Goal: Find specific page/section: Find specific page/section

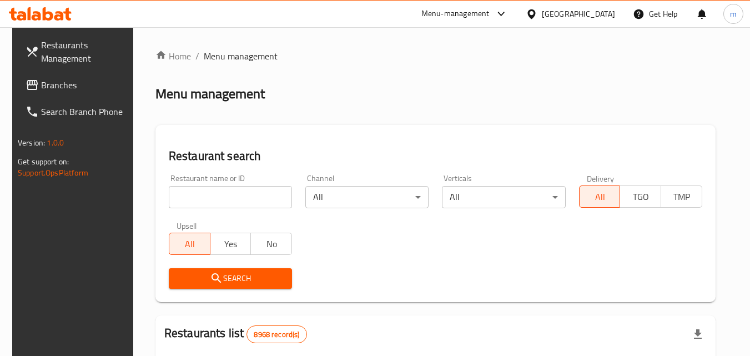
click at [537, 9] on icon at bounding box center [532, 14] width 12 height 12
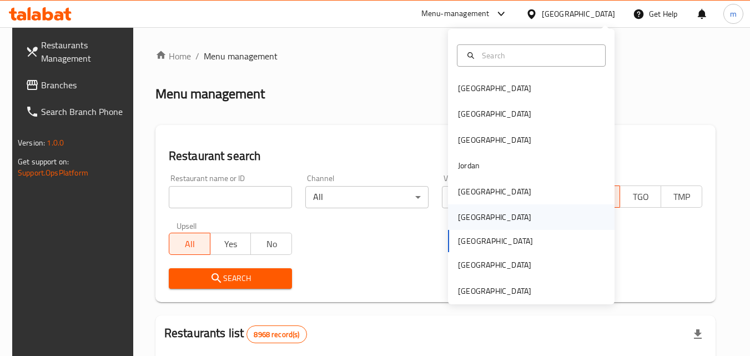
click at [458, 216] on div "Oman" at bounding box center [494, 217] width 73 height 12
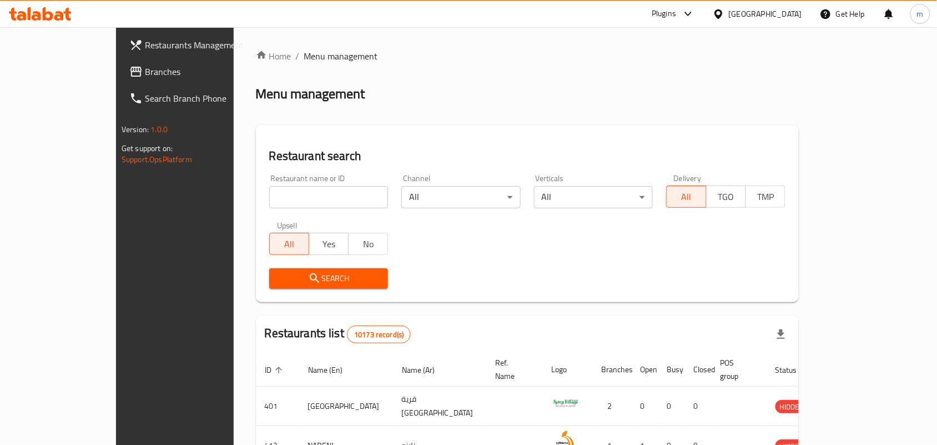
click at [145, 70] on span "Branches" at bounding box center [204, 71] width 119 height 13
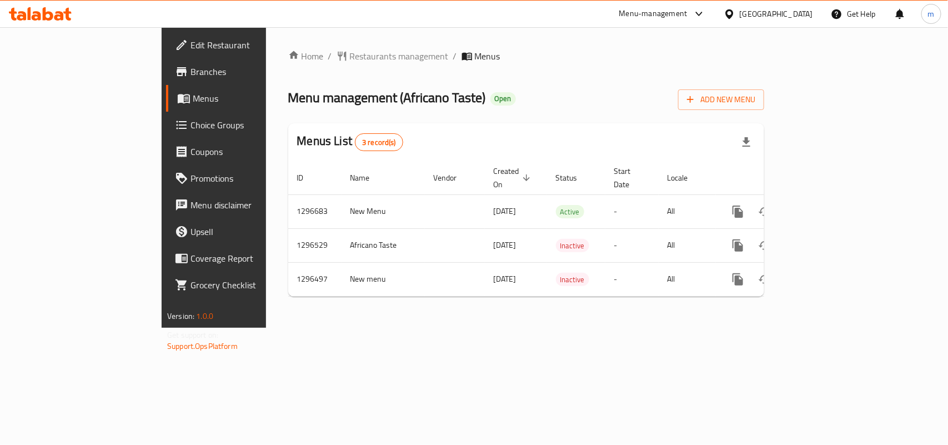
click at [314, 66] on div "Home / Restaurants management / Menus Menu management ( Africano Taste ) Open A…" at bounding box center [526, 177] width 476 height 256
click at [350, 49] on span "Restaurants management" at bounding box center [399, 55] width 99 height 13
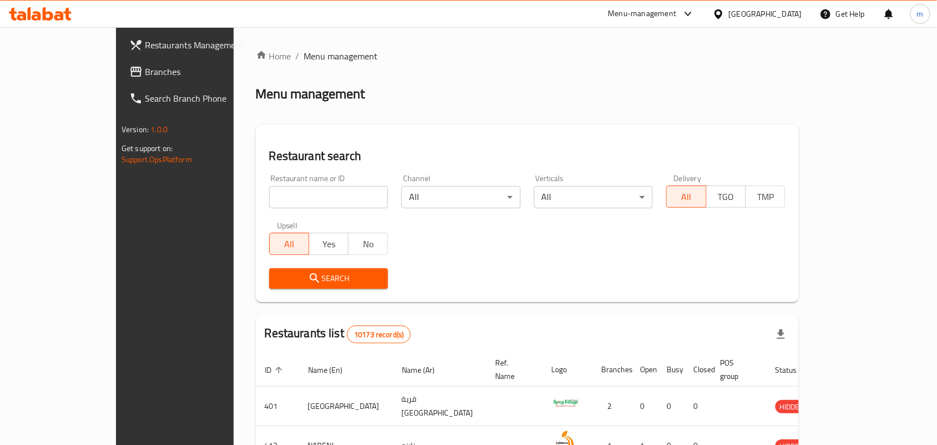
click at [269, 196] on input "search" at bounding box center [328, 197] width 119 height 22
paste input "699549"
type input "699549"
click button "Search" at bounding box center [328, 278] width 119 height 21
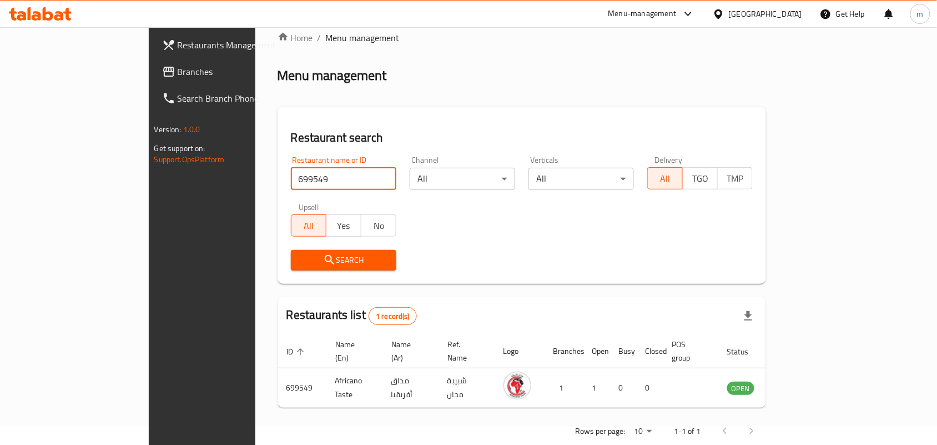
scroll to position [29, 0]
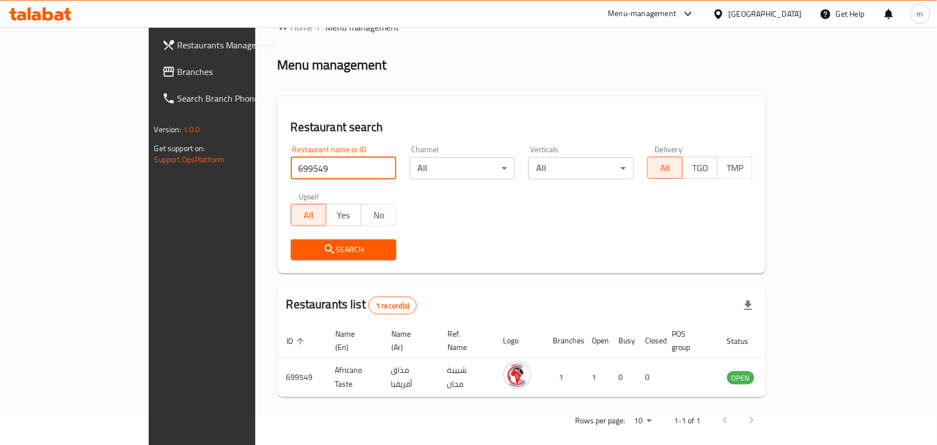
click at [729, 8] on div at bounding box center [721, 14] width 16 height 12
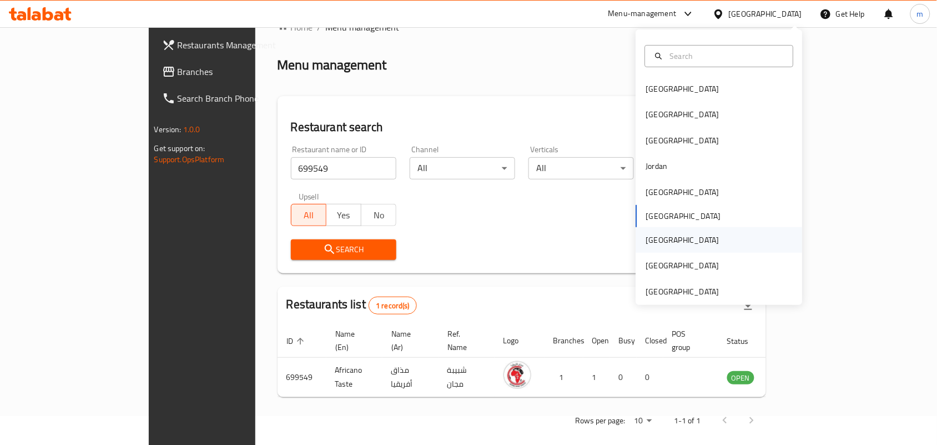
click at [649, 245] on div "Qatar" at bounding box center [682, 240] width 73 height 12
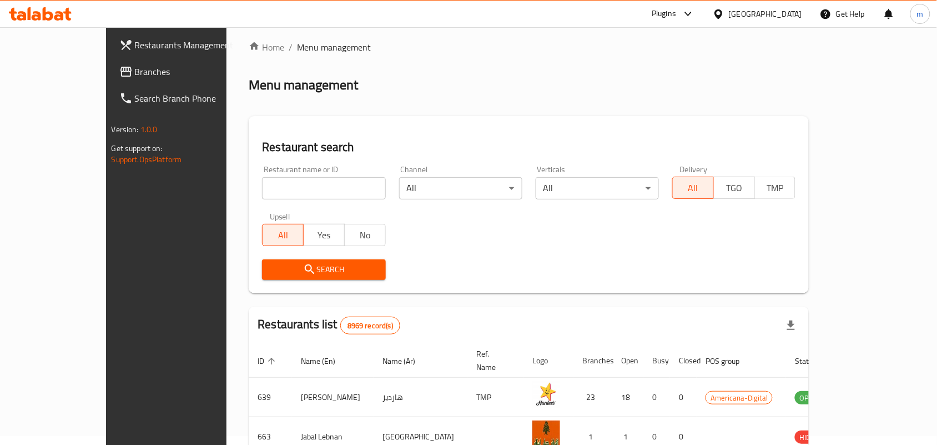
scroll to position [29, 0]
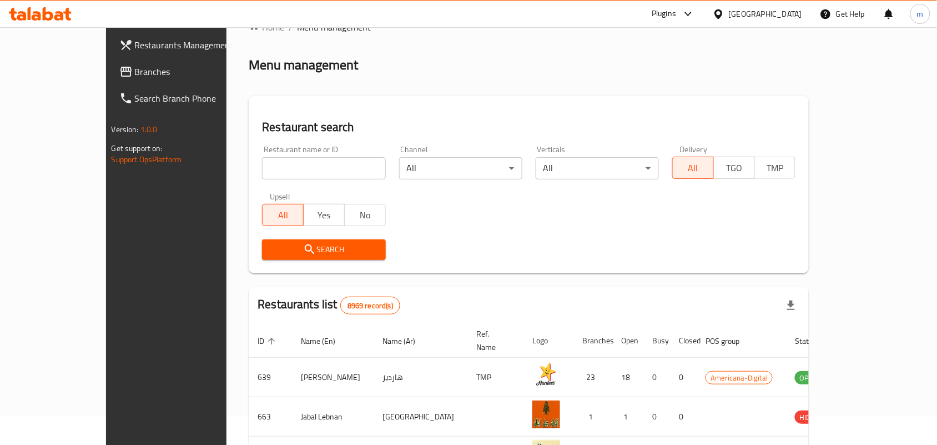
click at [135, 76] on span "Branches" at bounding box center [194, 71] width 119 height 13
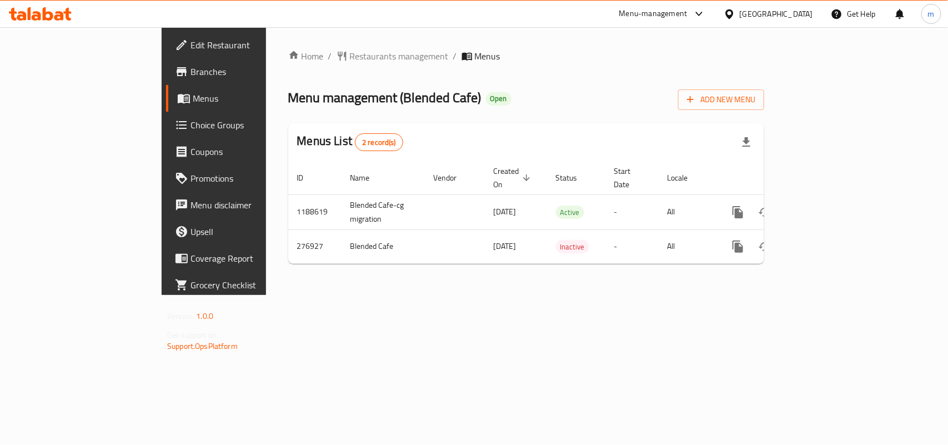
click at [350, 56] on span "Restaurants management" at bounding box center [399, 55] width 99 height 13
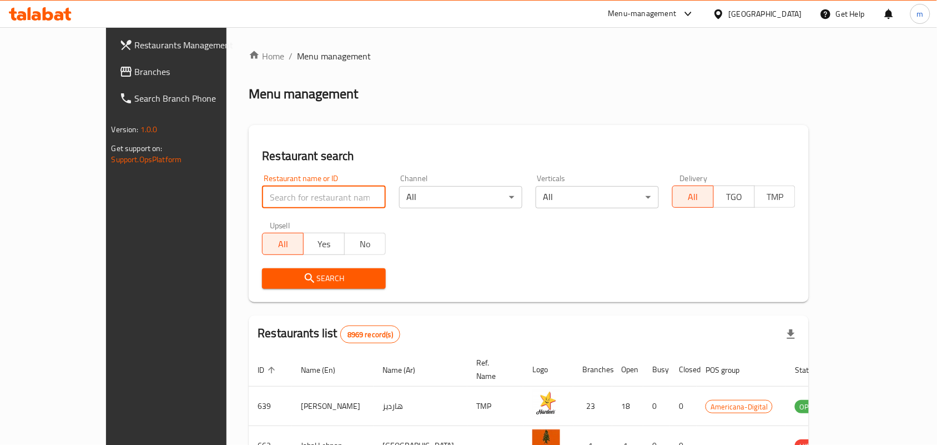
click at [262, 200] on input "search" at bounding box center [323, 197] width 123 height 22
paste input "628052"
type input "628052"
click button "Search" at bounding box center [323, 278] width 123 height 21
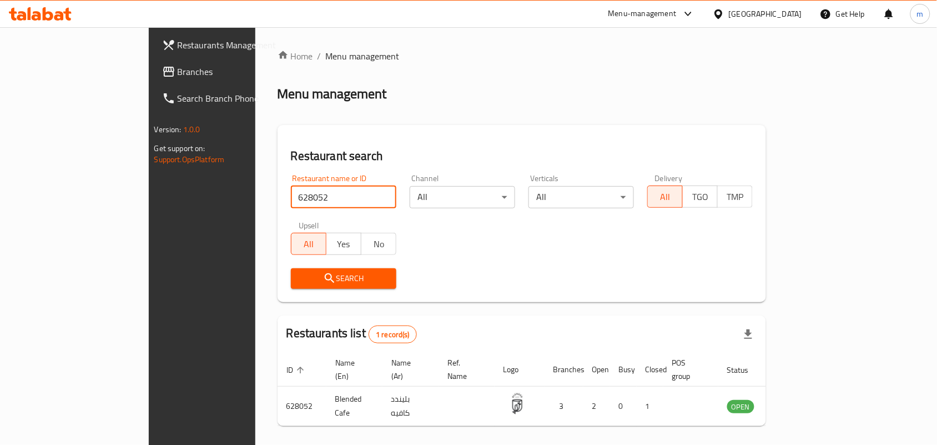
click at [725, 12] on icon at bounding box center [719, 14] width 12 height 12
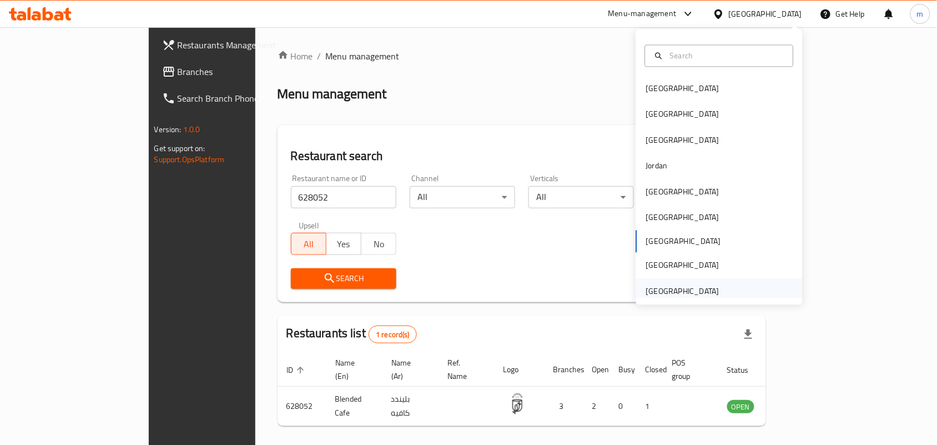
click at [667, 290] on div "[GEOGRAPHIC_DATA]" at bounding box center [682, 291] width 73 height 12
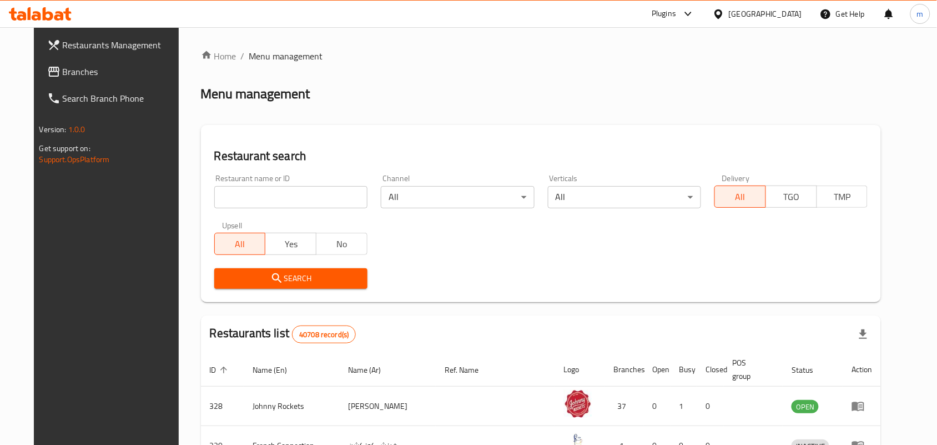
drag, startPoint x: 44, startPoint y: 73, endPoint x: 31, endPoint y: 74, distance: 13.3
click at [63, 73] on span "Branches" at bounding box center [122, 71] width 119 height 13
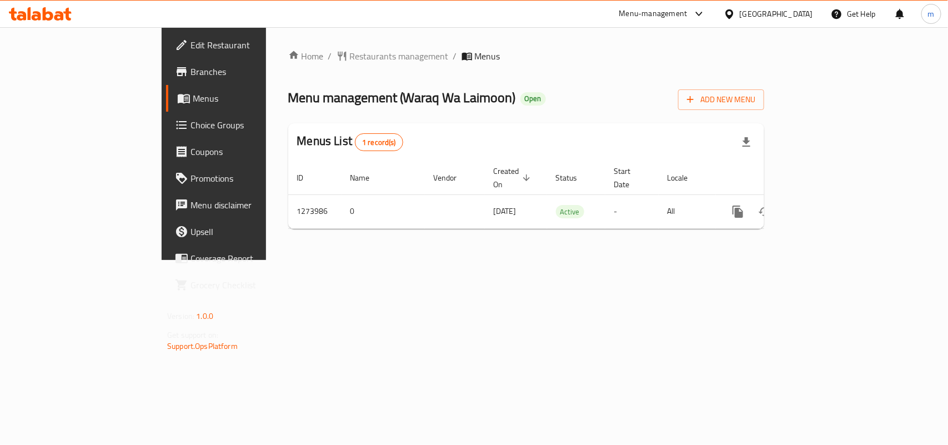
click at [291, 64] on div "Home / Restaurants management / Menus Menu management ( Waraq Wa Laimoon ) Open…" at bounding box center [526, 143] width 476 height 188
click at [350, 57] on span "Restaurants management" at bounding box center [399, 55] width 99 height 13
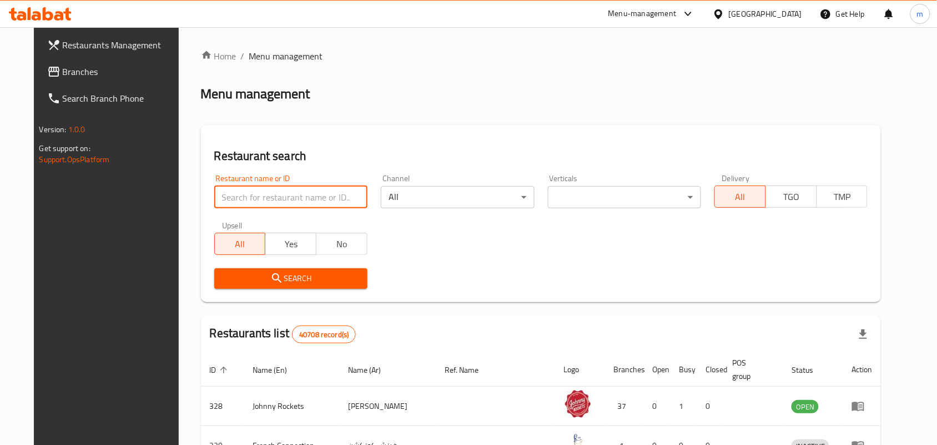
click at [217, 203] on input "search" at bounding box center [290, 197] width 153 height 22
paste input "691048"
type input "691048"
click button "Search" at bounding box center [290, 278] width 153 height 21
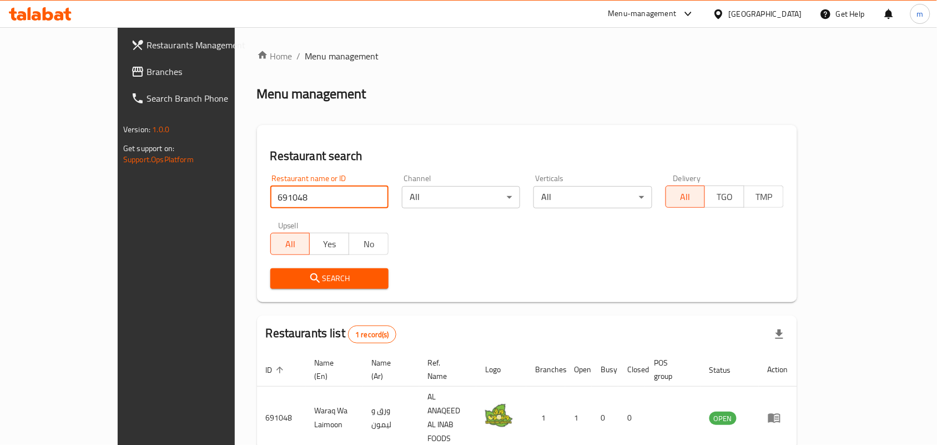
click at [147, 71] on span "Branches" at bounding box center [206, 71] width 119 height 13
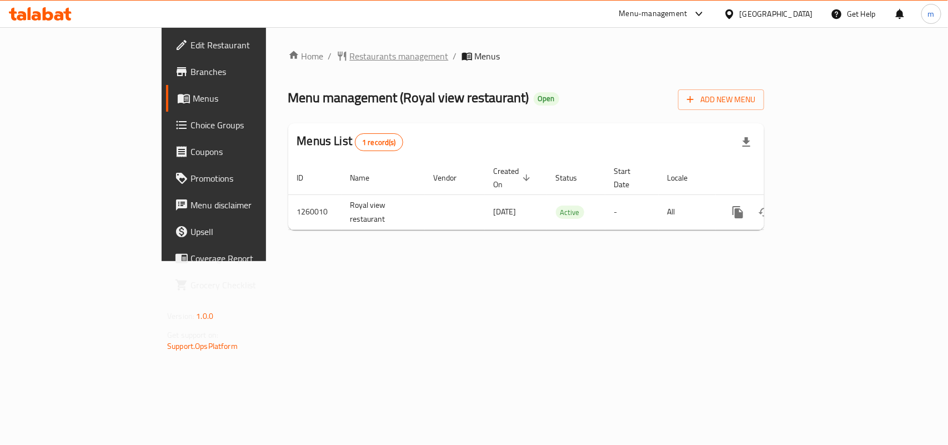
click at [350, 56] on span "Restaurants management" at bounding box center [399, 55] width 99 height 13
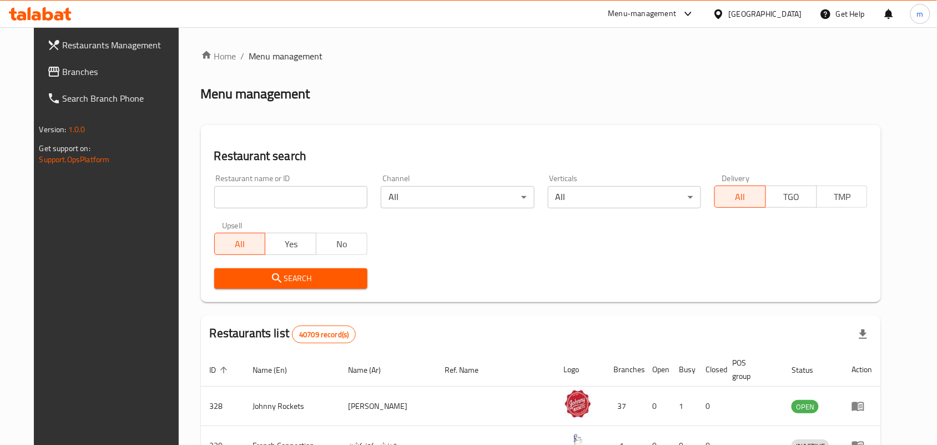
click at [228, 196] on input "search" at bounding box center [290, 197] width 153 height 22
paste input "684803"
type input "684803"
click button "Search" at bounding box center [290, 278] width 153 height 21
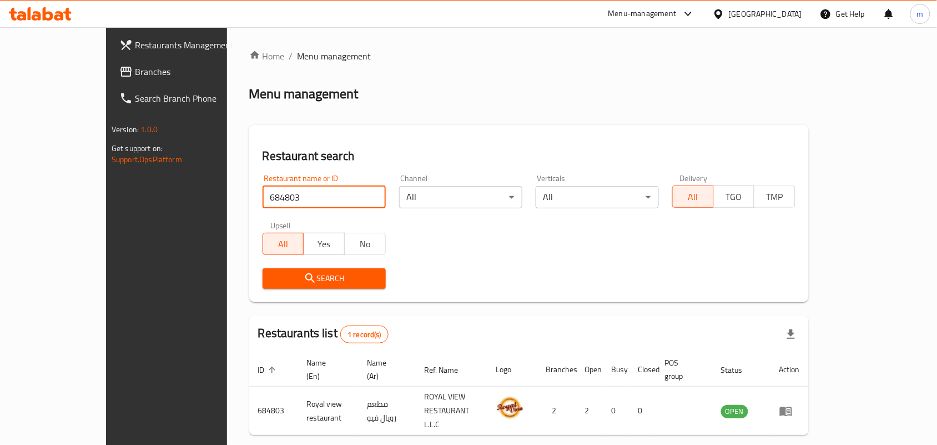
click at [135, 66] on span "Branches" at bounding box center [194, 71] width 119 height 13
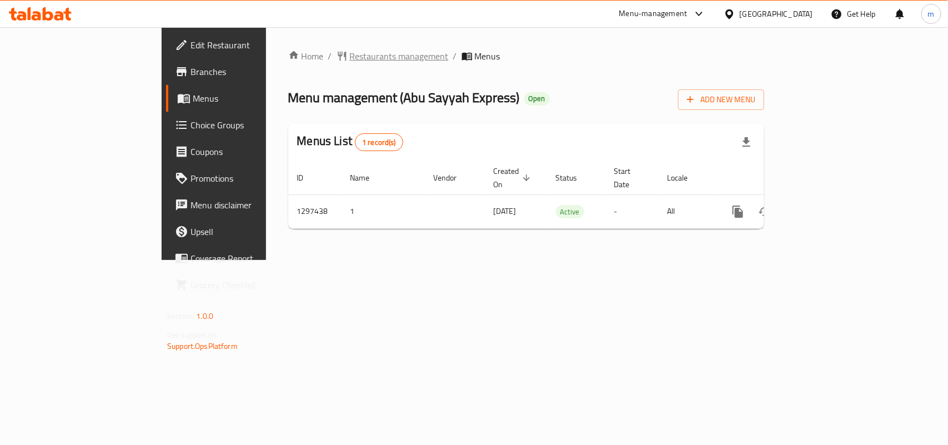
click at [350, 56] on span "Restaurants management" at bounding box center [399, 55] width 99 height 13
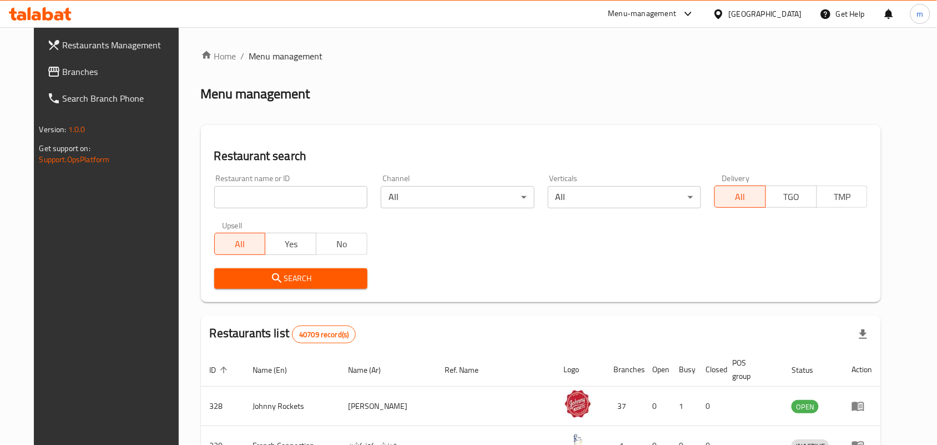
click at [229, 195] on input "search" at bounding box center [290, 197] width 153 height 22
paste input "699976"
type input "699976"
click button "Search" at bounding box center [290, 278] width 153 height 21
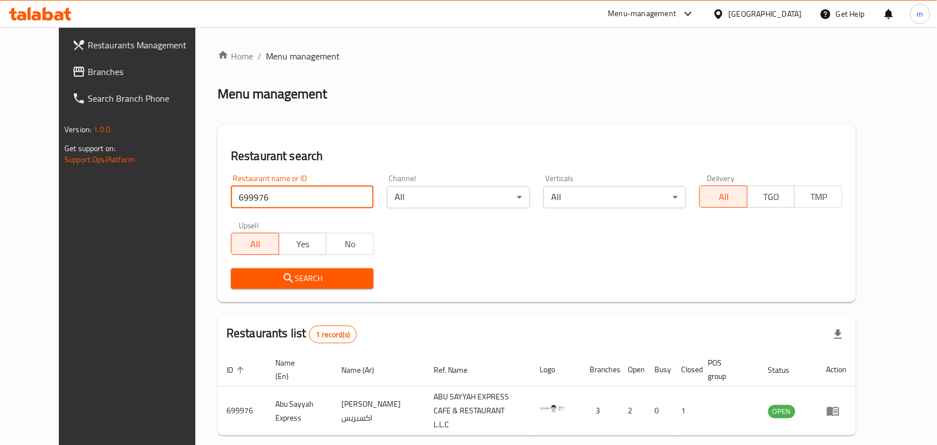
scroll to position [42, 0]
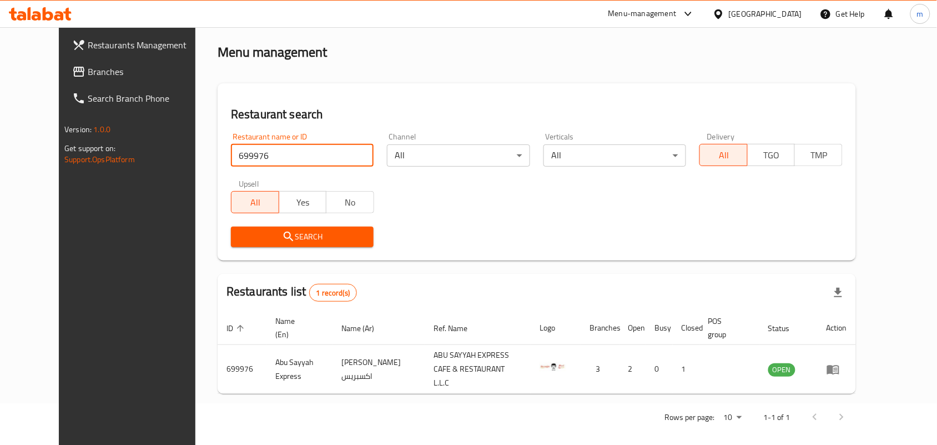
click at [88, 65] on span "Branches" at bounding box center [147, 71] width 119 height 13
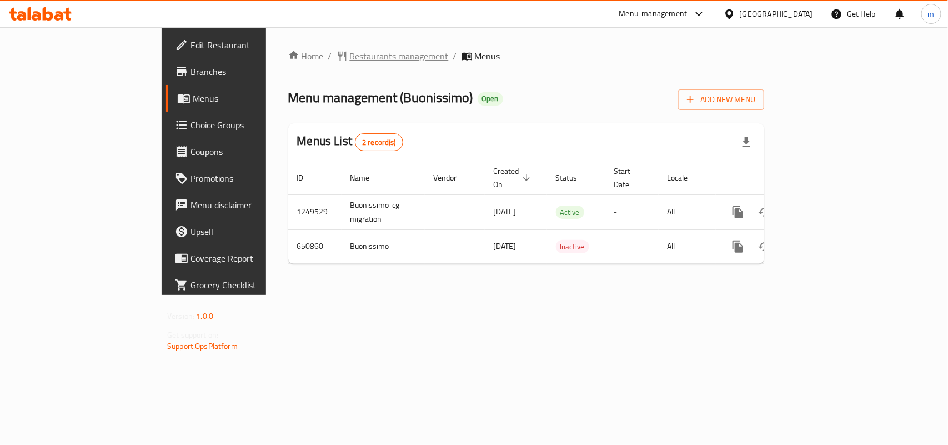
click at [350, 57] on span "Restaurants management" at bounding box center [399, 55] width 99 height 13
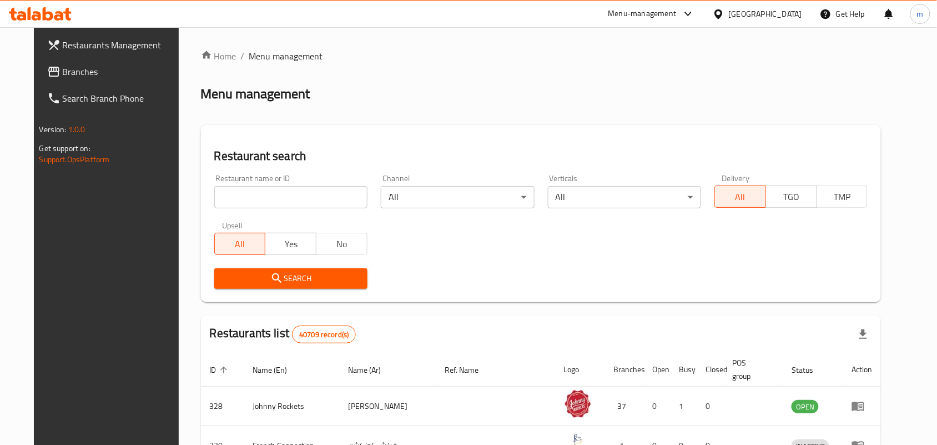
click at [214, 194] on input "search" at bounding box center [290, 197] width 153 height 22
paste input "641257"
type input "641257"
click button "Search" at bounding box center [290, 278] width 153 height 21
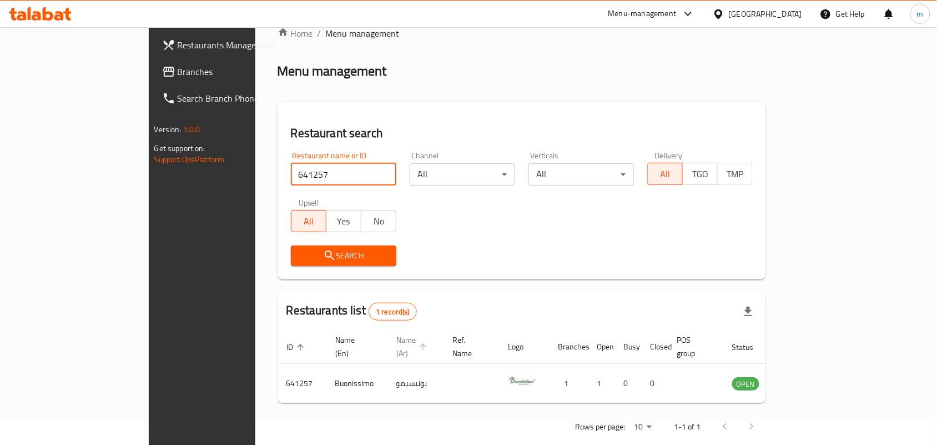
scroll to position [29, 0]
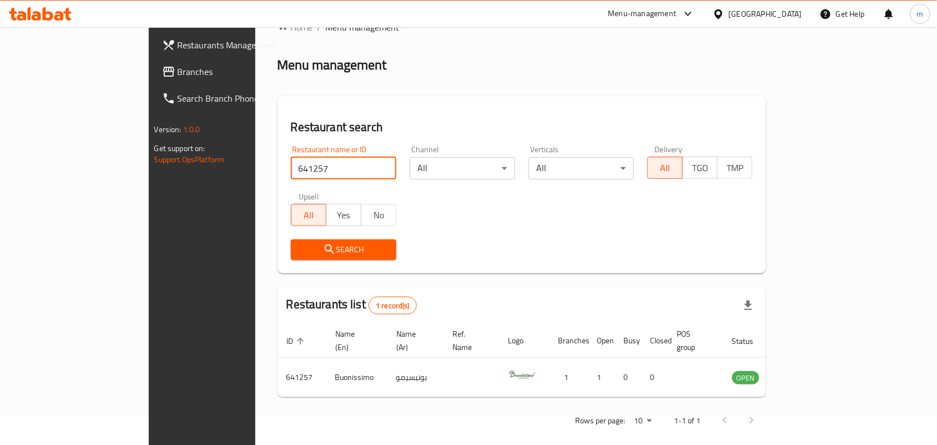
click at [178, 73] on span "Branches" at bounding box center [237, 71] width 119 height 13
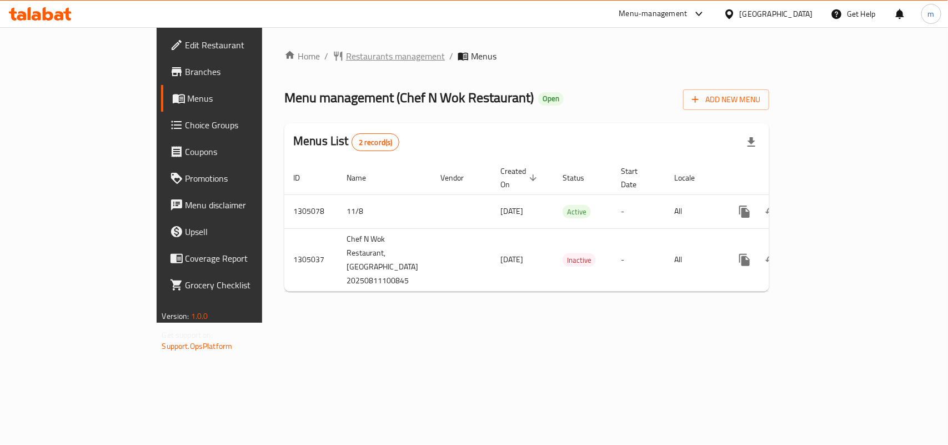
click at [346, 60] on span "Restaurants management" at bounding box center [395, 55] width 99 height 13
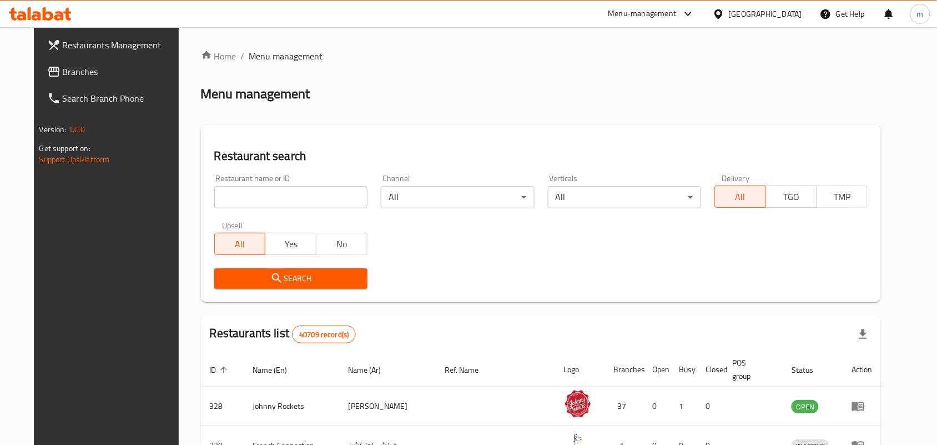
click at [215, 193] on input "search" at bounding box center [290, 197] width 153 height 22
paste input "703534"
type input "703534"
click button "Search" at bounding box center [290, 278] width 153 height 21
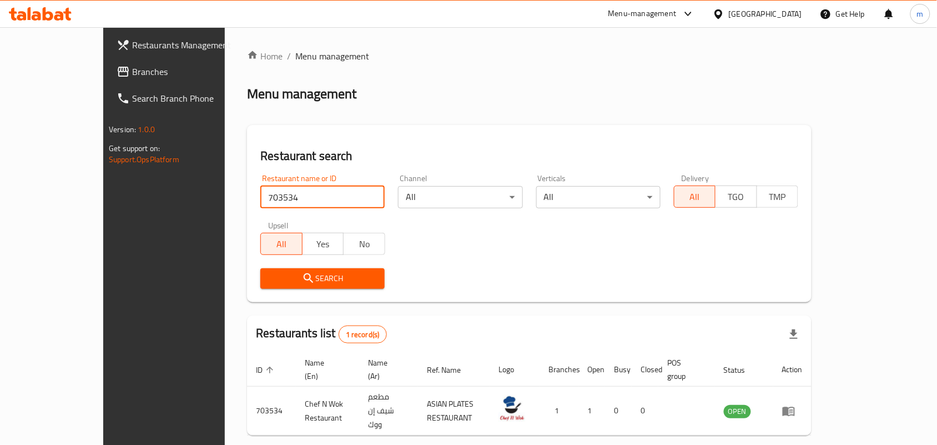
click at [786, 12] on div "[GEOGRAPHIC_DATA]" at bounding box center [765, 14] width 73 height 12
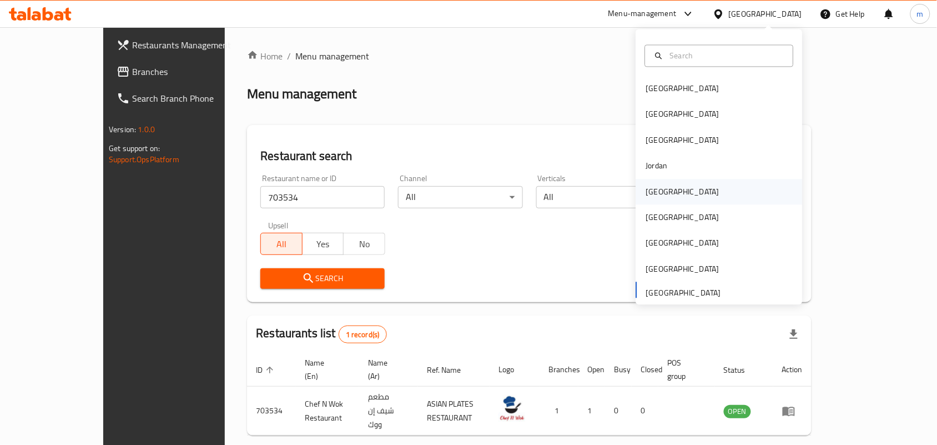
click at [665, 193] on div "[GEOGRAPHIC_DATA]" at bounding box center [682, 192] width 91 height 26
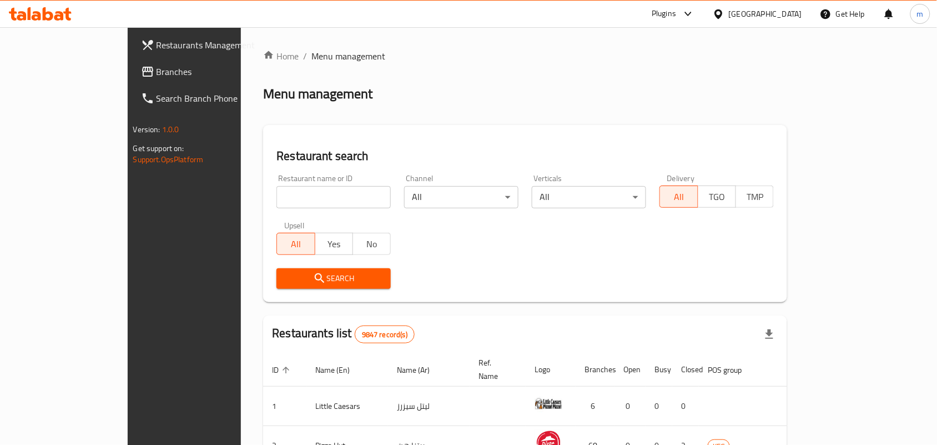
click at [157, 67] on span "Branches" at bounding box center [216, 71] width 119 height 13
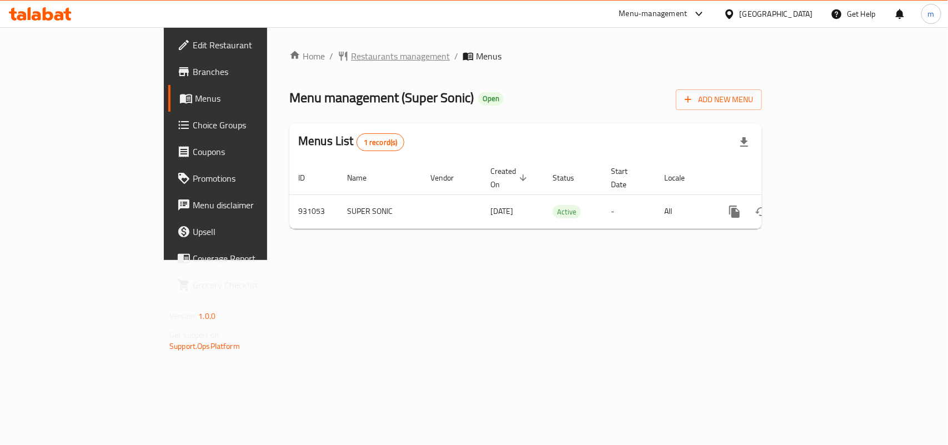
click at [351, 57] on span "Restaurants management" at bounding box center [400, 55] width 99 height 13
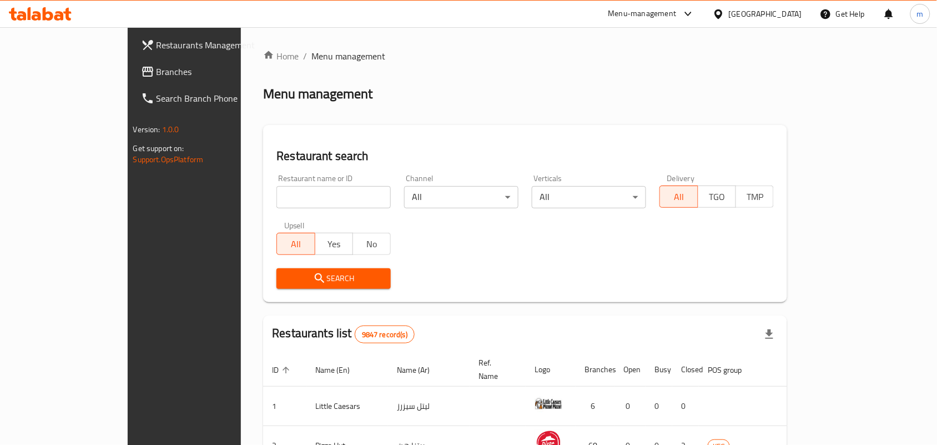
click at [277, 198] on input "search" at bounding box center [334, 197] width 114 height 22
paste input "658879"
type input "658879"
click button "Search" at bounding box center [334, 278] width 114 height 21
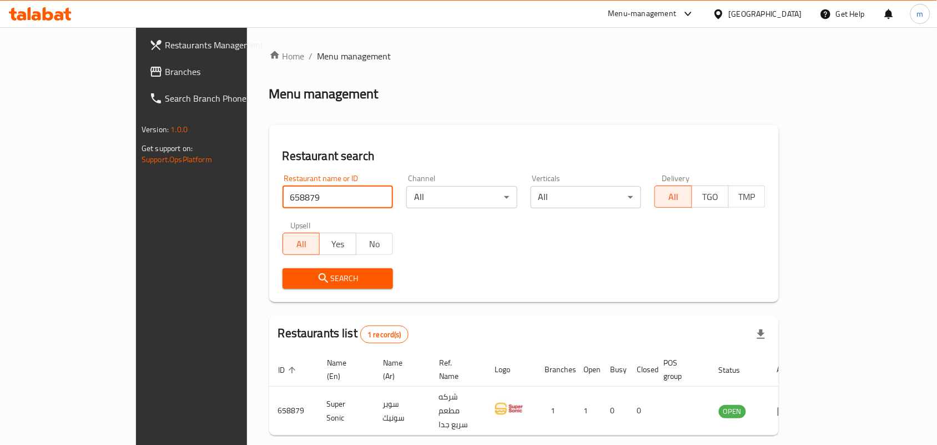
scroll to position [29, 0]
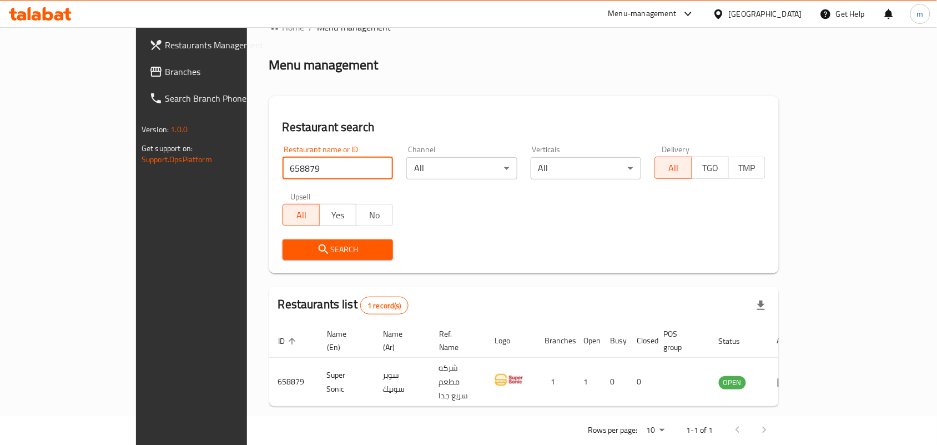
click at [783, 12] on div "[GEOGRAPHIC_DATA]" at bounding box center [765, 14] width 73 height 12
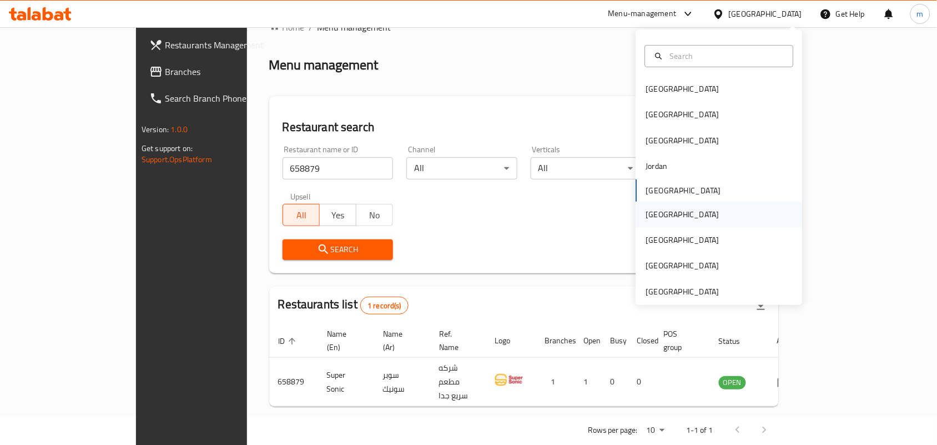
click at [646, 218] on div "[GEOGRAPHIC_DATA]" at bounding box center [682, 214] width 73 height 12
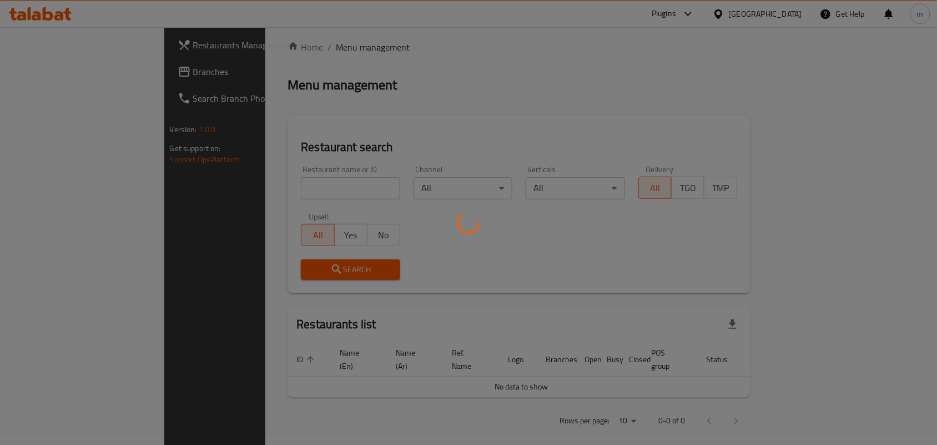
scroll to position [29, 0]
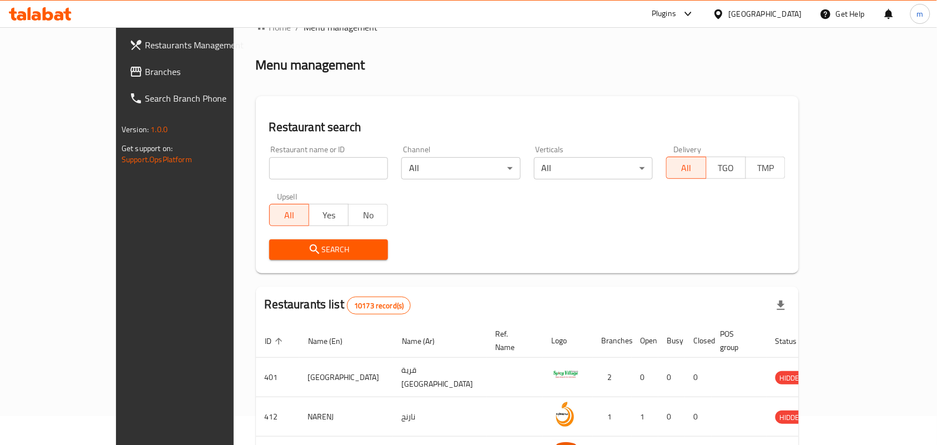
drag, startPoint x: 62, startPoint y: 76, endPoint x: 75, endPoint y: 78, distance: 13.0
click at [145, 76] on span "Branches" at bounding box center [204, 71] width 119 height 13
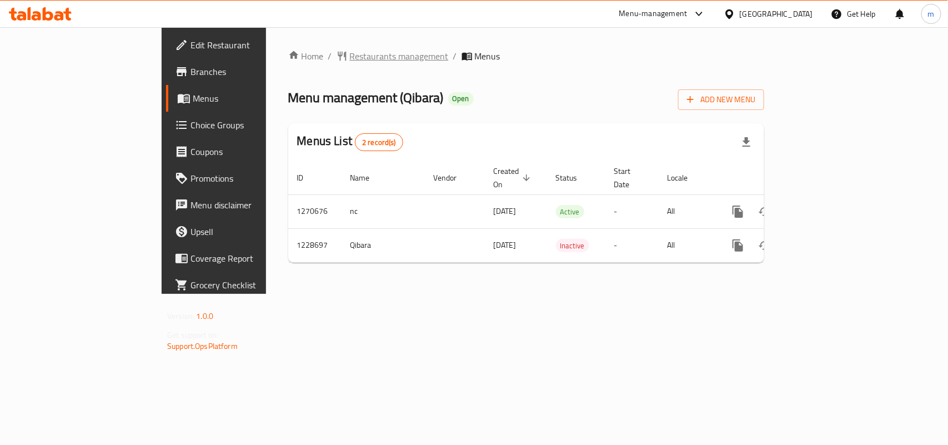
click at [350, 49] on span "Restaurants management" at bounding box center [399, 55] width 99 height 13
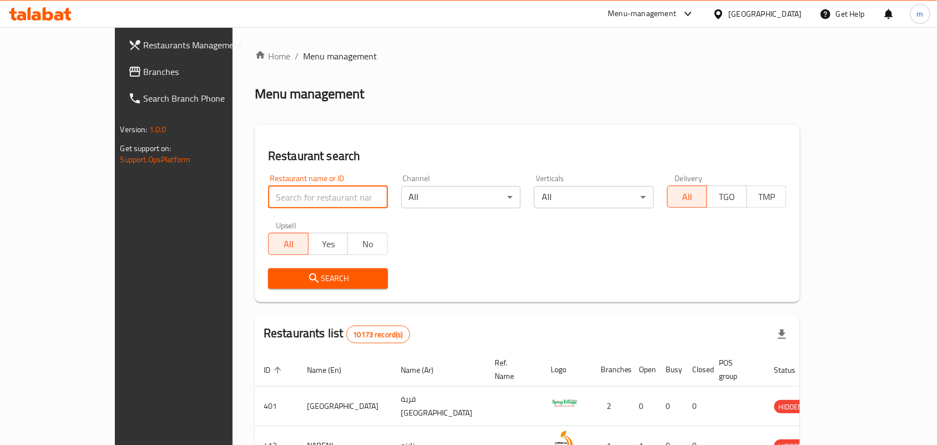
click at [268, 198] on input "search" at bounding box center [328, 197] width 120 height 22
paste input "676521"
type input "676521"
click button "Search" at bounding box center [328, 278] width 120 height 21
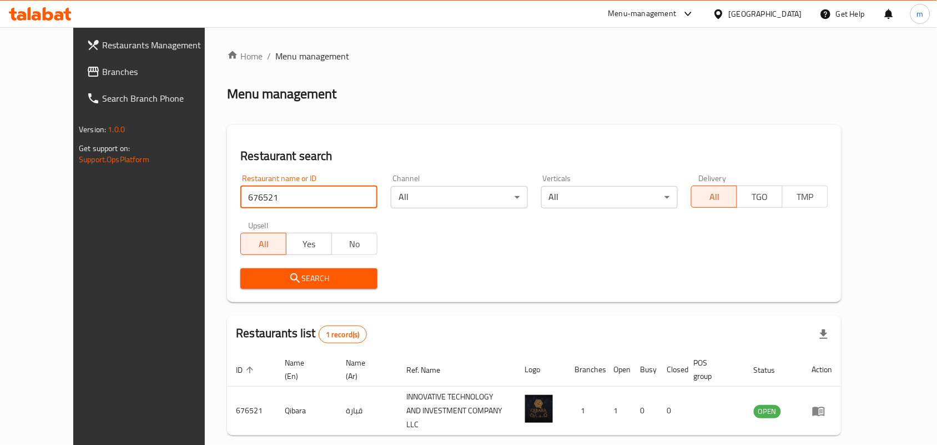
scroll to position [42, 0]
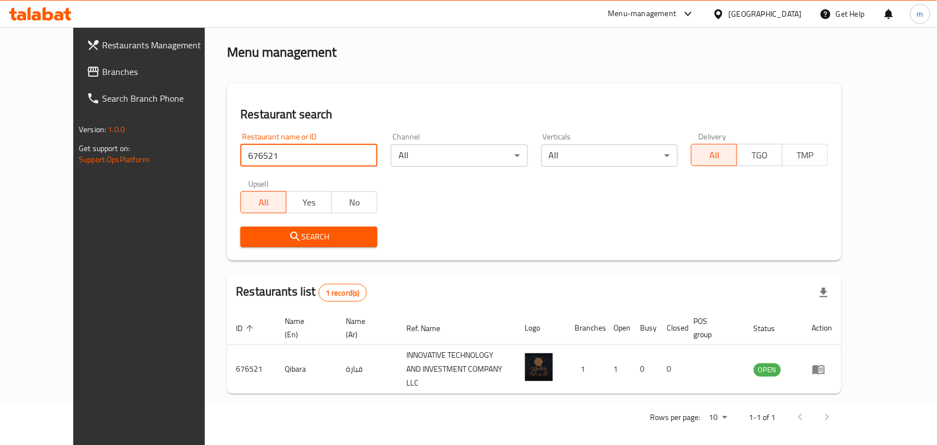
drag, startPoint x: 778, startPoint y: 11, endPoint x: 770, endPoint y: 28, distance: 18.4
click at [729, 11] on div at bounding box center [721, 14] width 16 height 12
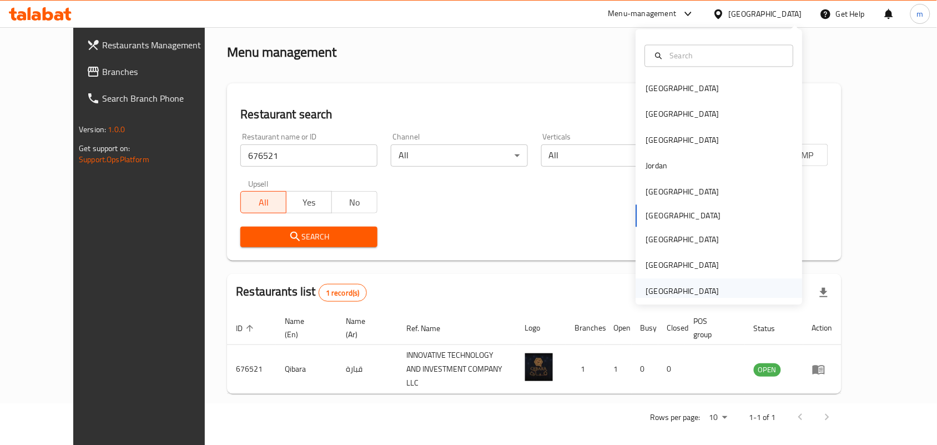
click at [660, 292] on div "[GEOGRAPHIC_DATA]" at bounding box center [682, 291] width 73 height 12
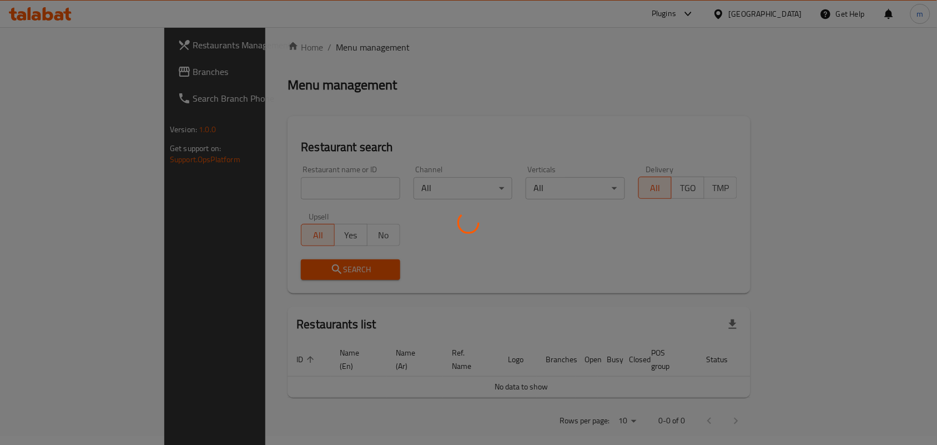
scroll to position [42, 0]
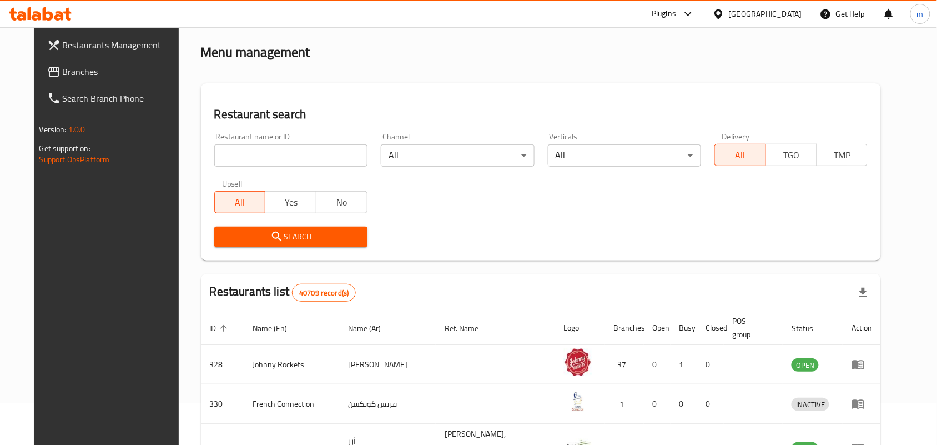
click at [63, 71] on span "Branches" at bounding box center [122, 71] width 119 height 13
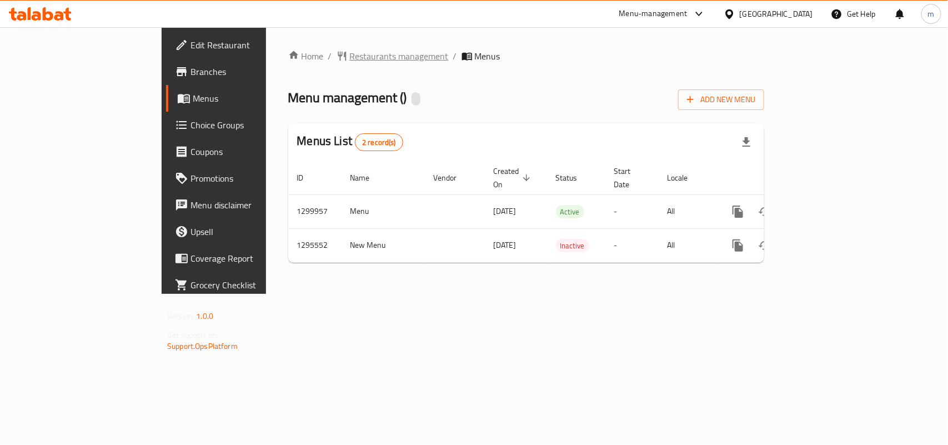
click at [350, 60] on span "Restaurants management" at bounding box center [399, 55] width 99 height 13
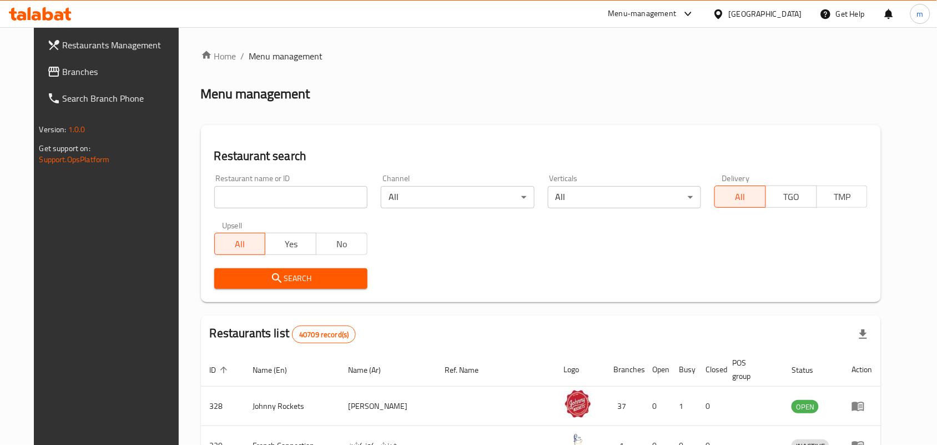
click at [63, 72] on span "Branches" at bounding box center [122, 71] width 119 height 13
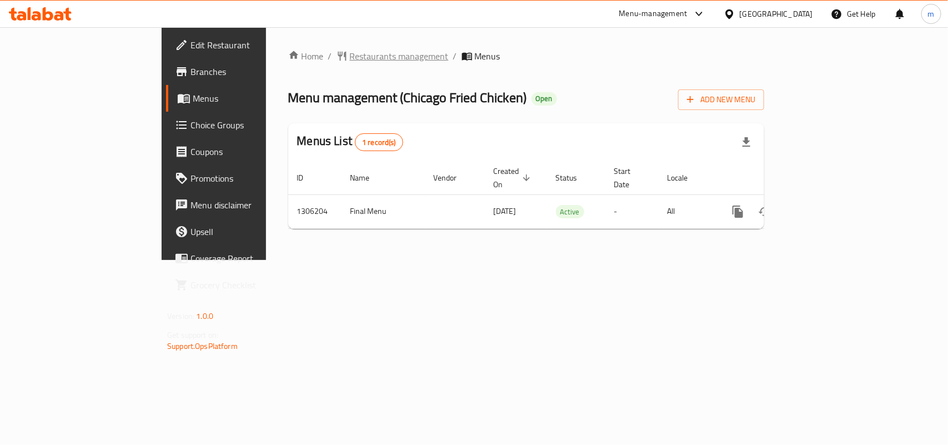
click at [350, 57] on span "Restaurants management" at bounding box center [399, 55] width 99 height 13
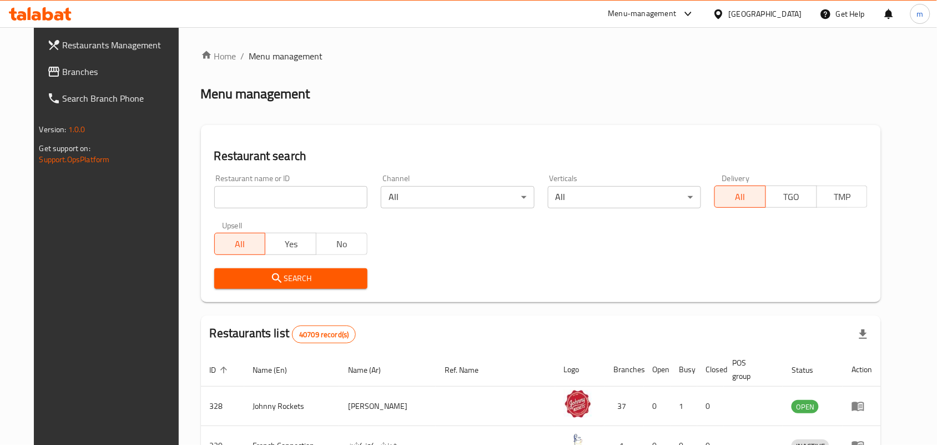
click at [214, 193] on input "search" at bounding box center [290, 197] width 153 height 22
paste input "704017"
type input "704017"
click button "Search" at bounding box center [290, 278] width 153 height 21
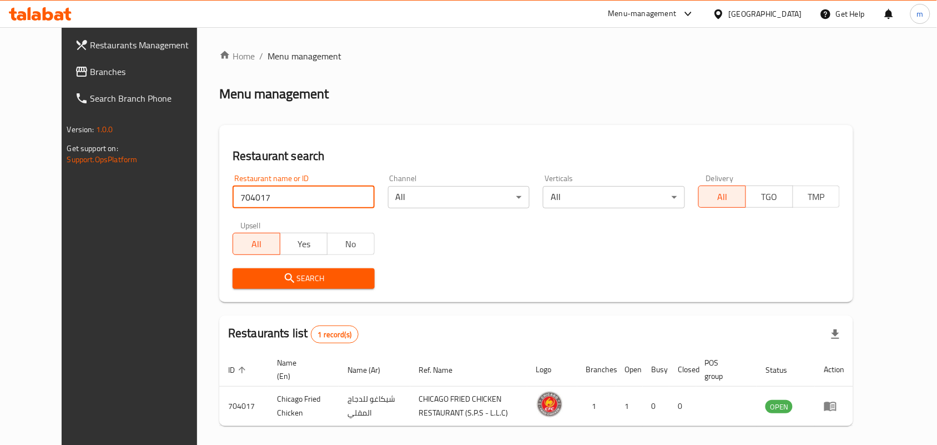
scroll to position [42, 0]
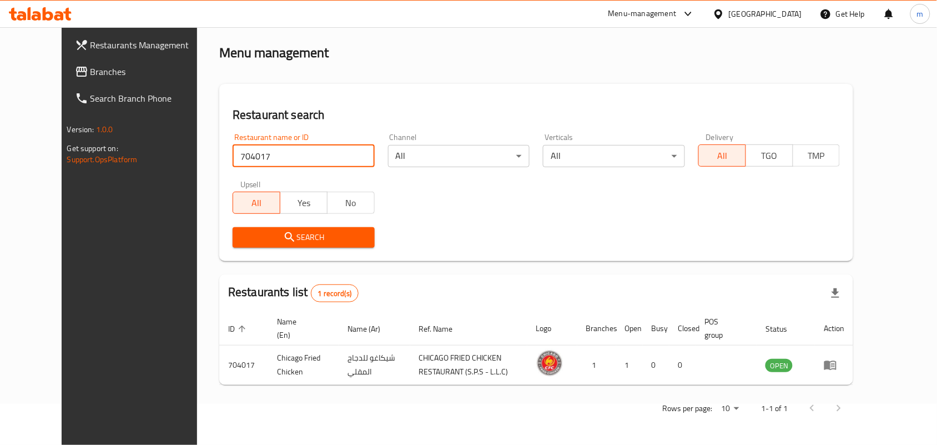
click at [737, 13] on div "[GEOGRAPHIC_DATA]" at bounding box center [765, 14] width 73 height 12
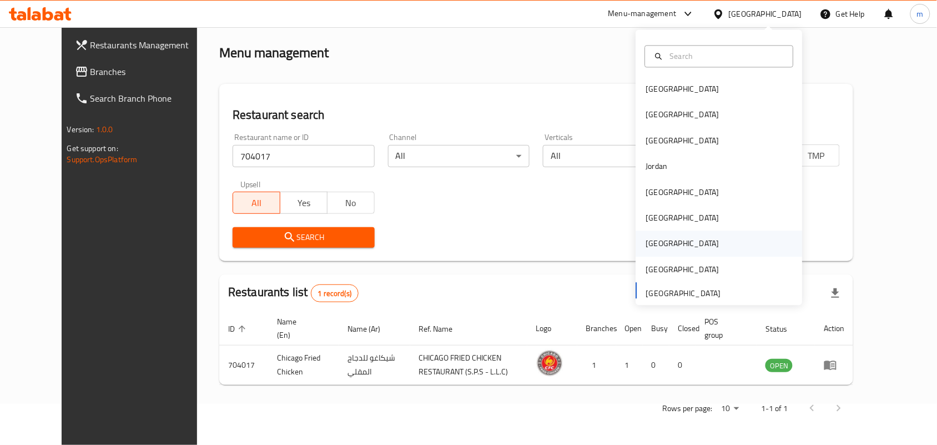
click at [646, 245] on div "[GEOGRAPHIC_DATA]" at bounding box center [682, 244] width 73 height 12
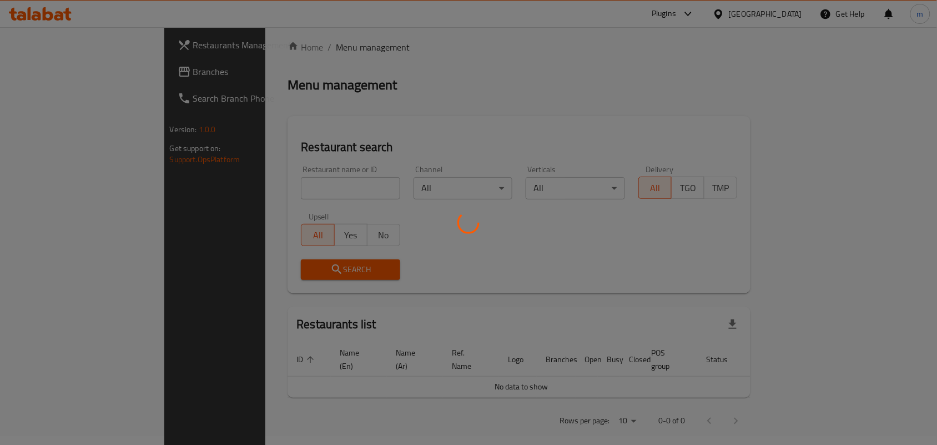
scroll to position [42, 0]
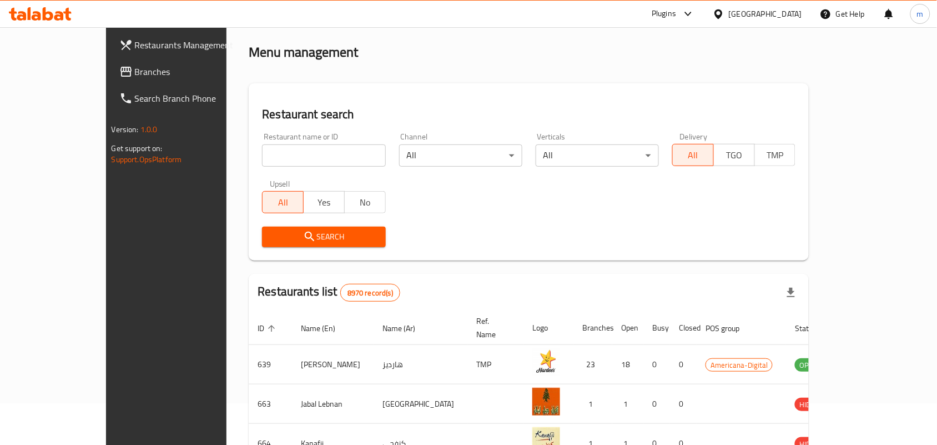
drag, startPoint x: 71, startPoint y: 75, endPoint x: 77, endPoint y: 84, distance: 10.8
click at [135, 75] on span "Branches" at bounding box center [194, 71] width 119 height 13
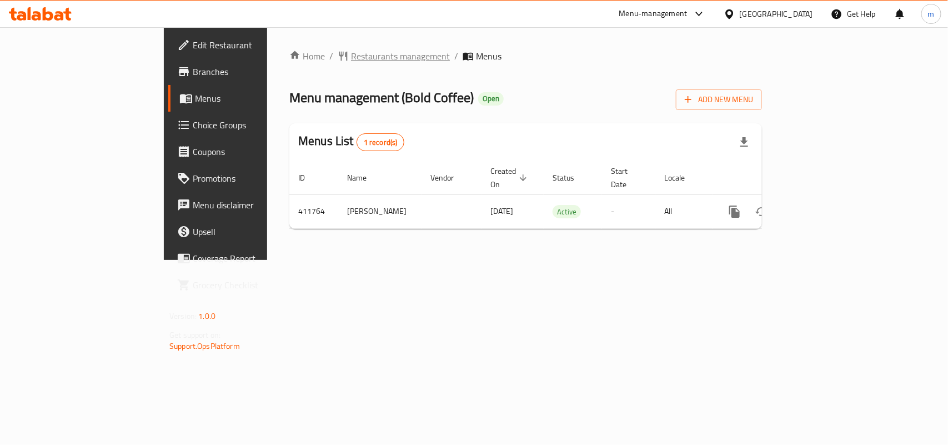
click at [351, 57] on span "Restaurants management" at bounding box center [400, 55] width 99 height 13
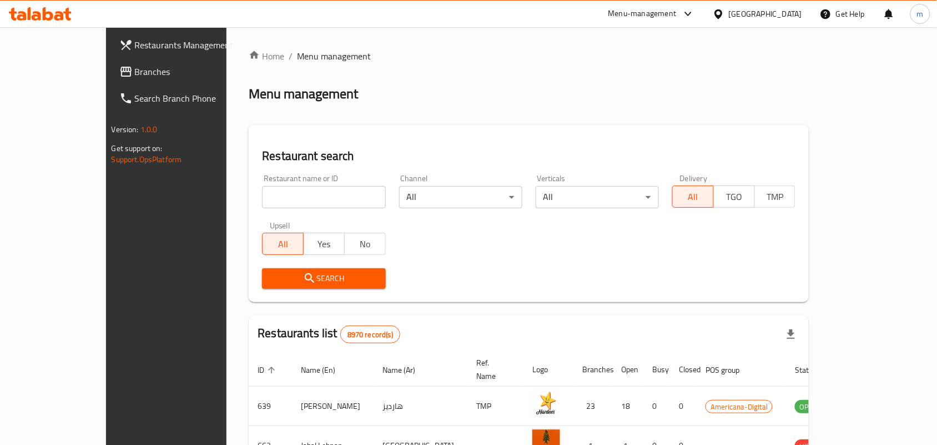
click at [262, 196] on input "search" at bounding box center [323, 197] width 123 height 22
paste input "632095"
type input "632095"
click button "Search" at bounding box center [323, 278] width 123 height 21
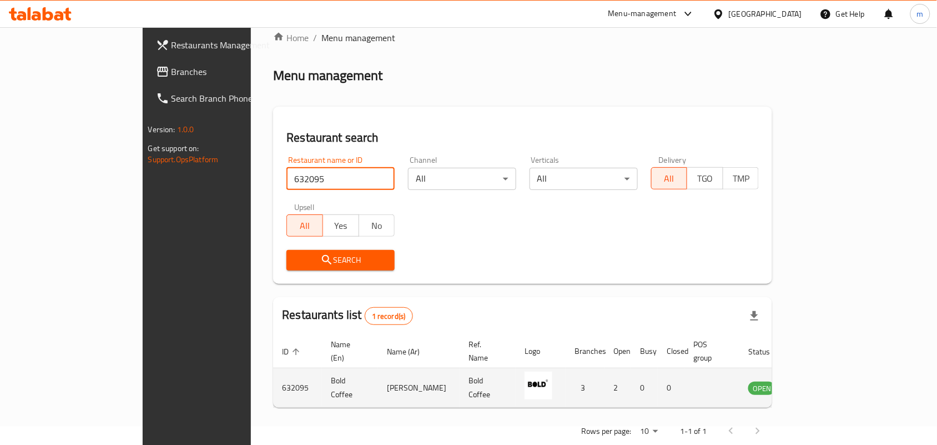
scroll to position [29, 0]
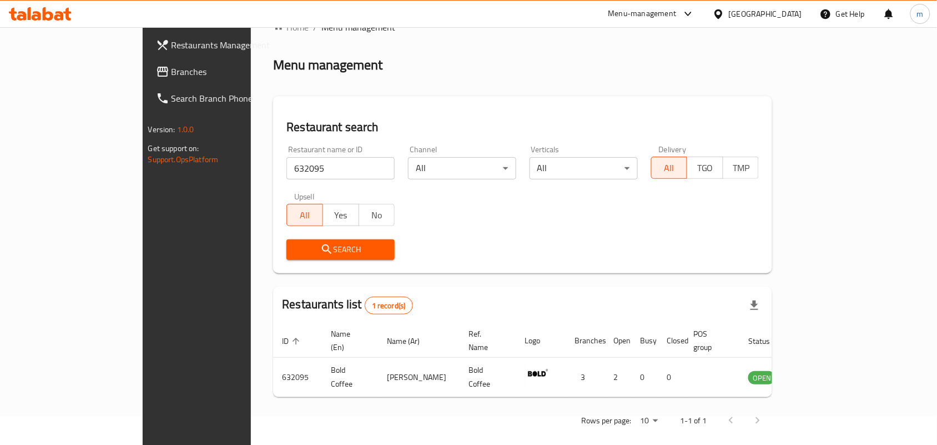
click at [725, 18] on icon at bounding box center [719, 14] width 12 height 12
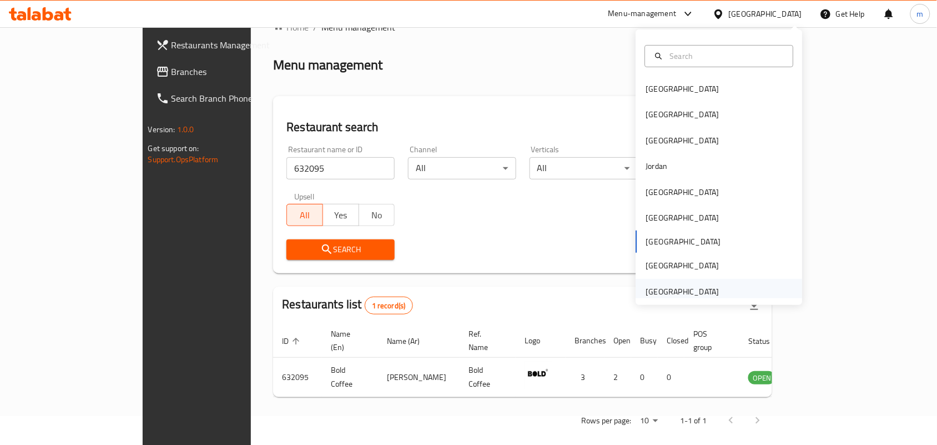
click at [681, 297] on div "[GEOGRAPHIC_DATA]" at bounding box center [682, 291] width 73 height 12
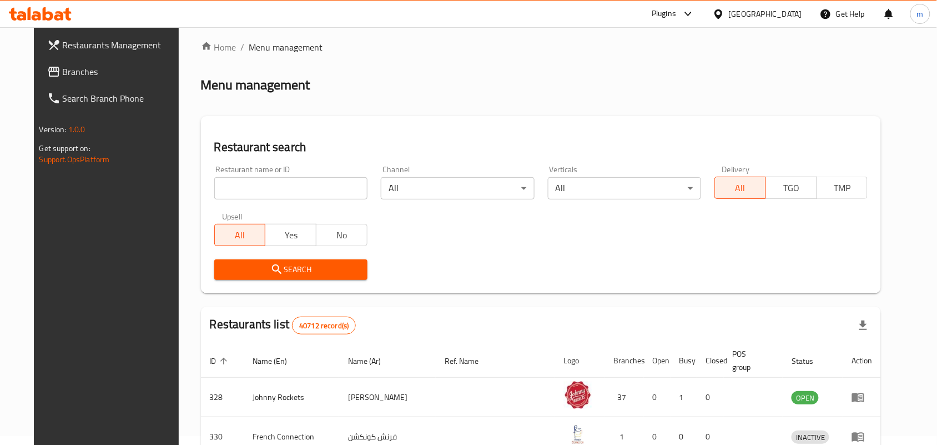
scroll to position [29, 0]
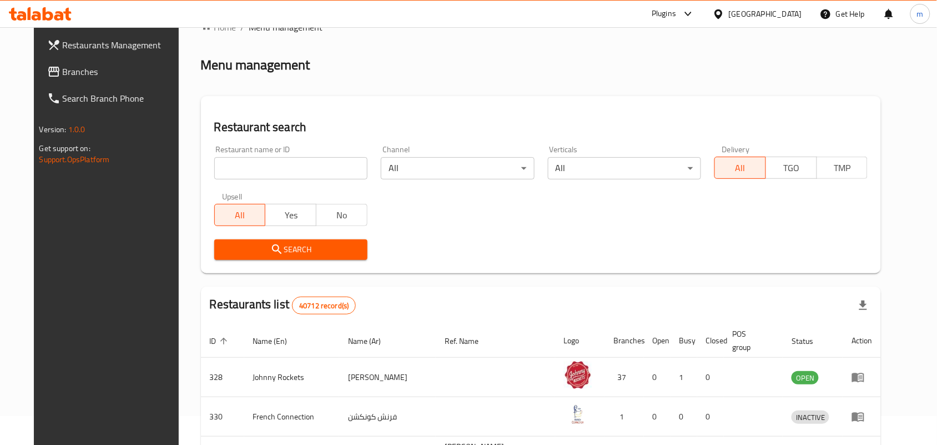
click at [63, 72] on span "Branches" at bounding box center [122, 71] width 119 height 13
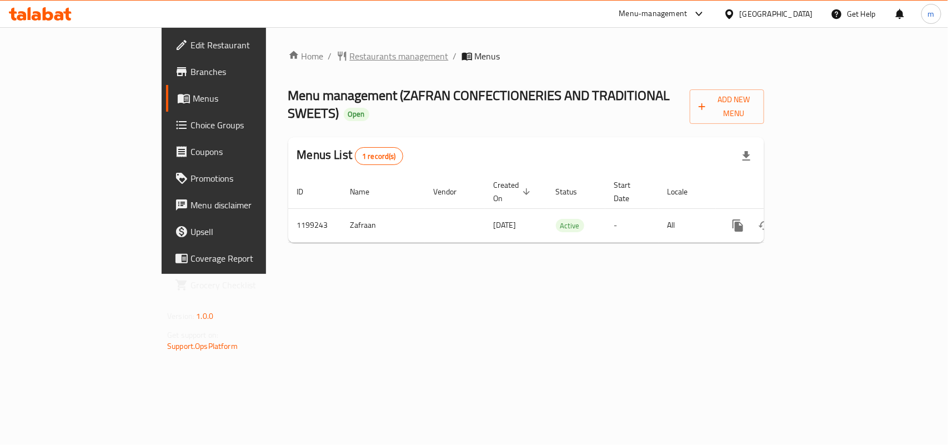
click at [350, 56] on span "Restaurants management" at bounding box center [399, 55] width 99 height 13
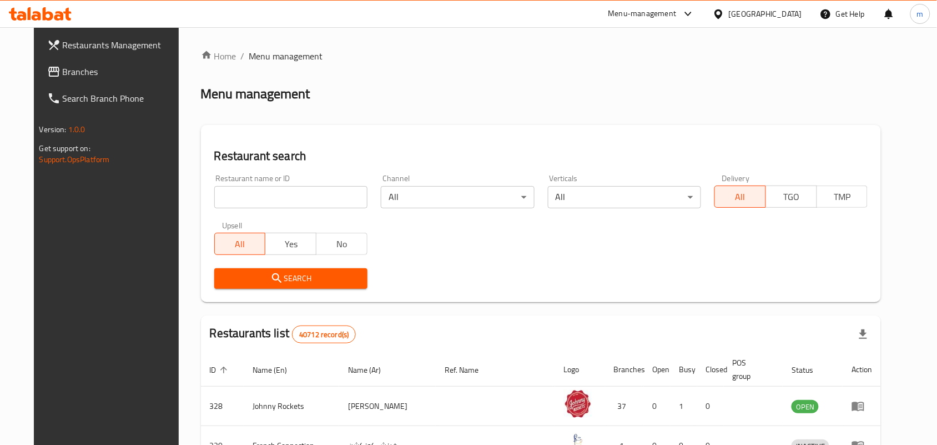
click at [214, 198] on input "search" at bounding box center [290, 197] width 153 height 22
paste input "668272"
type input "668272"
click button "Search" at bounding box center [290, 278] width 153 height 21
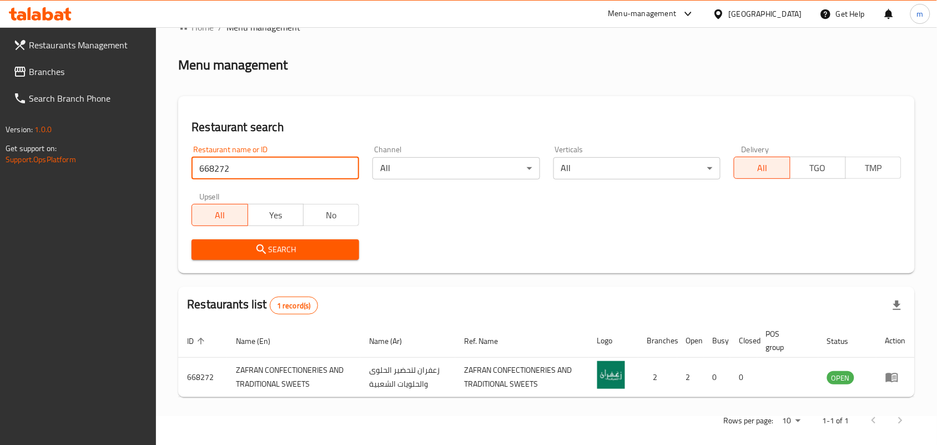
scroll to position [42, 0]
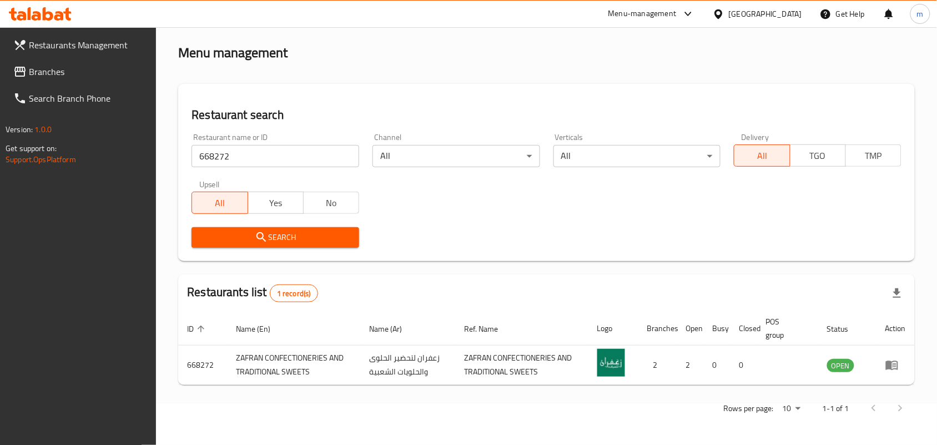
click at [721, 9] on icon at bounding box center [719, 13] width 8 height 9
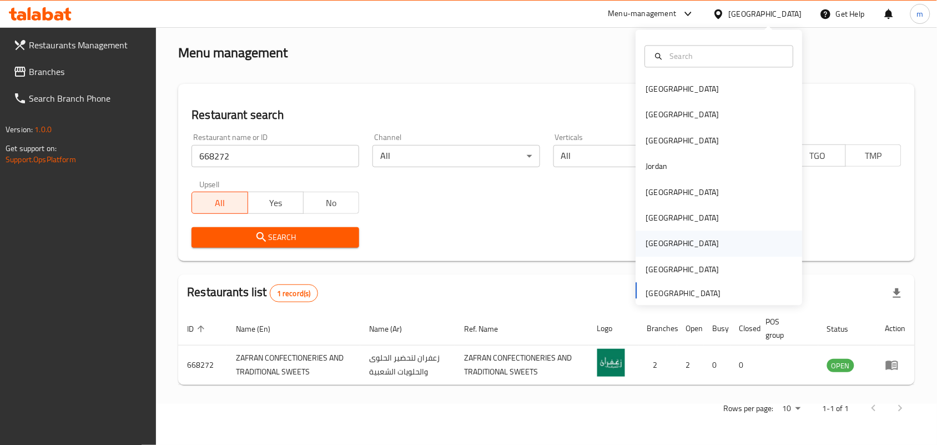
click at [654, 240] on div "[GEOGRAPHIC_DATA]" at bounding box center [682, 244] width 73 height 12
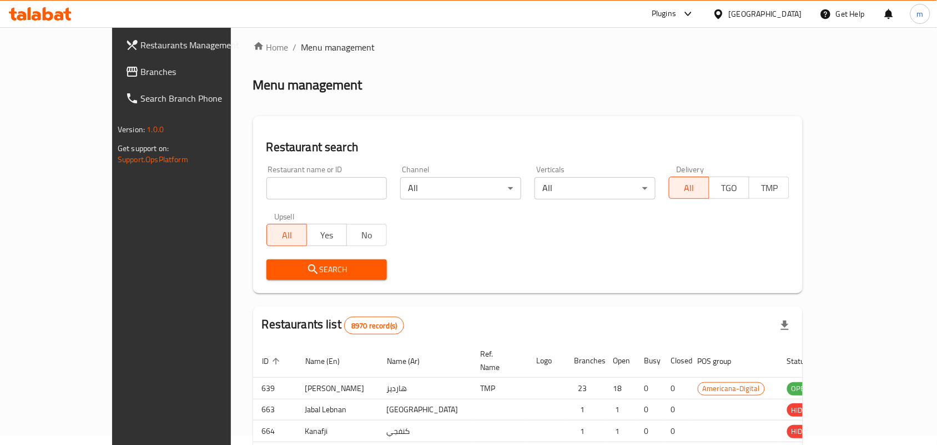
scroll to position [42, 0]
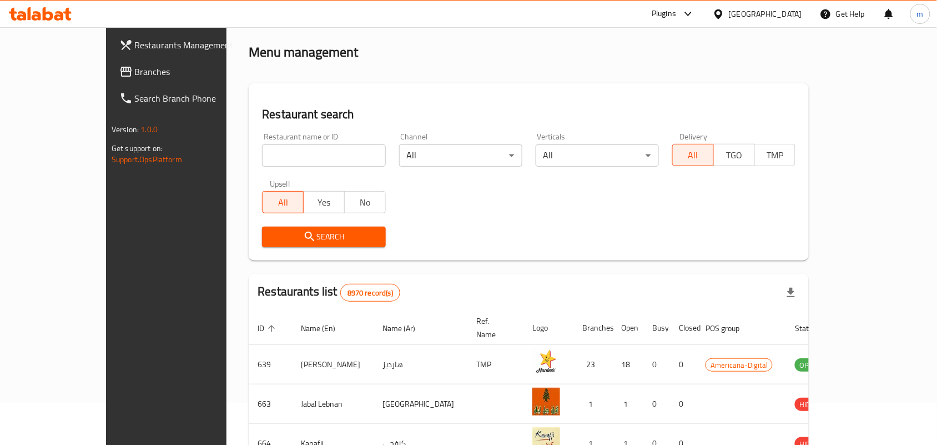
click at [135, 67] on span "Branches" at bounding box center [194, 71] width 119 height 13
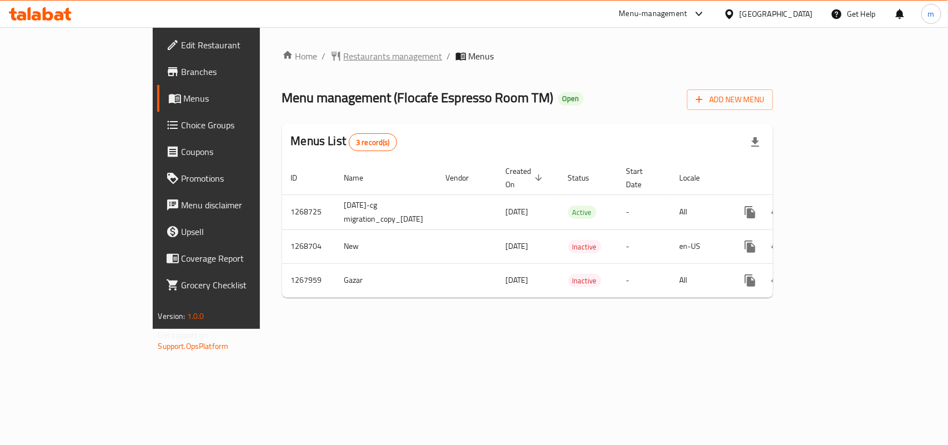
click at [344, 52] on span "Restaurants management" at bounding box center [393, 55] width 99 height 13
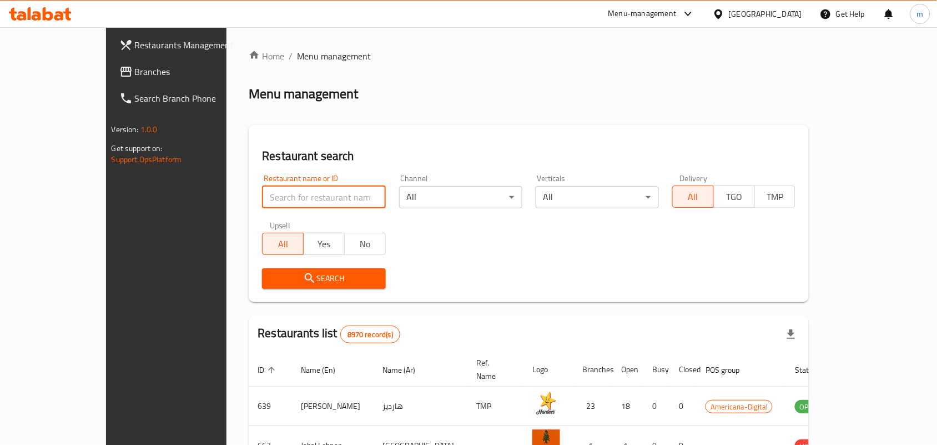
click at [262, 198] on input "search" at bounding box center [323, 197] width 123 height 22
paste input "687878"
type input "687878"
click button "Search" at bounding box center [323, 278] width 123 height 21
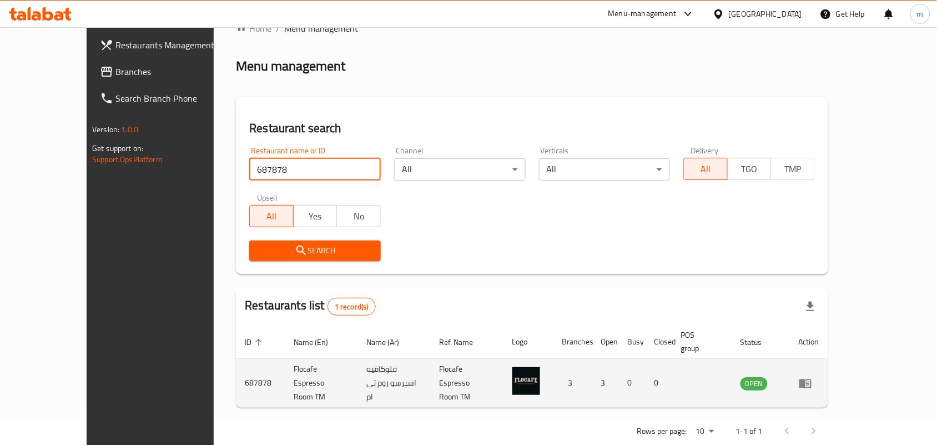
scroll to position [29, 0]
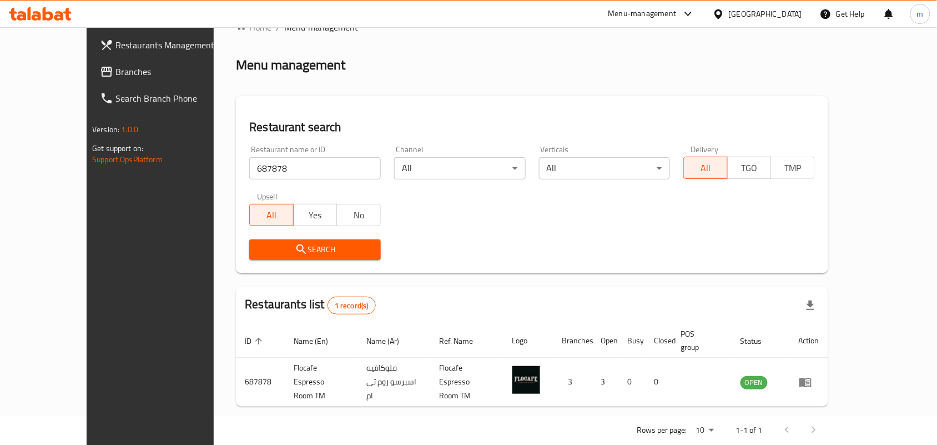
click at [785, 13] on div "[GEOGRAPHIC_DATA]" at bounding box center [765, 14] width 73 height 12
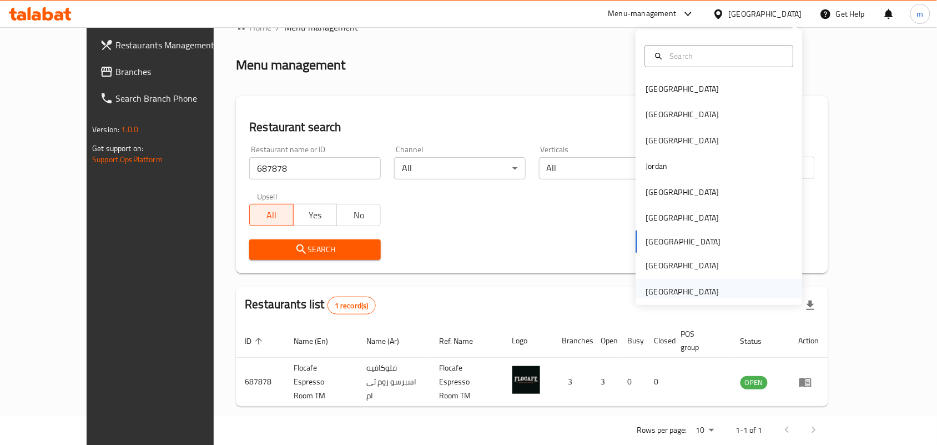
click at [653, 295] on div "[GEOGRAPHIC_DATA]" at bounding box center [682, 291] width 73 height 12
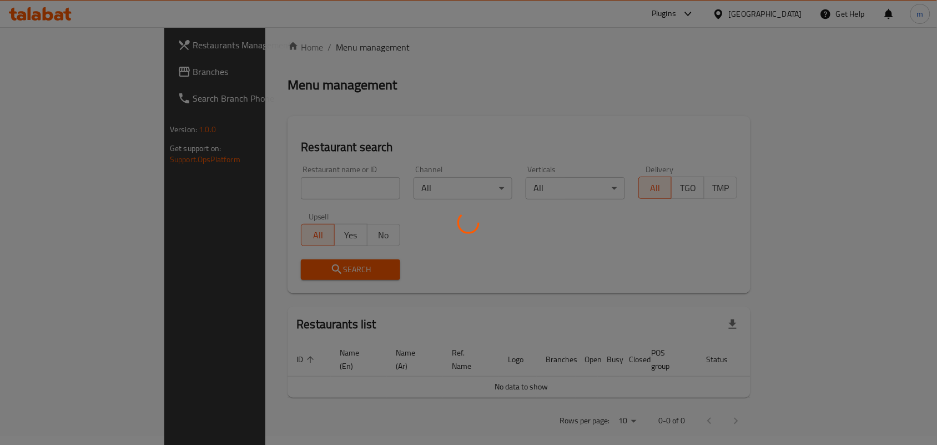
scroll to position [29, 0]
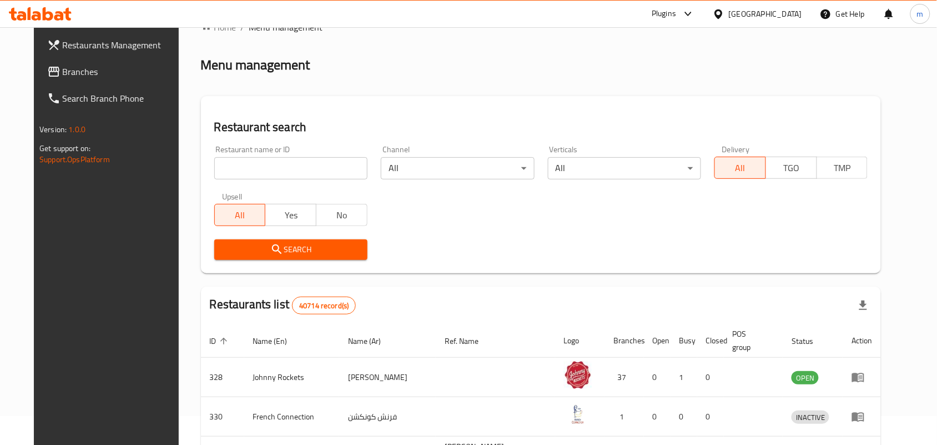
click at [63, 76] on span "Branches" at bounding box center [122, 71] width 119 height 13
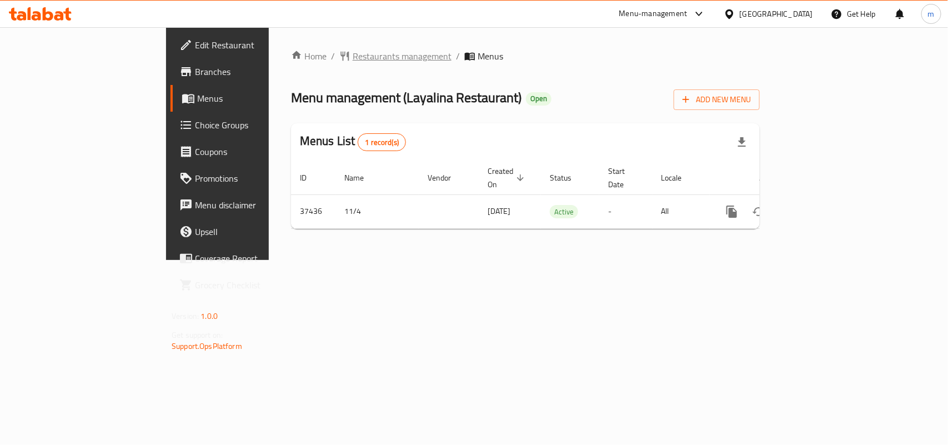
click at [353, 57] on span "Restaurants management" at bounding box center [402, 55] width 99 height 13
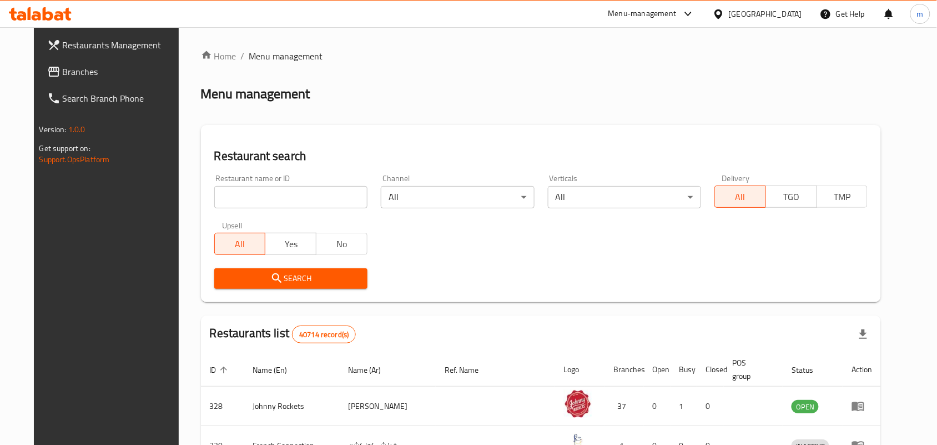
click at [214, 196] on input "search" at bounding box center [290, 197] width 153 height 22
paste input "19436"
type input "19436"
click button "Search" at bounding box center [290, 278] width 153 height 21
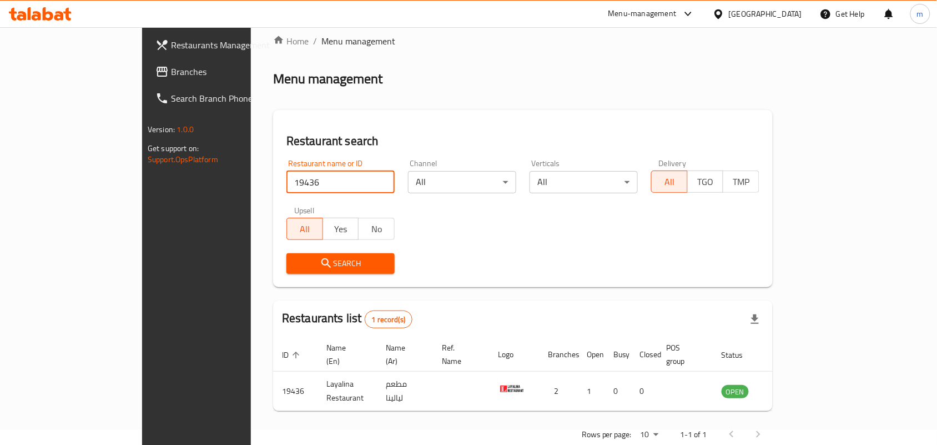
scroll to position [29, 0]
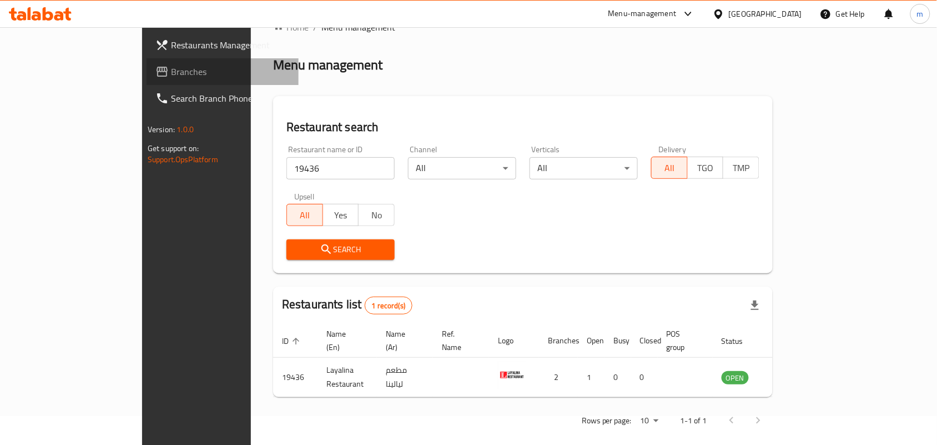
click at [171, 65] on span "Branches" at bounding box center [230, 71] width 119 height 13
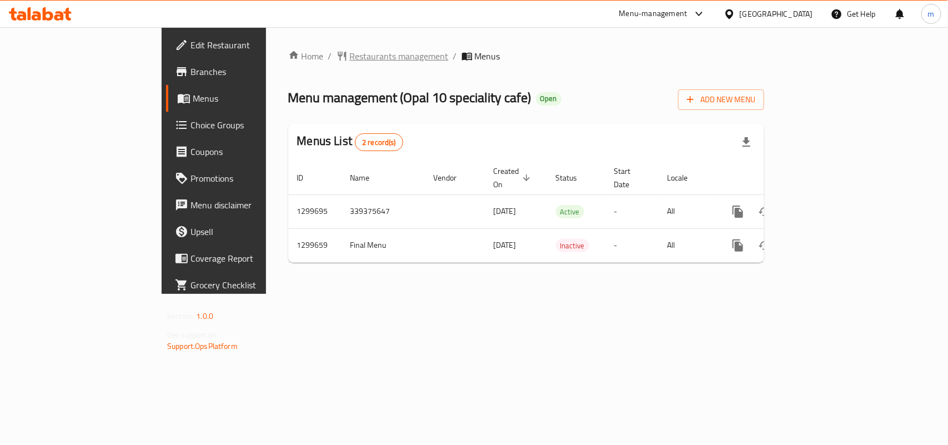
click at [350, 57] on span "Restaurants management" at bounding box center [399, 55] width 99 height 13
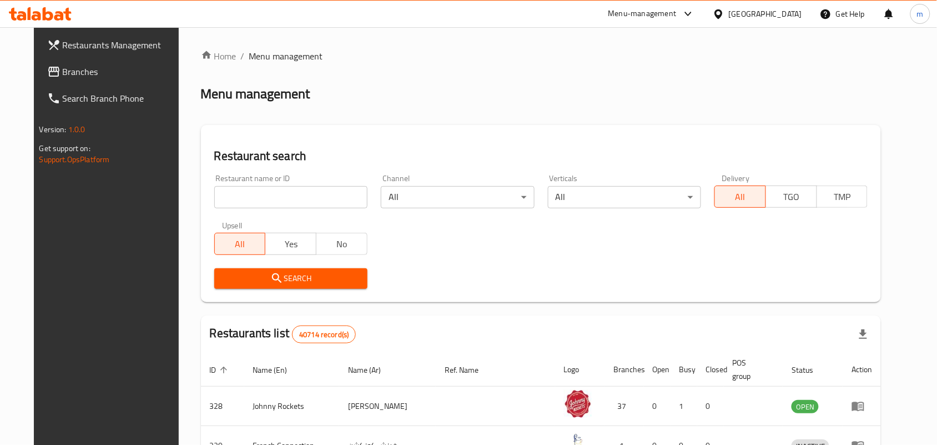
click at [215, 204] on input "search" at bounding box center [290, 197] width 153 height 22
paste input "701448"
type input "701448"
click button "Search" at bounding box center [290, 278] width 153 height 21
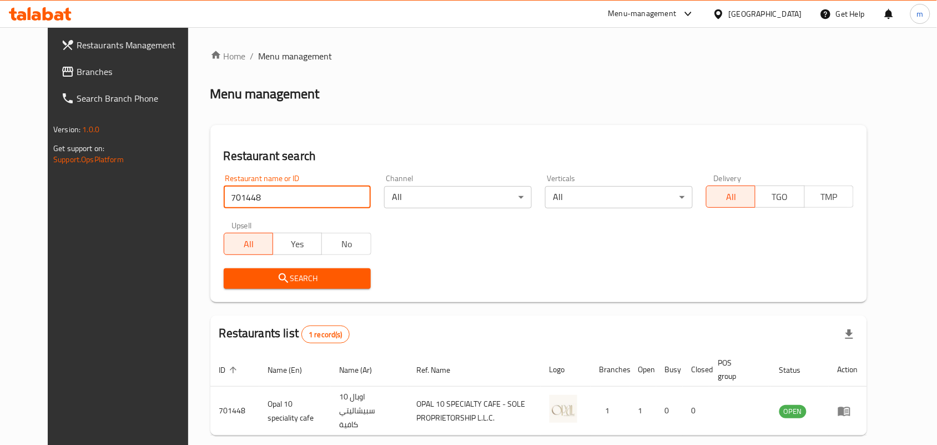
scroll to position [42, 0]
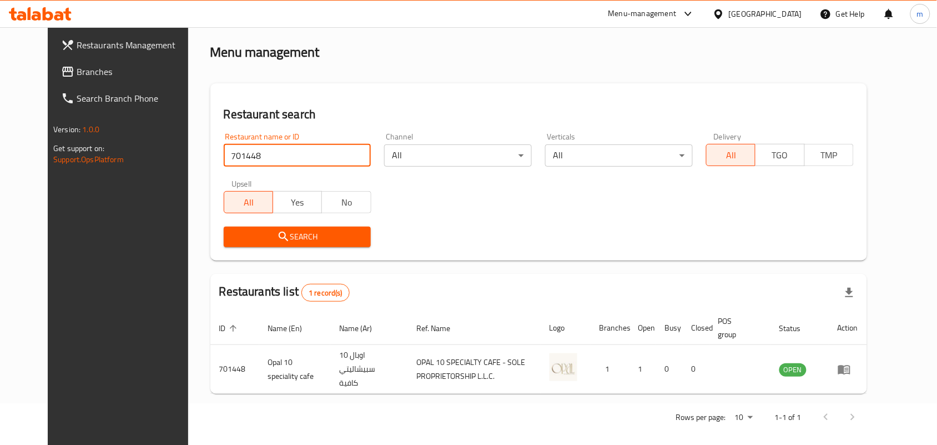
click at [77, 71] on span "Branches" at bounding box center [136, 71] width 119 height 13
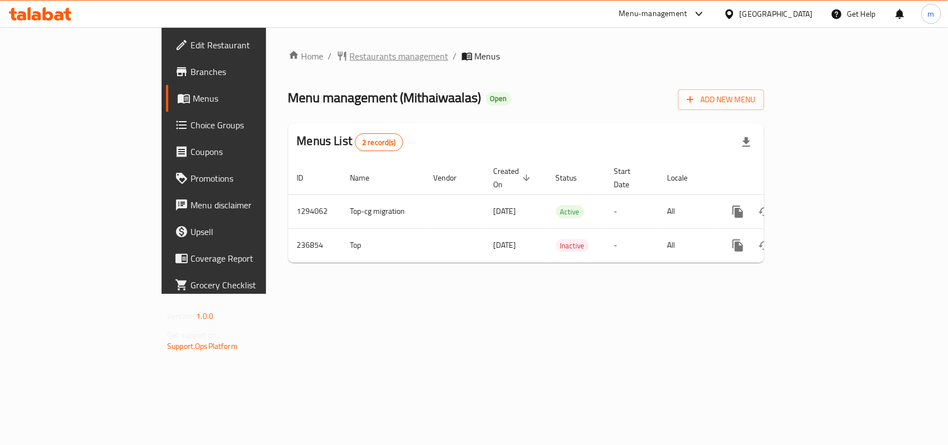
click at [350, 57] on span "Restaurants management" at bounding box center [399, 55] width 99 height 13
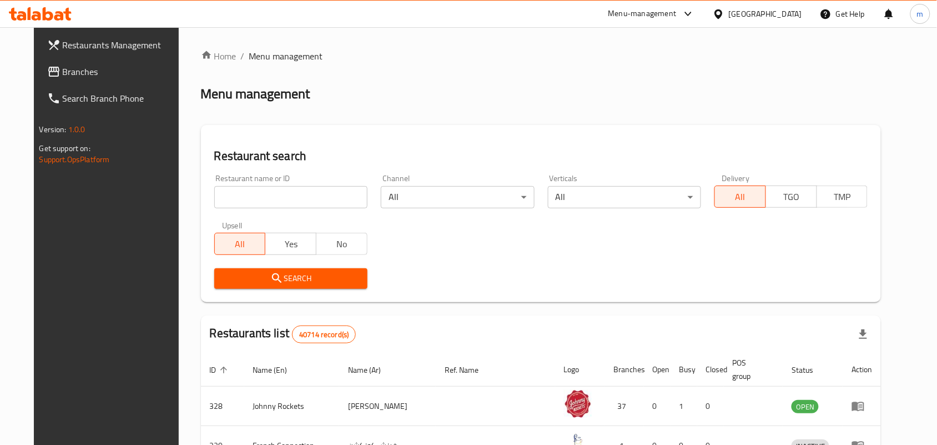
click at [214, 203] on input "search" at bounding box center [290, 197] width 153 height 22
paste input "626664"
type input "626664"
click button "Search" at bounding box center [290, 278] width 153 height 21
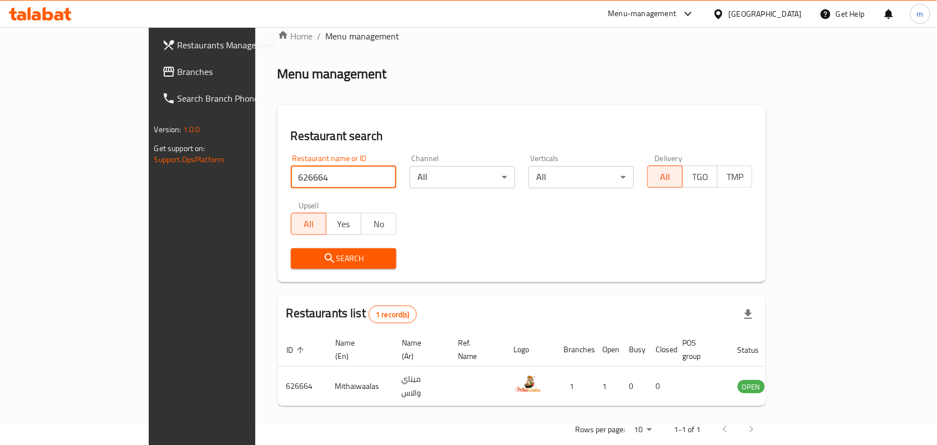
scroll to position [29, 0]
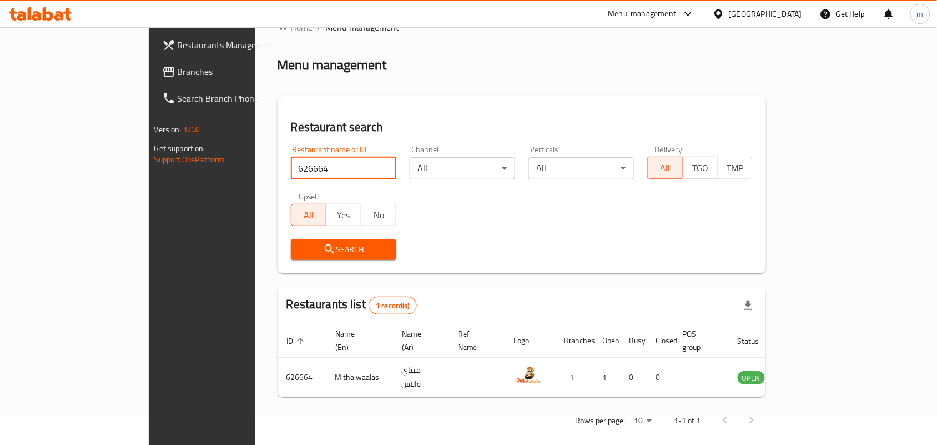
click at [761, 17] on div "[GEOGRAPHIC_DATA]" at bounding box center [765, 14] width 73 height 12
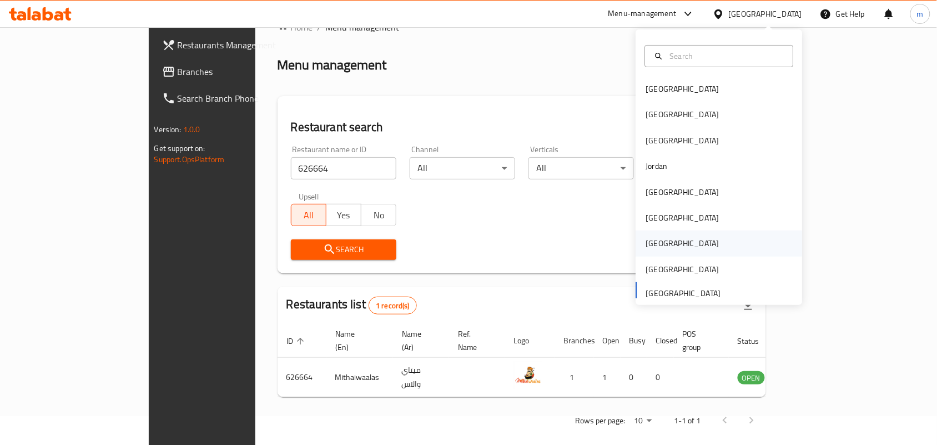
click at [651, 243] on div "[GEOGRAPHIC_DATA]" at bounding box center [682, 243] width 73 height 12
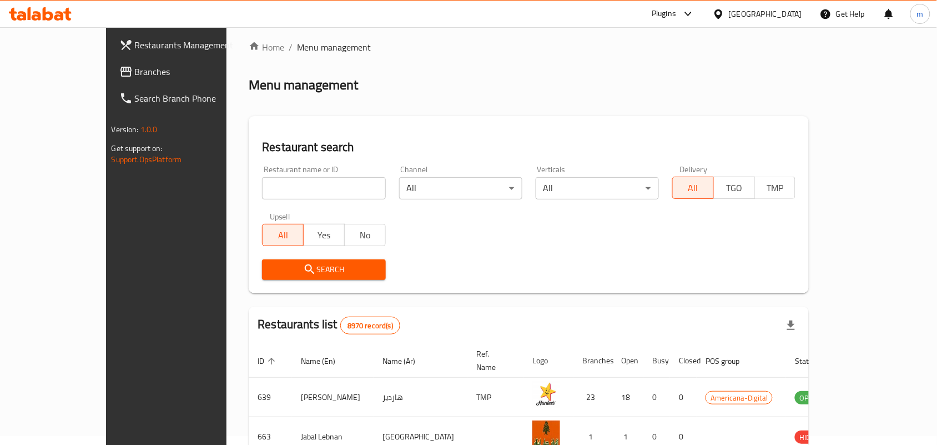
scroll to position [29, 0]
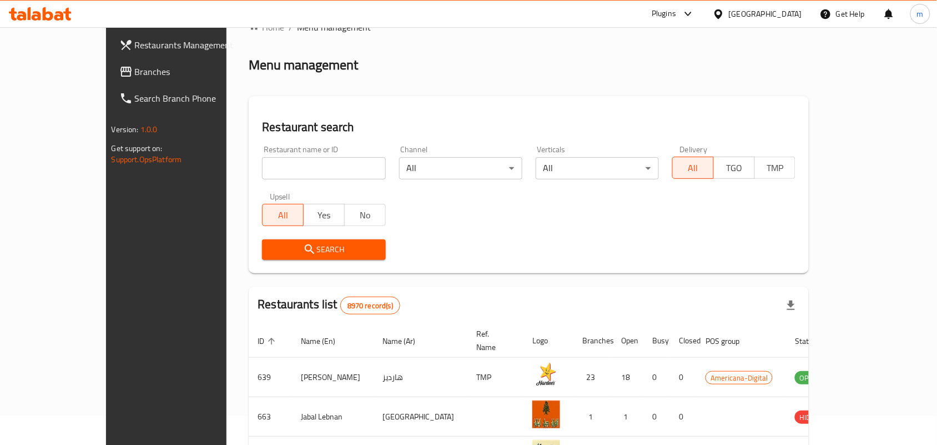
click at [135, 70] on span "Branches" at bounding box center [194, 71] width 119 height 13
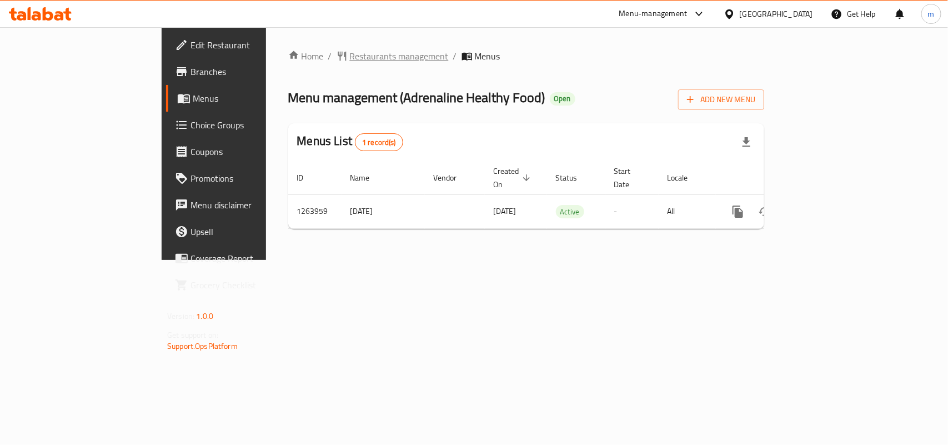
click at [350, 58] on span "Restaurants management" at bounding box center [399, 55] width 99 height 13
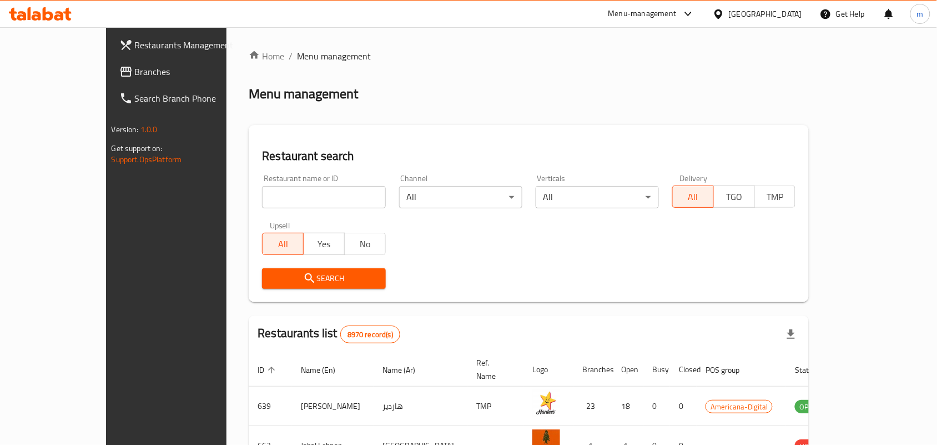
click at [262, 199] on input "search" at bounding box center [323, 197] width 123 height 22
paste input "686146"
type input "686146"
click button "Search" at bounding box center [323, 278] width 123 height 21
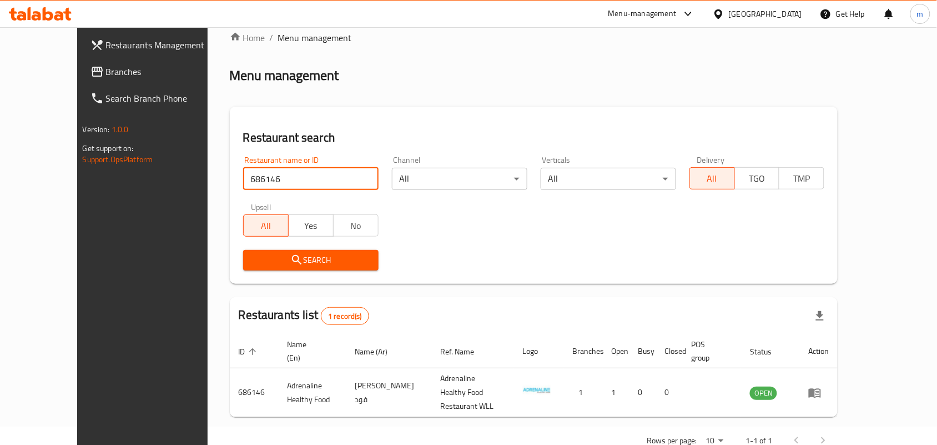
scroll to position [29, 0]
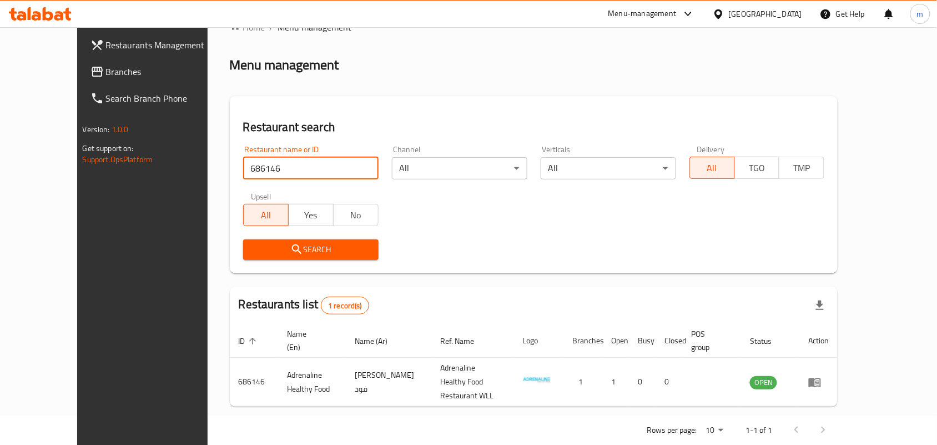
click at [729, 16] on div at bounding box center [721, 14] width 16 height 12
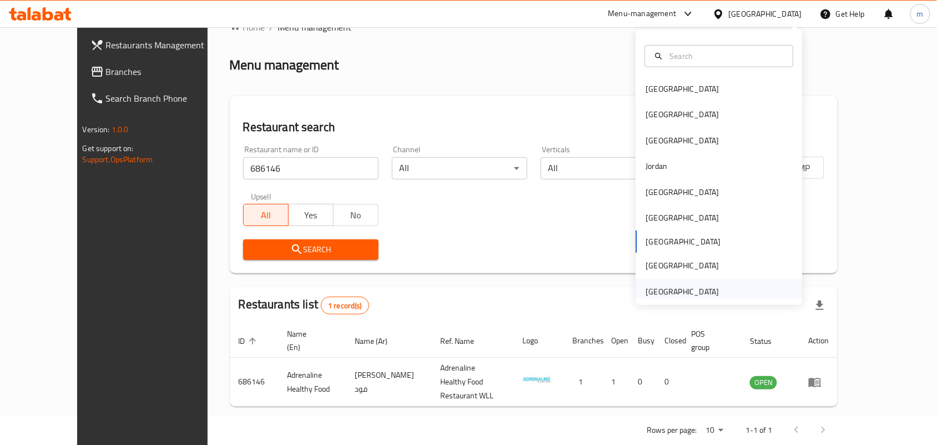
click at [665, 289] on div "[GEOGRAPHIC_DATA]" at bounding box center [682, 291] width 73 height 12
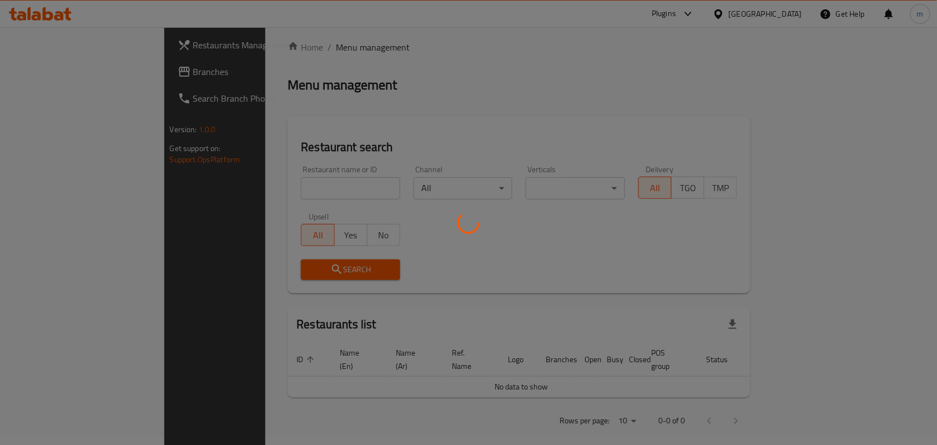
scroll to position [29, 0]
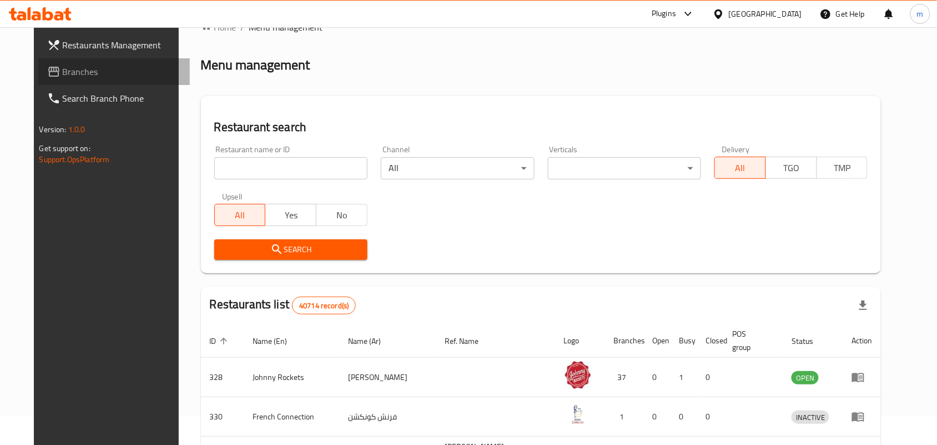
click at [63, 70] on span "Branches" at bounding box center [122, 71] width 119 height 13
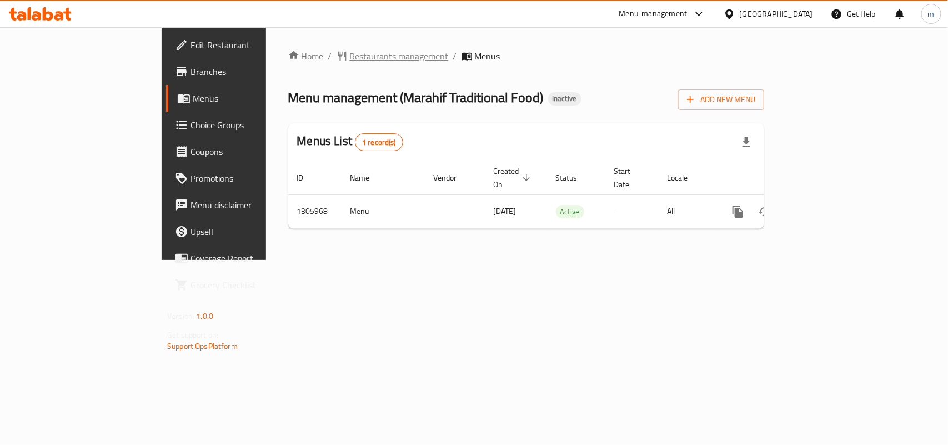
click at [350, 54] on span "Restaurants management" at bounding box center [399, 55] width 99 height 13
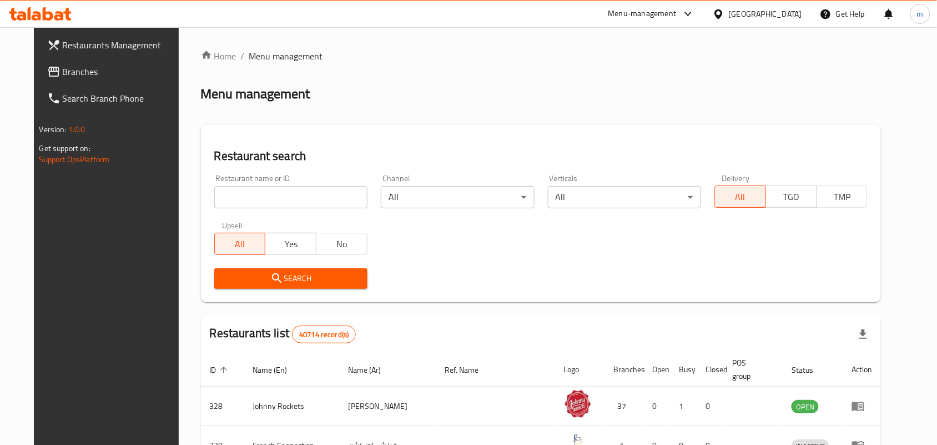
click at [235, 197] on div at bounding box center [468, 222] width 937 height 445
click at [235, 197] on input "search" at bounding box center [290, 197] width 153 height 22
paste input "703913"
type input "703913"
click button "Search" at bounding box center [290, 278] width 153 height 21
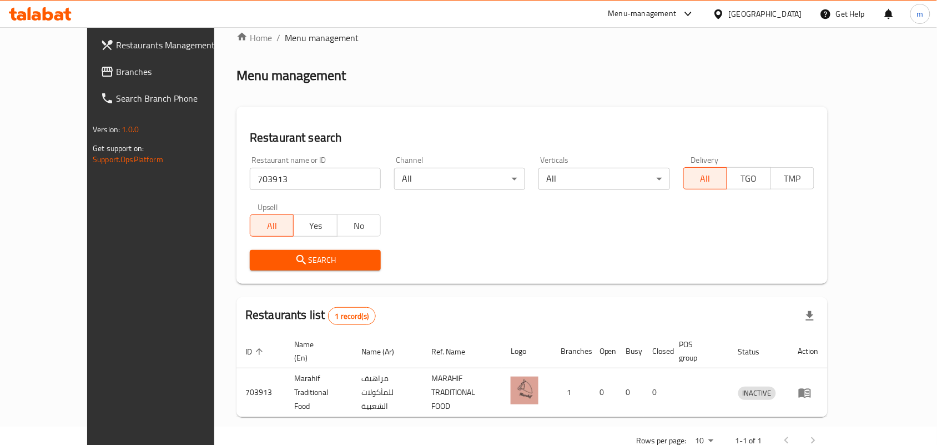
scroll to position [29, 0]
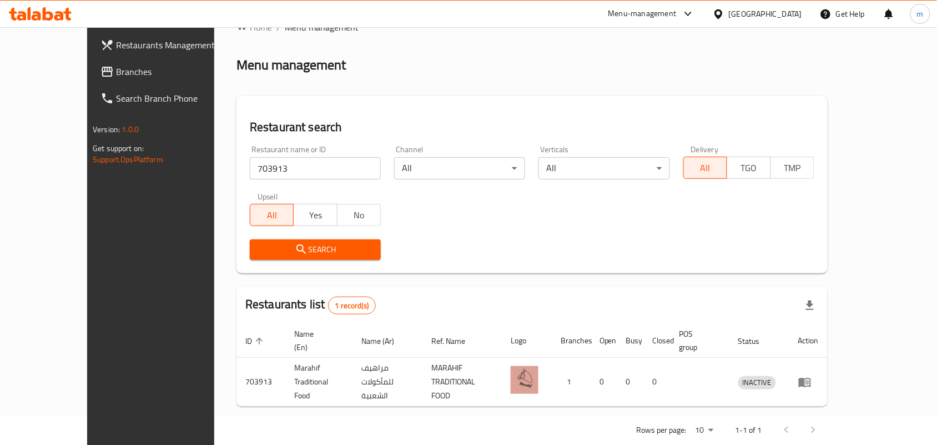
click at [758, 18] on div "[GEOGRAPHIC_DATA]" at bounding box center [765, 14] width 73 height 12
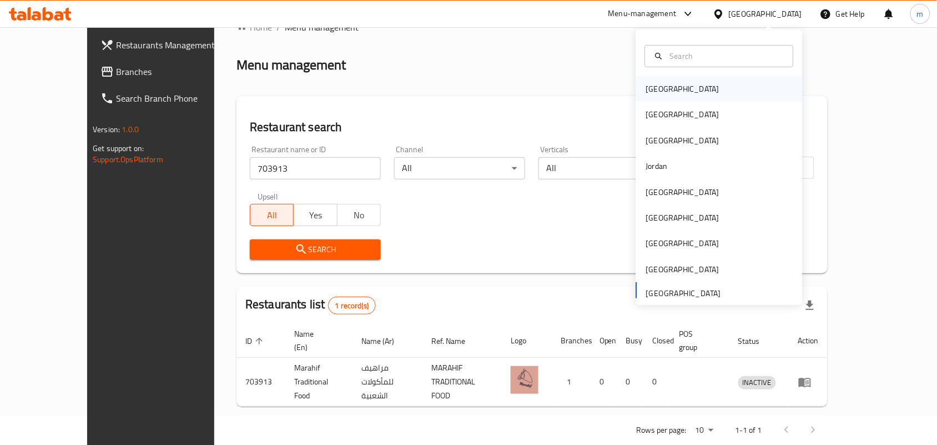
click at [667, 89] on div "[GEOGRAPHIC_DATA]" at bounding box center [682, 89] width 91 height 26
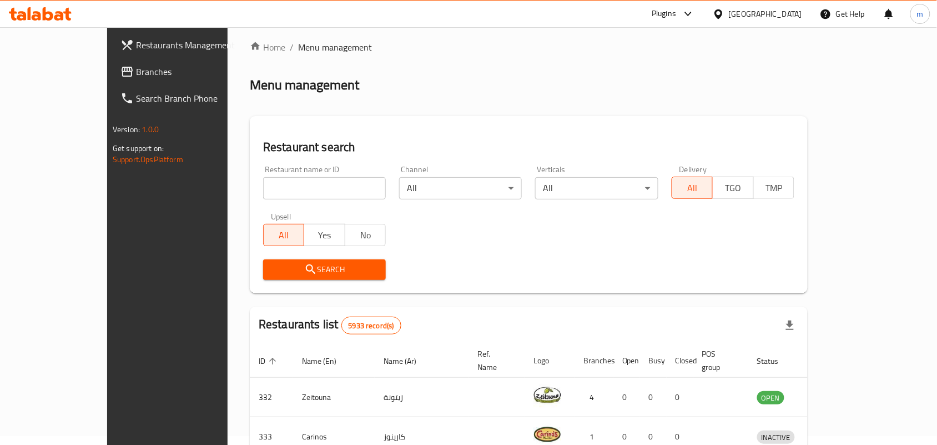
scroll to position [29, 0]
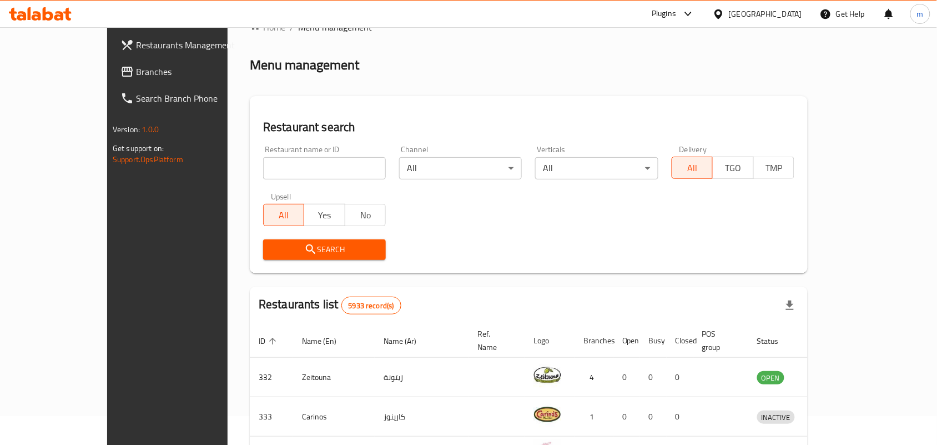
drag, startPoint x: 43, startPoint y: 75, endPoint x: 9, endPoint y: 91, distance: 37.3
click at [136, 75] on span "Branches" at bounding box center [195, 71] width 119 height 13
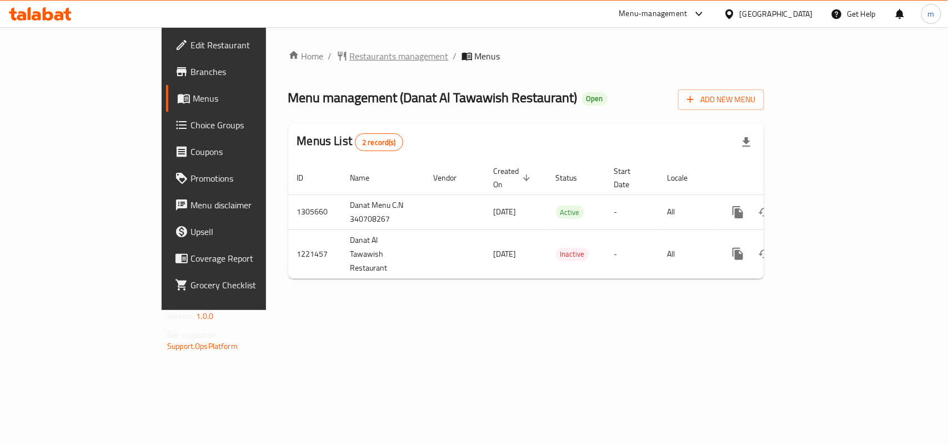
click at [350, 57] on span "Restaurants management" at bounding box center [399, 55] width 99 height 13
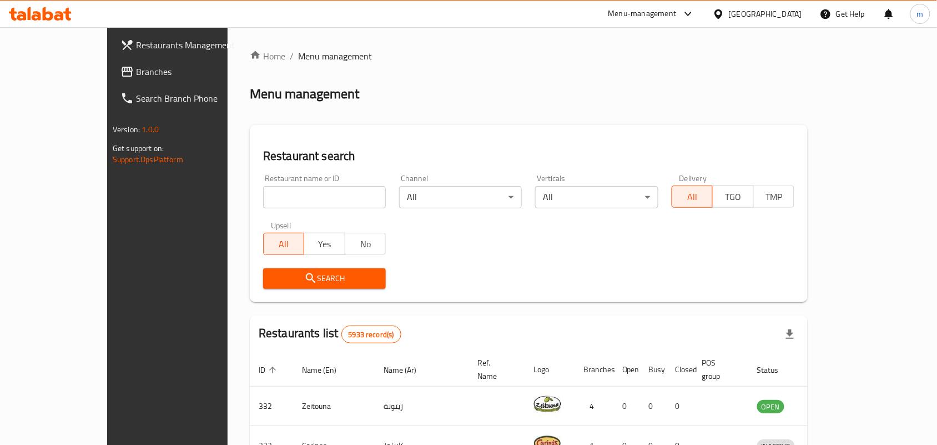
click at [263, 195] on input "search" at bounding box center [324, 197] width 123 height 22
paste input "673795"
type input "673795"
click button "Search" at bounding box center [324, 278] width 123 height 21
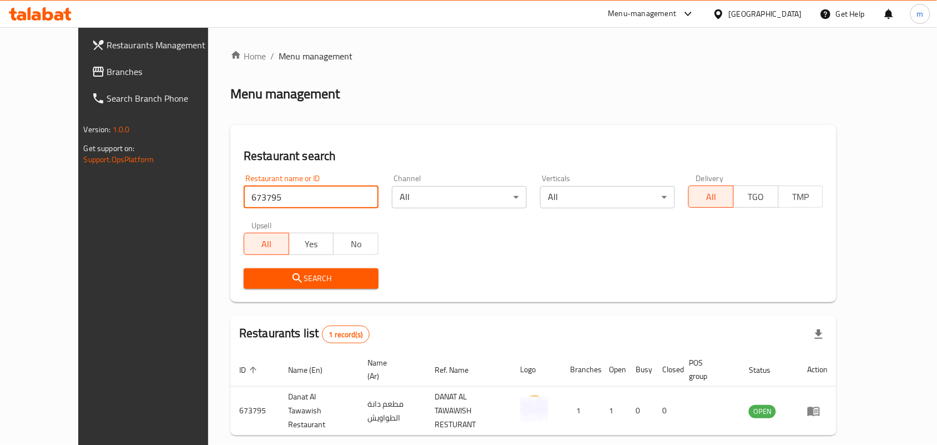
click at [722, 14] on icon at bounding box center [719, 13] width 8 height 9
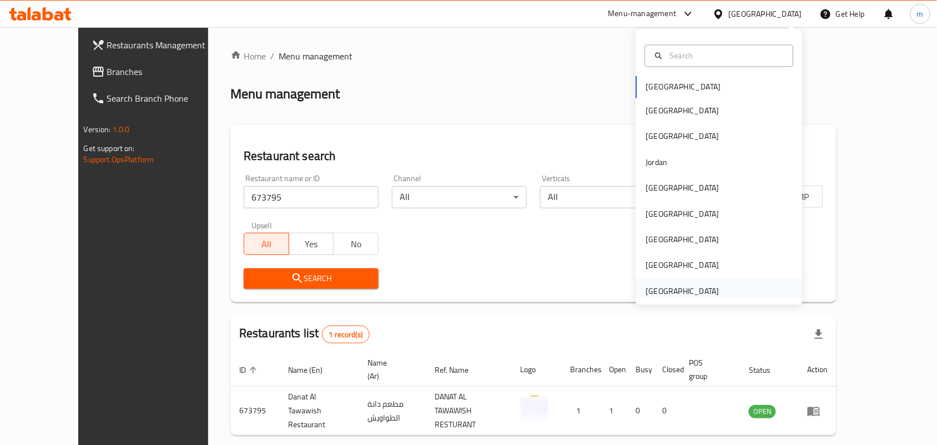
click at [676, 296] on div "[GEOGRAPHIC_DATA]" at bounding box center [682, 291] width 73 height 12
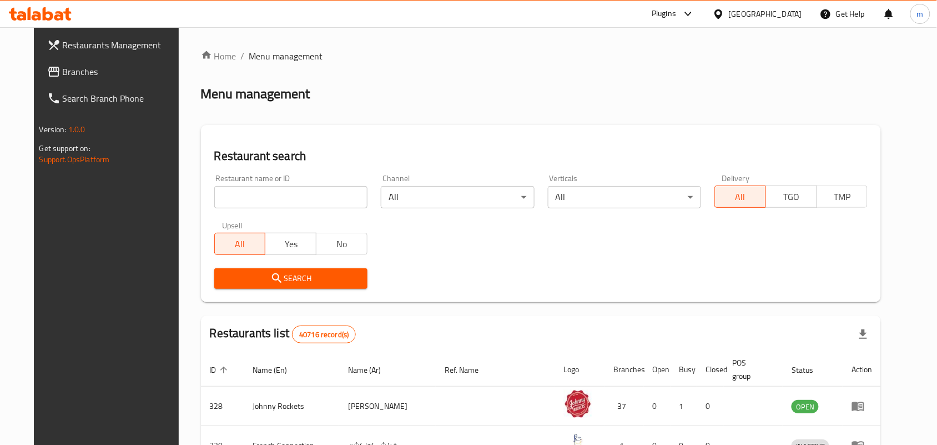
click at [48, 76] on icon at bounding box center [53, 72] width 11 height 10
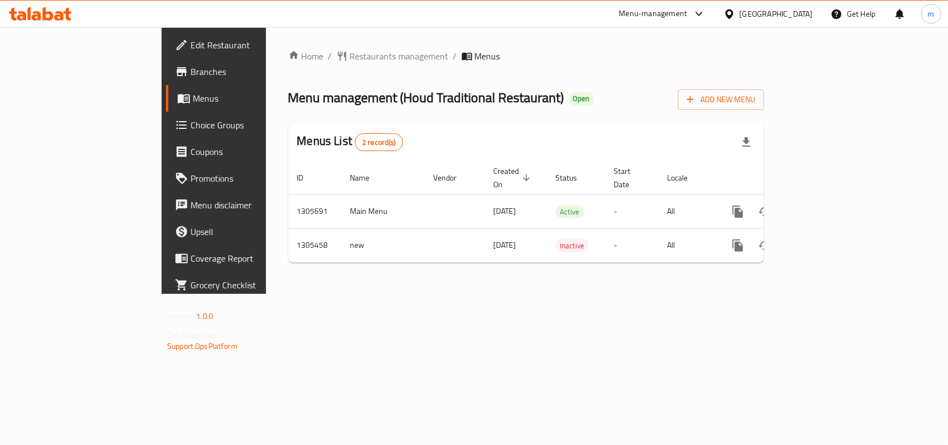
click at [290, 67] on div "Home / Restaurants management / Menus Menu management ( Houd Traditional Restau…" at bounding box center [526, 160] width 476 height 222
click at [350, 50] on span "Restaurants management" at bounding box center [399, 55] width 99 height 13
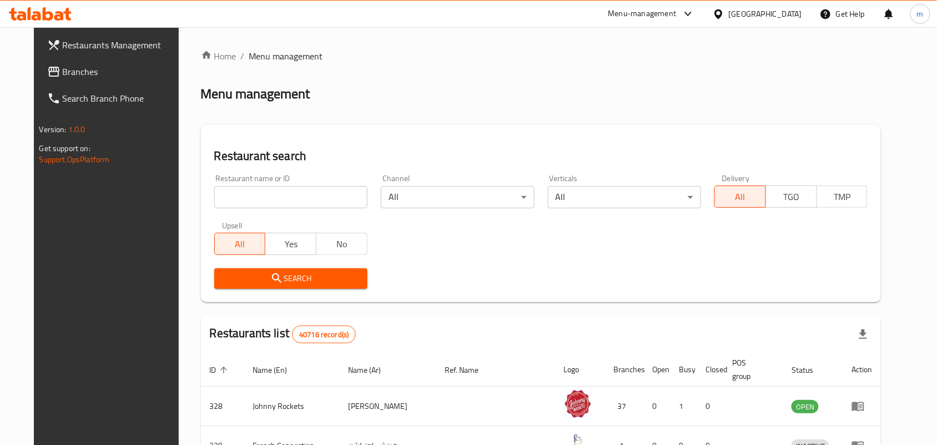
click at [214, 198] on input "search" at bounding box center [290, 197] width 153 height 22
paste input "703704"
type input "703704"
click button "Search" at bounding box center [290, 278] width 153 height 21
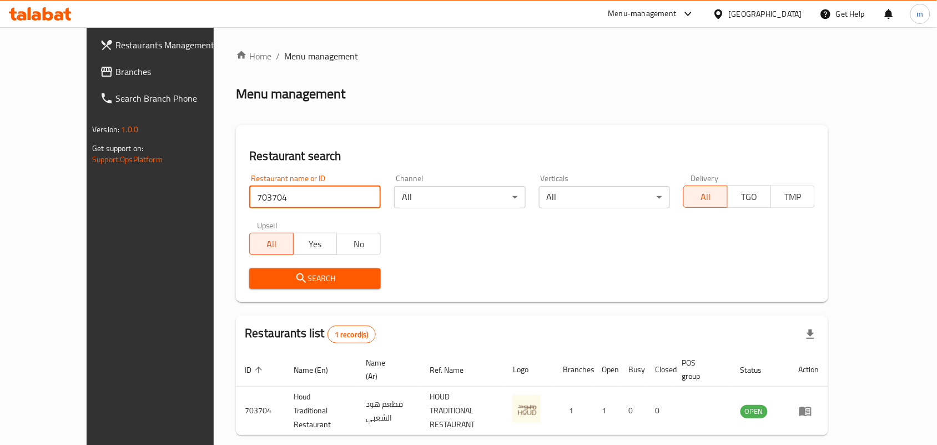
click at [115, 76] on span "Branches" at bounding box center [174, 71] width 119 height 13
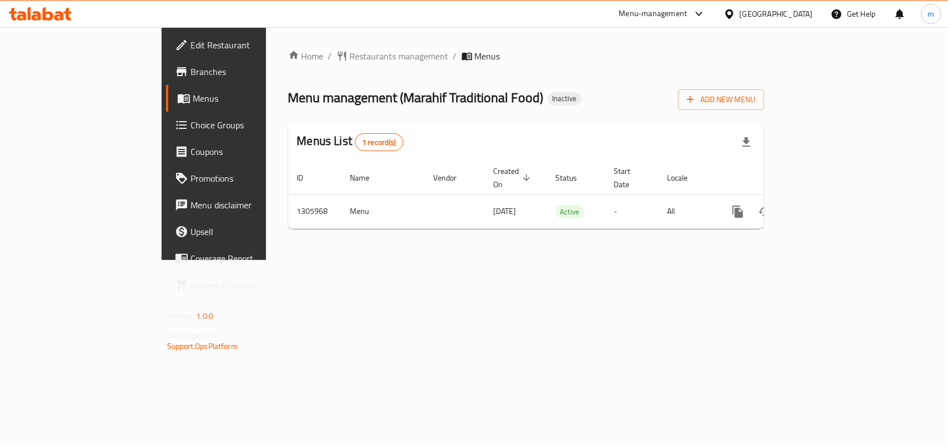
click at [282, 46] on div "Home / Restaurants management / Menus Menu management ( Marahif Traditional Foo…" at bounding box center [526, 143] width 520 height 233
click at [350, 56] on span "Restaurants management" at bounding box center [399, 55] width 99 height 13
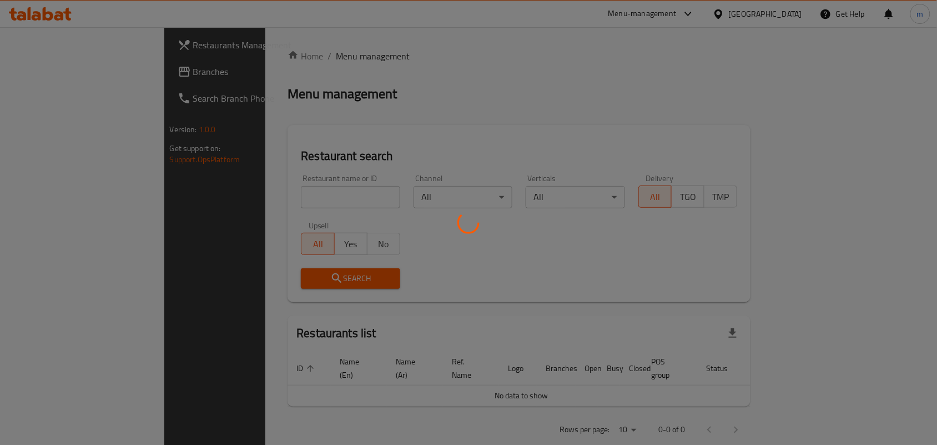
click at [215, 193] on div at bounding box center [468, 222] width 937 height 445
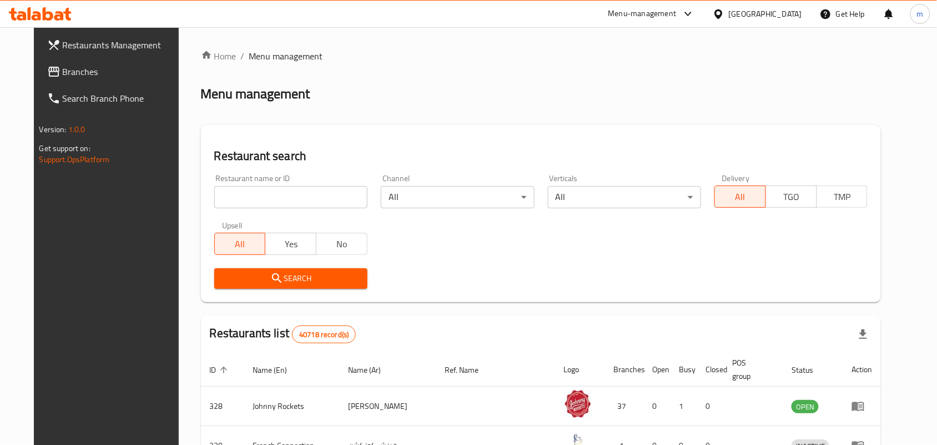
click at [279, 182] on div "Restaurant name or ID Restaurant name or ID" at bounding box center [290, 191] width 153 height 34
click at [259, 200] on input "search" at bounding box center [290, 197] width 153 height 22
paste input "703913"
click at [214, 194] on input "703913" at bounding box center [290, 197] width 153 height 22
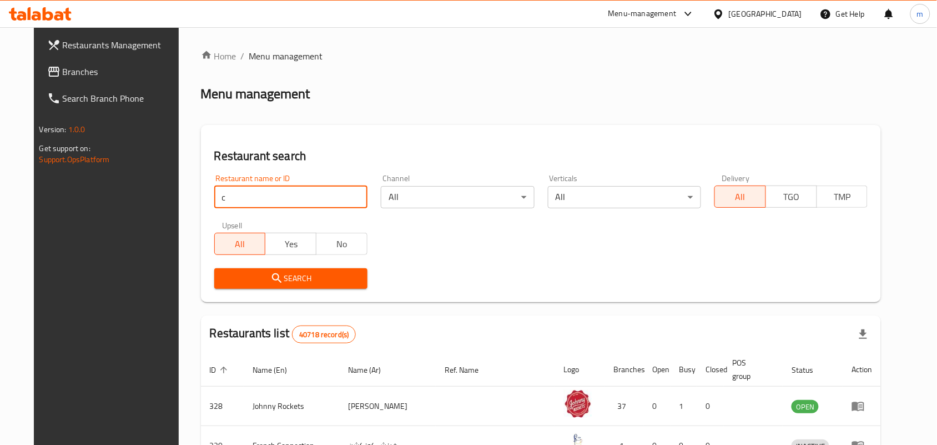
type input "c"
click at [63, 68] on span "Branches" at bounding box center [122, 71] width 119 height 13
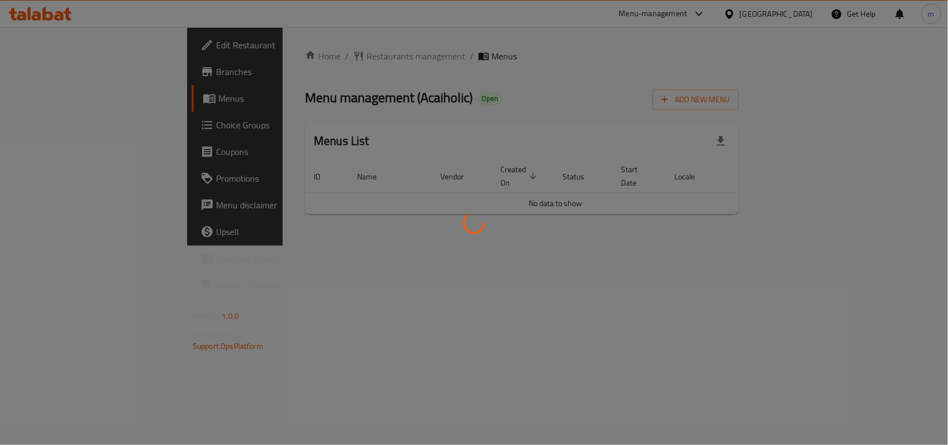
click at [298, 54] on div at bounding box center [474, 222] width 948 height 445
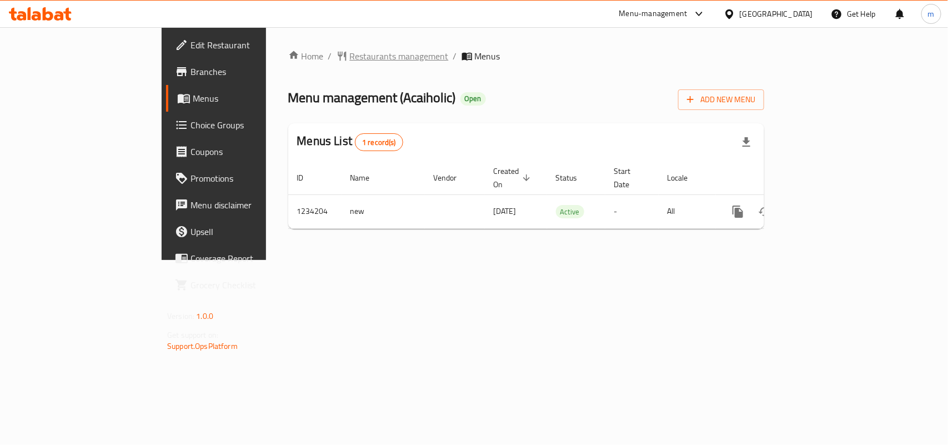
click at [350, 63] on span "Restaurants management" at bounding box center [399, 55] width 99 height 13
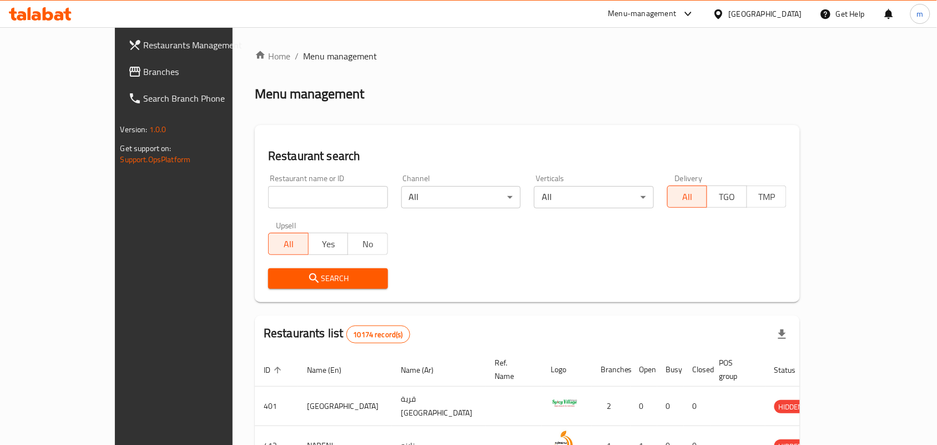
click at [268, 203] on input "search" at bounding box center [328, 197] width 120 height 22
paste input "678352"
type input "678352"
click button "Search" at bounding box center [328, 278] width 120 height 21
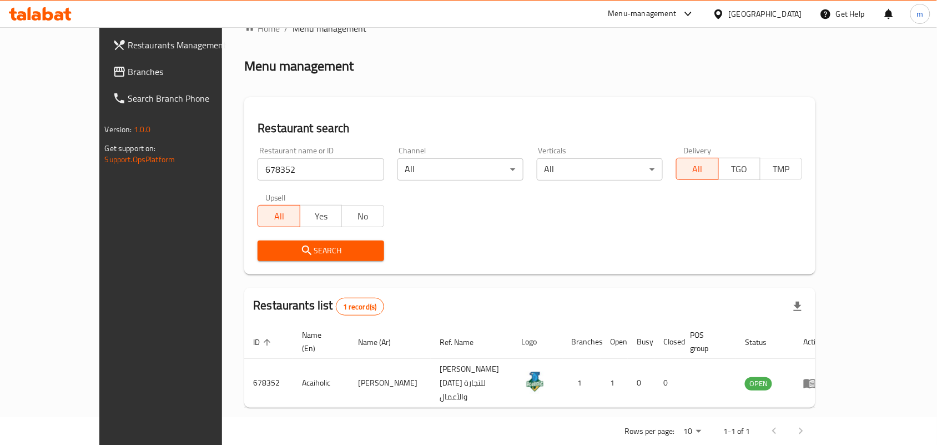
scroll to position [29, 0]
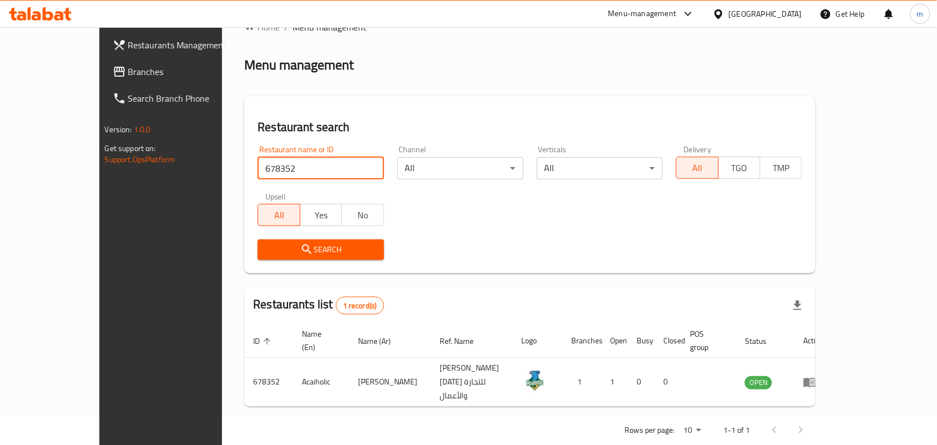
click at [785, 19] on div "[GEOGRAPHIC_DATA]" at bounding box center [765, 14] width 73 height 12
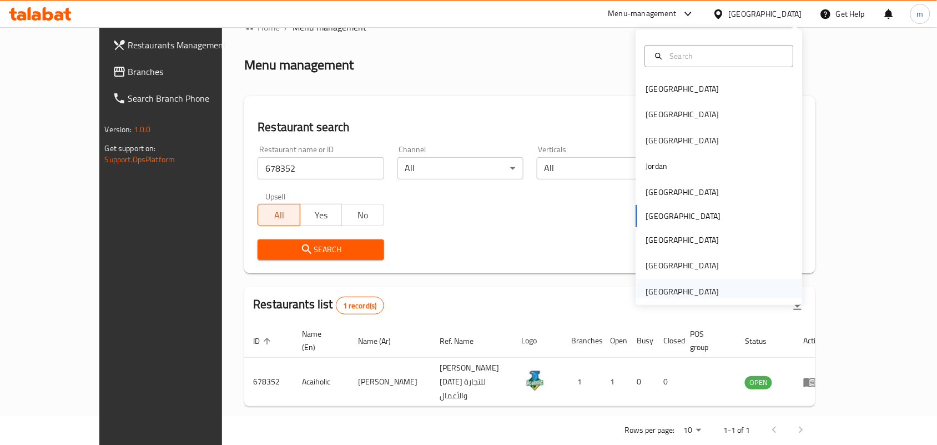
click at [675, 287] on div "[GEOGRAPHIC_DATA]" at bounding box center [682, 291] width 73 height 12
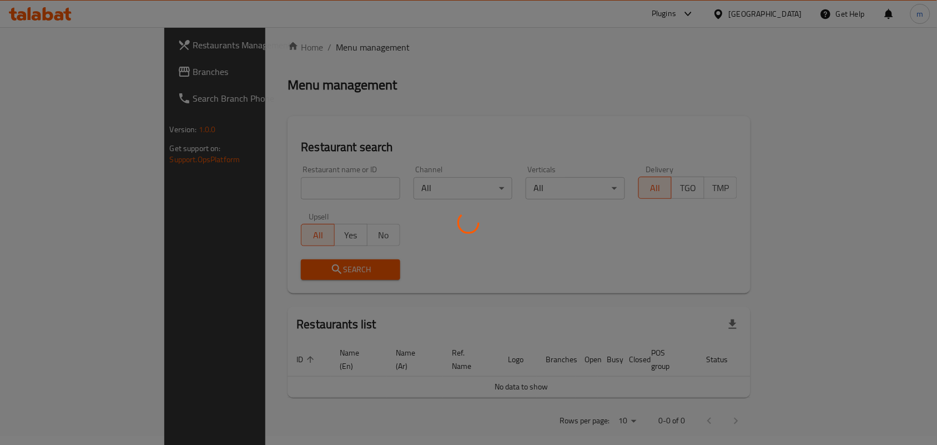
scroll to position [29, 0]
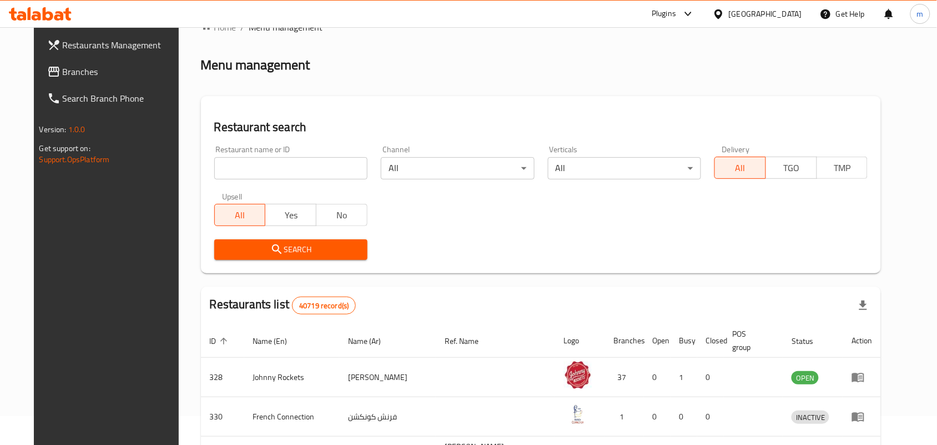
click at [82, 79] on link "Branches" at bounding box center [114, 71] width 152 height 27
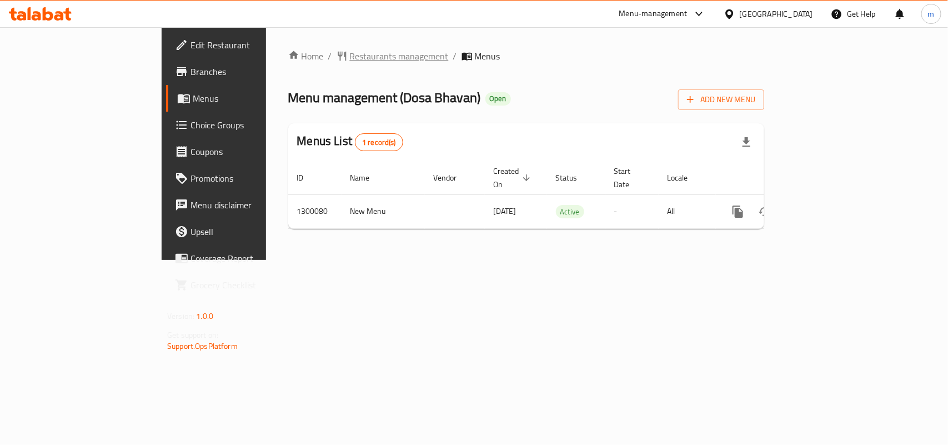
click at [350, 59] on span "Restaurants management" at bounding box center [399, 55] width 99 height 13
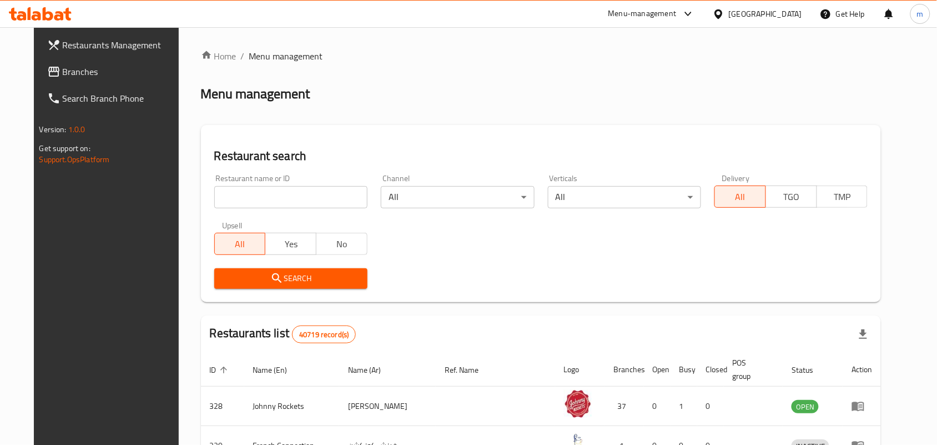
click at [215, 198] on input "search" at bounding box center [290, 197] width 153 height 22
paste input "701510"
type input "701510"
click button "Search" at bounding box center [290, 278] width 153 height 21
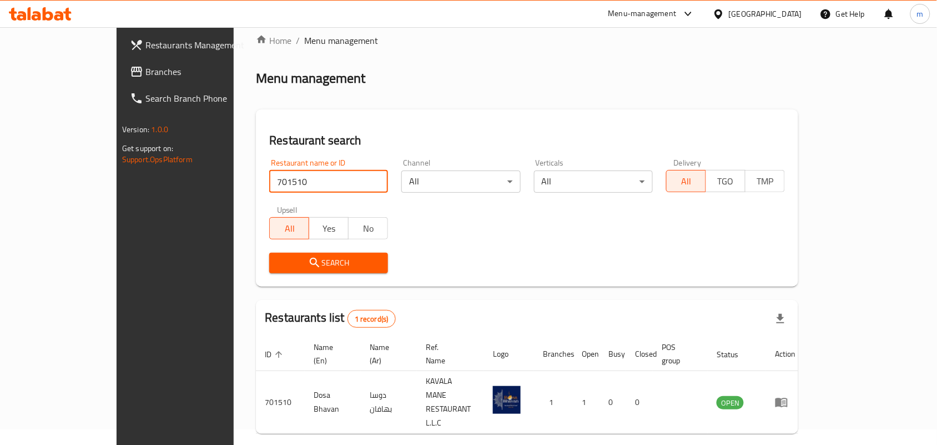
scroll to position [29, 0]
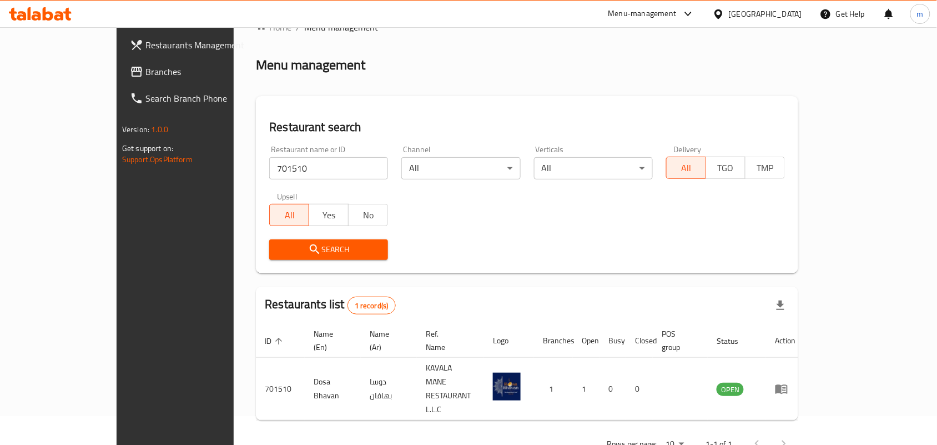
drag, startPoint x: 750, startPoint y: 15, endPoint x: 740, endPoint y: 26, distance: 14.9
click at [750, 15] on div "[GEOGRAPHIC_DATA]" at bounding box center [765, 14] width 73 height 12
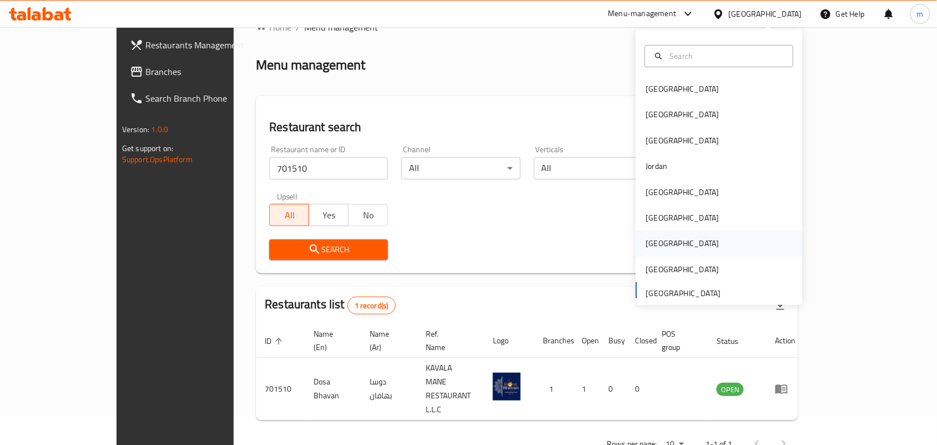
click at [647, 246] on div "Qatar" at bounding box center [682, 243] width 73 height 12
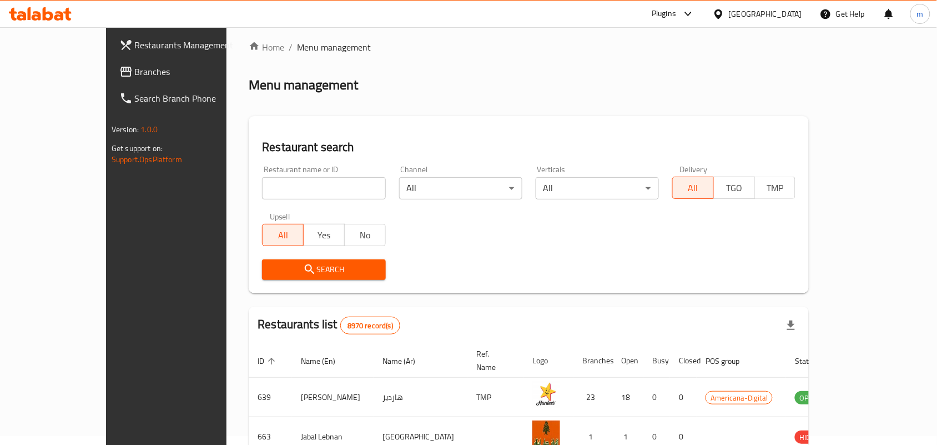
scroll to position [29, 0]
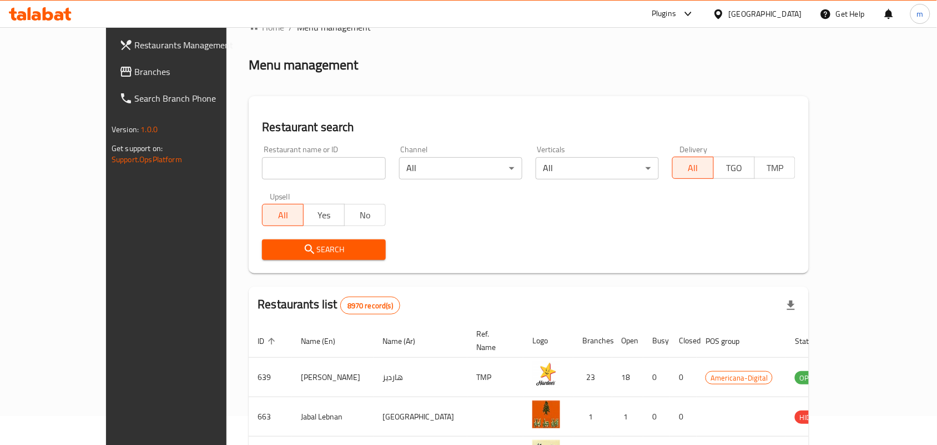
drag, startPoint x: 46, startPoint y: 66, endPoint x: 32, endPoint y: 78, distance: 18.9
click at [135, 66] on span "Branches" at bounding box center [194, 71] width 119 height 13
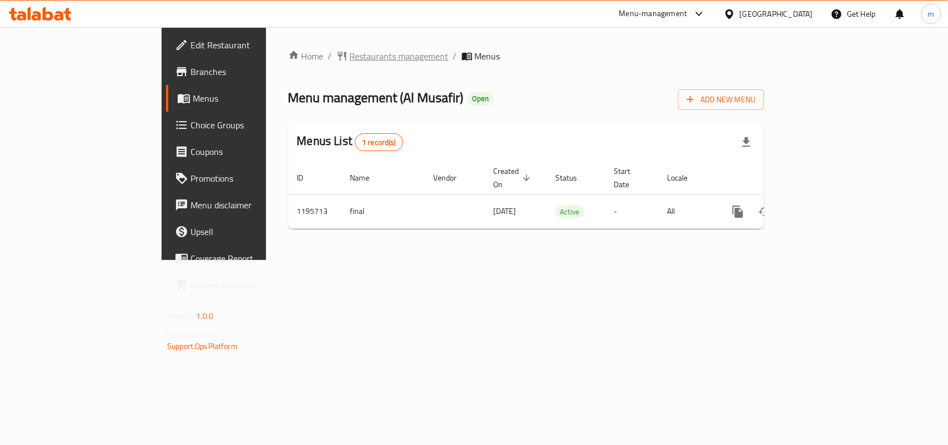
click at [350, 49] on span "Restaurants management" at bounding box center [399, 55] width 99 height 13
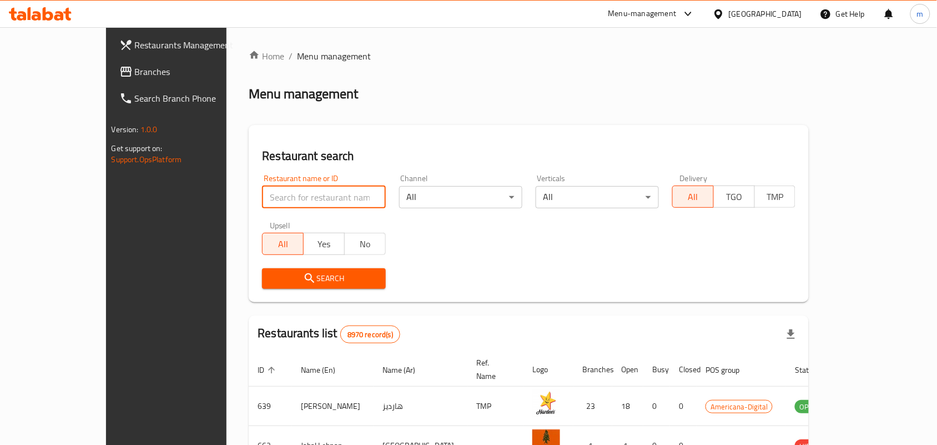
click at [262, 188] on input "search" at bounding box center [323, 197] width 123 height 22
paste input "667801"
type input "667801"
click button "Search" at bounding box center [323, 278] width 123 height 21
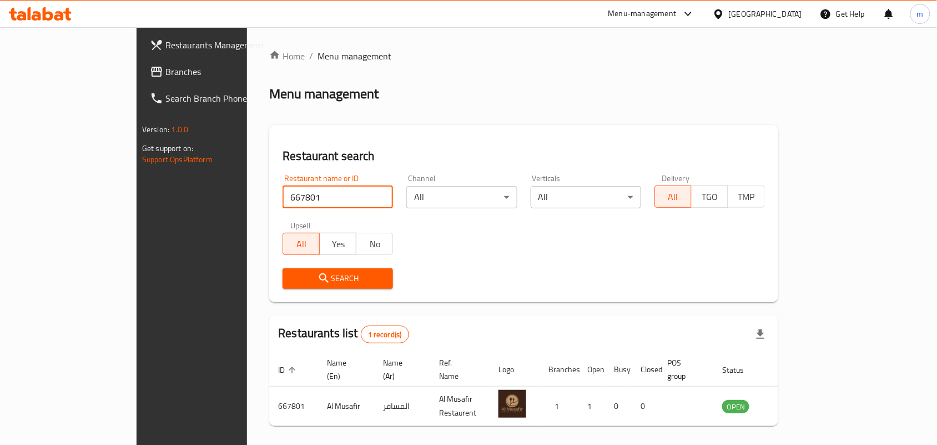
scroll to position [29, 0]
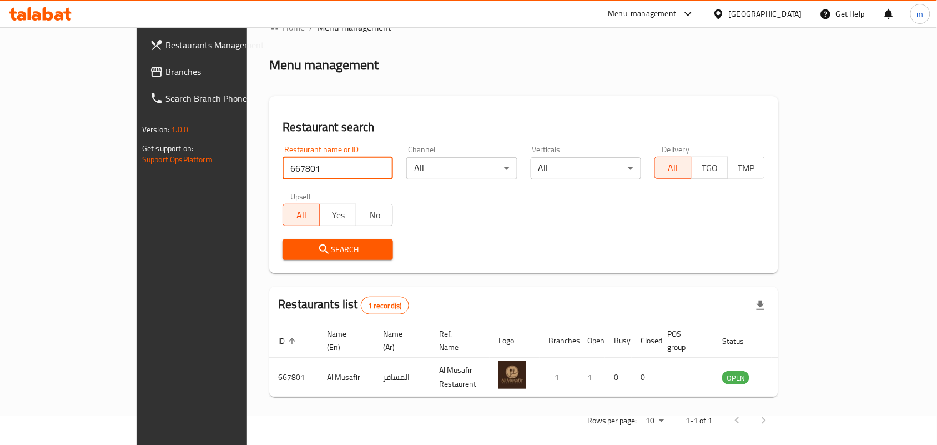
click at [725, 13] on icon at bounding box center [719, 14] width 12 height 12
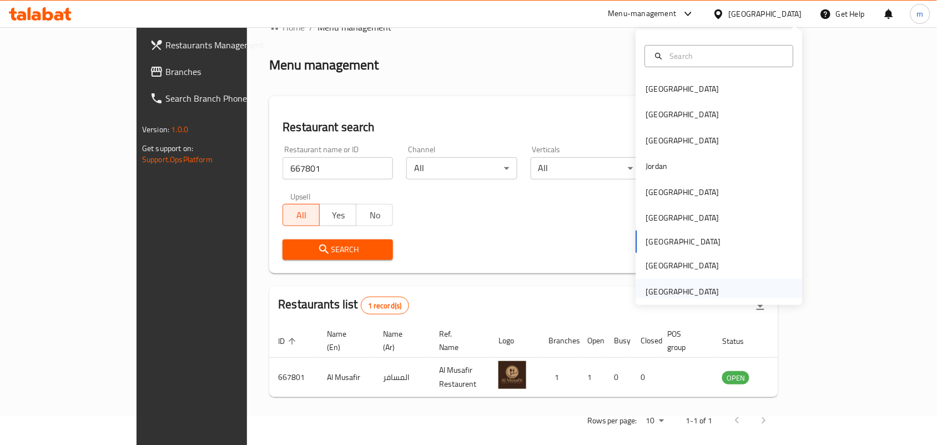
click at [659, 289] on div "[GEOGRAPHIC_DATA]" at bounding box center [682, 291] width 73 height 12
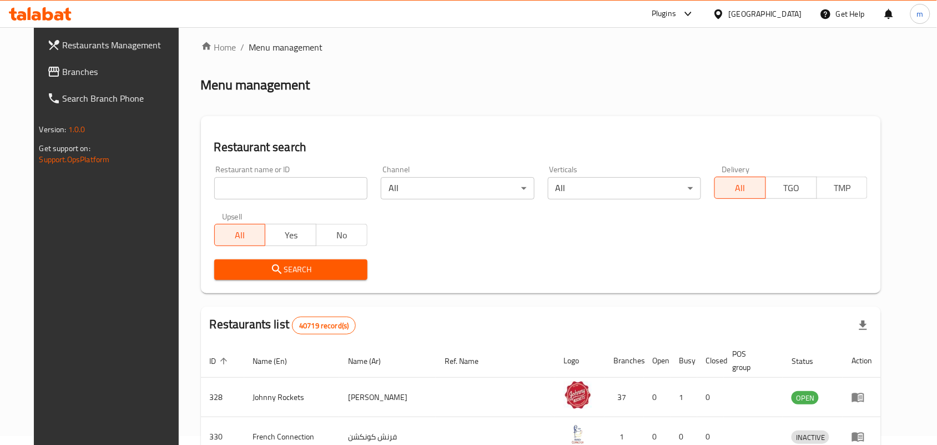
scroll to position [29, 0]
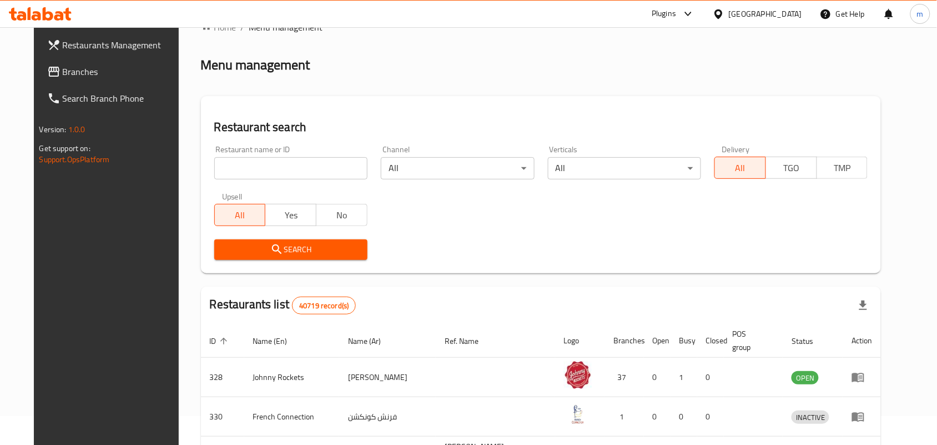
click at [63, 73] on span "Branches" at bounding box center [122, 71] width 119 height 13
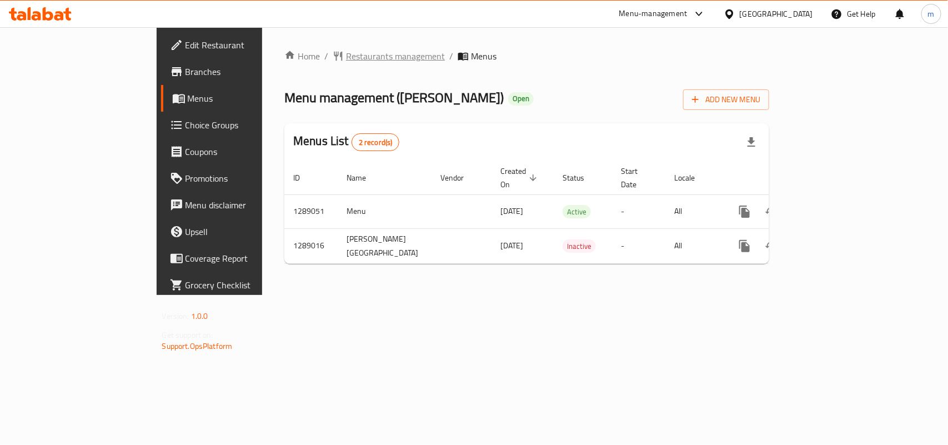
click at [346, 56] on span "Restaurants management" at bounding box center [395, 55] width 99 height 13
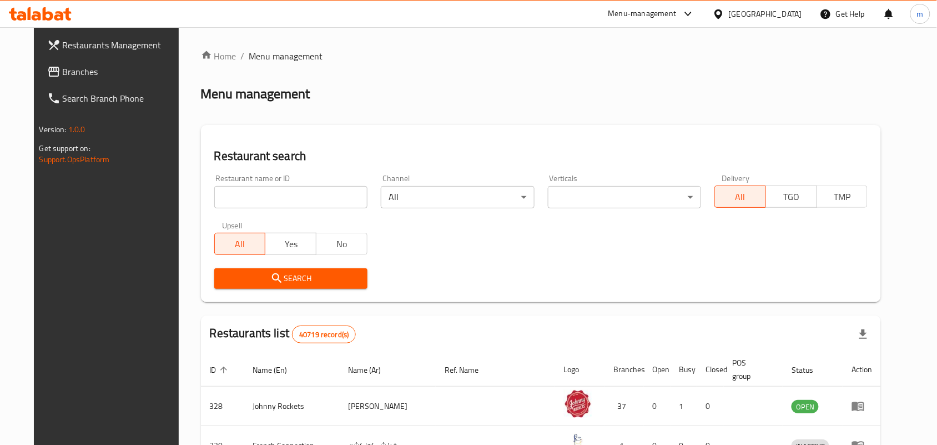
click at [214, 195] on input "search" at bounding box center [290, 197] width 153 height 22
paste input "697513"
type input "697513"
click button "Search" at bounding box center [290, 278] width 153 height 21
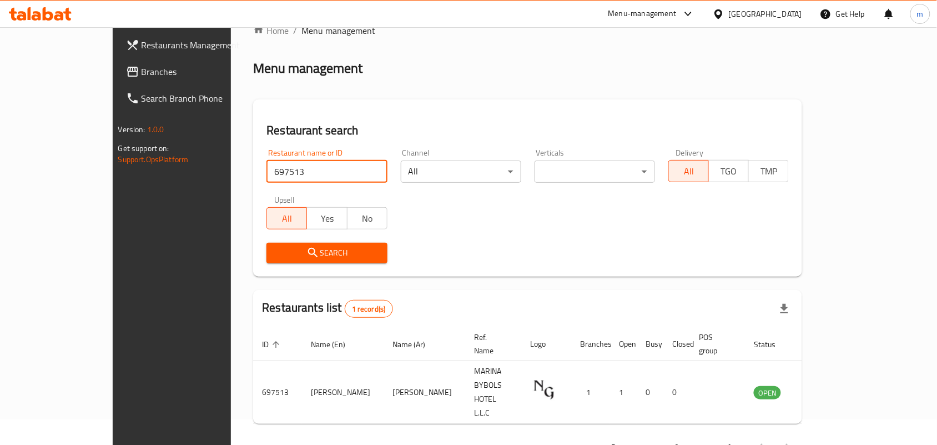
scroll to position [29, 0]
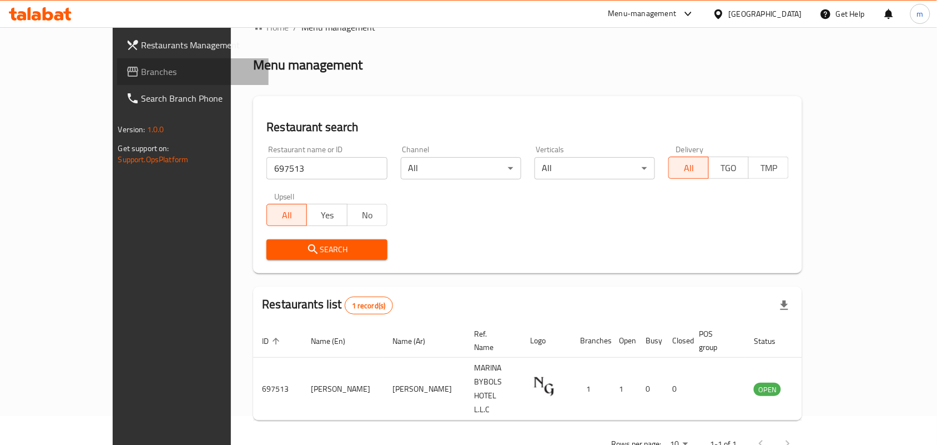
click at [117, 62] on link "Branches" at bounding box center [193, 71] width 152 height 27
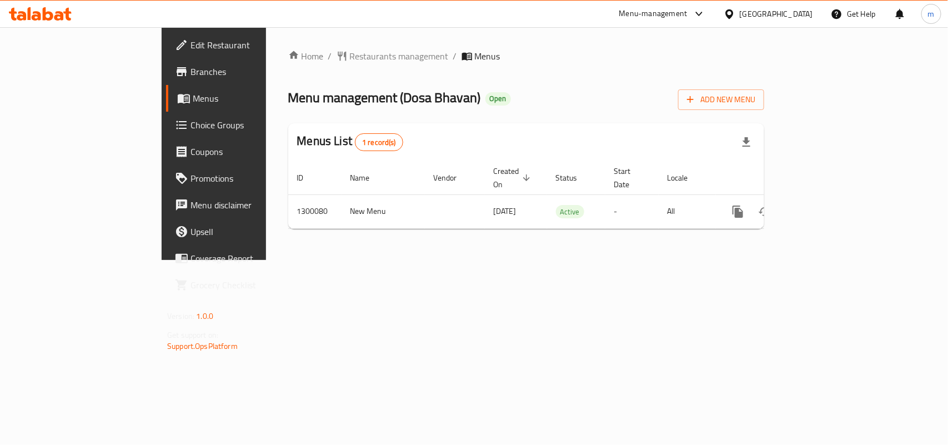
click at [273, 51] on div at bounding box center [474, 222] width 948 height 445
click at [350, 53] on span "Restaurants management" at bounding box center [399, 55] width 99 height 13
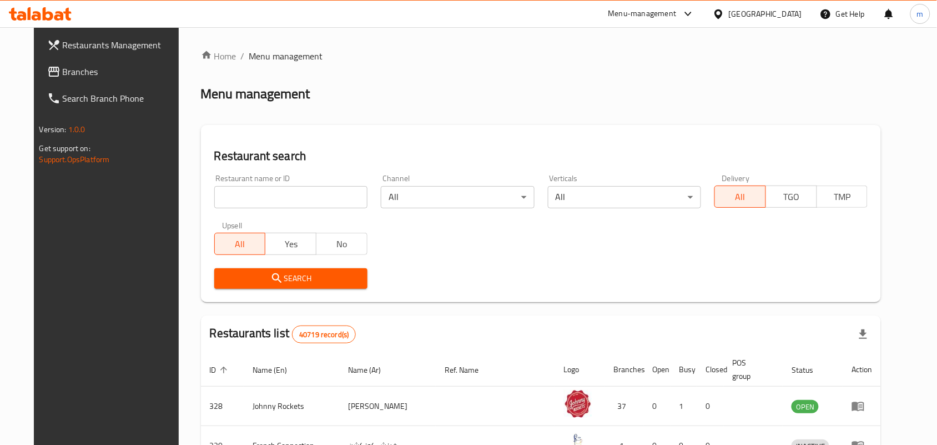
click at [214, 200] on input "search" at bounding box center [290, 197] width 153 height 22
paste input "701510"
type input "701510"
click button "Search" at bounding box center [290, 278] width 153 height 21
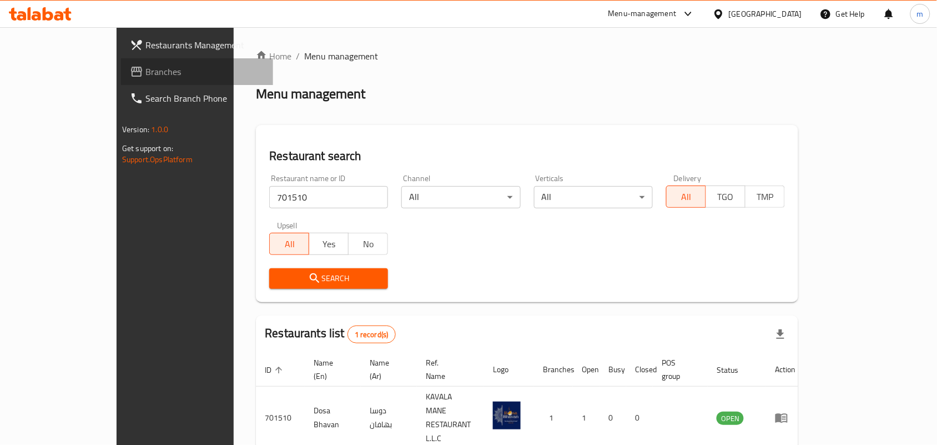
click at [145, 74] on span "Branches" at bounding box center [204, 71] width 119 height 13
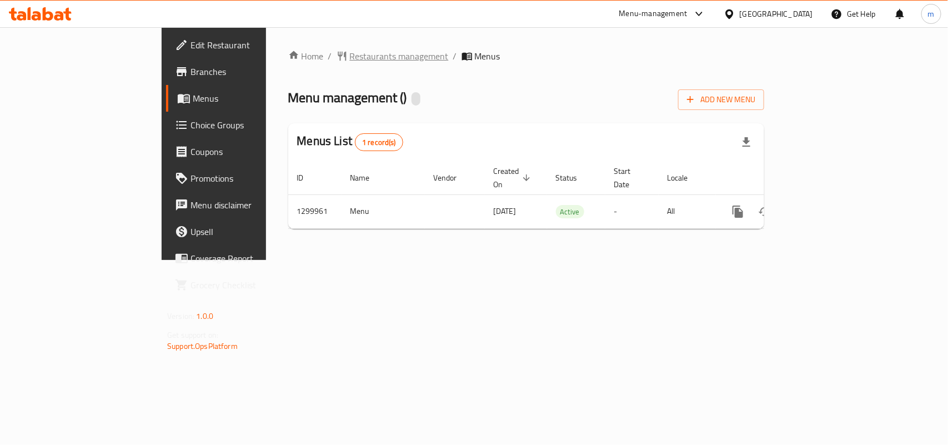
click at [350, 53] on span "Restaurants management" at bounding box center [399, 55] width 99 height 13
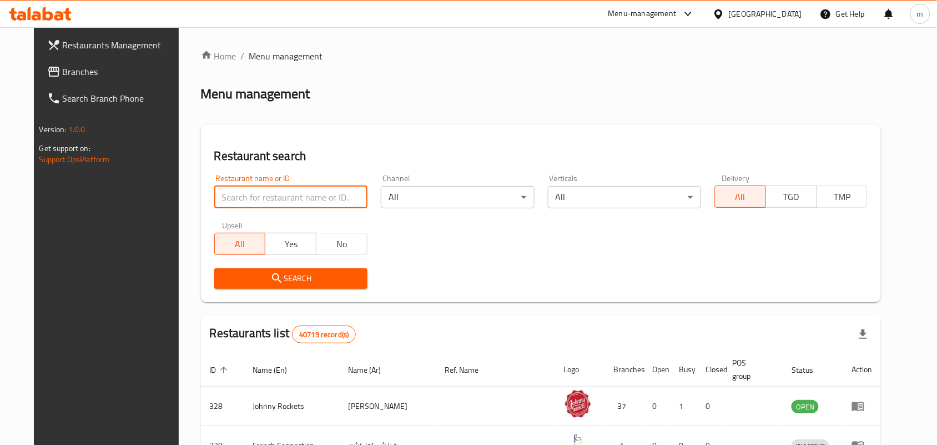
click at [214, 198] on input "search" at bounding box center [290, 197] width 153 height 22
paste input "701511"
type input "701511"
click button "Search" at bounding box center [290, 278] width 153 height 21
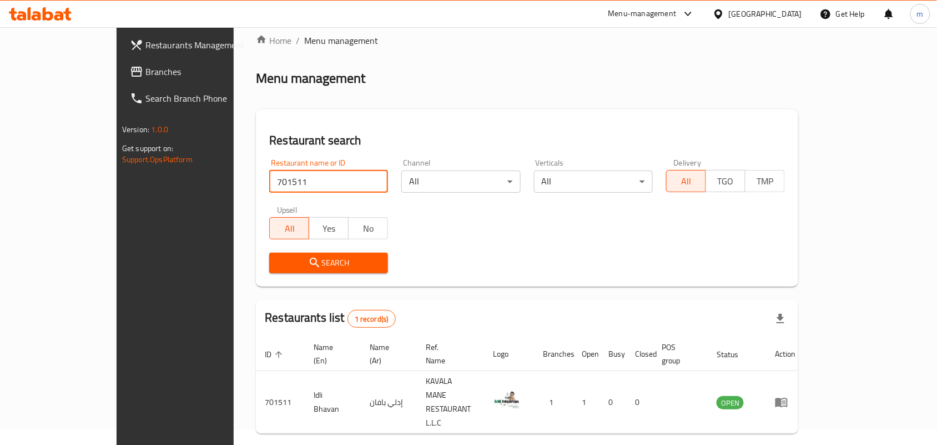
scroll to position [29, 0]
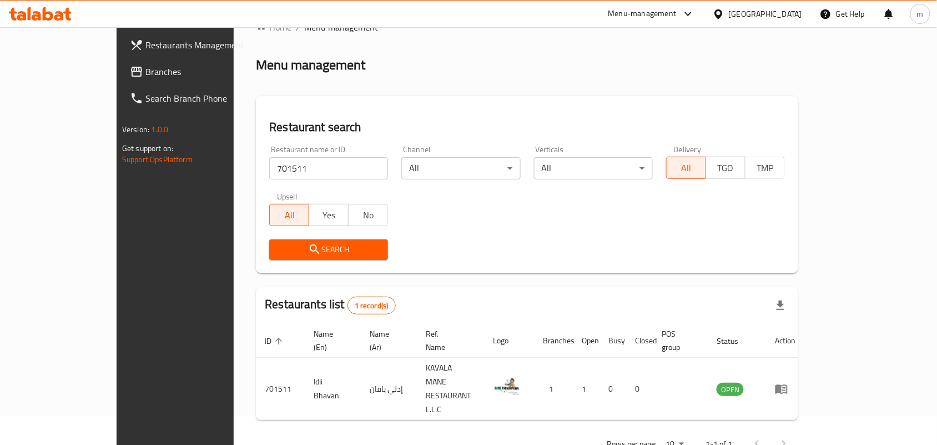
click at [756, 12] on div "[GEOGRAPHIC_DATA]" at bounding box center [765, 14] width 73 height 12
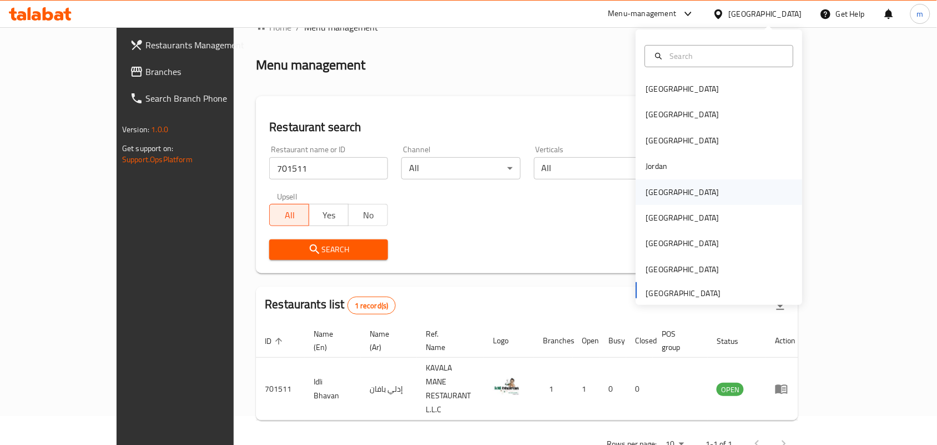
click at [651, 187] on div "[GEOGRAPHIC_DATA]" at bounding box center [682, 192] width 73 height 12
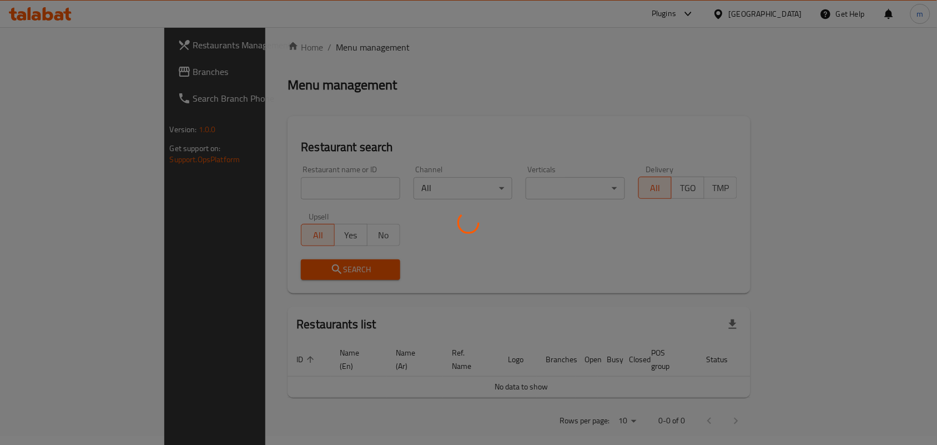
scroll to position [29, 0]
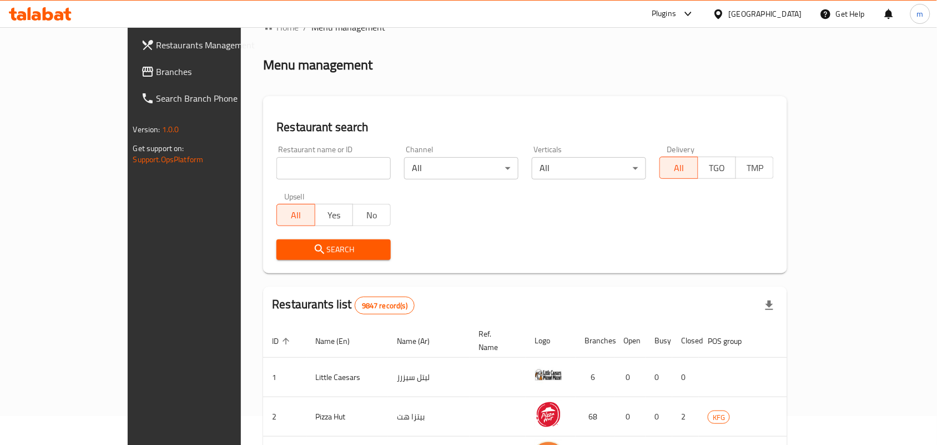
click at [157, 78] on span "Branches" at bounding box center [216, 71] width 119 height 13
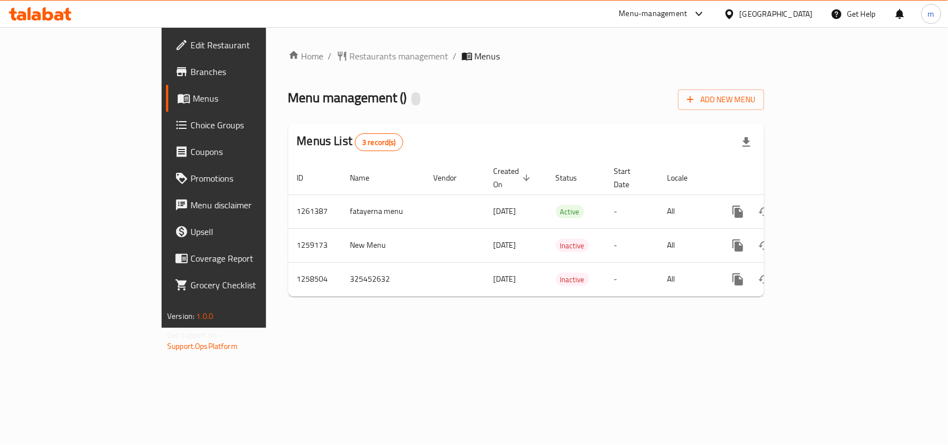
click at [297, 46] on div "Home / Restaurants management / Menus Menu management ( ) Add New Menu Menus Li…" at bounding box center [526, 177] width 520 height 300
click at [350, 53] on span "Restaurants management" at bounding box center [399, 55] width 99 height 13
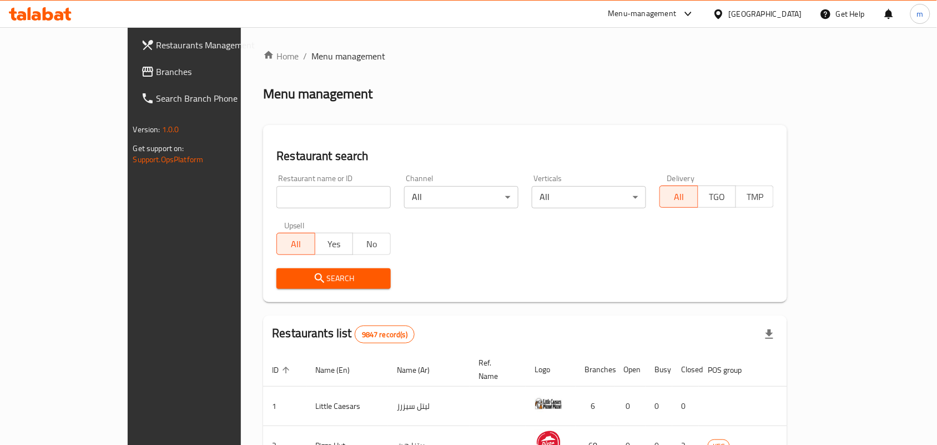
click at [277, 200] on input "search" at bounding box center [334, 197] width 114 height 22
paste input "684028"
type input "684028"
click button "Search" at bounding box center [334, 278] width 114 height 21
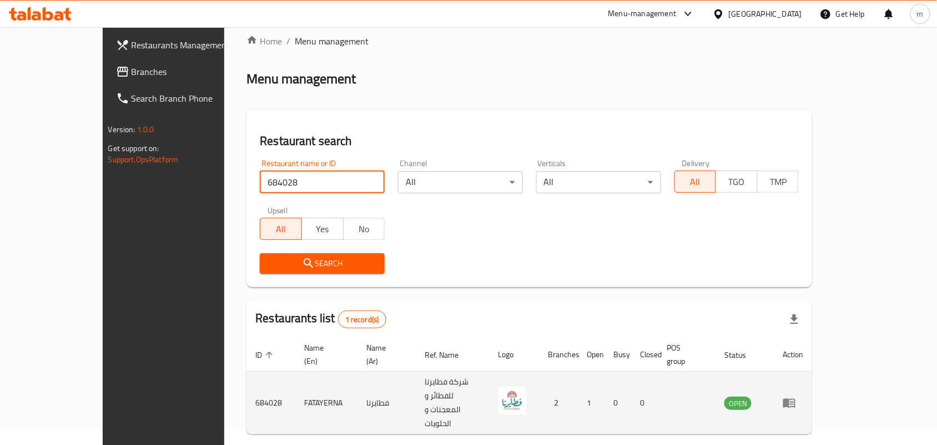
scroll to position [29, 0]
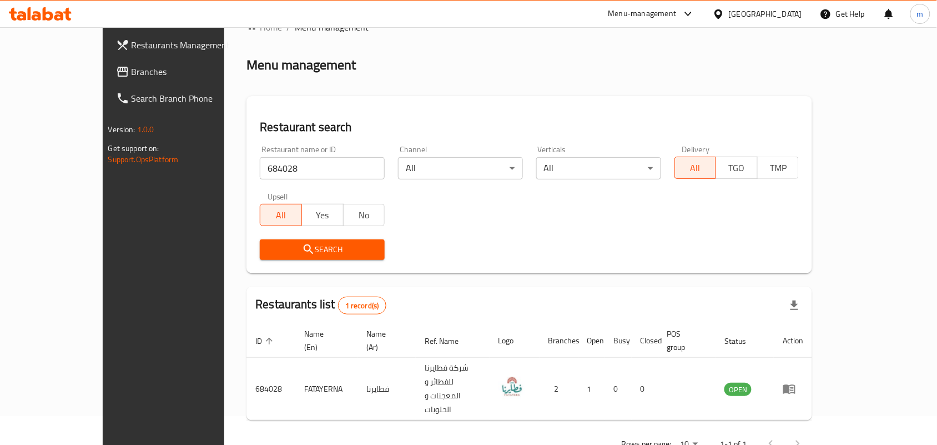
click at [773, 21] on div "[GEOGRAPHIC_DATA]" at bounding box center [757, 14] width 107 height 27
click at [722, 10] on icon at bounding box center [719, 13] width 8 height 9
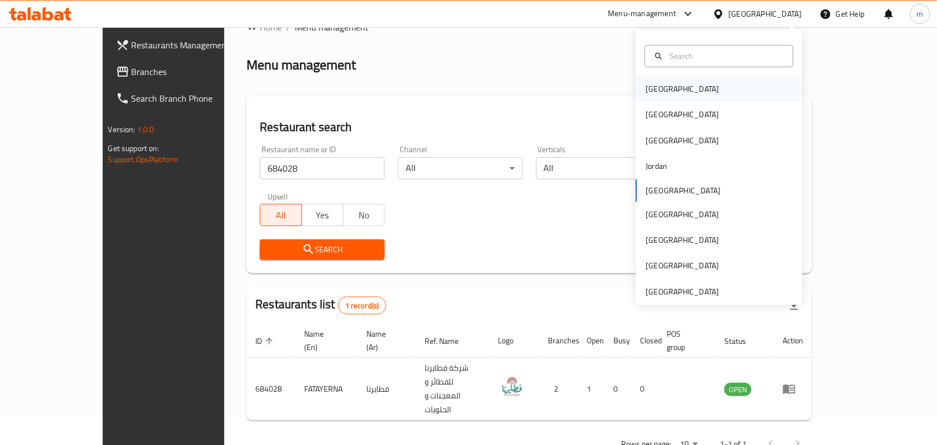
click at [684, 95] on div "[GEOGRAPHIC_DATA]" at bounding box center [719, 89] width 167 height 26
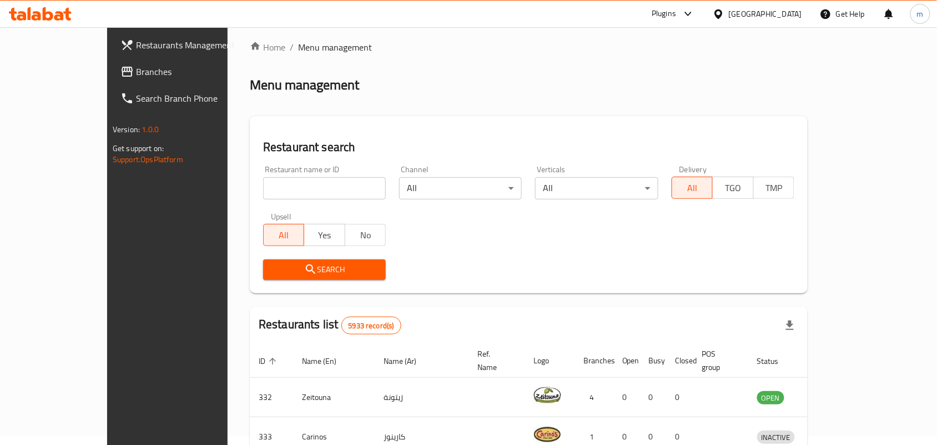
scroll to position [29, 0]
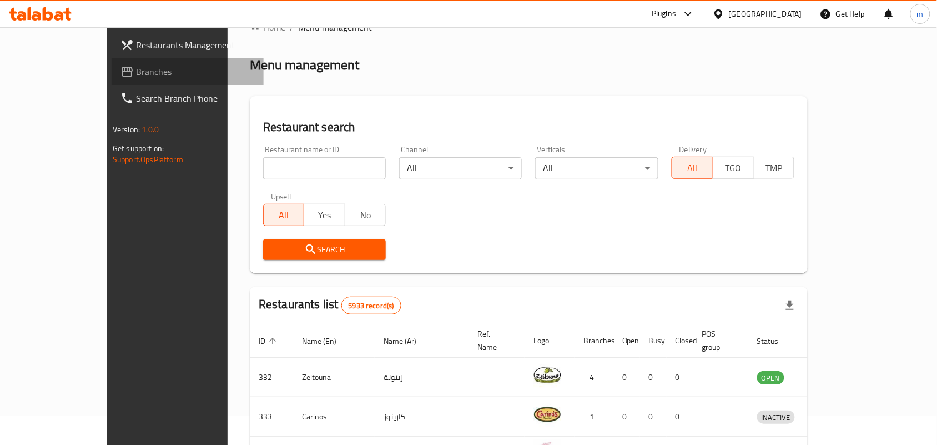
click at [136, 69] on span "Branches" at bounding box center [195, 71] width 119 height 13
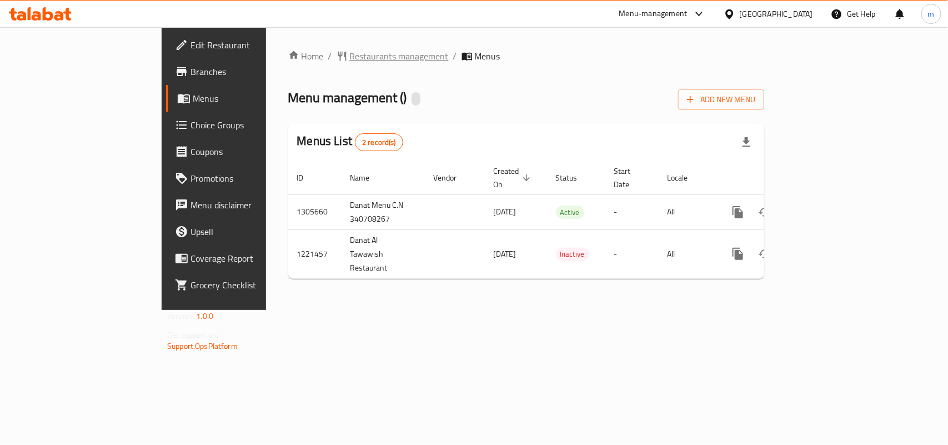
click at [350, 53] on span "Restaurants management" at bounding box center [399, 55] width 99 height 13
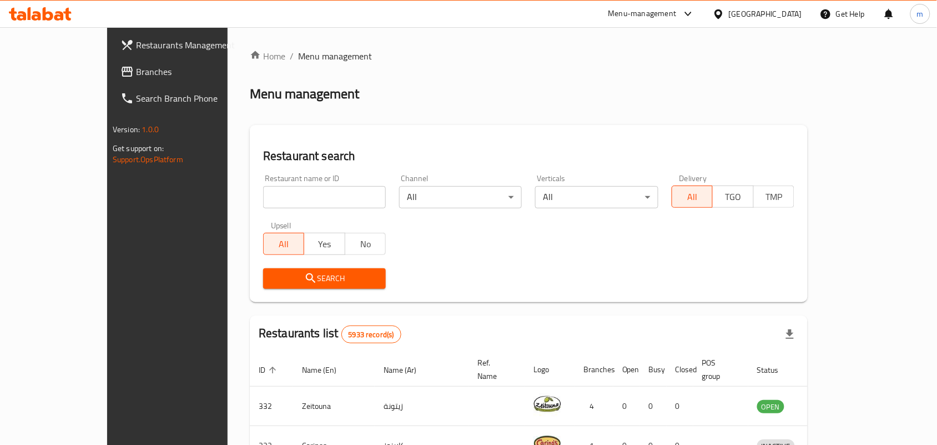
click at [263, 204] on input "search" at bounding box center [324, 197] width 123 height 22
paste input "673795"
type input "673795"
click button "Search" at bounding box center [324, 278] width 123 height 21
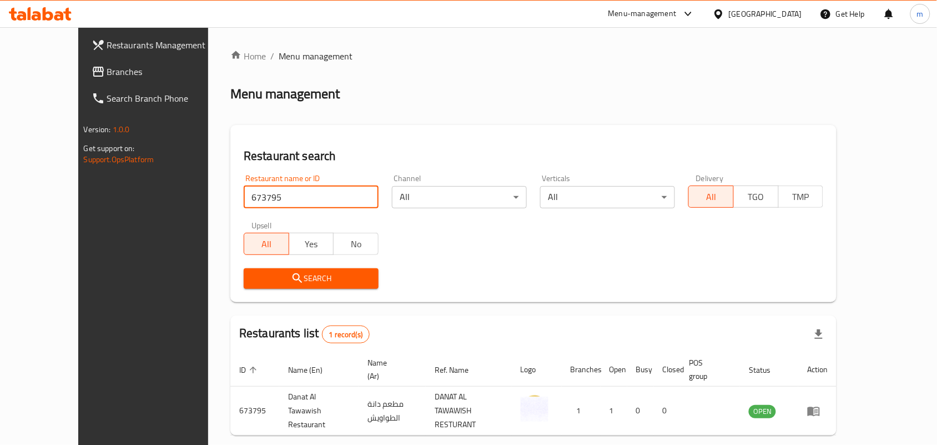
click at [725, 11] on icon at bounding box center [719, 14] width 12 height 12
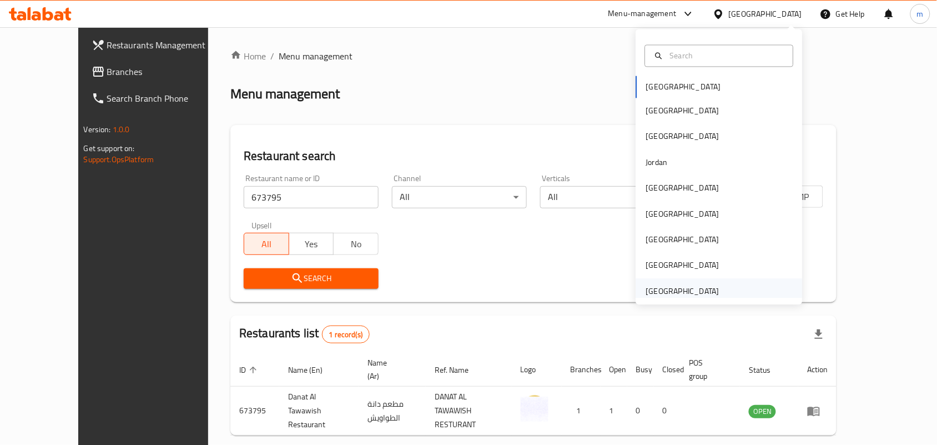
click at [675, 293] on div "[GEOGRAPHIC_DATA]" at bounding box center [682, 291] width 73 height 12
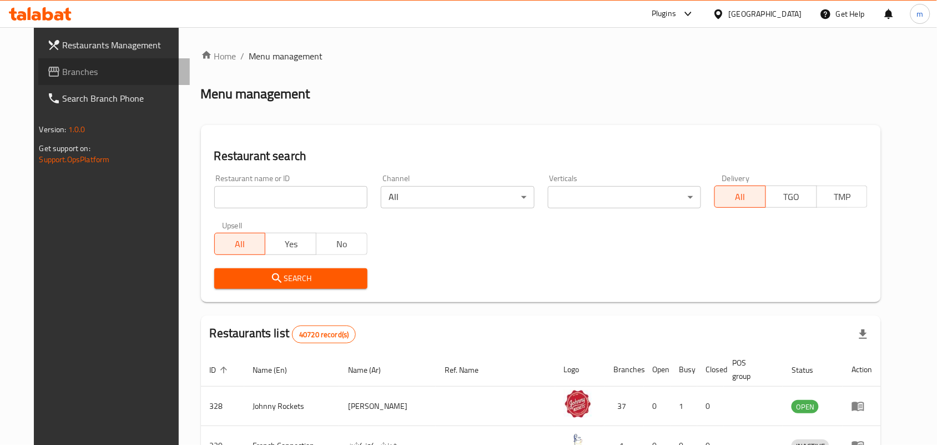
click at [63, 70] on span "Branches" at bounding box center [122, 71] width 119 height 13
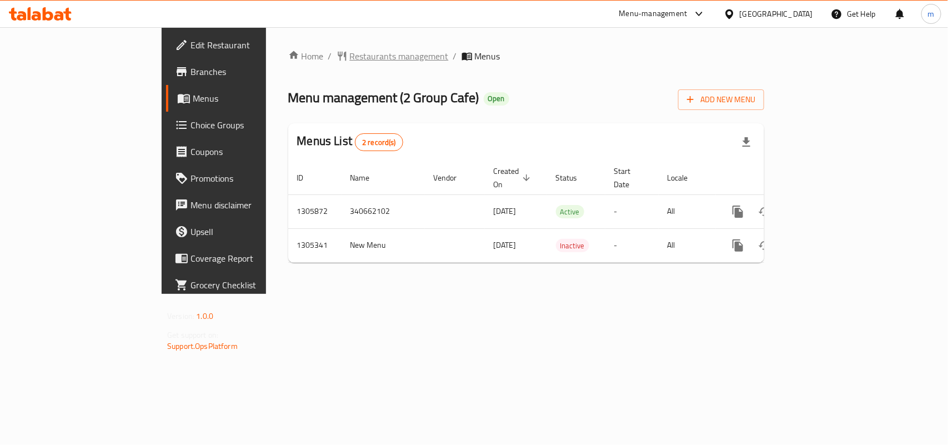
click at [350, 59] on span "Restaurants management" at bounding box center [399, 55] width 99 height 13
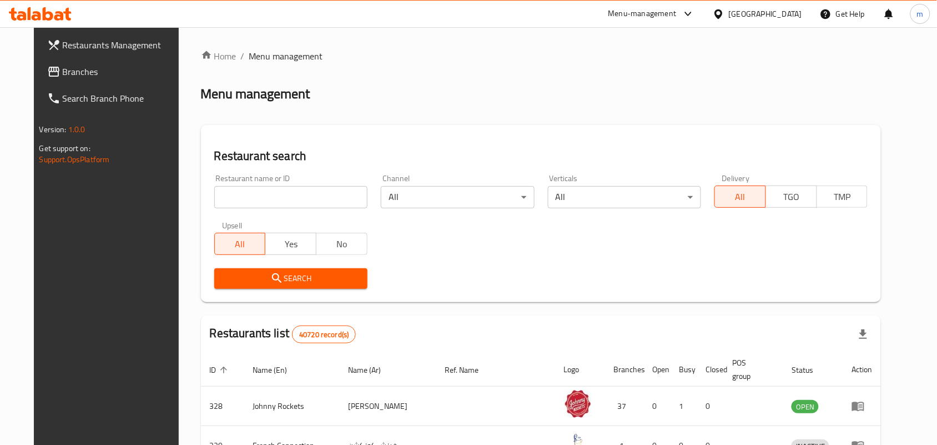
click at [214, 203] on input "search" at bounding box center [290, 197] width 153 height 22
paste input "703693"
type input "703693"
click button "Search" at bounding box center [290, 278] width 153 height 21
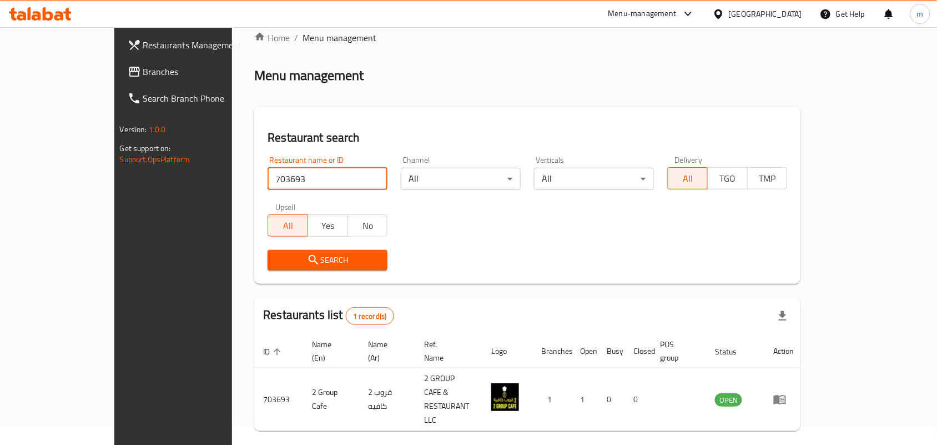
scroll to position [29, 0]
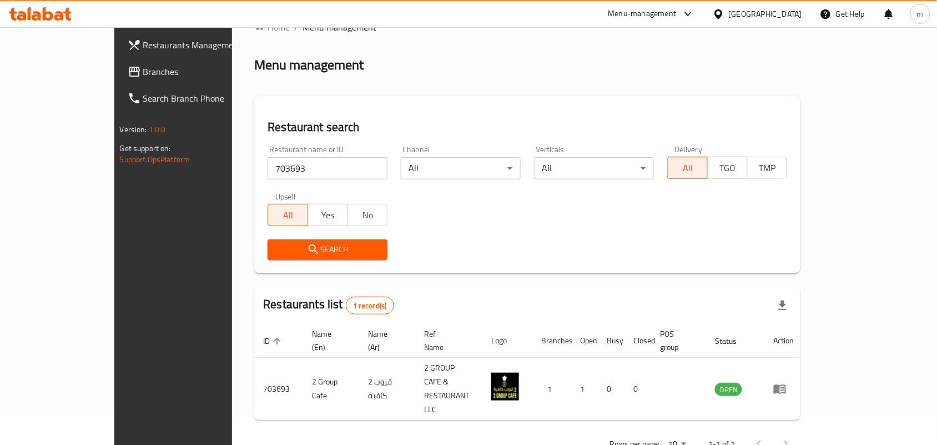
click at [730, 14] on div "[GEOGRAPHIC_DATA]" at bounding box center [765, 14] width 73 height 12
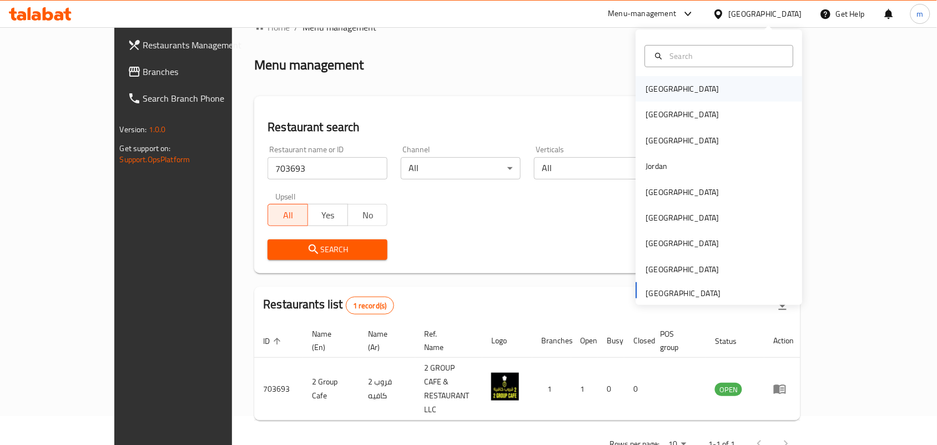
click at [665, 83] on div "Bahrain" at bounding box center [682, 89] width 91 height 26
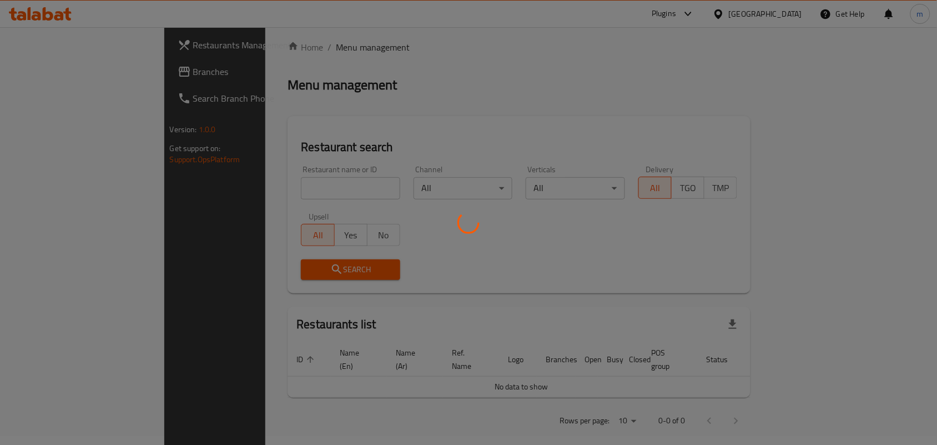
scroll to position [29, 0]
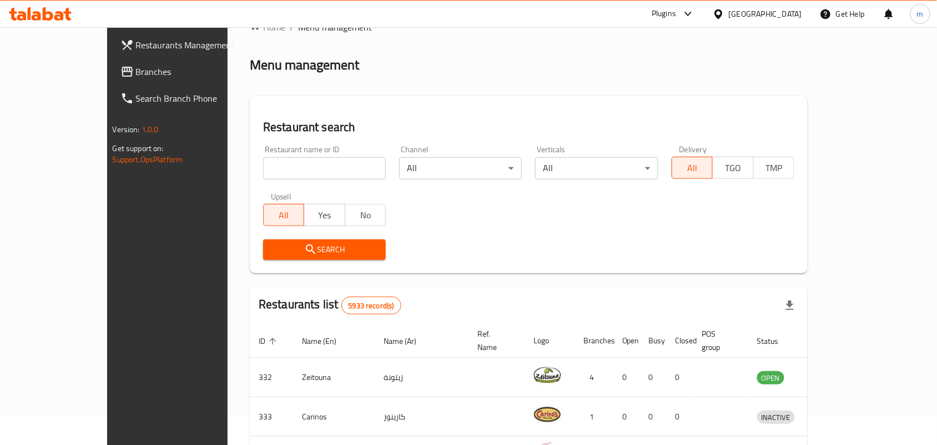
click at [112, 58] on link "Branches" at bounding box center [188, 71] width 152 height 27
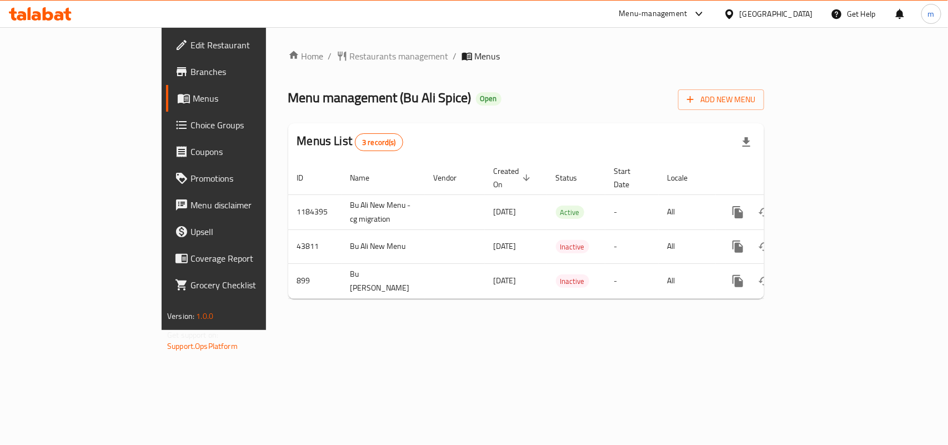
click at [292, 42] on div "Home / Restaurants management / Menus Menu management ( Bu Ali Spice ) Open Add…" at bounding box center [526, 178] width 520 height 303
click at [350, 49] on span "Restaurants management" at bounding box center [399, 55] width 99 height 13
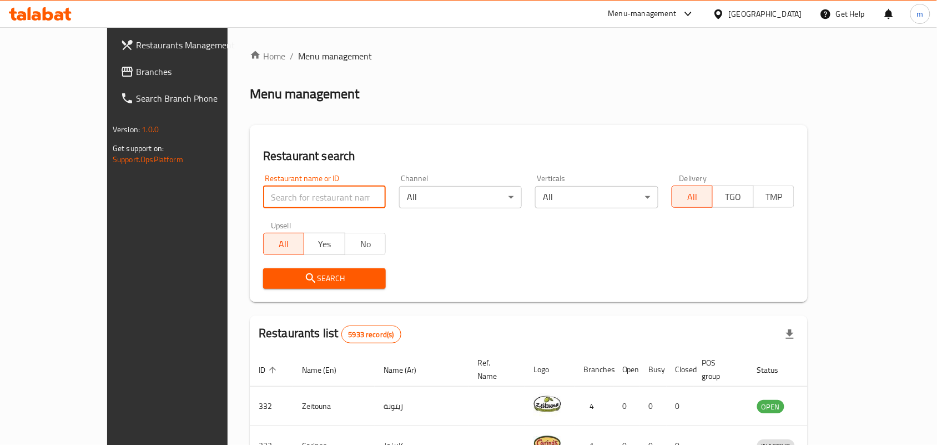
click at [263, 193] on input "search" at bounding box center [324, 197] width 123 height 22
paste input "610"
type input "610"
click button "Search" at bounding box center [324, 278] width 123 height 21
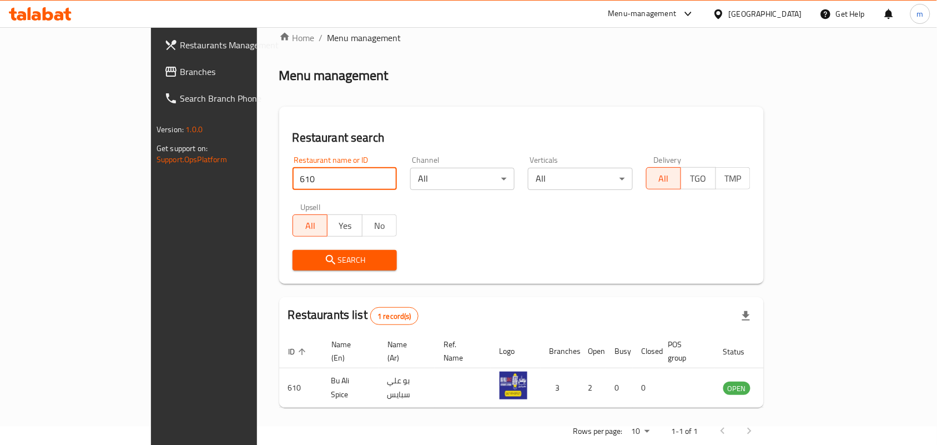
scroll to position [29, 0]
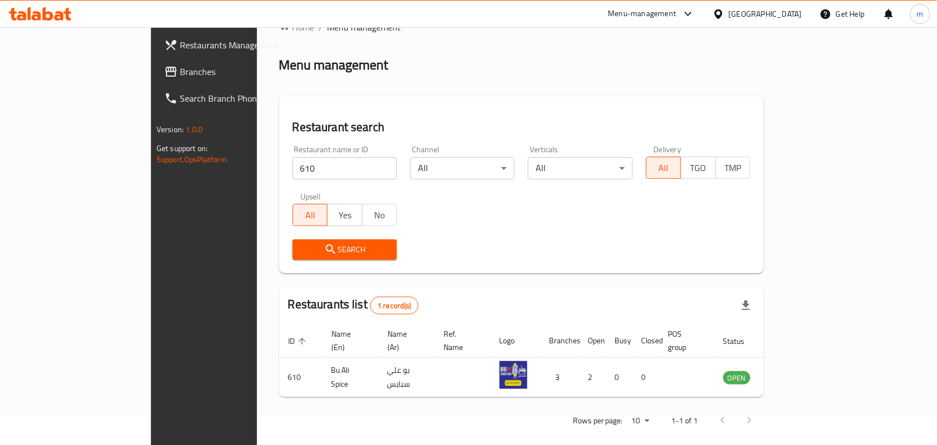
click at [765, 21] on div "[GEOGRAPHIC_DATA]" at bounding box center [757, 14] width 107 height 27
click at [765, 21] on div "Bahrain" at bounding box center [757, 14] width 107 height 27
click at [765, 21] on div "[GEOGRAPHIC_DATA]" at bounding box center [757, 14] width 107 height 27
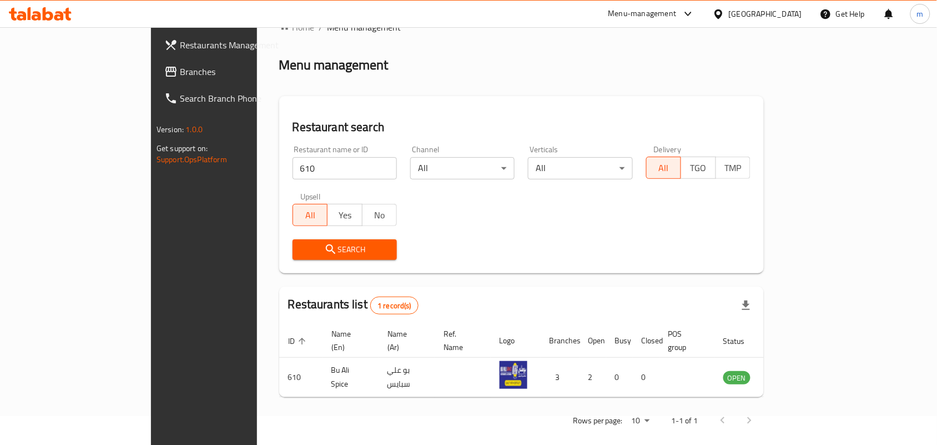
click at [755, 48] on div "Home / Menu management Menu management Restaurant search Restaurant name or ID …" at bounding box center [521, 228] width 485 height 414
click at [780, 16] on div "Bahrain" at bounding box center [765, 14] width 73 height 12
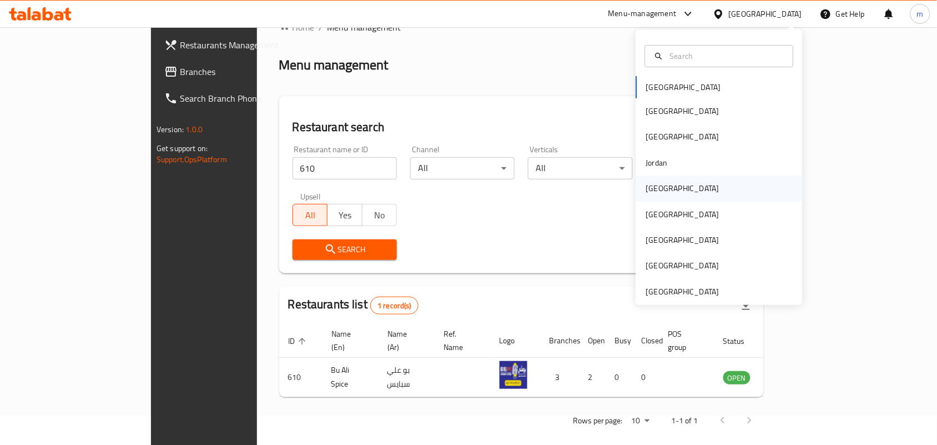
click at [647, 189] on div "[GEOGRAPHIC_DATA]" at bounding box center [682, 188] width 73 height 12
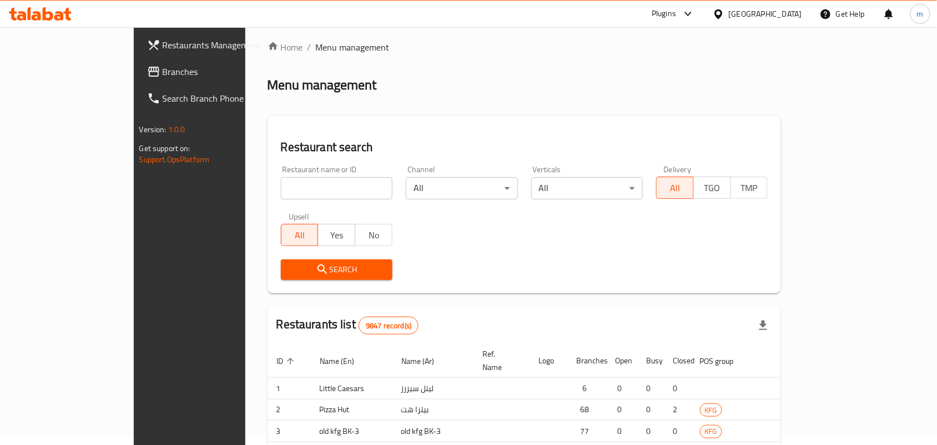
scroll to position [29, 0]
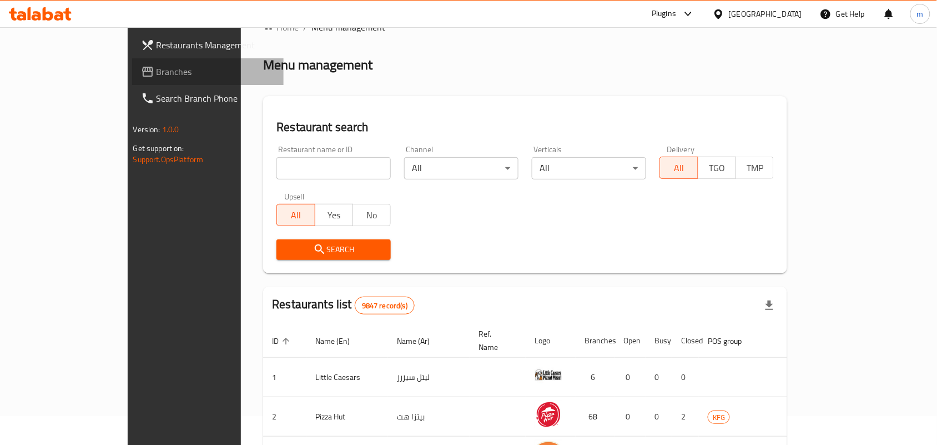
click at [132, 79] on link "Branches" at bounding box center [208, 71] width 152 height 27
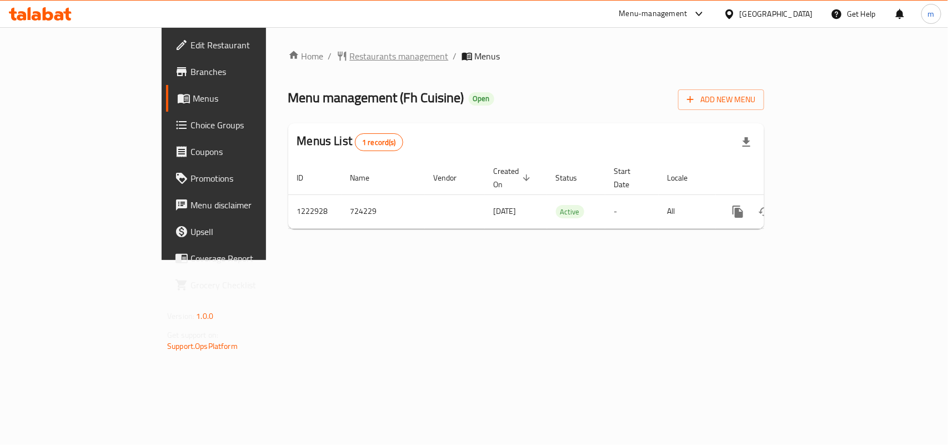
click at [350, 57] on span "Restaurants management" at bounding box center [399, 55] width 99 height 13
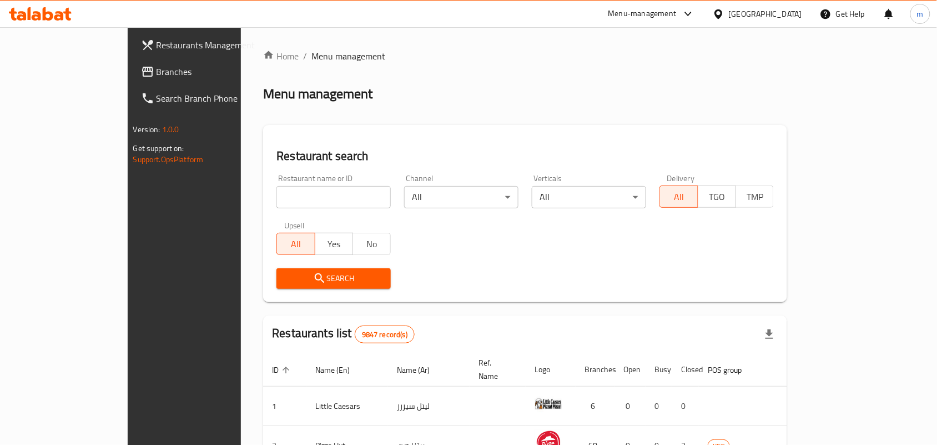
click at [277, 205] on input "search" at bounding box center [334, 197] width 114 height 22
paste input "674201"
type input "674201"
click button "Search" at bounding box center [334, 278] width 114 height 21
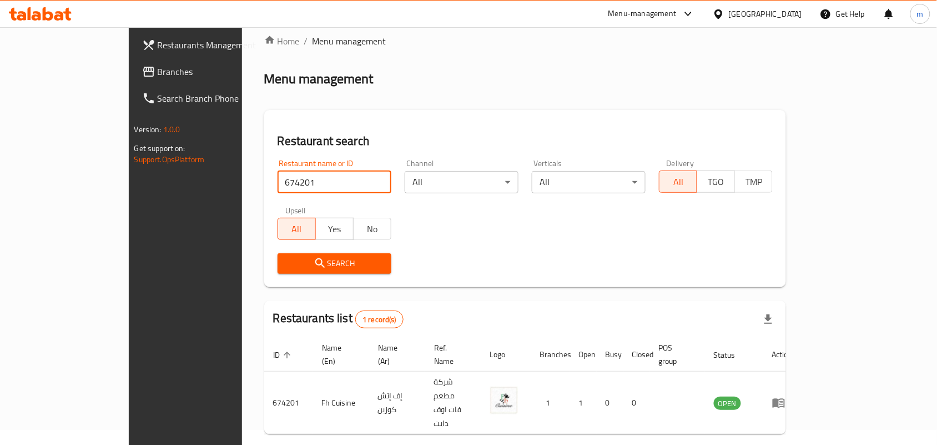
scroll to position [29, 0]
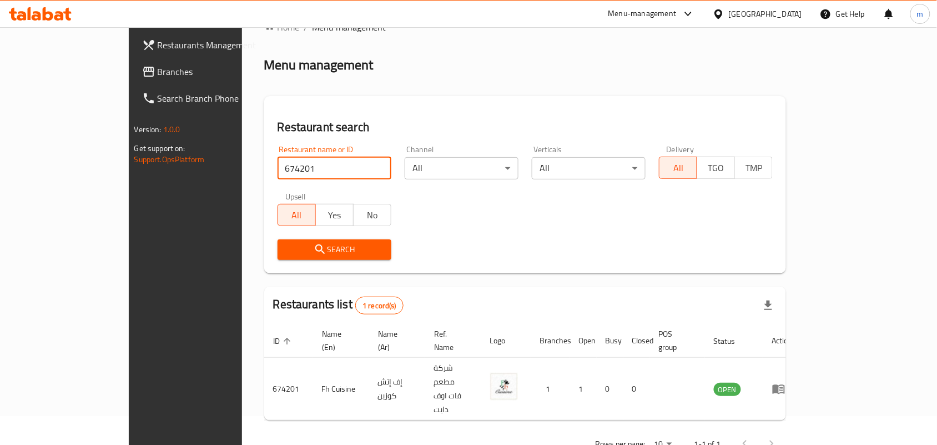
click at [722, 17] on icon at bounding box center [719, 13] width 8 height 9
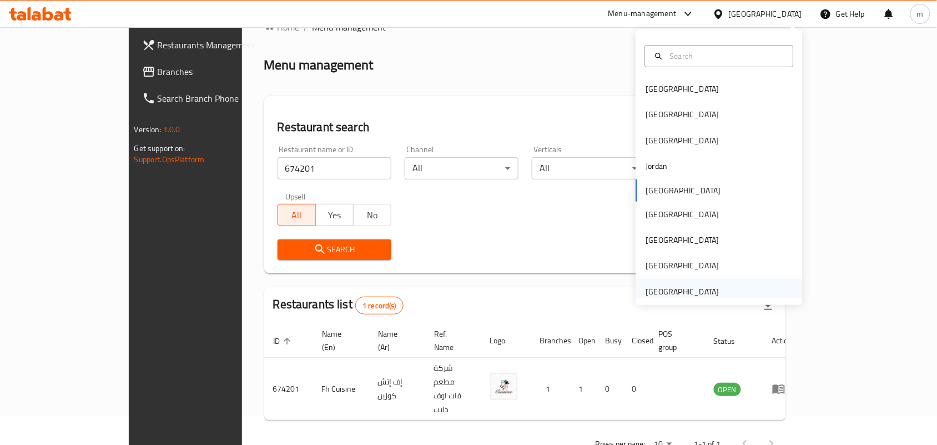
click at [673, 285] on div "[GEOGRAPHIC_DATA]" at bounding box center [682, 291] width 73 height 12
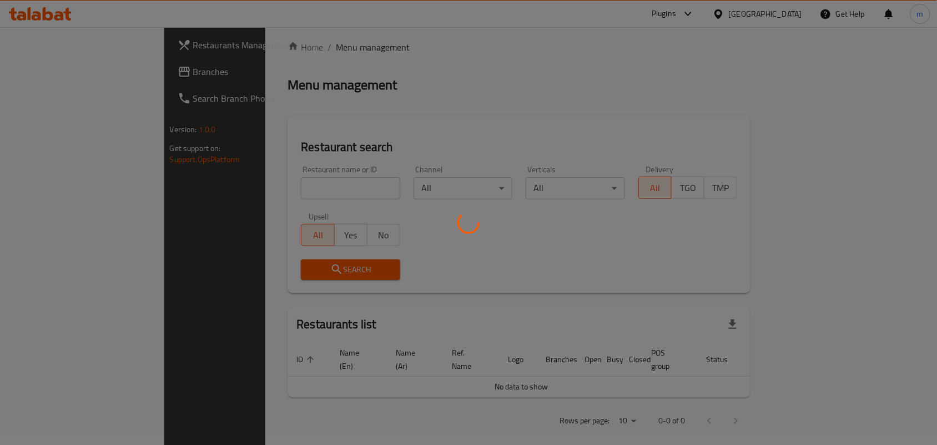
scroll to position [29, 0]
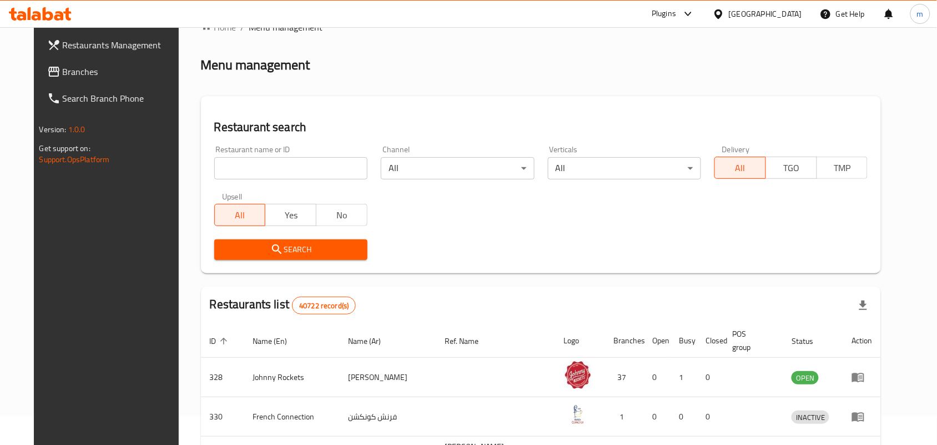
click at [63, 73] on span "Branches" at bounding box center [122, 71] width 119 height 13
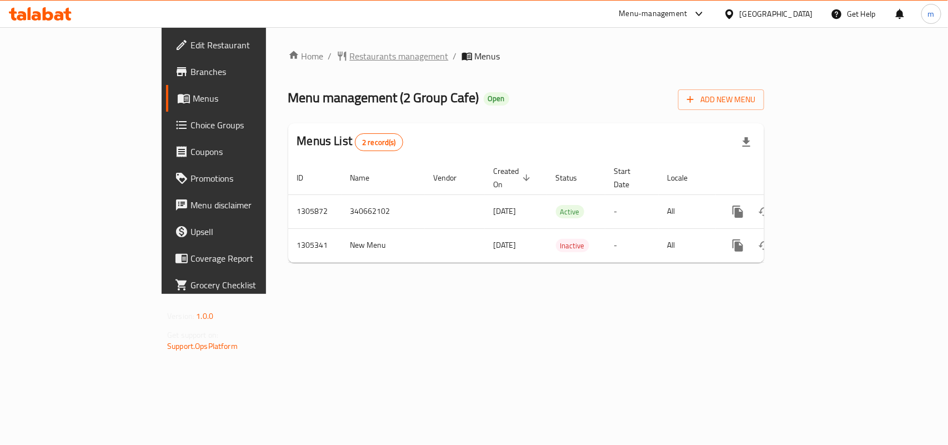
click at [350, 63] on span "Restaurants management" at bounding box center [399, 55] width 99 height 13
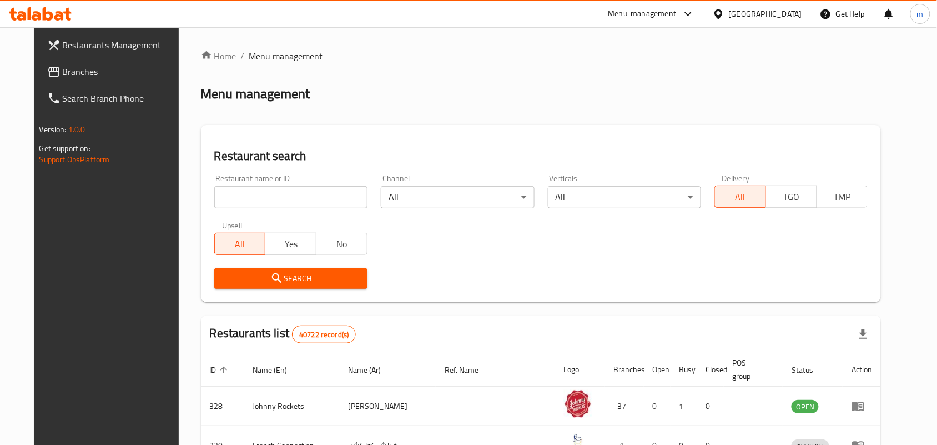
click at [221, 190] on input "search" at bounding box center [290, 197] width 153 height 22
paste input "703693"
type input "703693"
click button "Search" at bounding box center [290, 278] width 153 height 21
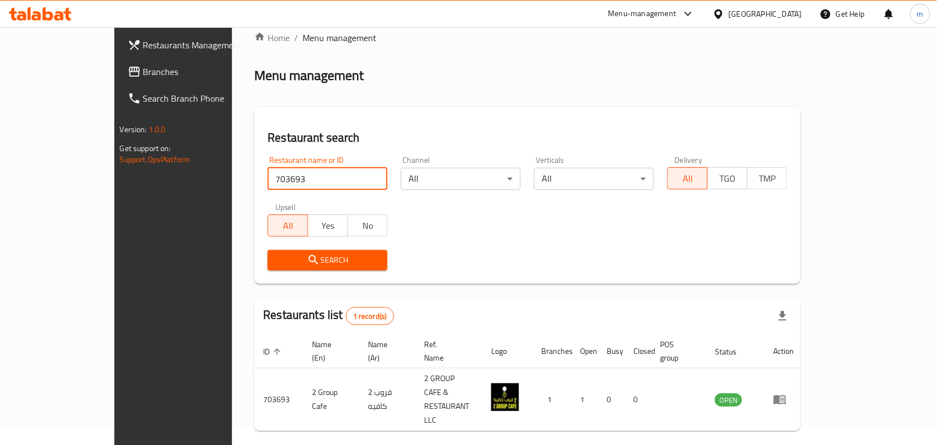
scroll to position [29, 0]
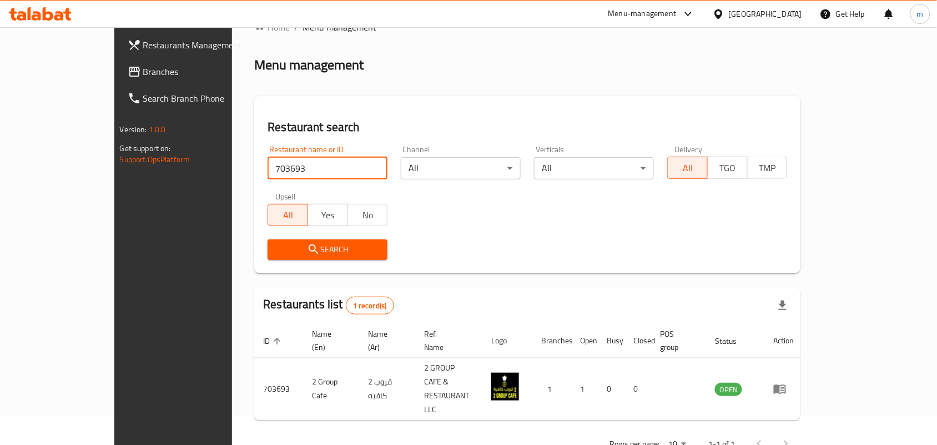
click at [143, 73] on span "Branches" at bounding box center [202, 71] width 119 height 13
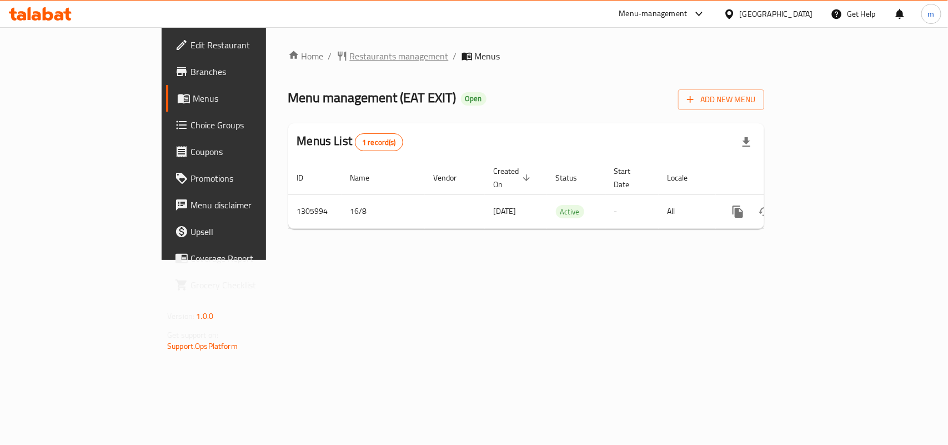
click at [350, 51] on span "Restaurants management" at bounding box center [399, 55] width 99 height 13
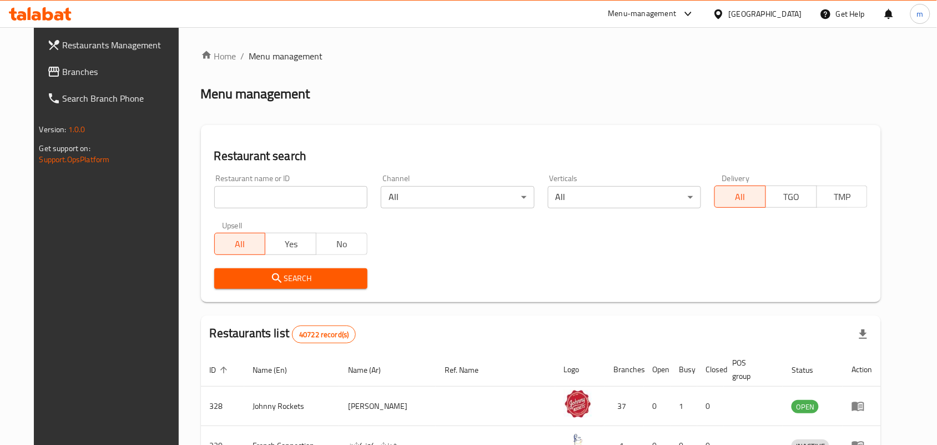
click at [223, 193] on input "search" at bounding box center [290, 197] width 153 height 22
paste input "703815"
type input "703815"
click button "Search" at bounding box center [290, 278] width 153 height 21
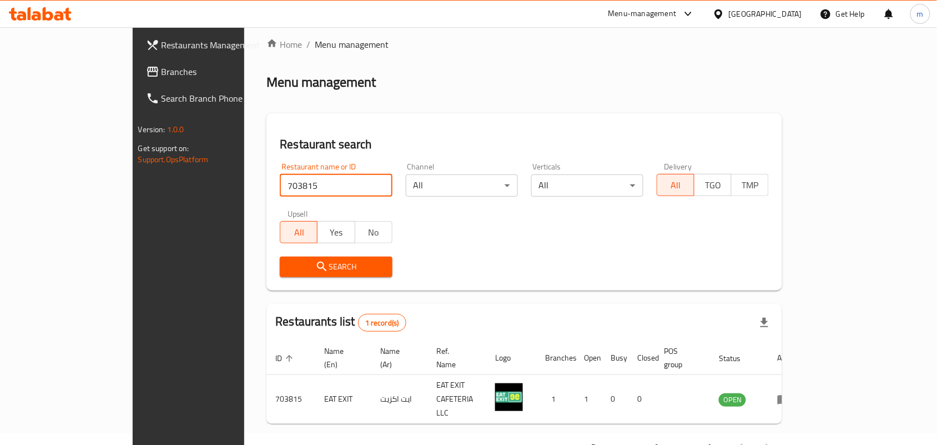
scroll to position [29, 0]
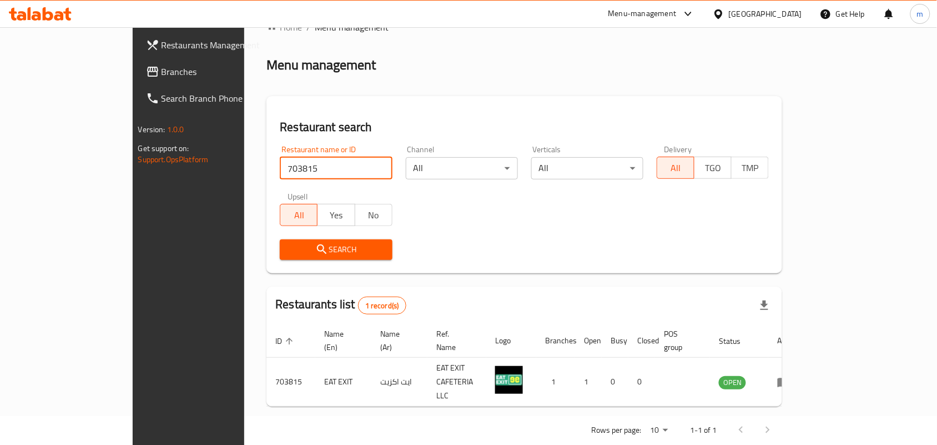
click at [733, 17] on div "[GEOGRAPHIC_DATA]" at bounding box center [765, 14] width 73 height 12
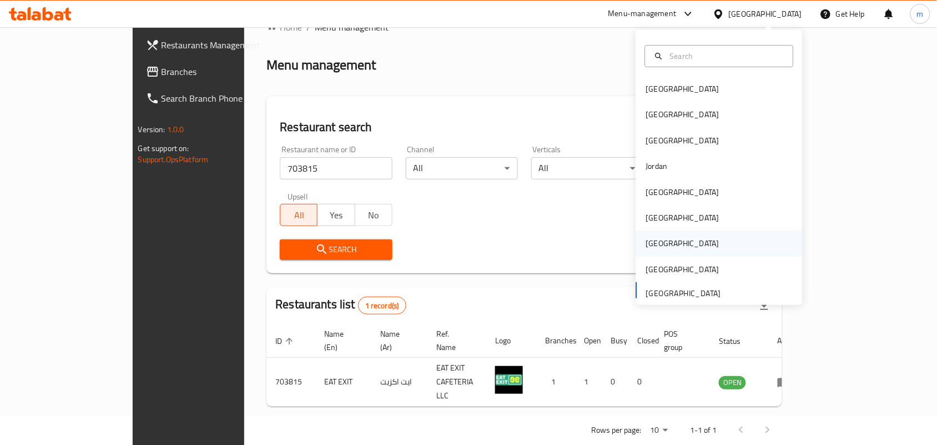
click at [661, 243] on div "[GEOGRAPHIC_DATA]" at bounding box center [682, 243] width 91 height 26
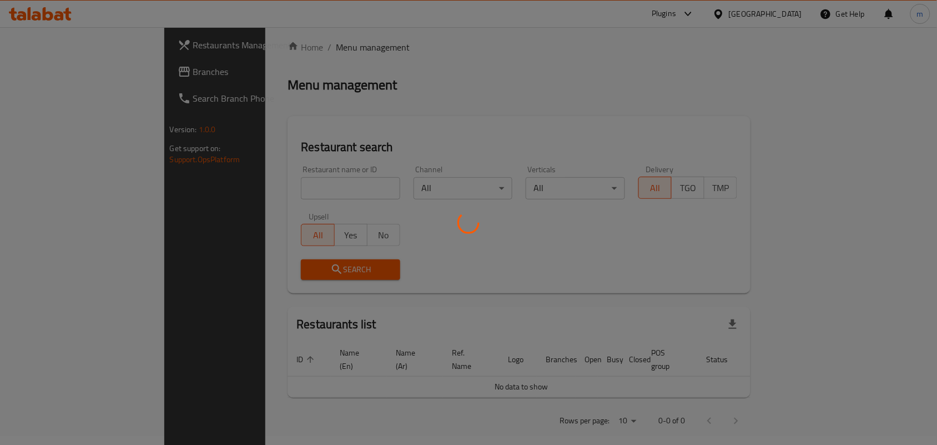
scroll to position [29, 0]
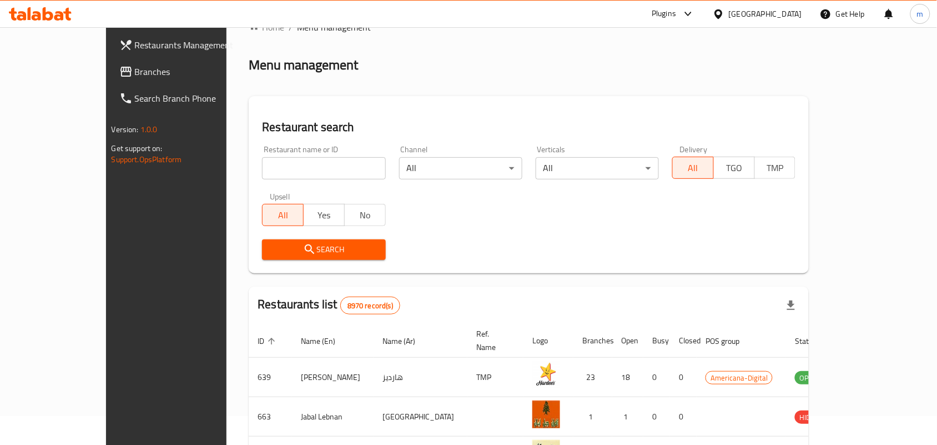
click at [135, 68] on span "Branches" at bounding box center [194, 71] width 119 height 13
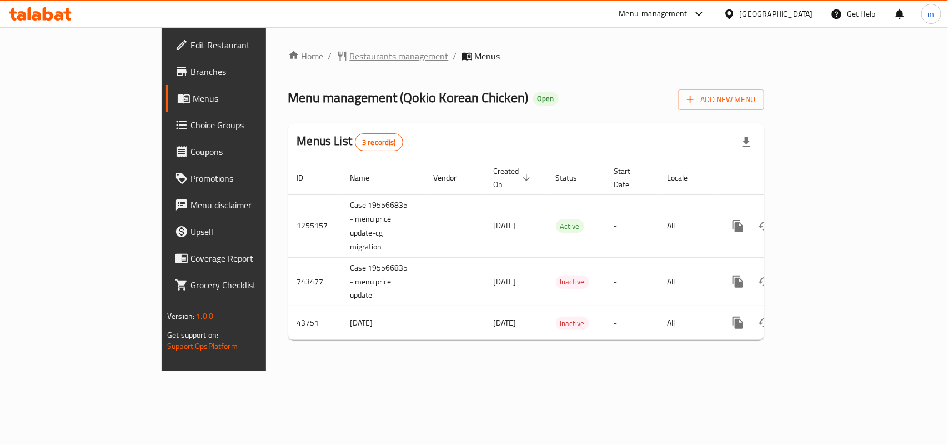
click at [350, 62] on span "Restaurants management" at bounding box center [399, 55] width 99 height 13
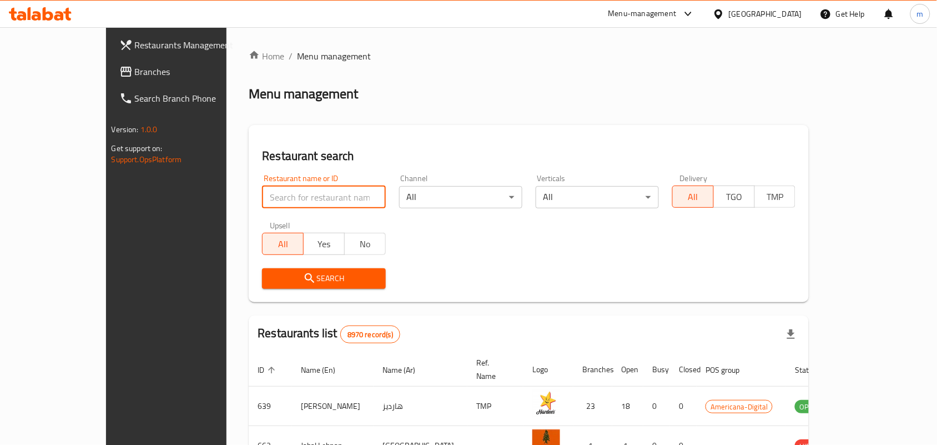
click at [262, 194] on input "search" at bounding box center [323, 197] width 123 height 22
paste input "21646"
type input "21646"
click button "Search" at bounding box center [323, 278] width 123 height 21
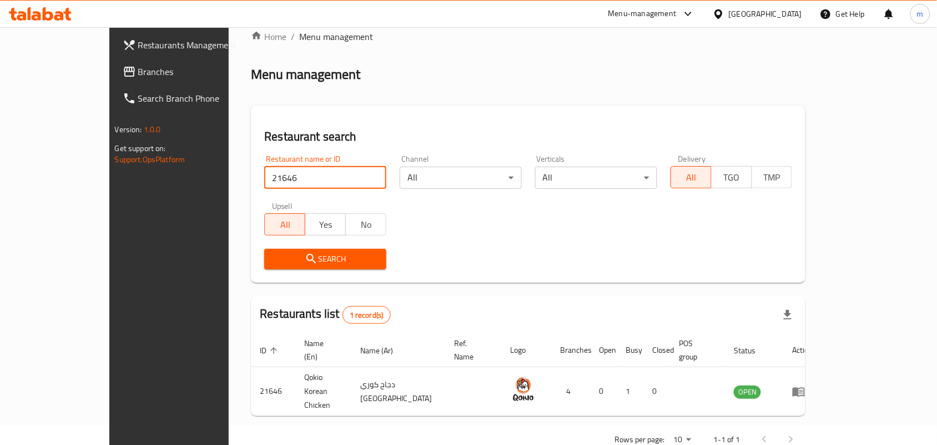
scroll to position [29, 0]
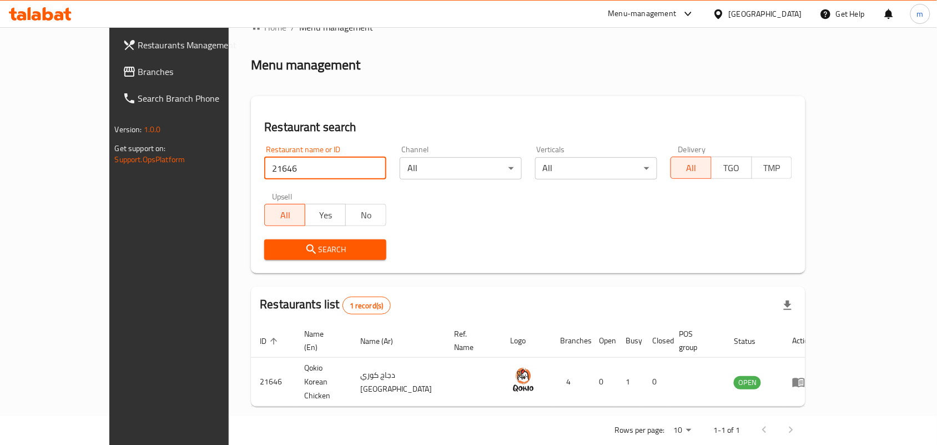
click at [725, 17] on icon at bounding box center [719, 14] width 12 height 12
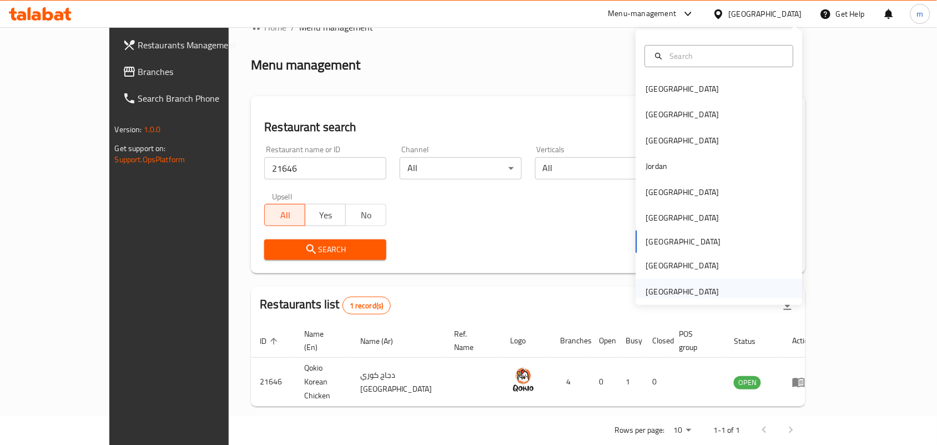
click at [672, 289] on div "[GEOGRAPHIC_DATA]" at bounding box center [682, 291] width 73 height 12
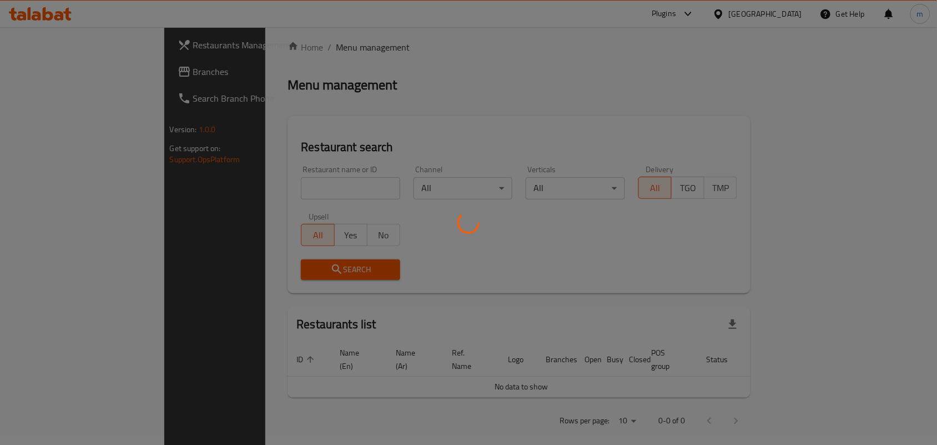
scroll to position [29, 0]
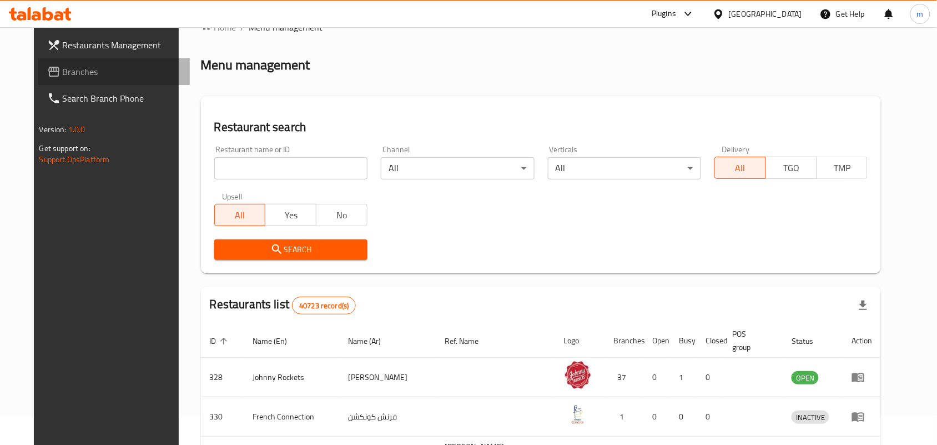
click at [63, 73] on span "Branches" at bounding box center [122, 71] width 119 height 13
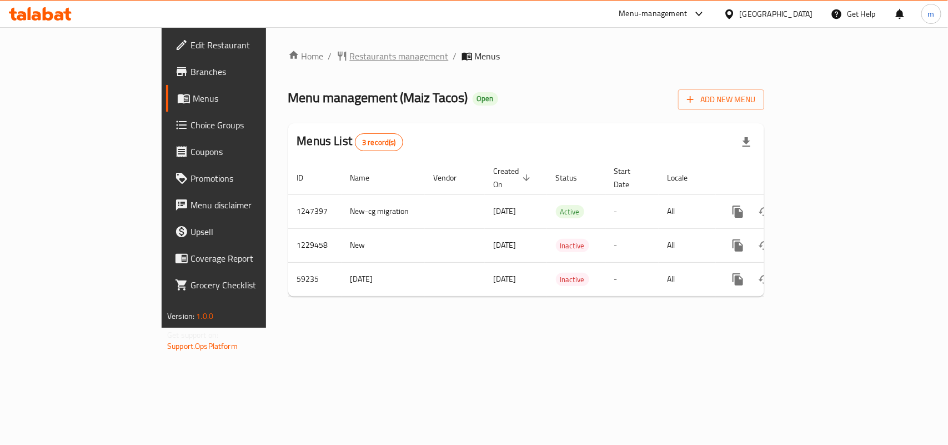
click at [350, 57] on span "Restaurants management" at bounding box center [399, 55] width 99 height 13
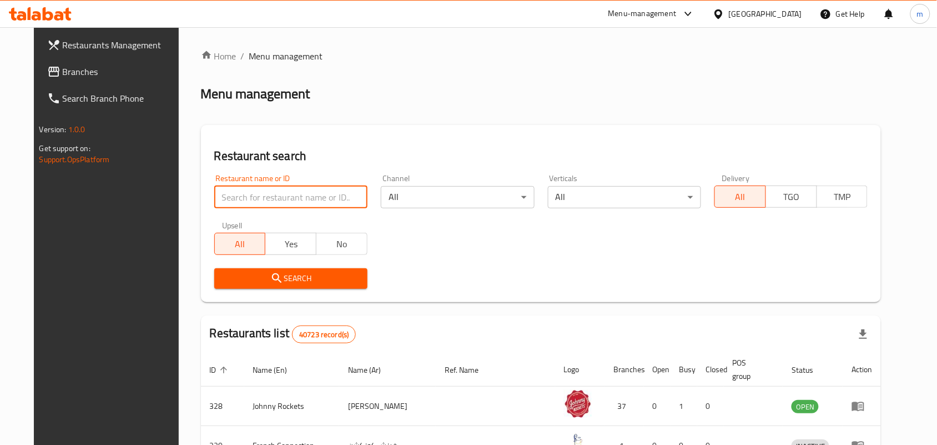
click at [223, 193] on input "search" at bounding box center [290, 197] width 153 height 22
paste input "28726"
type input "28726"
click button "Search" at bounding box center [290, 278] width 153 height 21
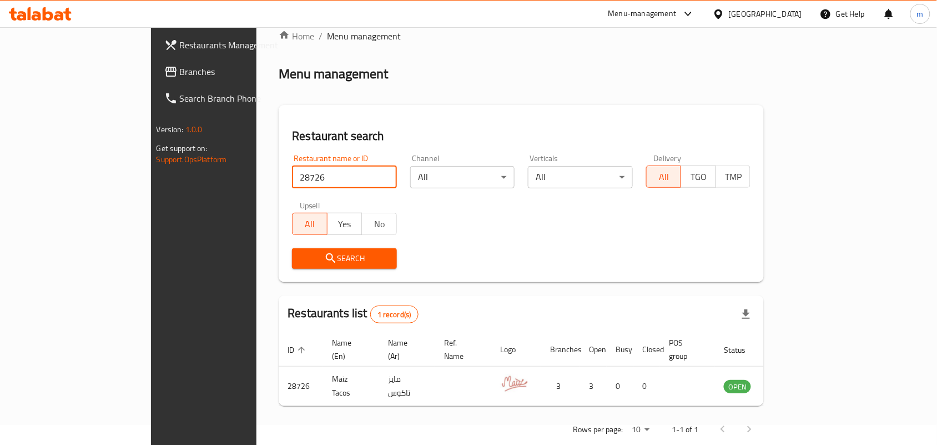
scroll to position [29, 0]
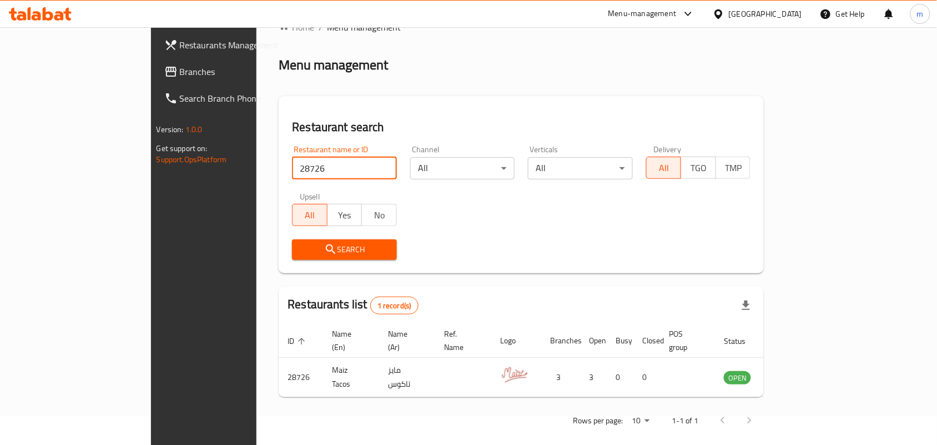
click at [180, 78] on span "Branches" at bounding box center [239, 71] width 119 height 13
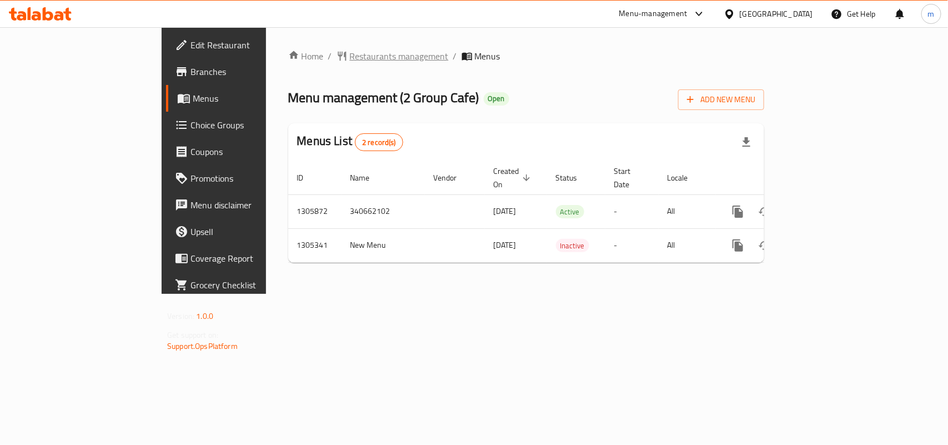
click at [350, 53] on span "Restaurants management" at bounding box center [399, 55] width 99 height 13
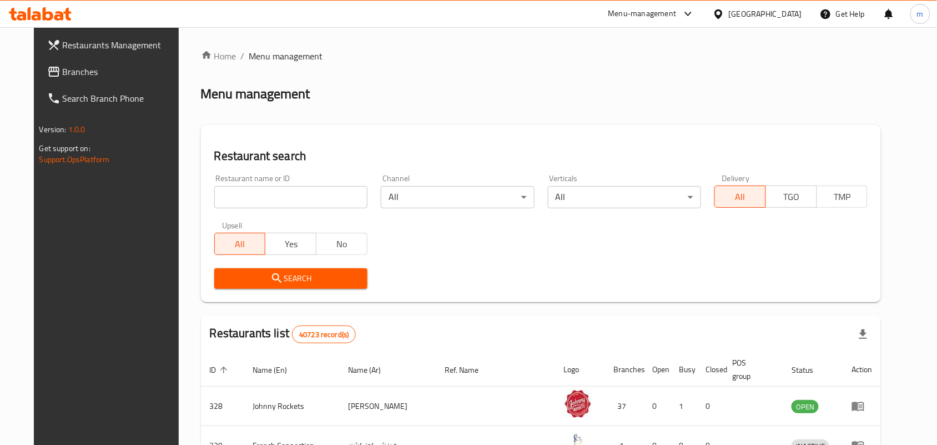
click at [217, 197] on input "search" at bounding box center [290, 197] width 153 height 22
paste input "703693"
type input "703693"
click button "Search" at bounding box center [290, 278] width 153 height 21
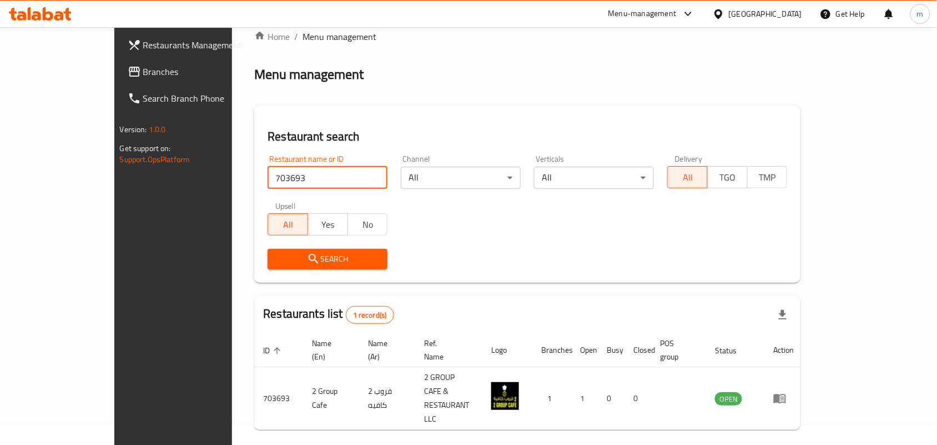
scroll to position [29, 0]
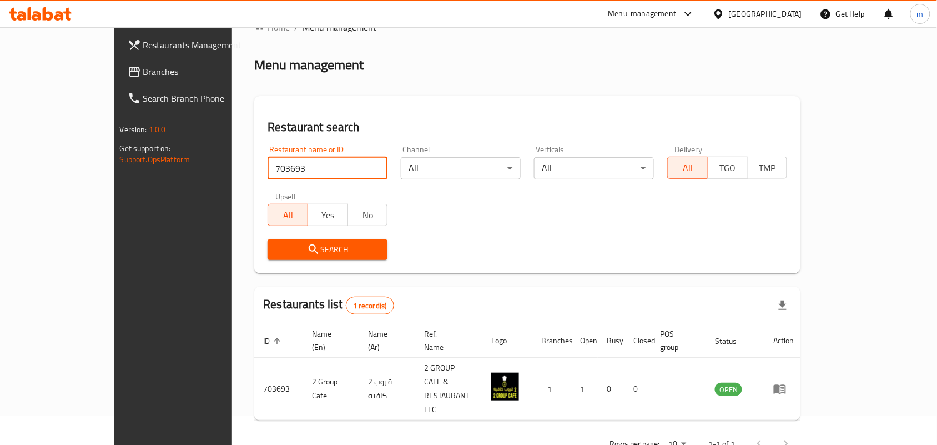
click at [143, 67] on span "Branches" at bounding box center [202, 71] width 119 height 13
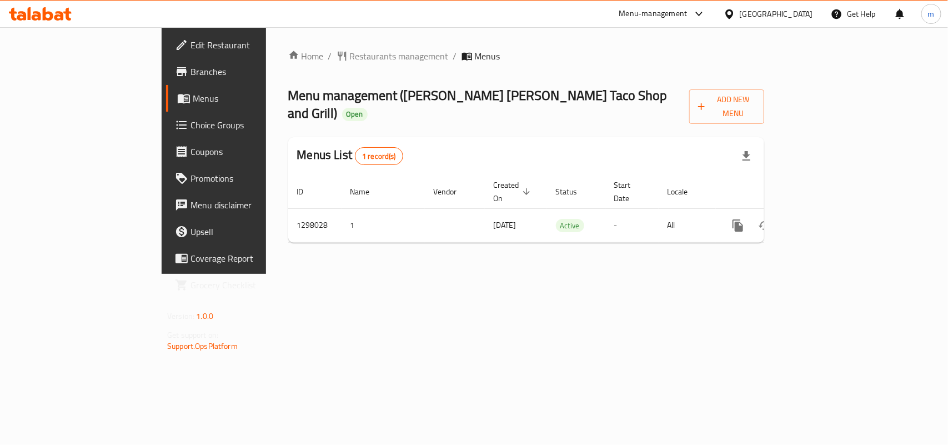
click at [350, 54] on span "Restaurants management" at bounding box center [399, 55] width 99 height 13
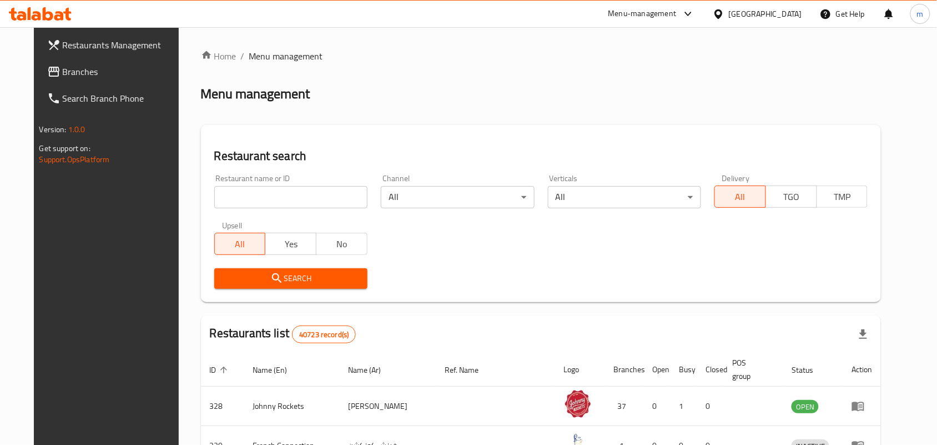
click at [217, 203] on input "search" at bounding box center [290, 197] width 153 height 22
paste input "700599"
type input "700599"
click button "Search" at bounding box center [290, 278] width 153 height 21
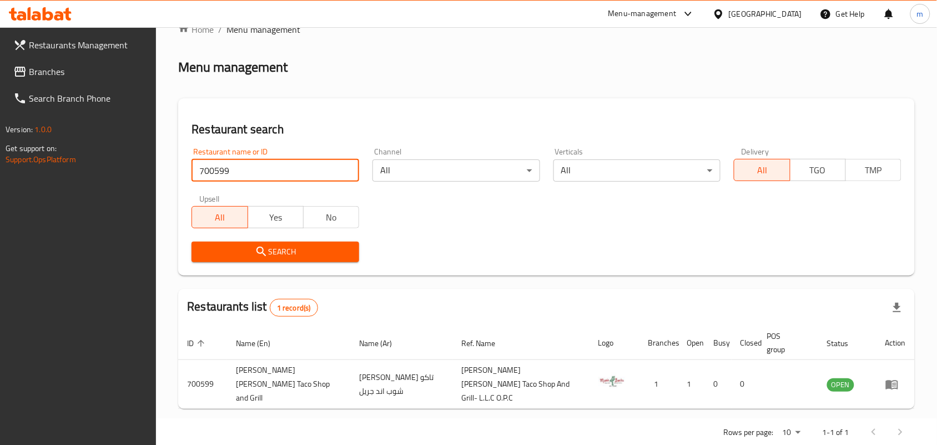
scroll to position [42, 0]
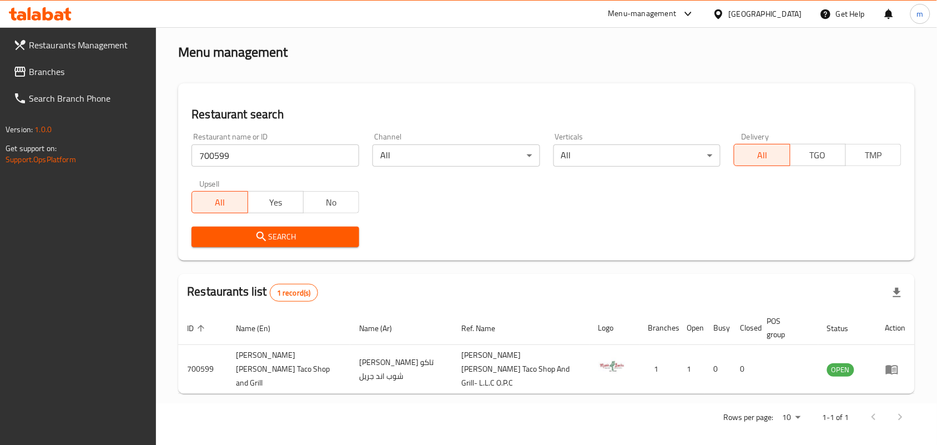
click at [722, 12] on icon at bounding box center [719, 14] width 12 height 12
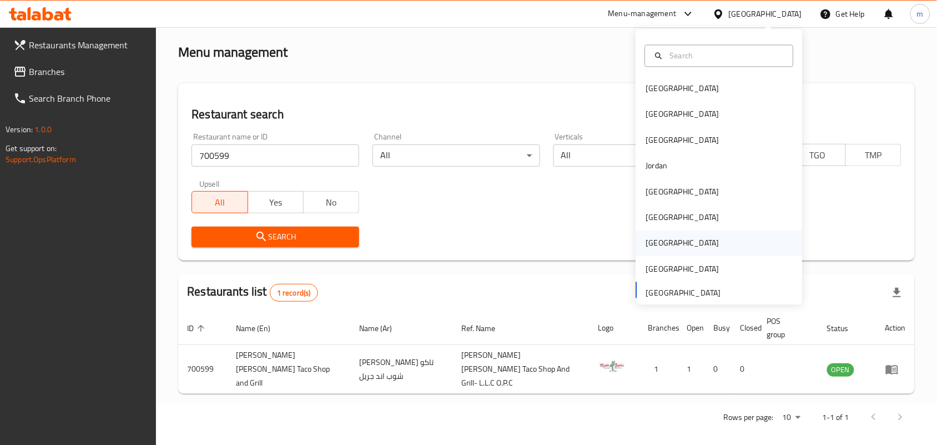
click at [651, 240] on div "[GEOGRAPHIC_DATA]" at bounding box center [682, 243] width 73 height 12
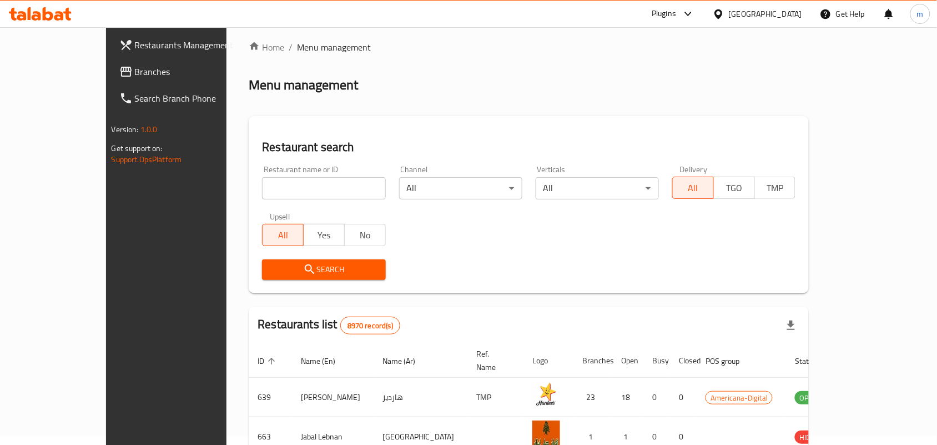
scroll to position [42, 0]
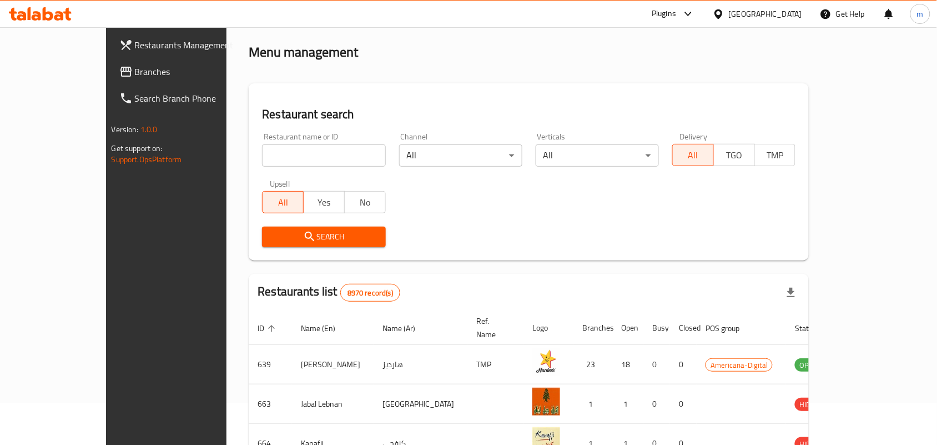
click at [120, 67] on icon at bounding box center [125, 72] width 11 height 10
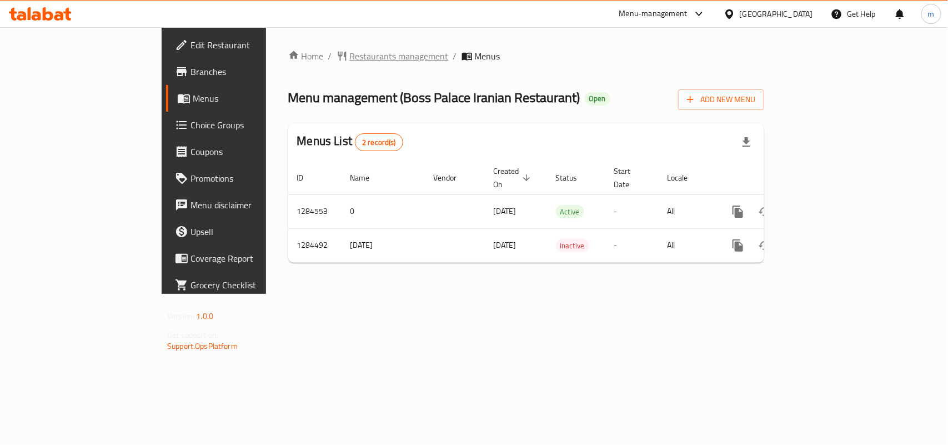
click at [350, 49] on span "Restaurants management" at bounding box center [399, 55] width 99 height 13
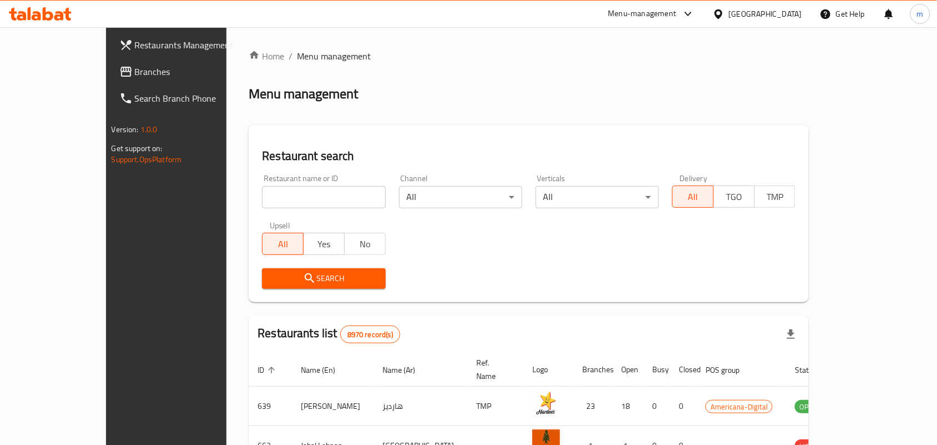
click at [262, 195] on input "search" at bounding box center [323, 197] width 123 height 22
paste input "695678"
type input "695678"
click button "Search" at bounding box center [323, 278] width 123 height 21
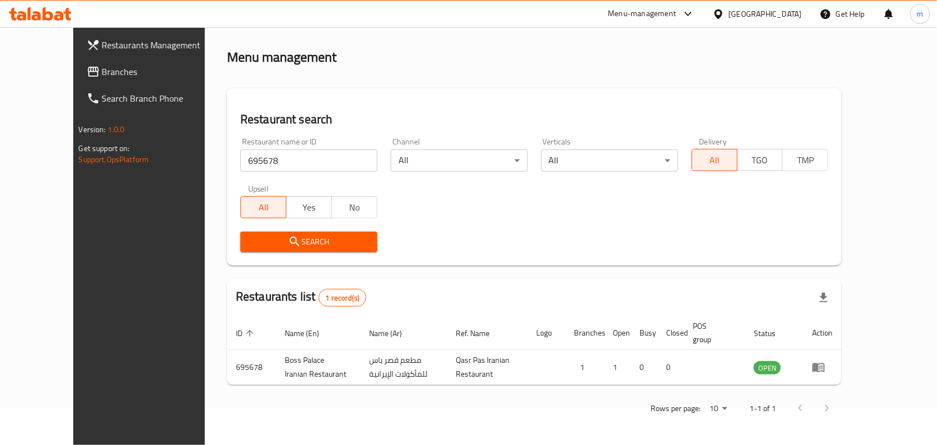
scroll to position [42, 0]
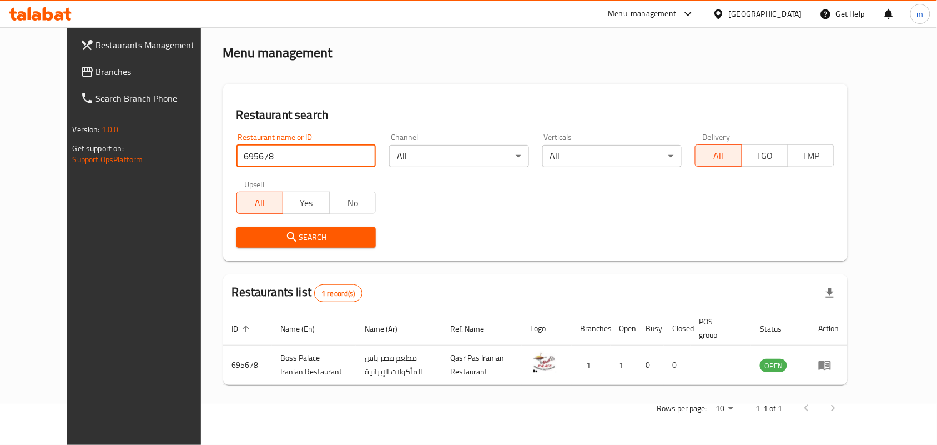
click at [784, 14] on div "[GEOGRAPHIC_DATA]" at bounding box center [765, 14] width 73 height 12
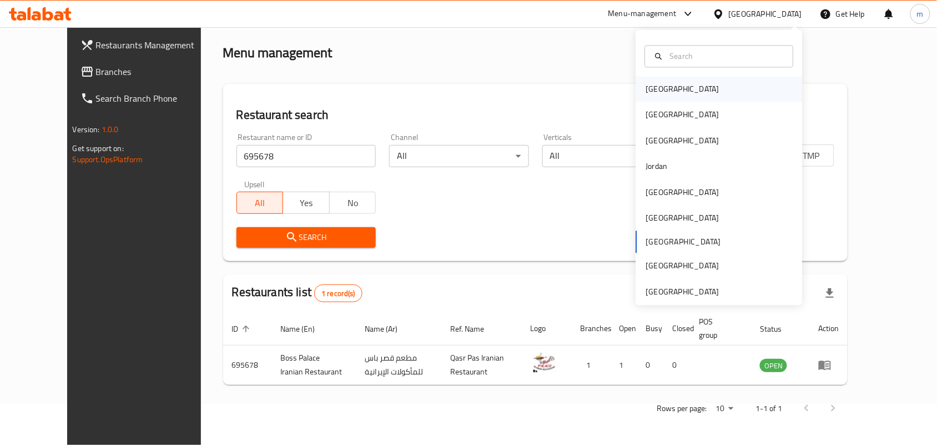
click at [665, 92] on div "[GEOGRAPHIC_DATA]" at bounding box center [682, 90] width 91 height 26
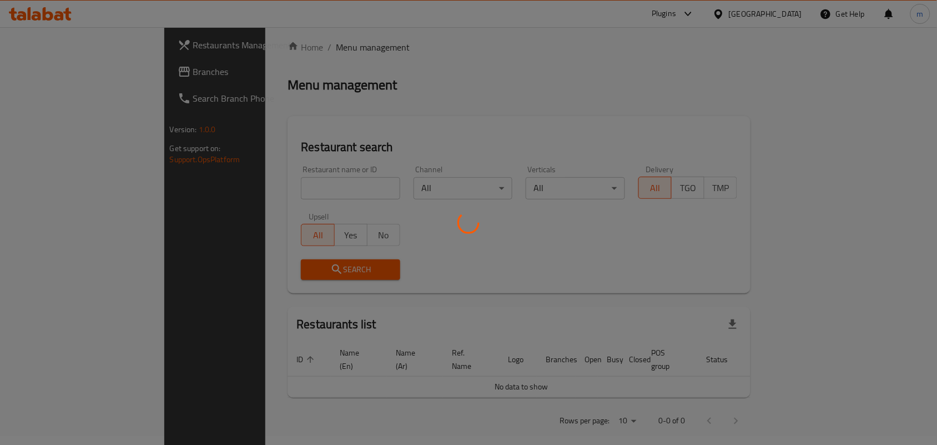
scroll to position [42, 0]
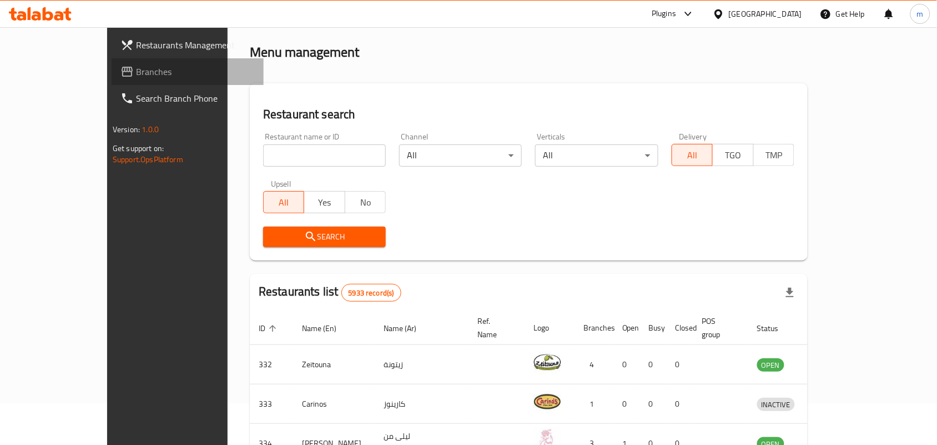
click at [136, 74] on span "Branches" at bounding box center [195, 71] width 119 height 13
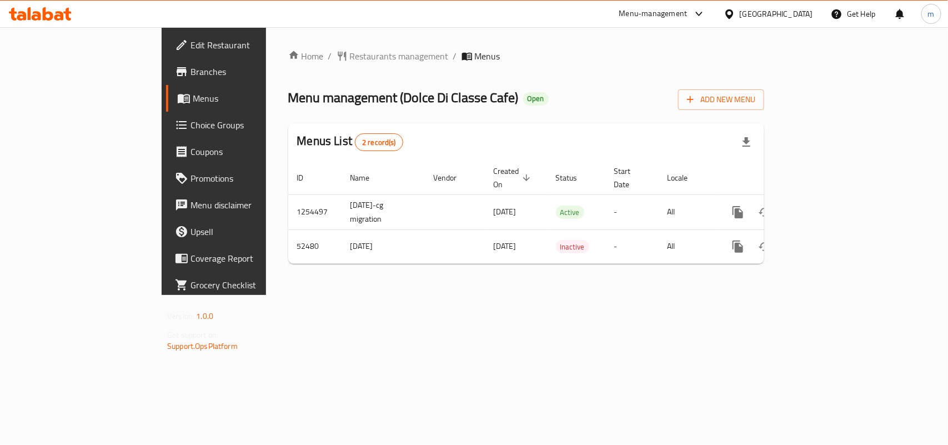
click at [350, 56] on span "Restaurants management" at bounding box center [399, 55] width 99 height 13
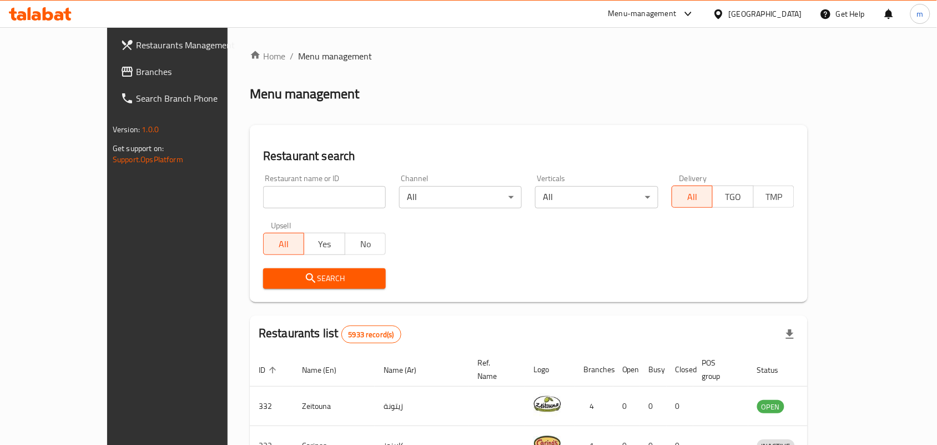
click at [263, 200] on input "search" at bounding box center [324, 197] width 123 height 22
paste input "26067"
type input "26067"
click button "Search" at bounding box center [324, 278] width 123 height 21
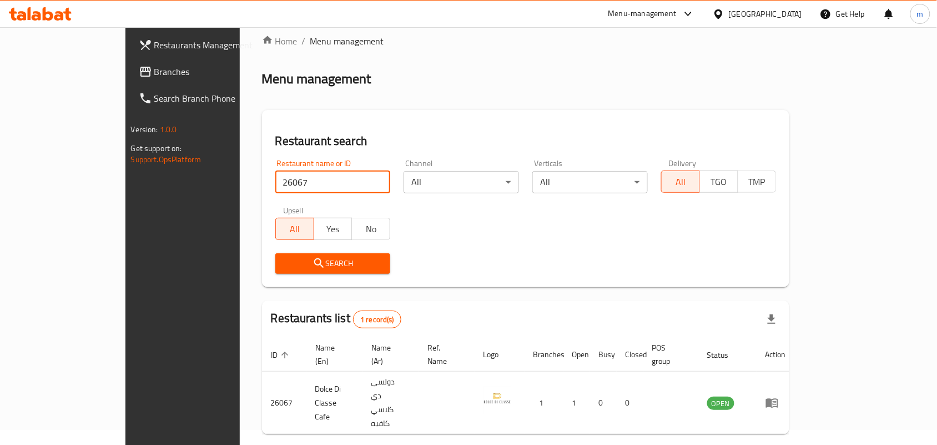
scroll to position [29, 0]
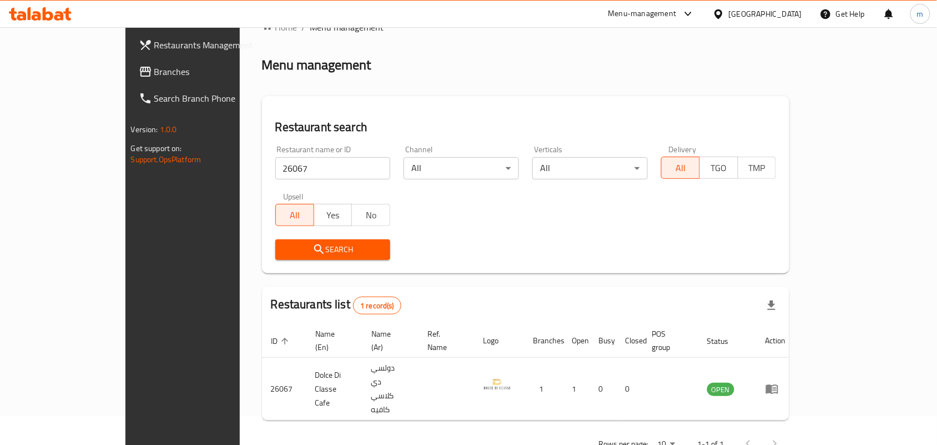
drag, startPoint x: 782, startPoint y: 9, endPoint x: 782, endPoint y: 20, distance: 11.1
click at [782, 13] on div "[GEOGRAPHIC_DATA]" at bounding box center [765, 14] width 73 height 12
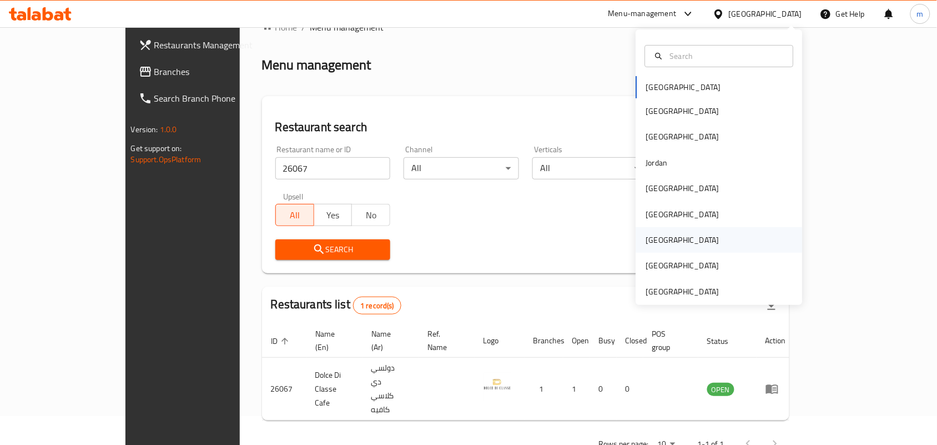
click at [646, 243] on div "[GEOGRAPHIC_DATA]" at bounding box center [682, 240] width 73 height 12
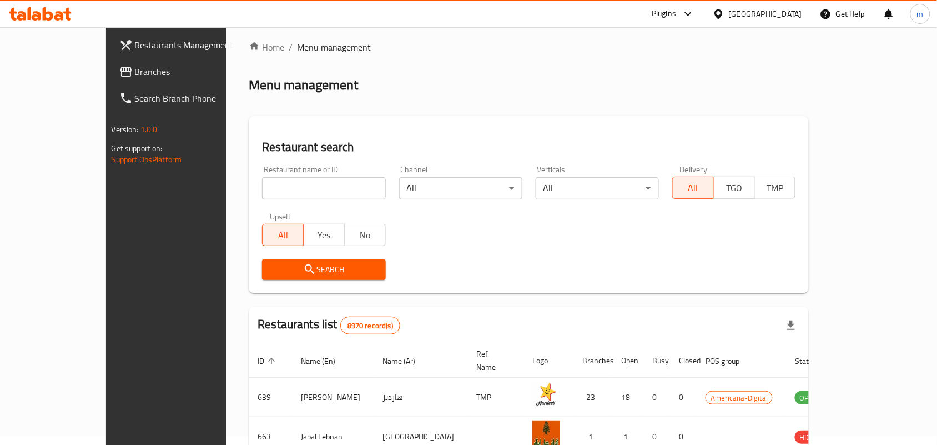
scroll to position [29, 0]
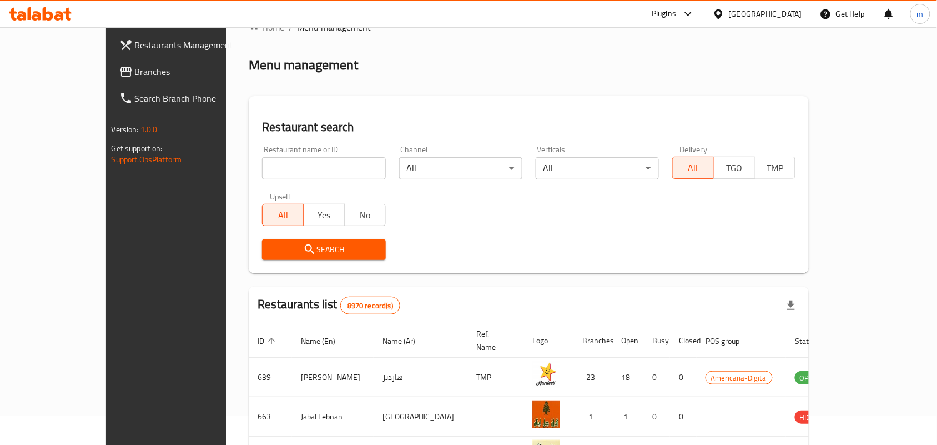
click at [725, 12] on icon at bounding box center [719, 14] width 12 height 12
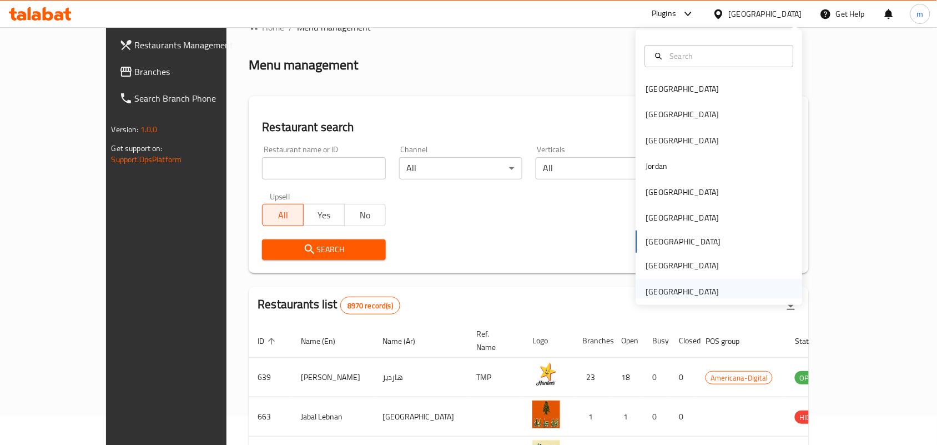
click at [664, 290] on div "[GEOGRAPHIC_DATA]" at bounding box center [682, 291] width 73 height 12
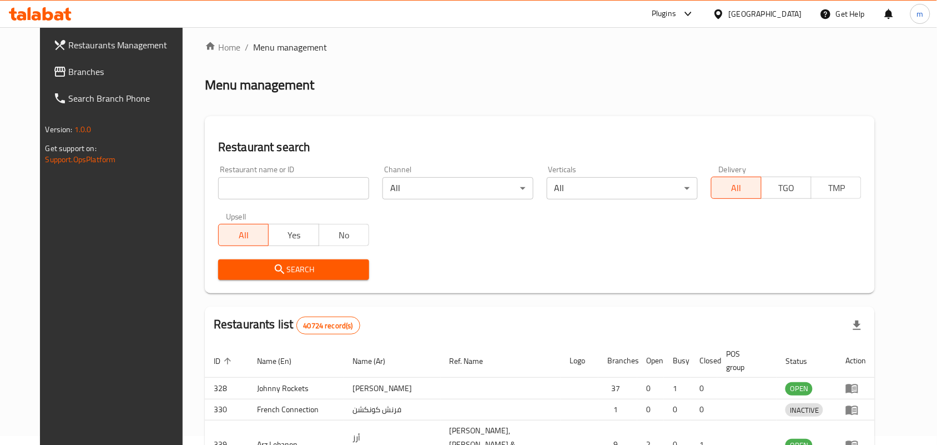
scroll to position [29, 0]
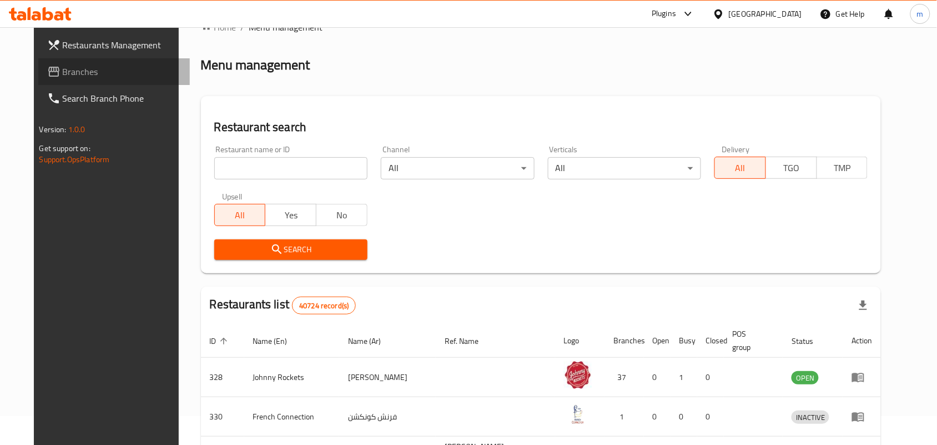
click at [63, 71] on span "Branches" at bounding box center [122, 71] width 119 height 13
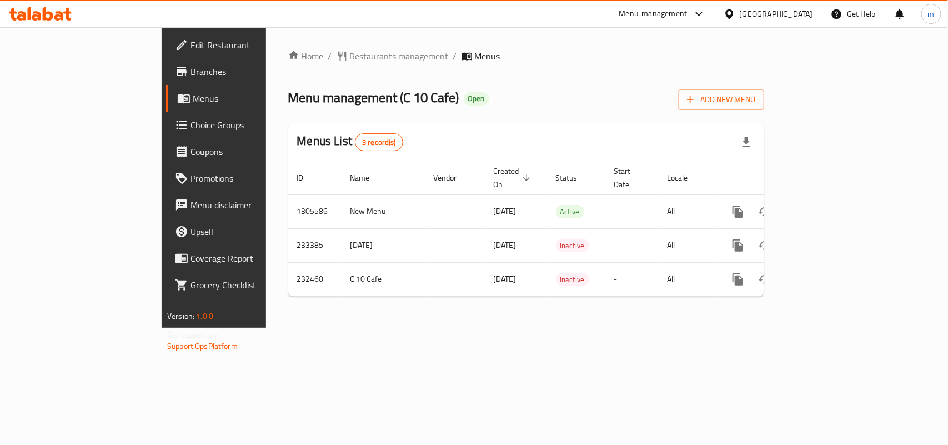
click at [350, 56] on span "Restaurants management" at bounding box center [399, 55] width 99 height 13
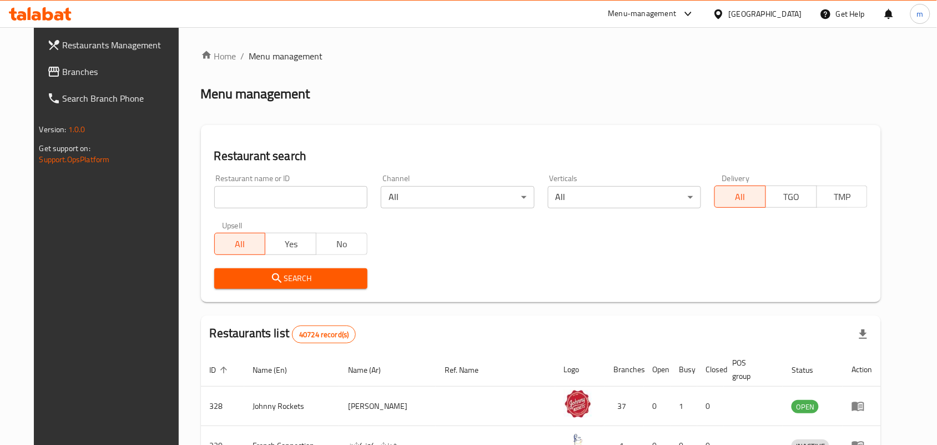
click at [214, 195] on input "search" at bounding box center [290, 197] width 153 height 22
paste input "626246"
type input "626246"
click button "Search" at bounding box center [290, 278] width 153 height 21
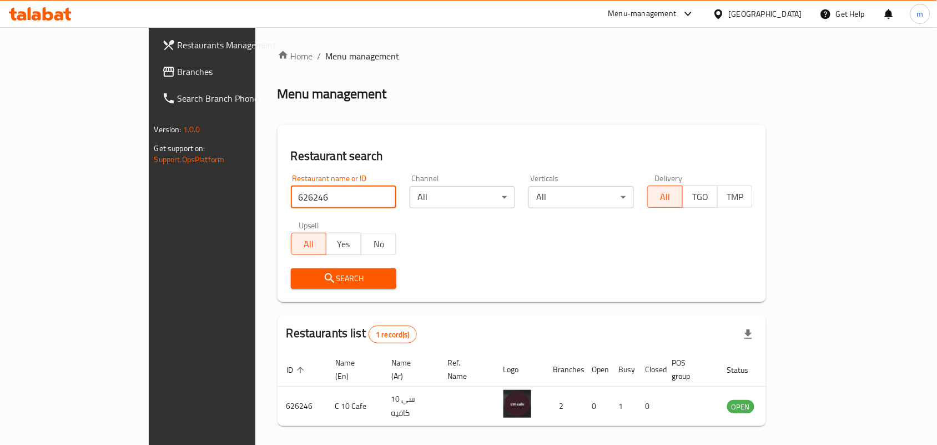
click span "Branches"
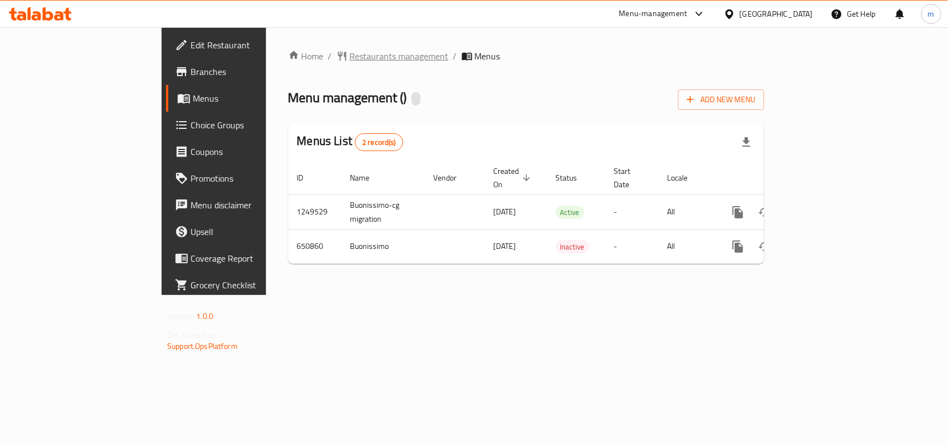
click at [350, 49] on span "Restaurants management" at bounding box center [399, 55] width 99 height 13
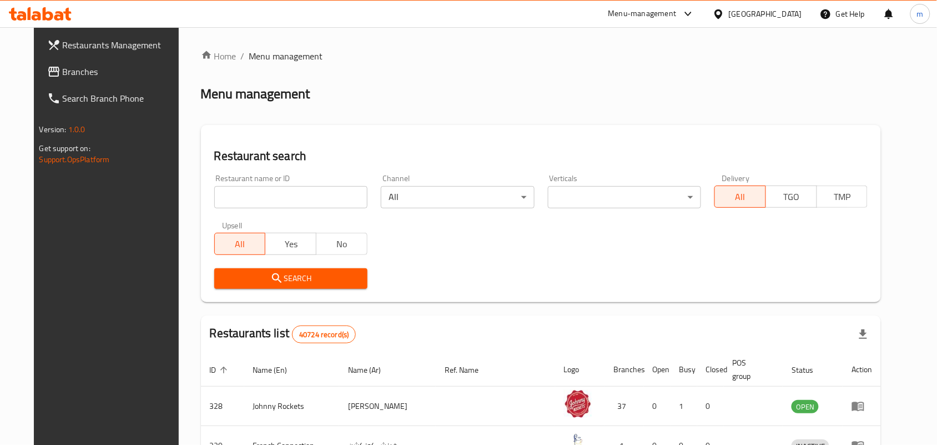
click at [215, 197] on input "search" at bounding box center [290, 197] width 153 height 22
paste input "641257"
type input "641257"
click button "Search" at bounding box center [290, 278] width 153 height 21
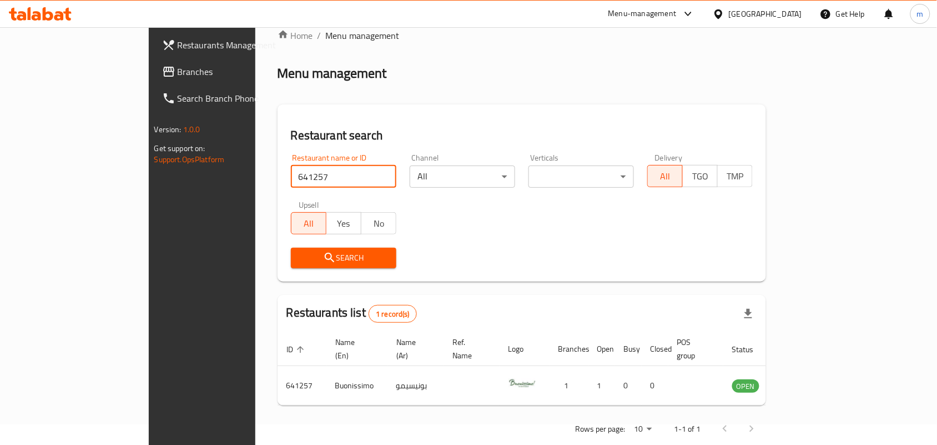
scroll to position [29, 0]
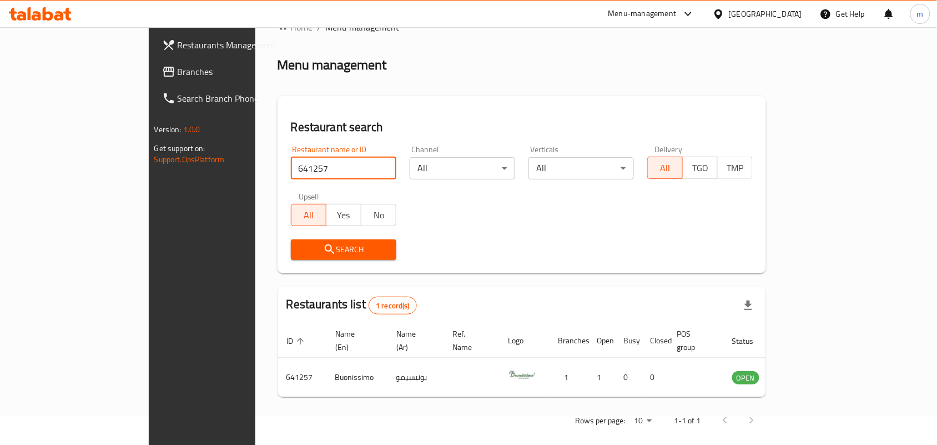
click at [740, 16] on div "[GEOGRAPHIC_DATA]" at bounding box center [765, 14] width 73 height 12
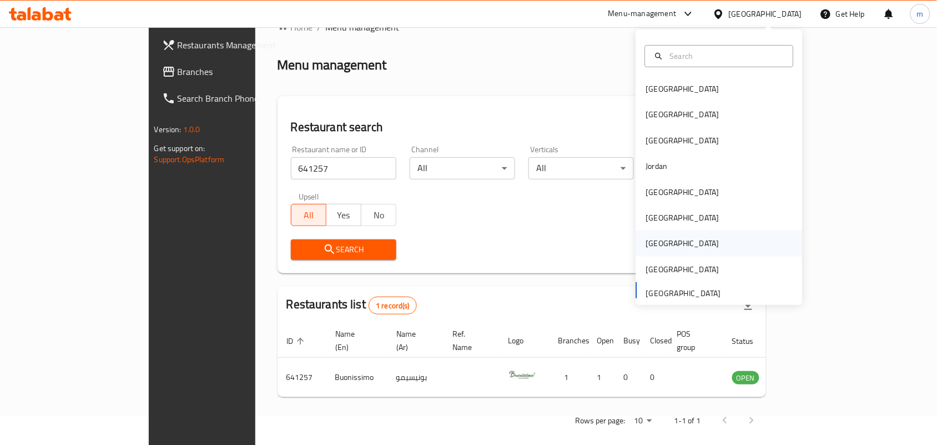
click at [673, 250] on div "Qatar" at bounding box center [719, 243] width 167 height 26
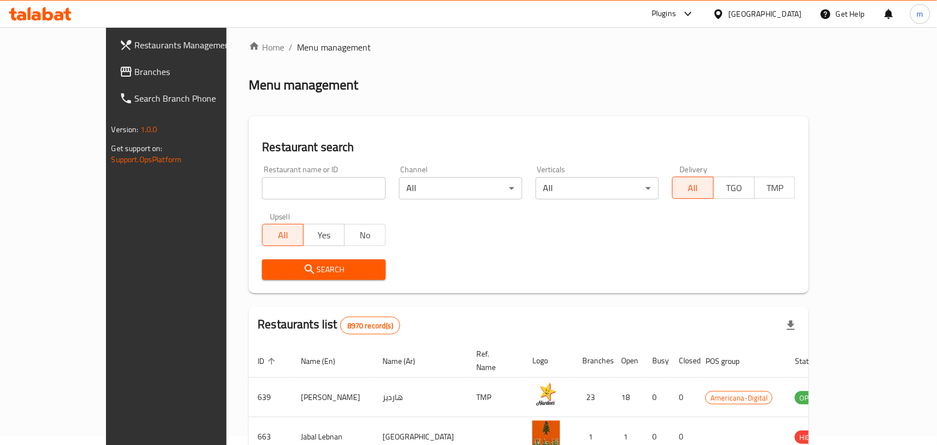
scroll to position [29, 0]
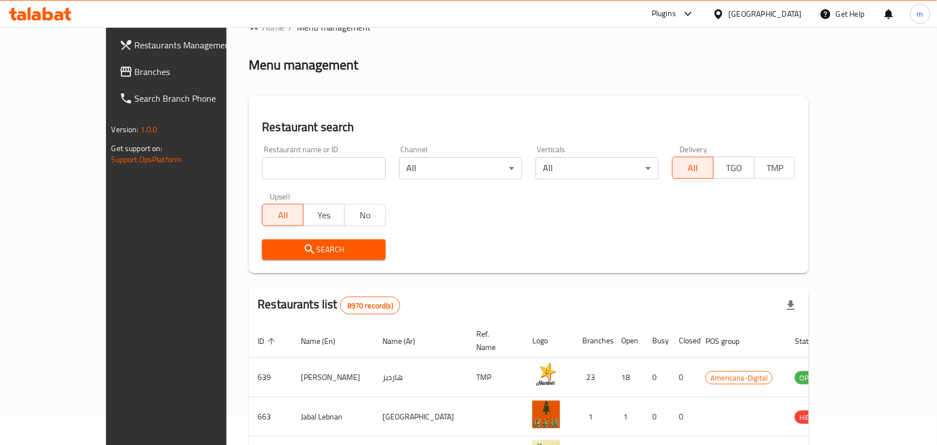
click at [135, 71] on span "Branches" at bounding box center [194, 71] width 119 height 13
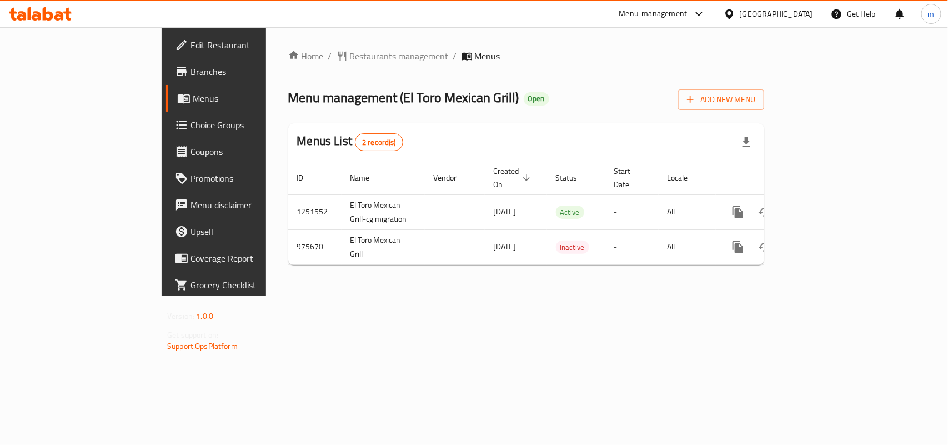
click at [350, 62] on span "Restaurants management" at bounding box center [399, 55] width 99 height 13
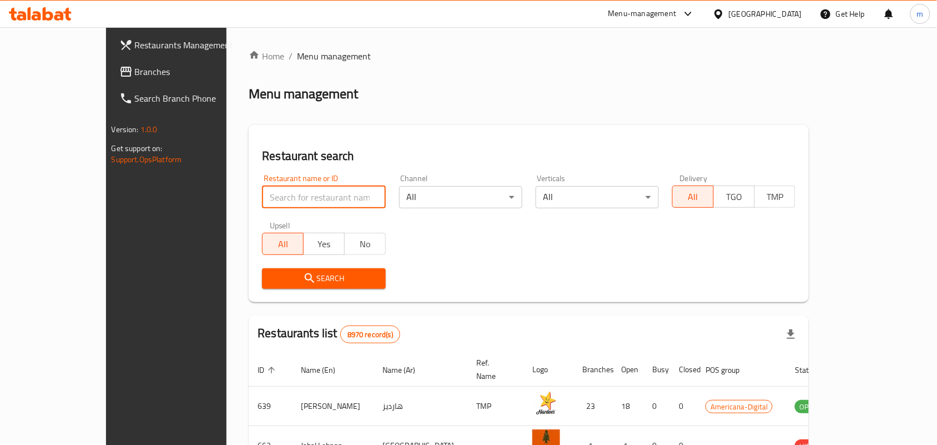
click at [262, 192] on input "search" at bounding box center [323, 197] width 123 height 22
paste input "660003"
type input "660003"
click button "Search" at bounding box center [323, 278] width 123 height 21
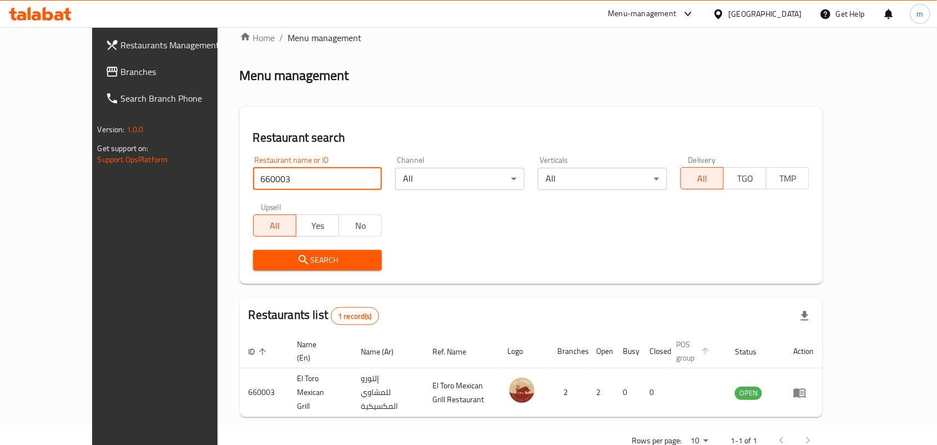
scroll to position [29, 0]
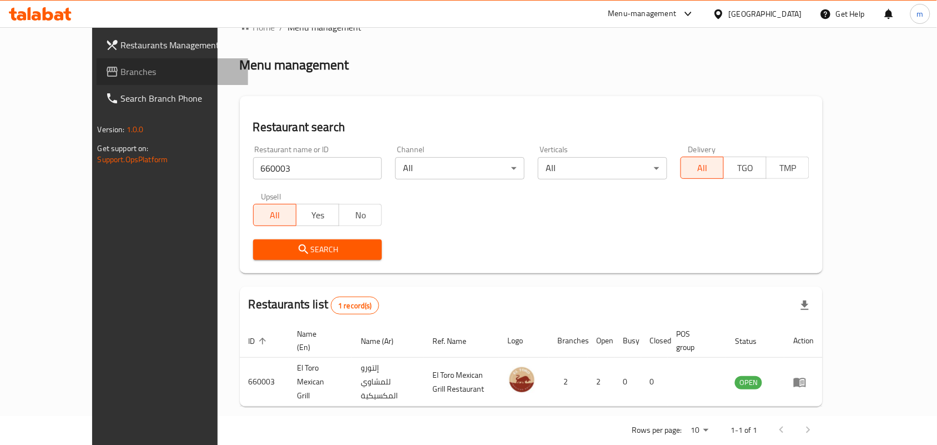
click at [121, 67] on span "Branches" at bounding box center [180, 71] width 119 height 13
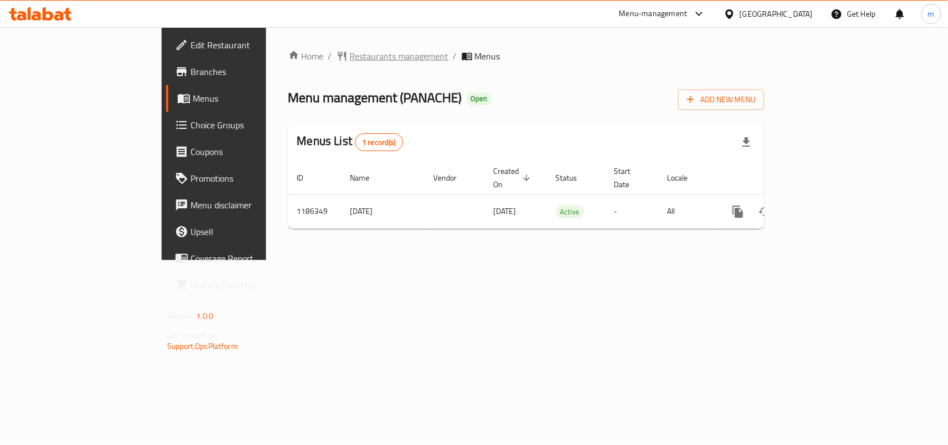
click at [350, 57] on span "Restaurants management" at bounding box center [399, 55] width 99 height 13
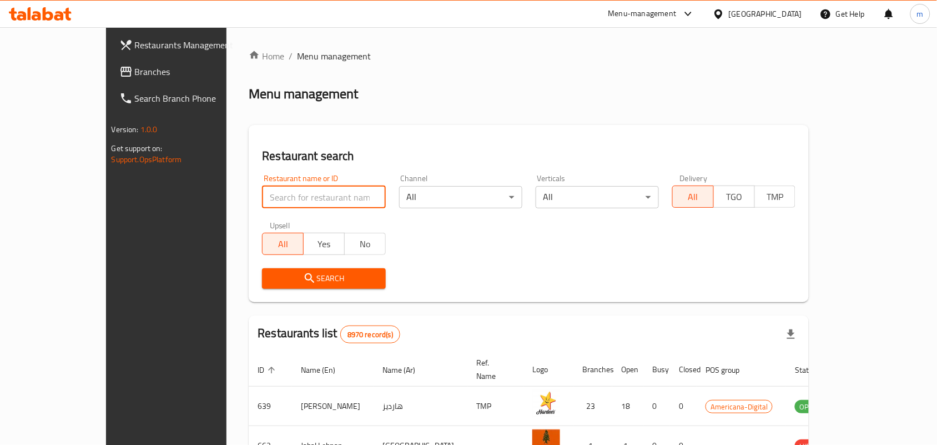
click at [262, 193] on input "search" at bounding box center [323, 197] width 123 height 22
paste input "666663"
type input "666663"
click button "Search" at bounding box center [323, 278] width 123 height 21
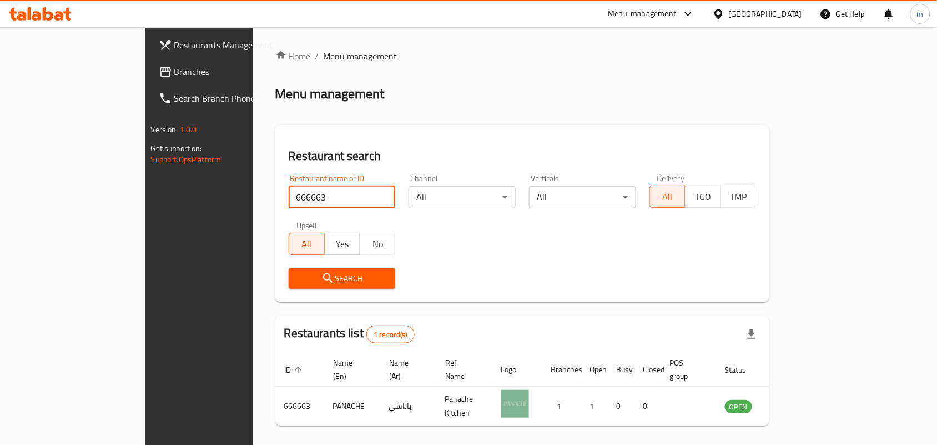
scroll to position [29, 0]
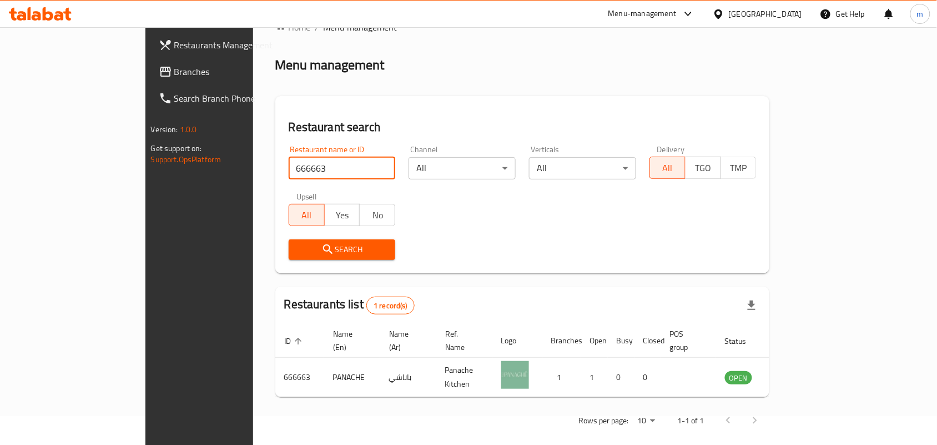
click at [159, 68] on icon at bounding box center [165, 71] width 13 height 13
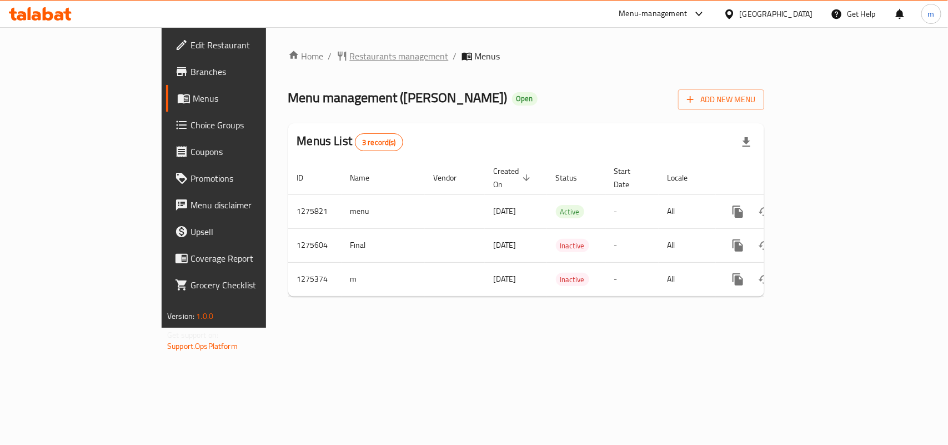
click at [350, 63] on span "Restaurants management" at bounding box center [399, 55] width 99 height 13
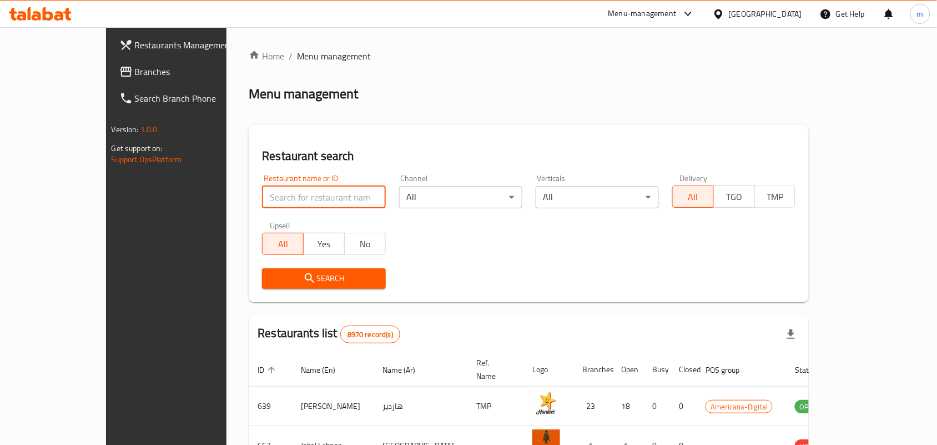
click at [262, 195] on input "search" at bounding box center [323, 197] width 123 height 22
paste input "691516"
type input "691516"
click button "Search" at bounding box center [323, 278] width 123 height 21
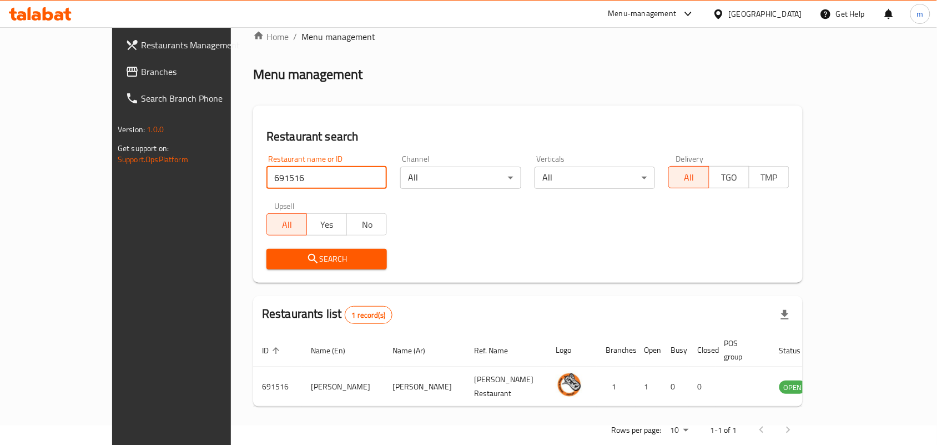
scroll to position [29, 0]
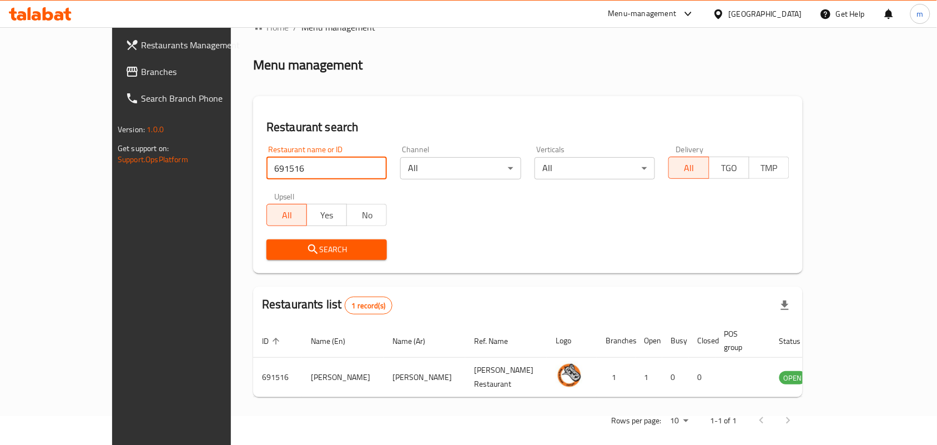
click at [141, 68] on span "Branches" at bounding box center [200, 71] width 119 height 13
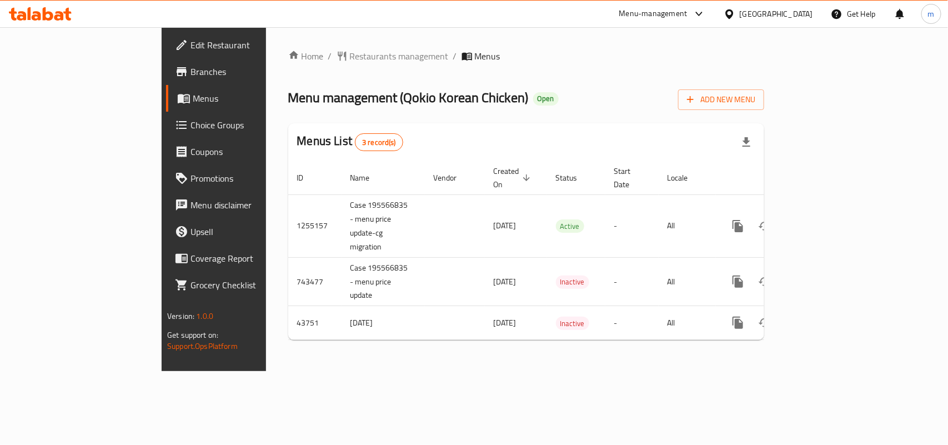
click at [288, 64] on div "Home / Restaurants management / Menus Menu management ( Qokio Korean Chicken ) …" at bounding box center [526, 198] width 476 height 299
click at [350, 50] on span "Restaurants management" at bounding box center [399, 55] width 99 height 13
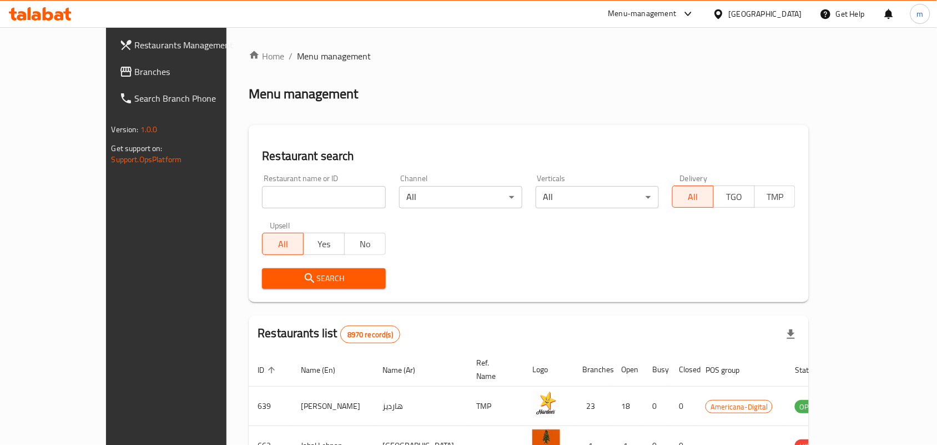
click at [211, 200] on div at bounding box center [468, 222] width 937 height 445
click at [262, 200] on input "search" at bounding box center [323, 197] width 123 height 22
paste input "21646"
type input "21646"
click button "Search" at bounding box center [323, 278] width 123 height 21
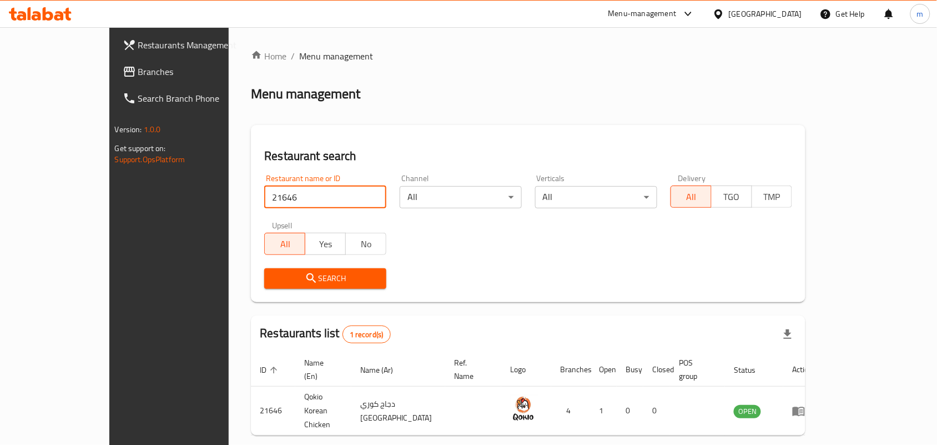
click at [138, 74] on span "Branches" at bounding box center [197, 71] width 119 height 13
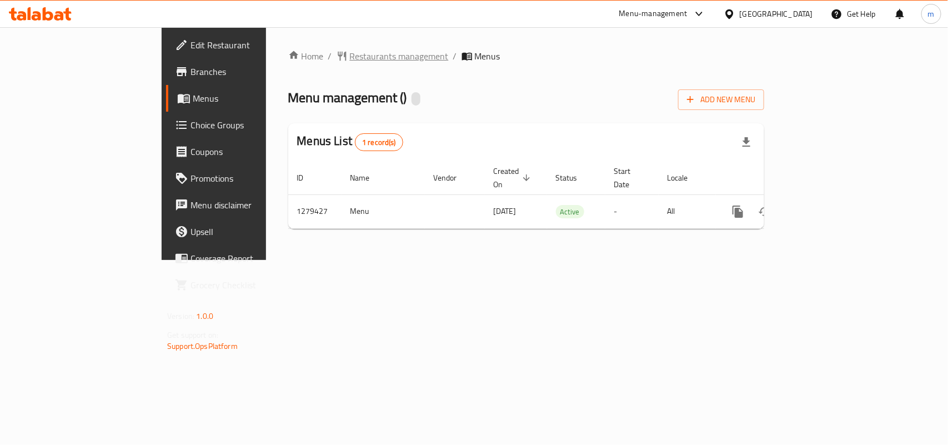
click at [350, 59] on span "Restaurants management" at bounding box center [399, 55] width 99 height 13
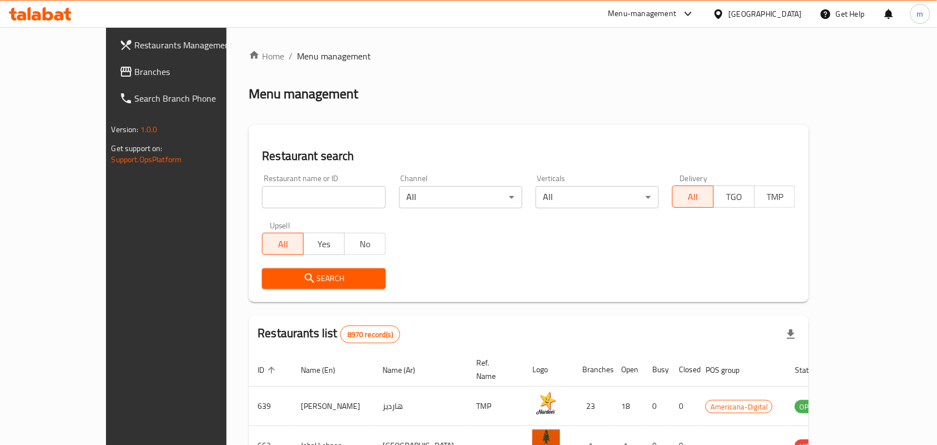
click at [262, 193] on input "search" at bounding box center [323, 197] width 123 height 22
paste input "693294"
type input "693294"
click button "Search" at bounding box center [323, 278] width 123 height 21
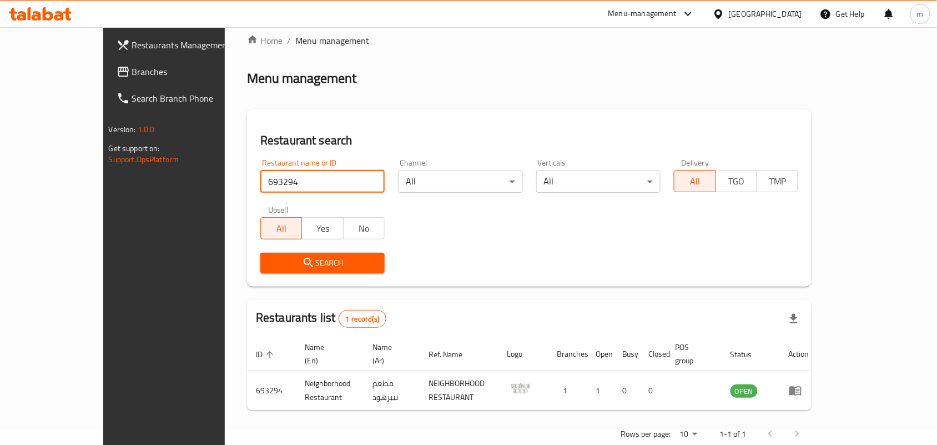
scroll to position [29, 0]
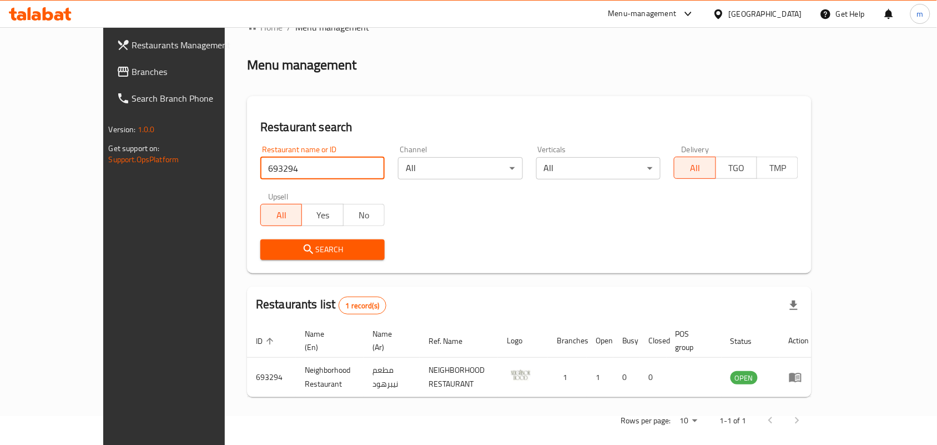
click at [789, 16] on div "[GEOGRAPHIC_DATA]" at bounding box center [765, 14] width 73 height 12
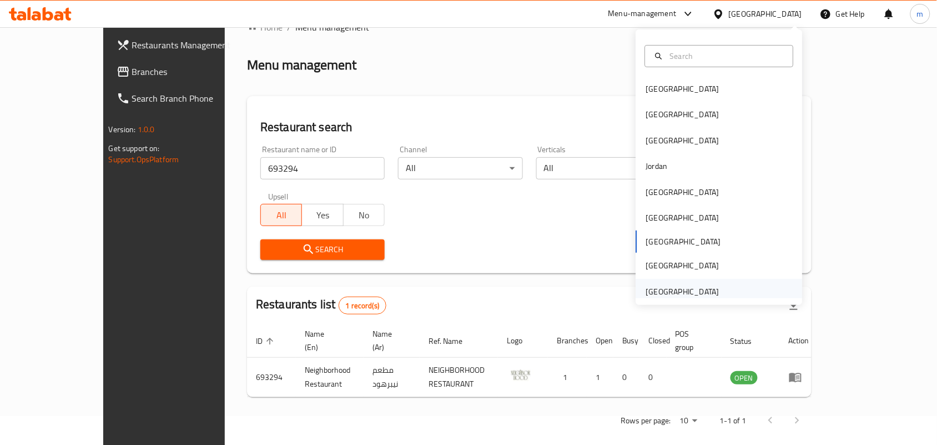
click at [679, 290] on div "[GEOGRAPHIC_DATA]" at bounding box center [682, 291] width 73 height 12
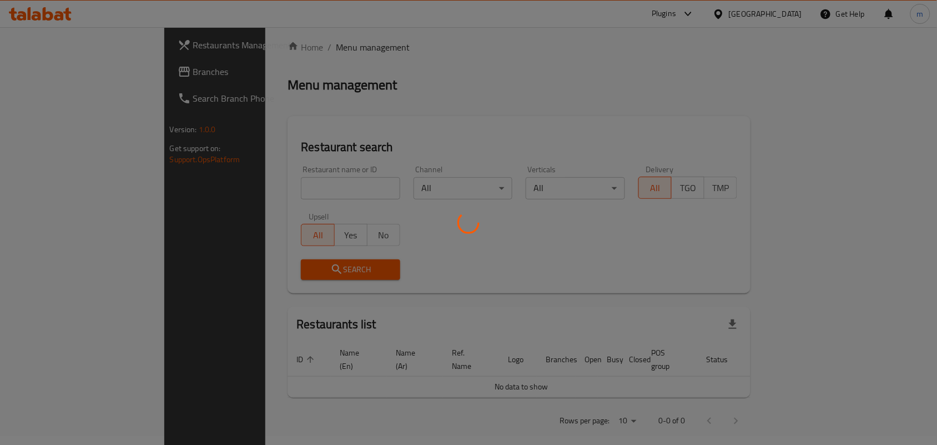
scroll to position [29, 0]
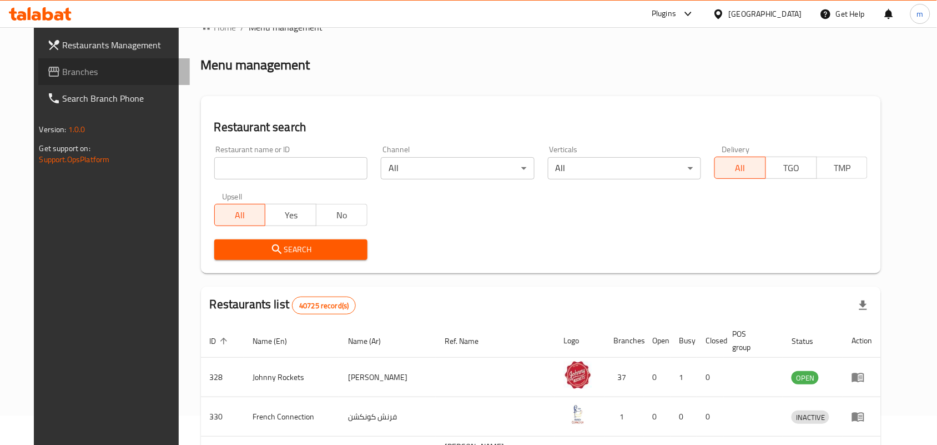
click at [47, 76] on icon at bounding box center [53, 71] width 13 height 13
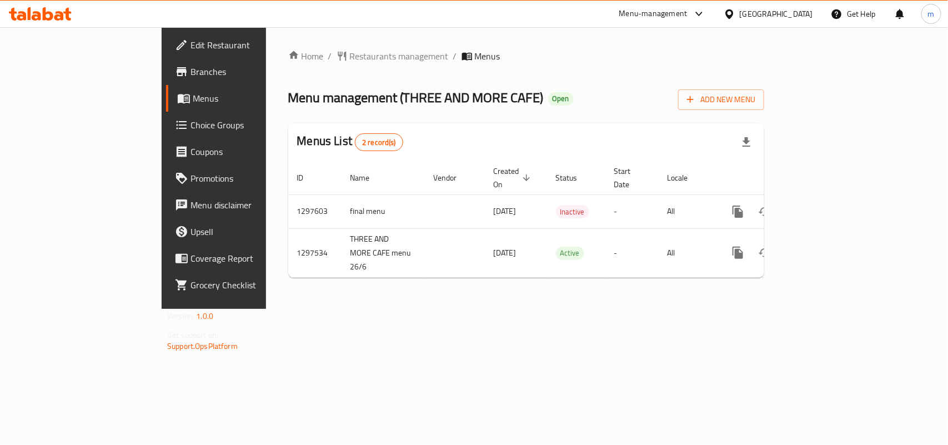
click at [456, 81] on div "Home / Restaurants management / Menus Menu management ( THREE AND MORE CAFE ) O…" at bounding box center [526, 167] width 476 height 237
click at [350, 56] on span "Restaurants management" at bounding box center [399, 55] width 99 height 13
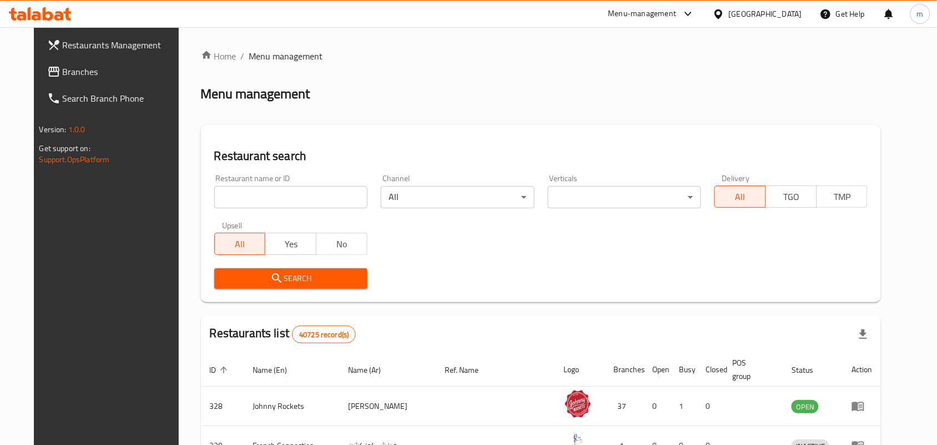
click at [217, 195] on input "search" at bounding box center [290, 197] width 153 height 22
paste input "700181"
type input "700181"
click button "Search" at bounding box center [290, 278] width 153 height 21
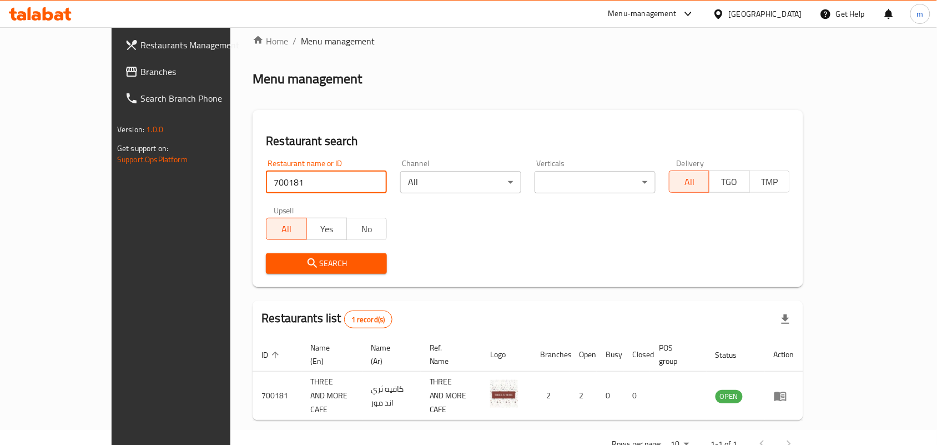
scroll to position [29, 0]
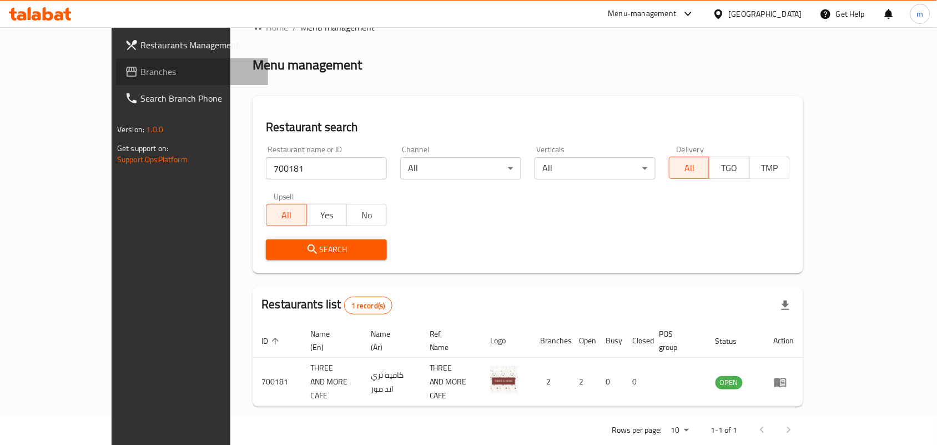
click at [140, 74] on span "Branches" at bounding box center [199, 71] width 119 height 13
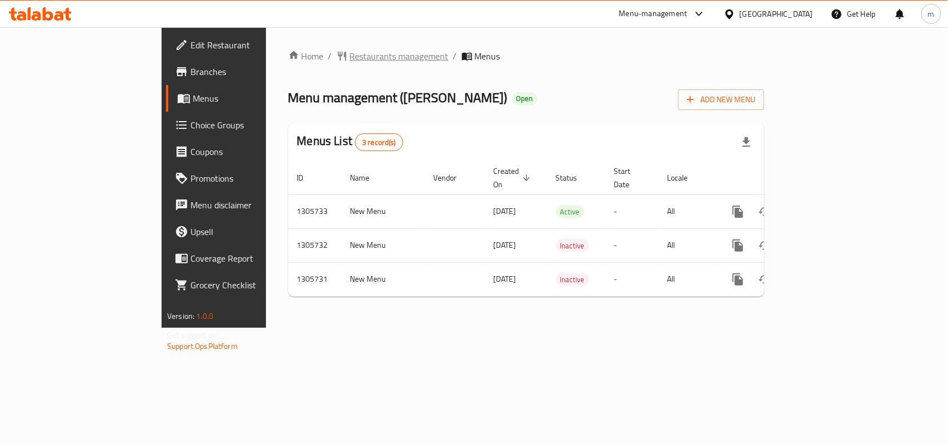
click at [350, 49] on span "Restaurants management" at bounding box center [399, 55] width 99 height 13
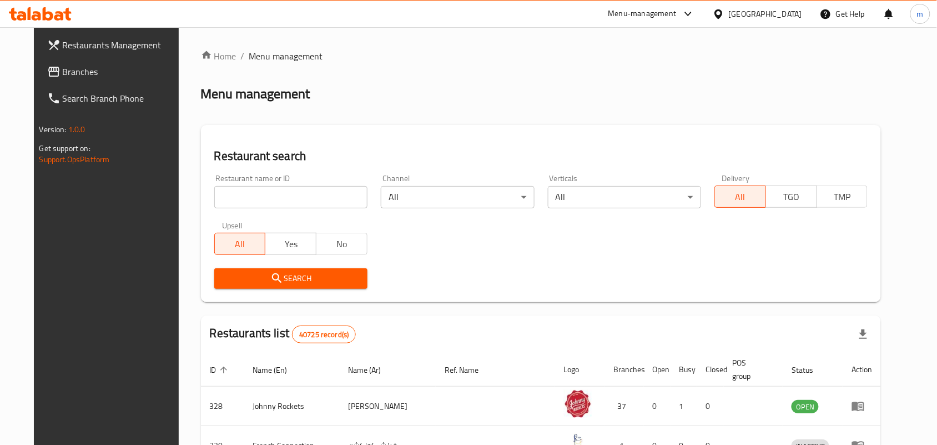
click at [214, 195] on input "search" at bounding box center [290, 197] width 153 height 22
paste input "703844"
type input "703844"
click button "Search" at bounding box center [290, 278] width 153 height 21
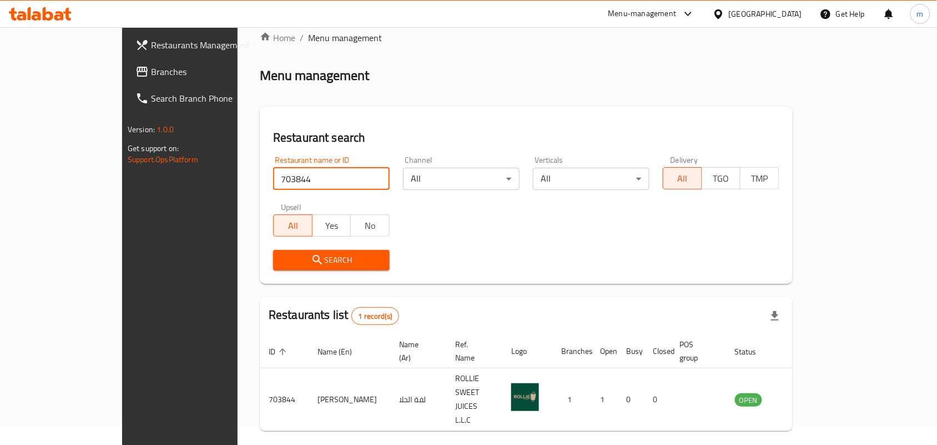
scroll to position [29, 0]
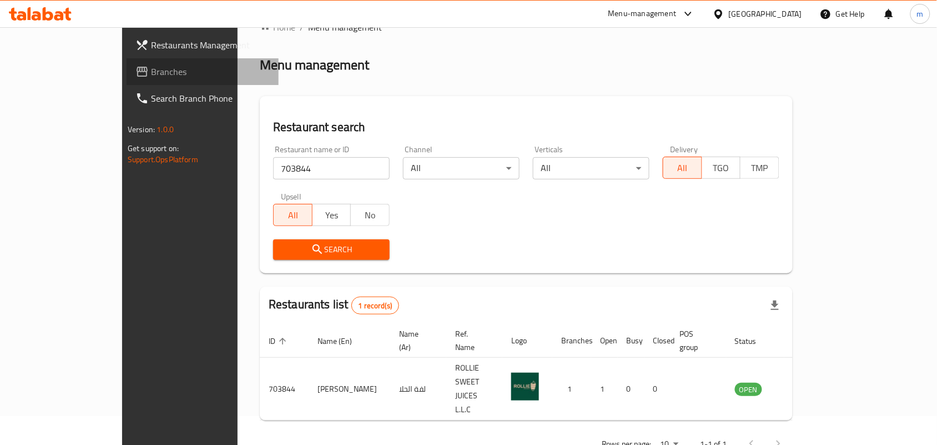
click at [151, 65] on span "Branches" at bounding box center [210, 71] width 119 height 13
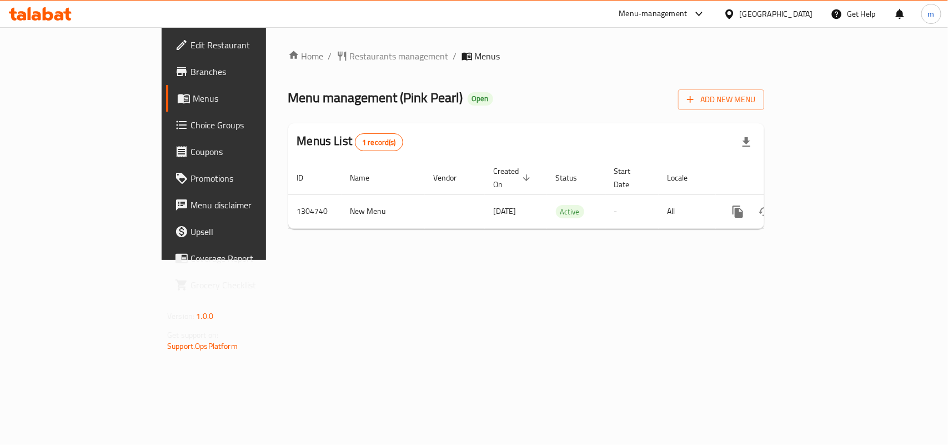
click at [350, 56] on span "Restaurants management" at bounding box center [399, 55] width 99 height 13
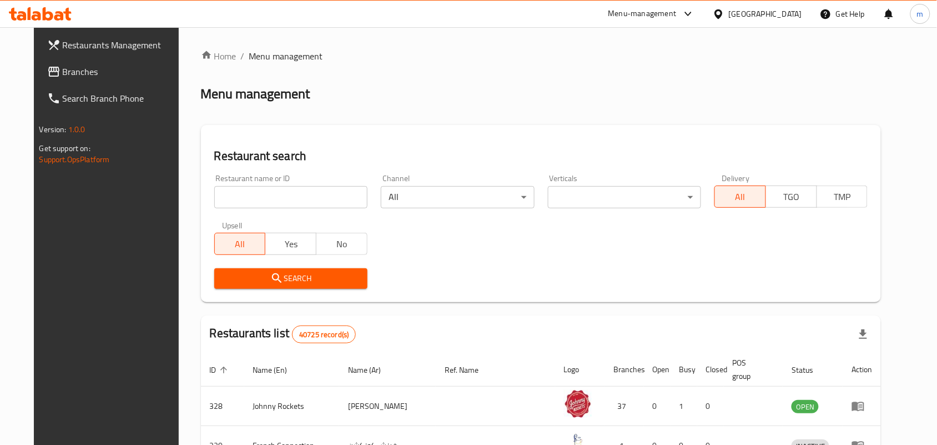
click at [221, 195] on input "search" at bounding box center [290, 197] width 153 height 22
paste input "703393"
type input "703393"
click button "Search" at bounding box center [290, 278] width 153 height 21
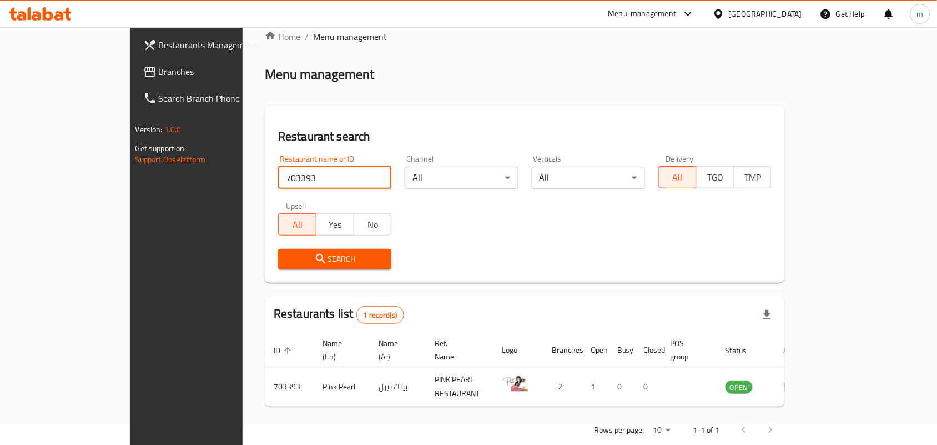
scroll to position [29, 0]
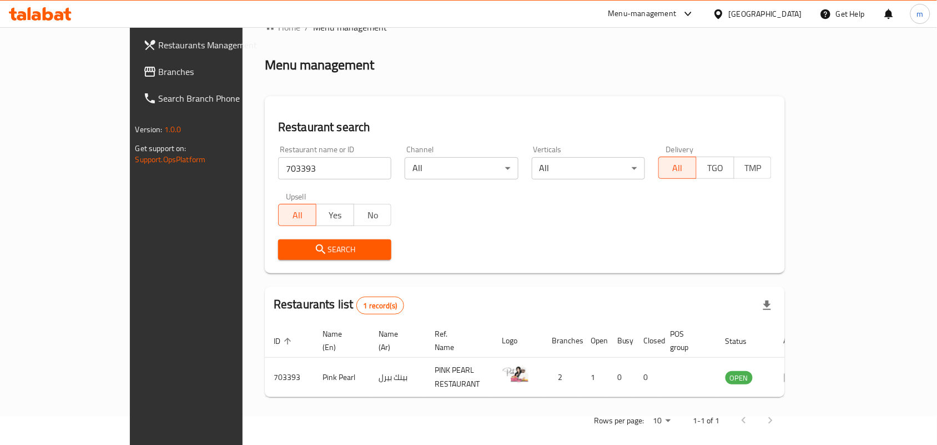
click at [751, 18] on div "[GEOGRAPHIC_DATA]" at bounding box center [765, 14] width 73 height 12
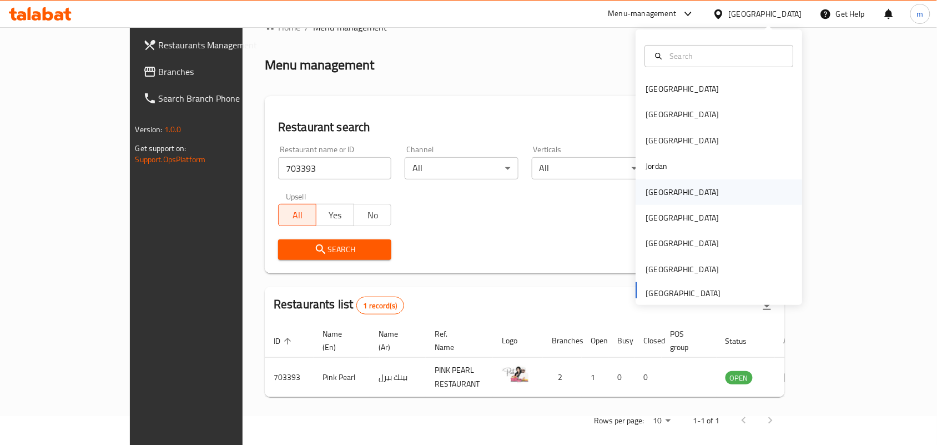
click at [647, 183] on div "[GEOGRAPHIC_DATA]" at bounding box center [682, 192] width 91 height 26
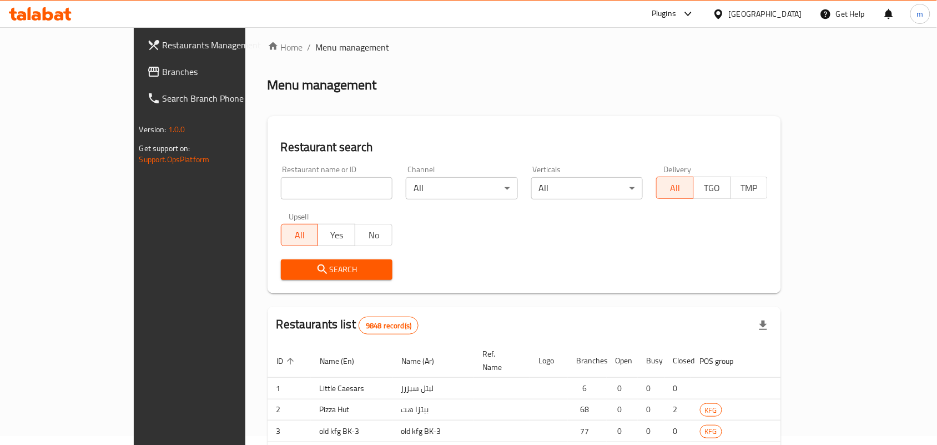
scroll to position [29, 0]
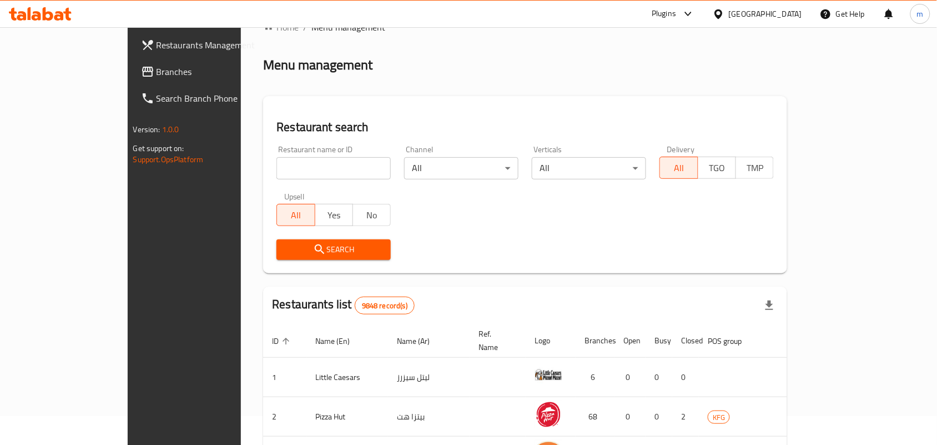
click at [157, 72] on span "Branches" at bounding box center [216, 71] width 119 height 13
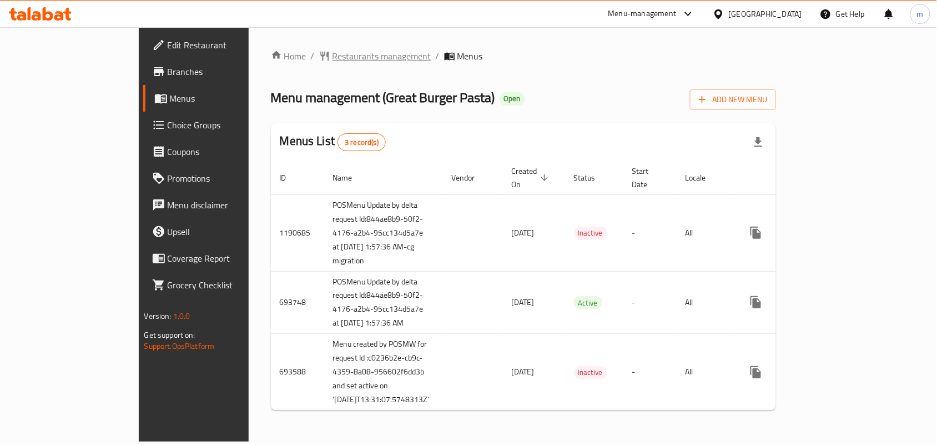
click at [333, 54] on span "Restaurants management" at bounding box center [382, 55] width 99 height 13
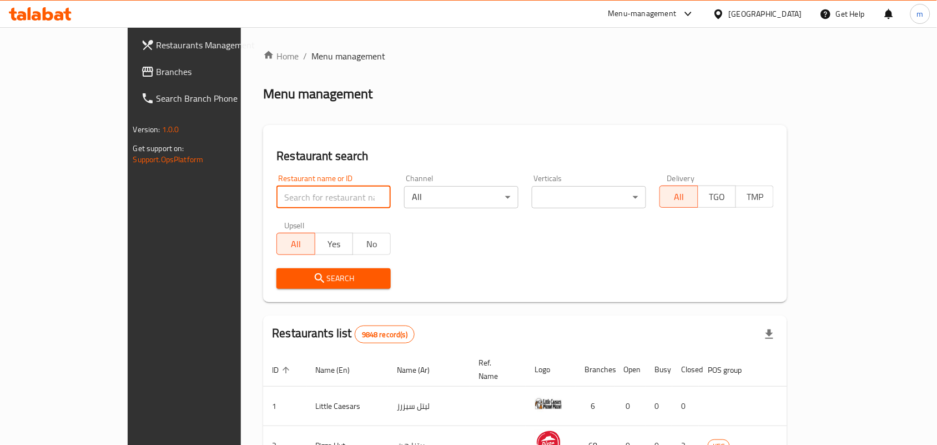
click at [277, 197] on input "search" at bounding box center [334, 197] width 114 height 22
paste input "27250"
type input "27250"
click button "Search" at bounding box center [334, 278] width 114 height 21
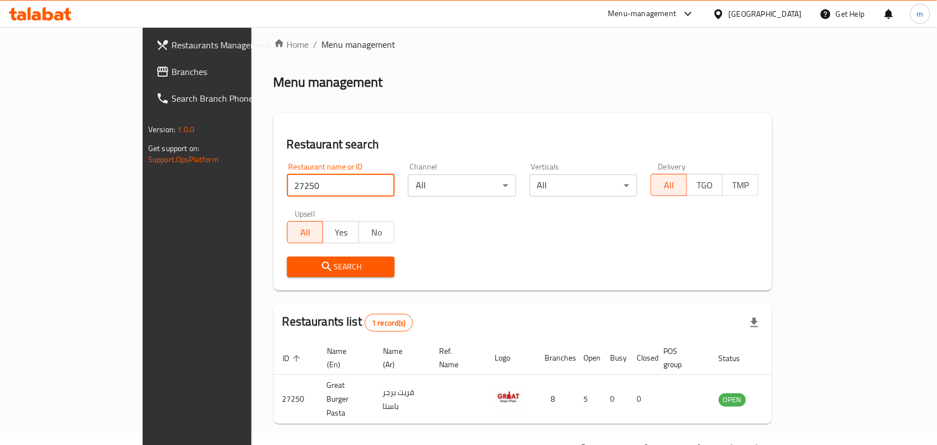
scroll to position [29, 0]
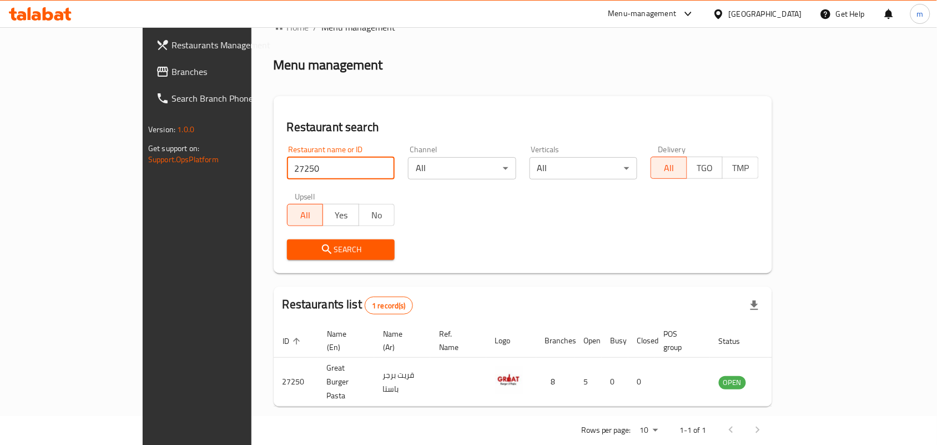
click at [725, 8] on icon at bounding box center [719, 14] width 12 height 12
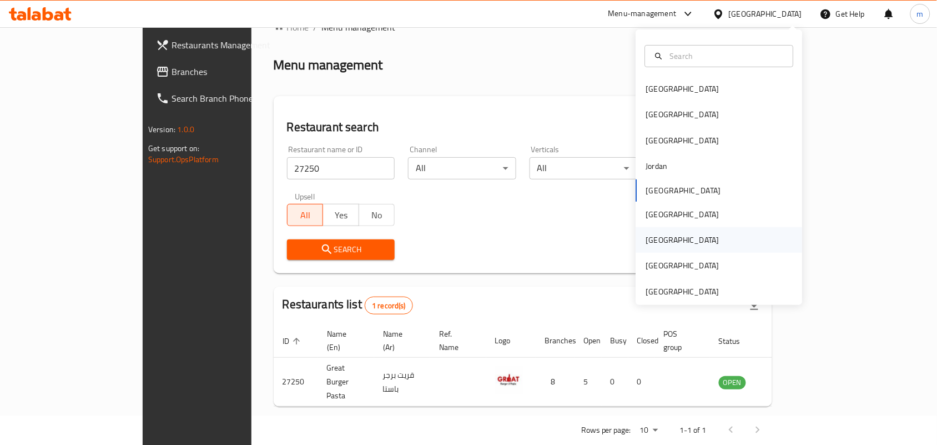
click at [650, 235] on div "[GEOGRAPHIC_DATA]" at bounding box center [682, 240] width 73 height 12
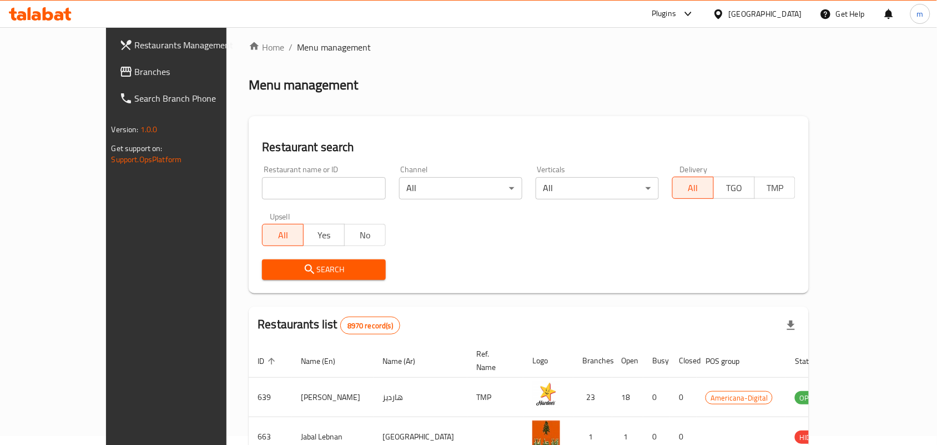
scroll to position [29, 0]
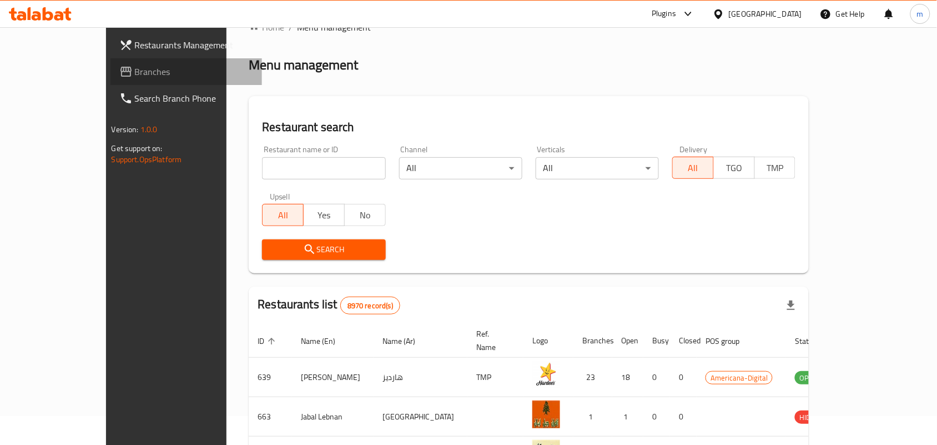
click at [135, 71] on span "Branches" at bounding box center [194, 71] width 119 height 13
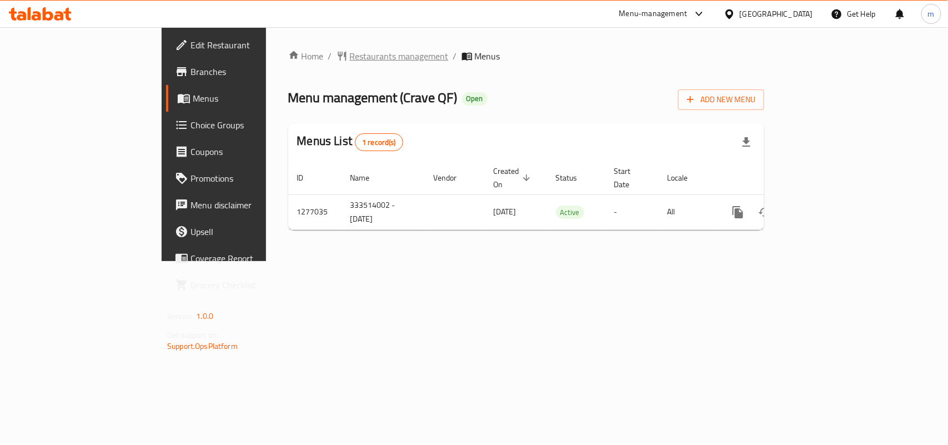
click at [350, 49] on span "Restaurants management" at bounding box center [399, 55] width 99 height 13
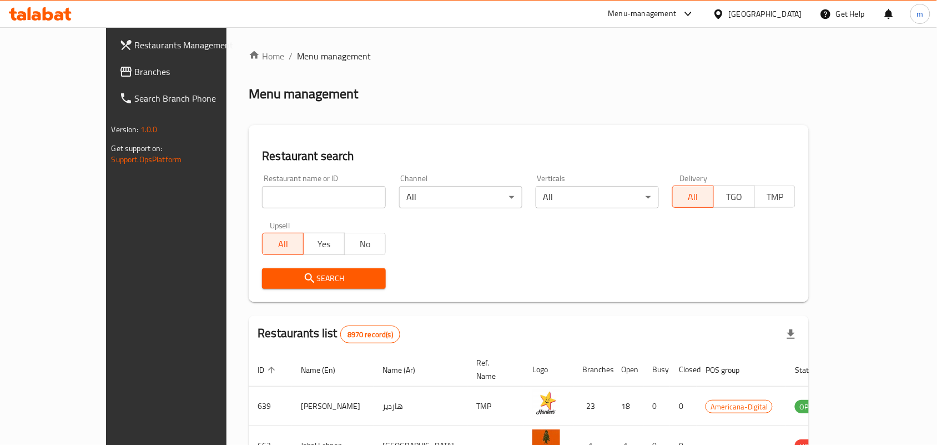
click at [255, 208] on div "Restaurant name or ID Restaurant name or ID" at bounding box center [323, 191] width 137 height 47
click at [262, 186] on input "search" at bounding box center [323, 197] width 123 height 22
paste input "692214"
type input "692214"
click button "Search" at bounding box center [323, 278] width 123 height 21
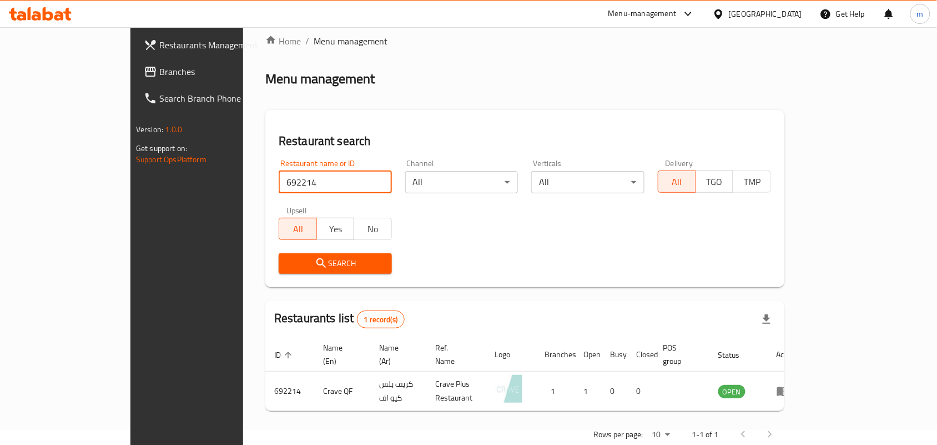
scroll to position [29, 0]
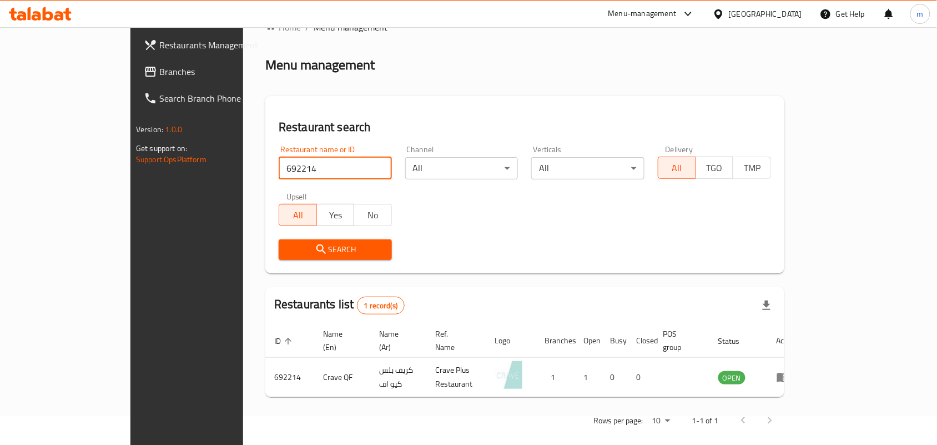
click at [765, 17] on div "[GEOGRAPHIC_DATA]" at bounding box center [757, 14] width 107 height 27
click at [725, 18] on icon at bounding box center [719, 14] width 12 height 12
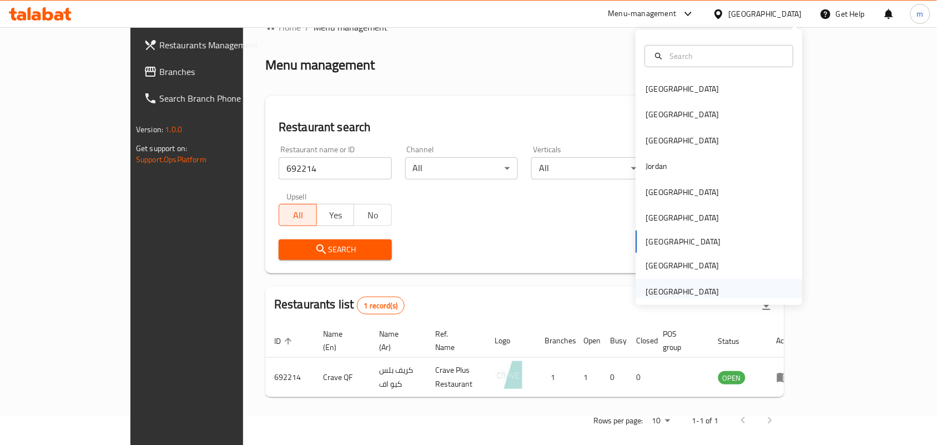
click at [661, 290] on div "[GEOGRAPHIC_DATA]" at bounding box center [682, 291] width 73 height 12
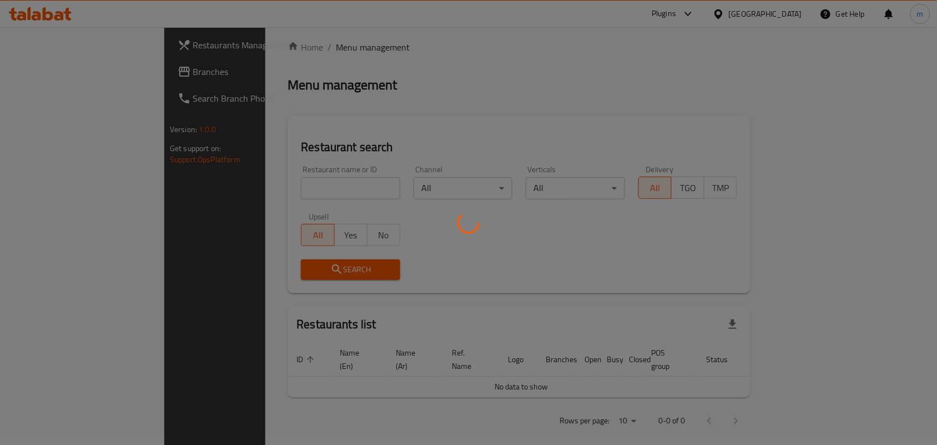
scroll to position [29, 0]
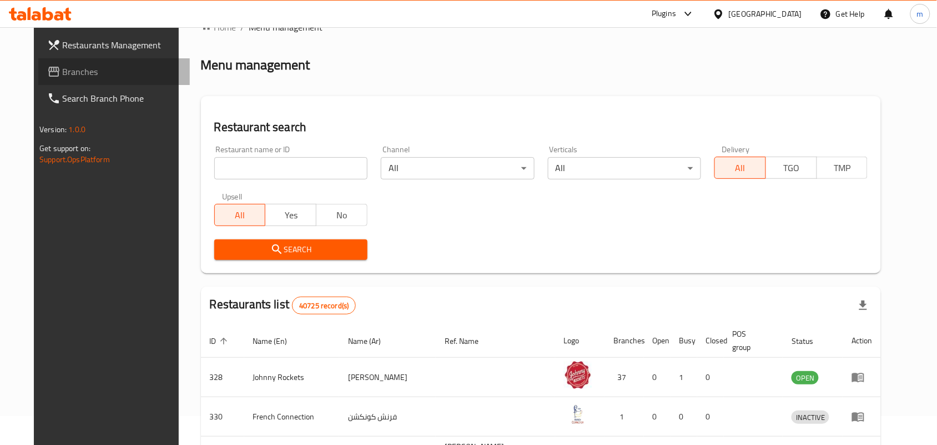
click at [63, 74] on span "Branches" at bounding box center [122, 71] width 119 height 13
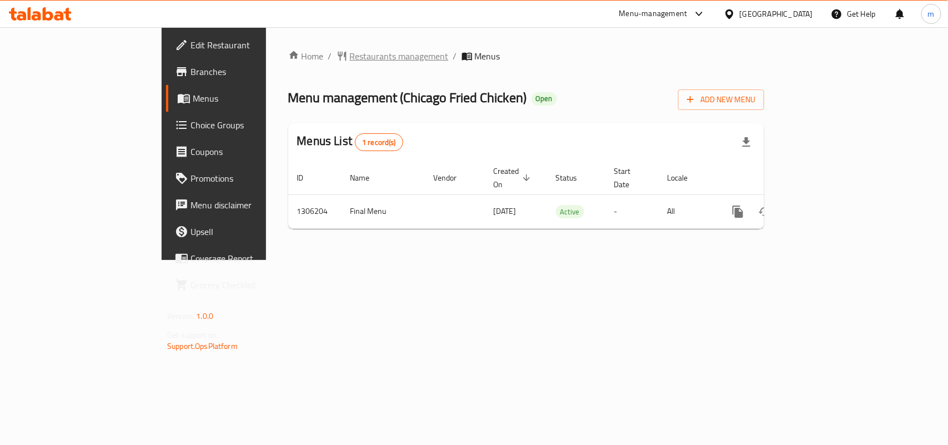
click at [350, 59] on span "Restaurants management" at bounding box center [399, 55] width 99 height 13
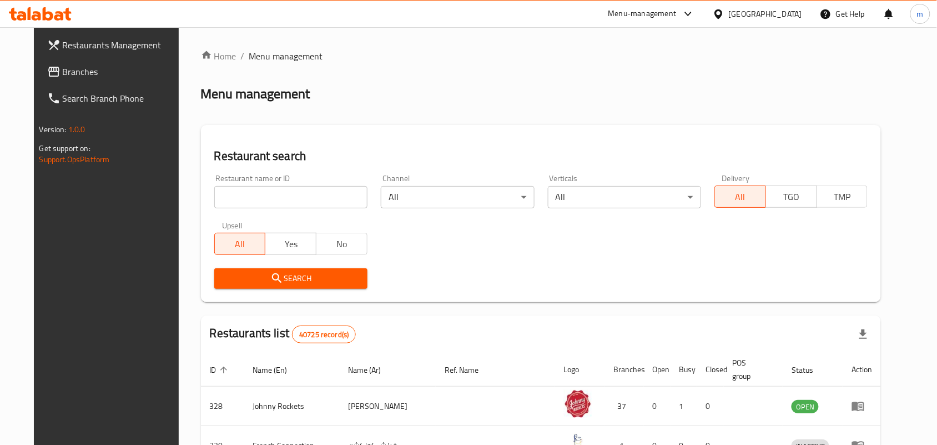
click at [214, 200] on input "search" at bounding box center [290, 197] width 153 height 22
paste input "704017"
type input "704017"
click button "Search" at bounding box center [290, 278] width 153 height 21
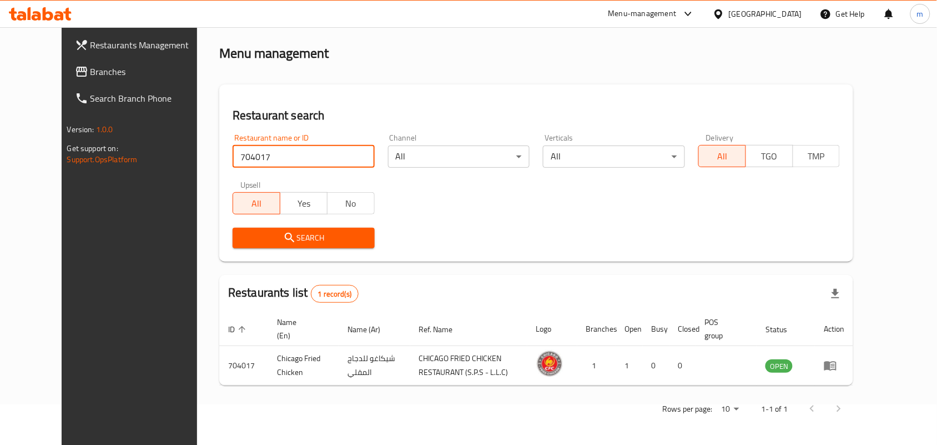
scroll to position [42, 0]
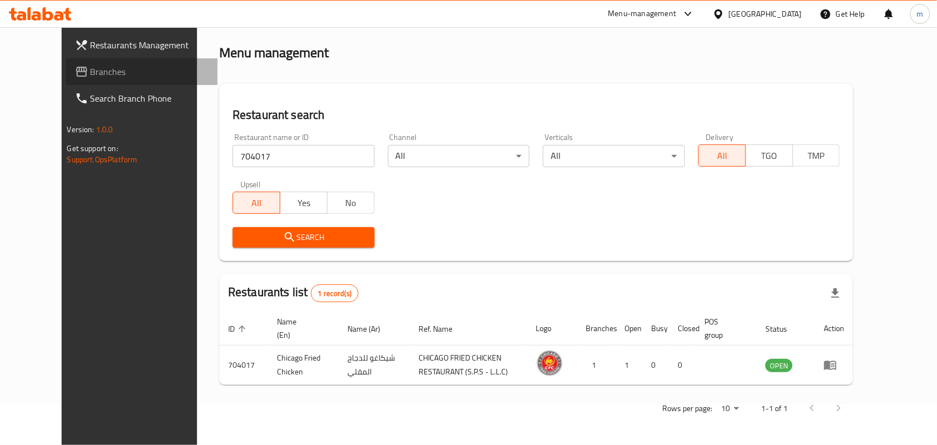
click at [91, 68] on span "Branches" at bounding box center [150, 71] width 119 height 13
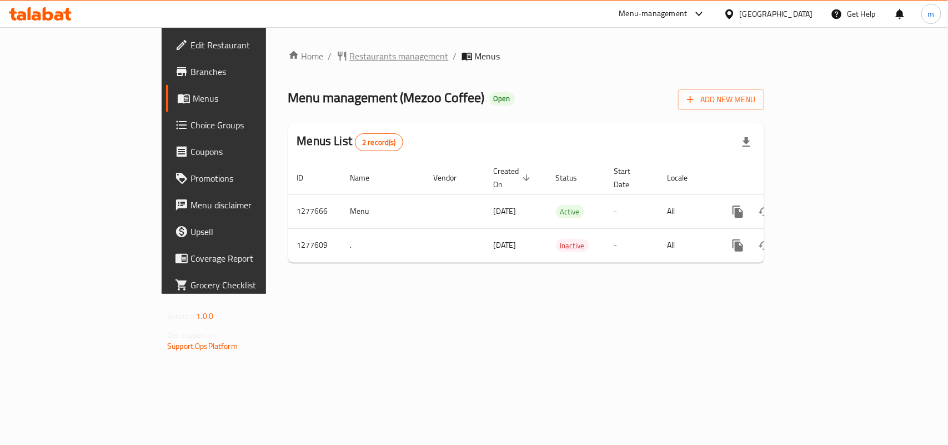
click at [350, 57] on span "Restaurants management" at bounding box center [399, 55] width 99 height 13
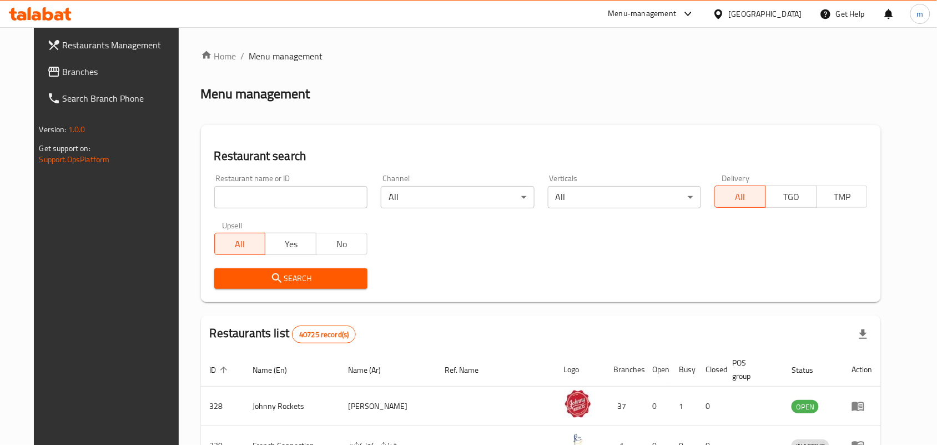
click at [217, 196] on input "search" at bounding box center [290, 197] width 153 height 22
paste input "692552"
type input "692552"
click button "Search" at bounding box center [290, 278] width 153 height 21
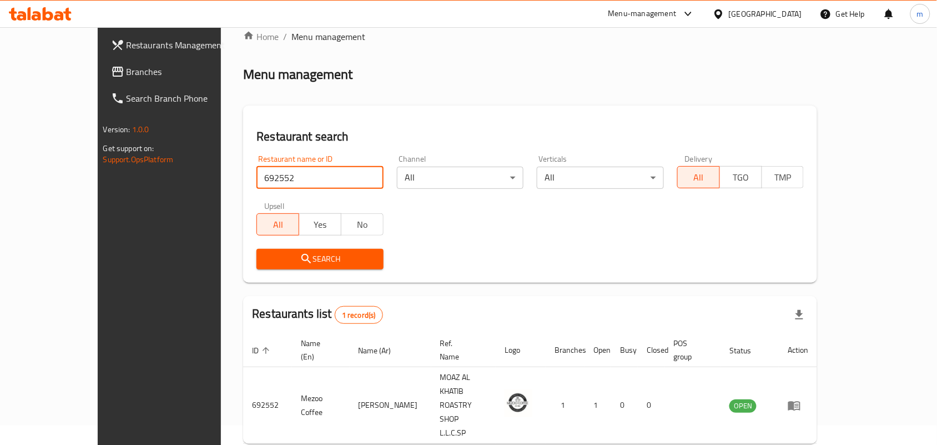
scroll to position [29, 0]
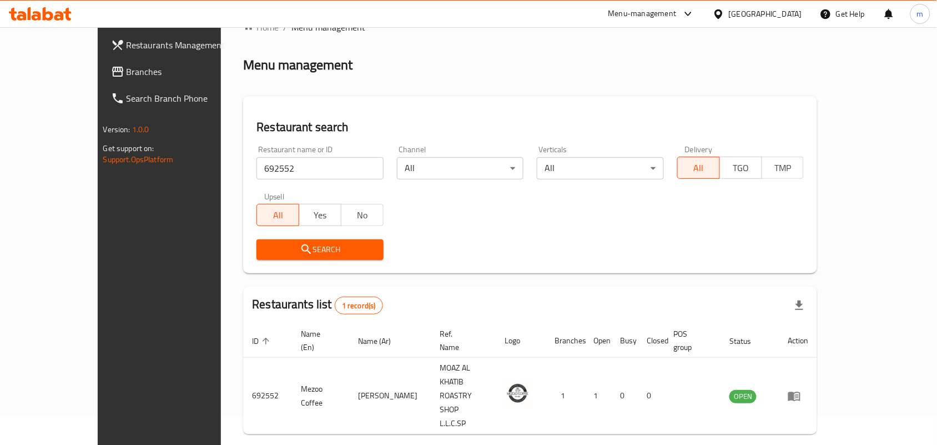
click at [727, 10] on div at bounding box center [721, 14] width 16 height 12
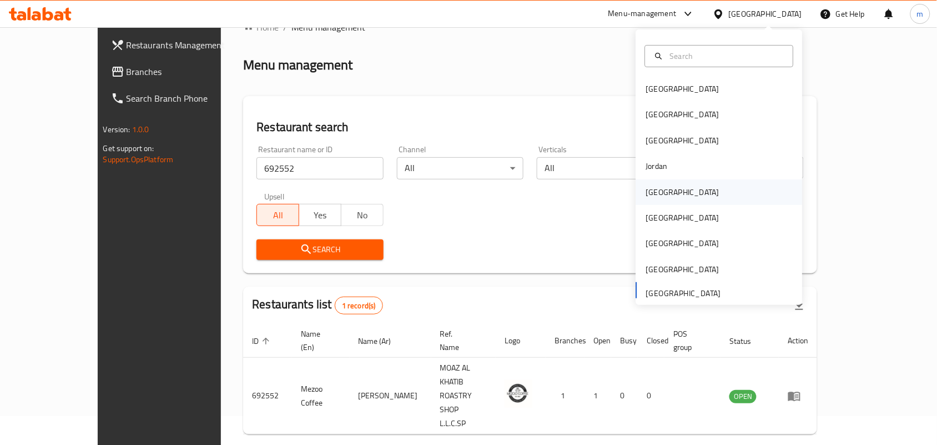
click at [654, 189] on div "[GEOGRAPHIC_DATA]" at bounding box center [682, 192] width 73 height 12
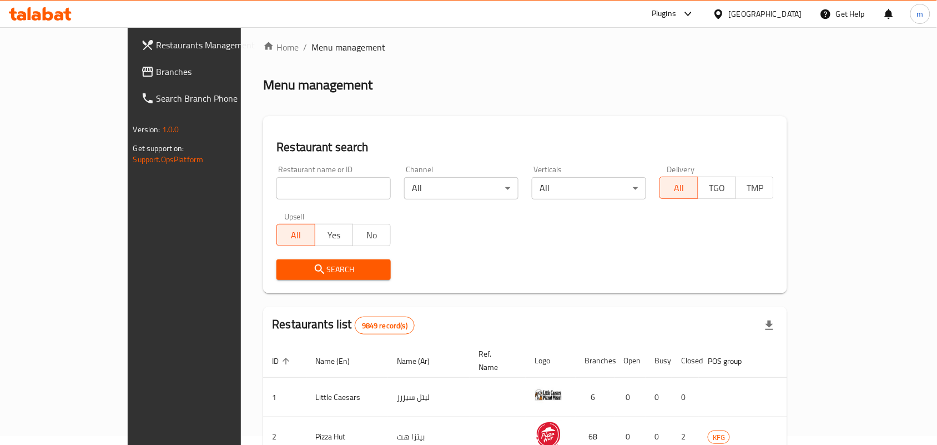
scroll to position [29, 0]
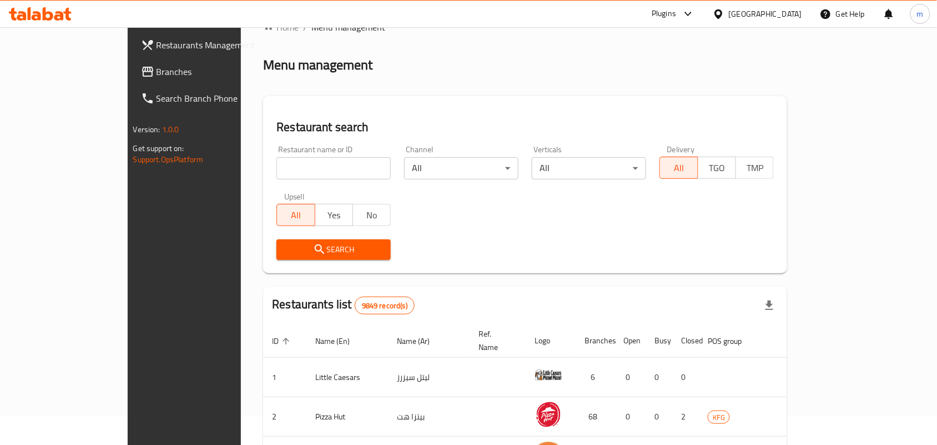
click at [157, 69] on span "Branches" at bounding box center [216, 71] width 119 height 13
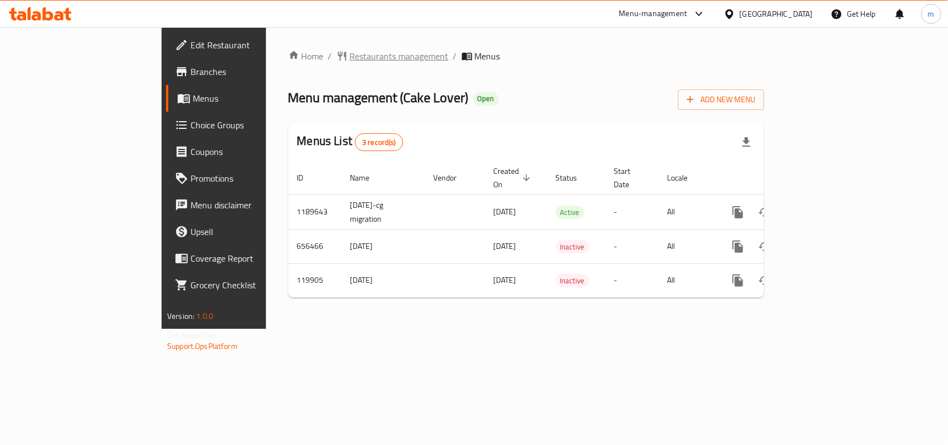
click at [350, 56] on span "Restaurants management" at bounding box center [399, 55] width 99 height 13
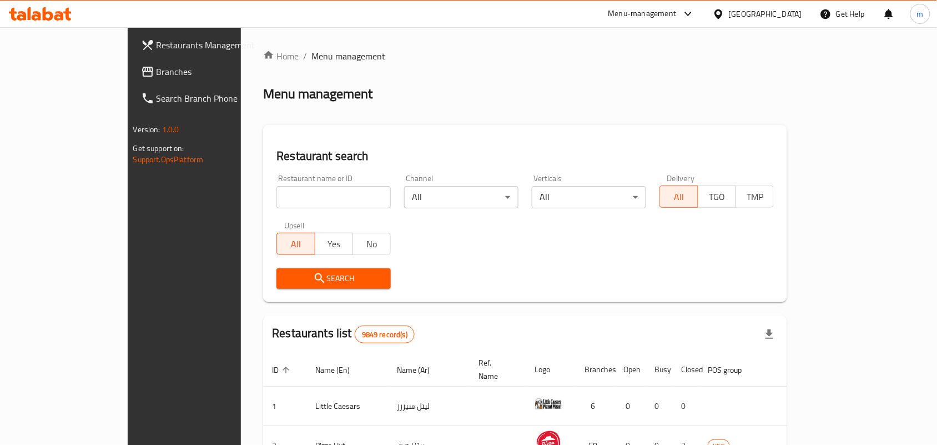
click at [277, 195] on input "search" at bounding box center [334, 197] width 114 height 22
paste input "606626"
type input "606626"
click button "Search" at bounding box center [334, 278] width 114 height 21
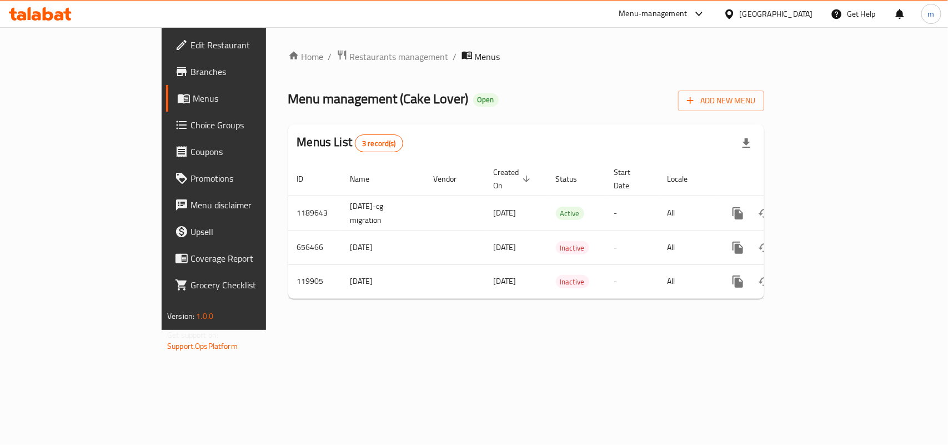
click at [190, 119] on span "Choice Groups" at bounding box center [250, 124] width 120 height 13
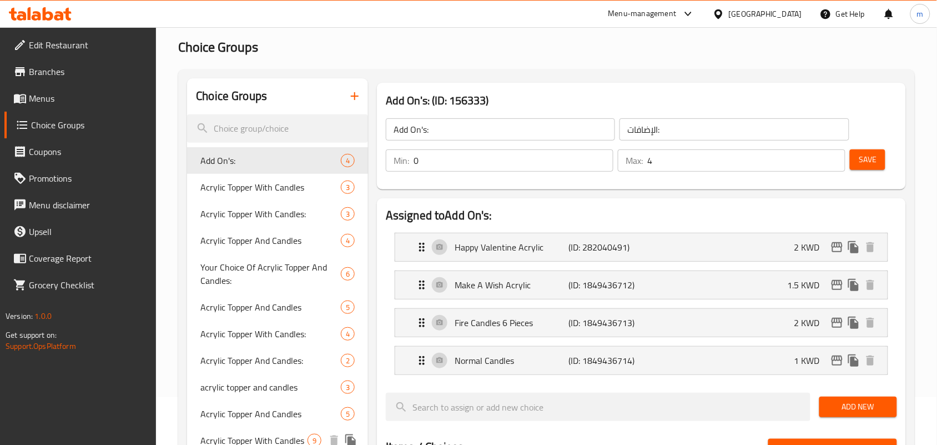
scroll to position [69, 0]
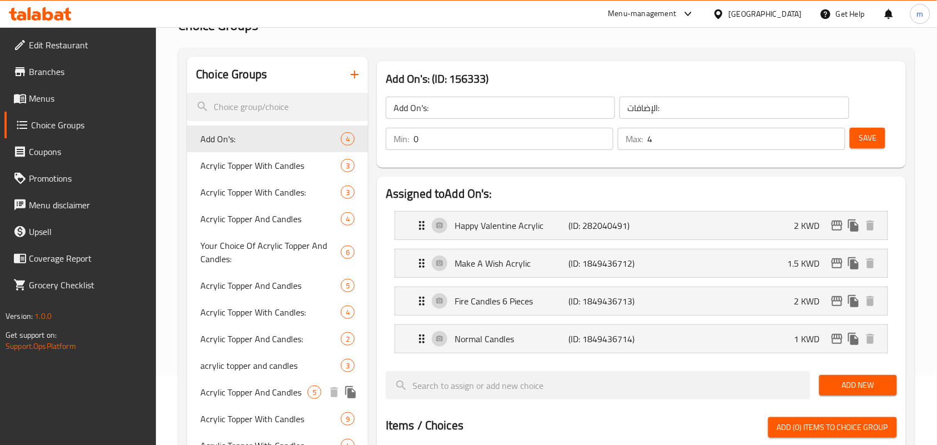
click at [222, 391] on span "Acrylic Topper And Candles" at bounding box center [253, 391] width 107 height 13
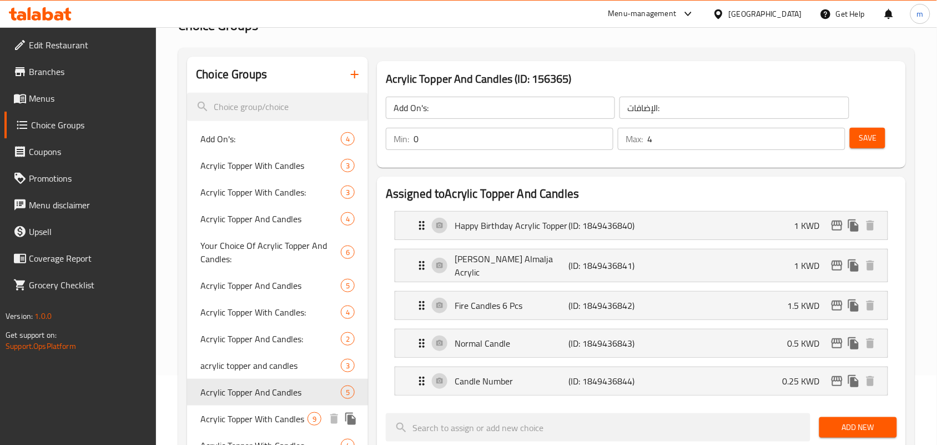
type input "Acrylic Topper And Candles"
type input "اكليريك توبر وشموع"
type input "5"
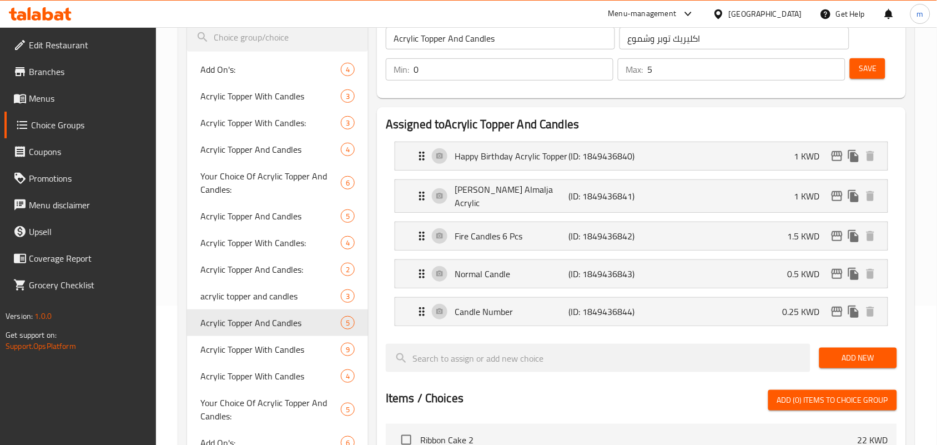
click at [795, 18] on div "Kuwait" at bounding box center [765, 14] width 73 height 12
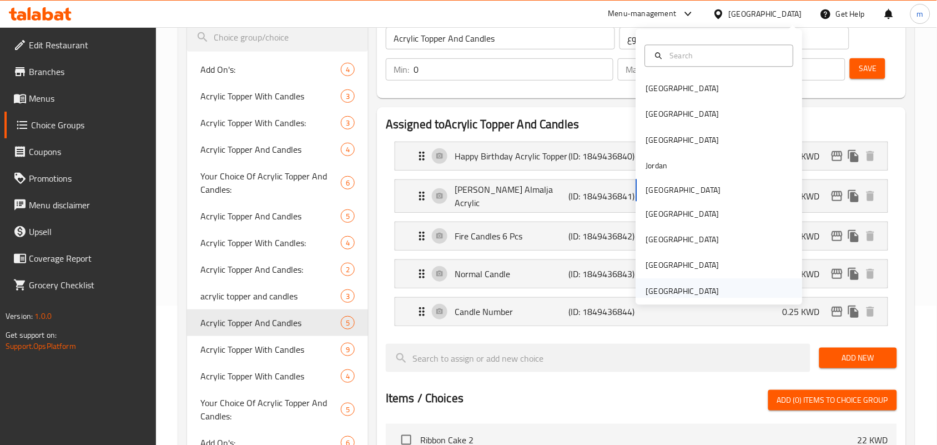
click at [652, 285] on div "[GEOGRAPHIC_DATA]" at bounding box center [682, 291] width 73 height 12
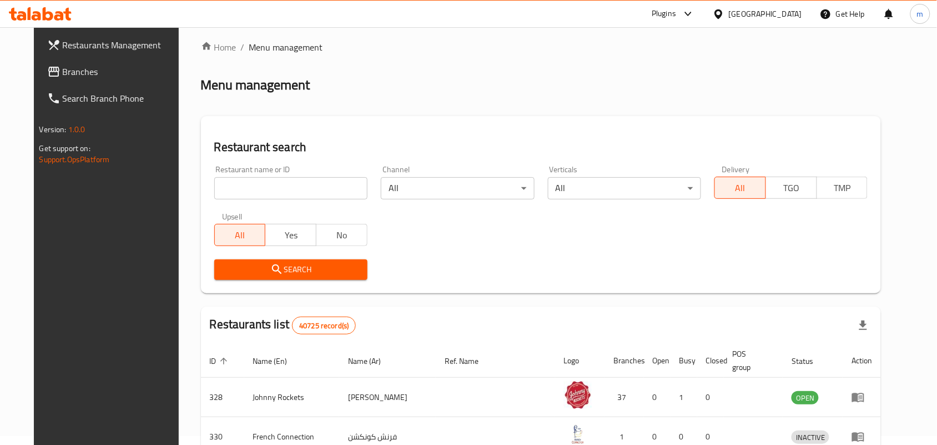
scroll to position [139, 0]
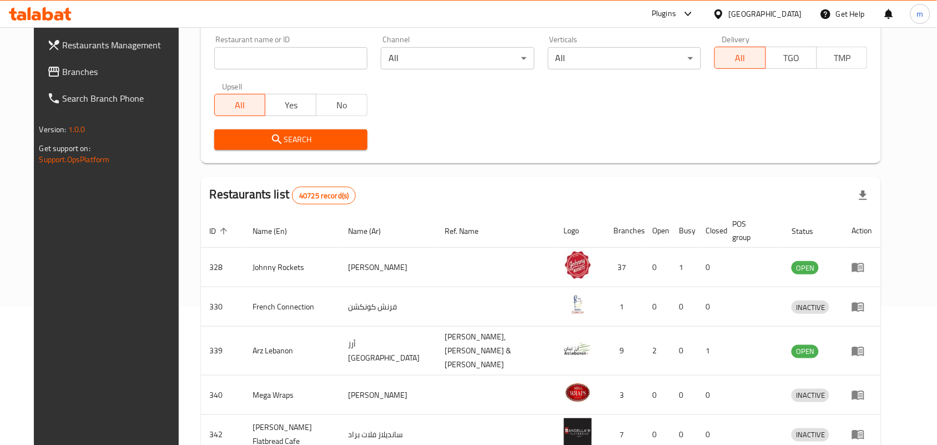
click at [63, 71] on span "Branches" at bounding box center [122, 71] width 119 height 13
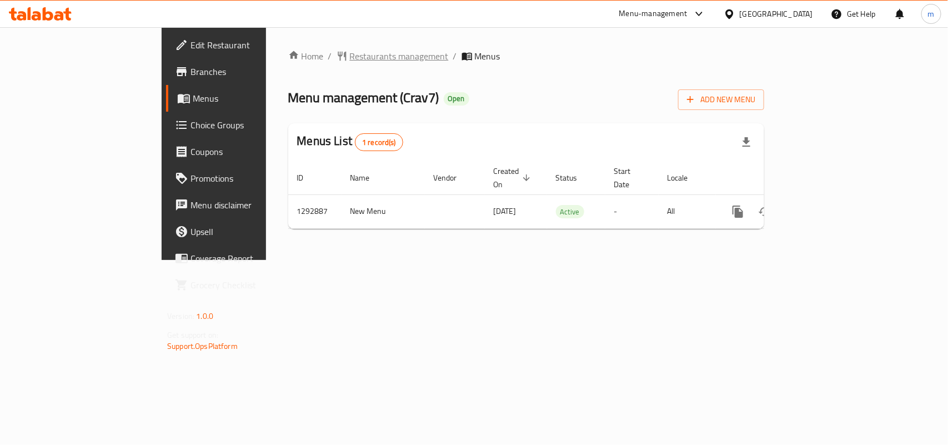
drag, startPoint x: 303, startPoint y: 46, endPoint x: 298, endPoint y: 56, distance: 11.7
click at [301, 51] on div "Home / Restaurants management / Menus Menu management ( Crav7 ) Open Add New Me…" at bounding box center [526, 143] width 520 height 233
click at [350, 56] on span "Restaurants management" at bounding box center [399, 55] width 99 height 13
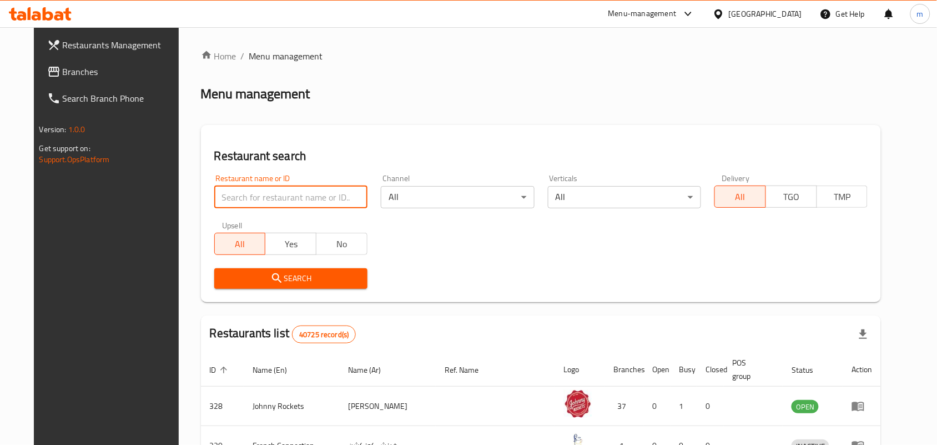
click at [219, 193] on input "search" at bounding box center [290, 197] width 153 height 22
paste input "699294"
type input "699294"
click button "Search" at bounding box center [290, 278] width 153 height 21
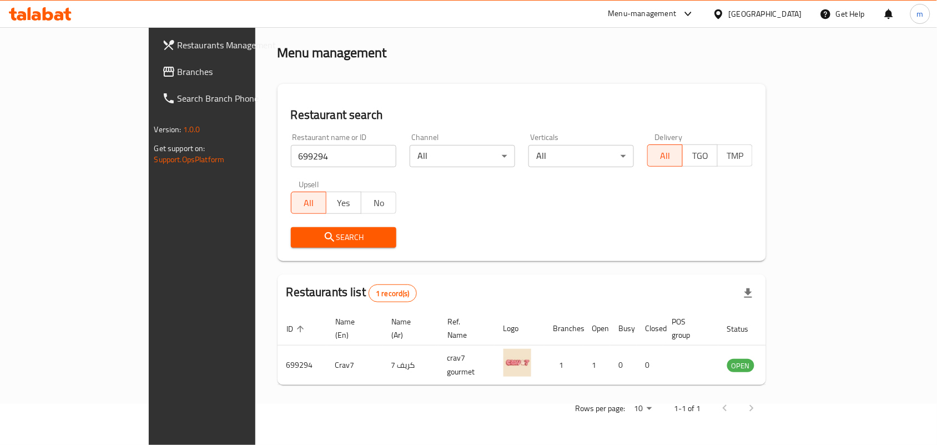
scroll to position [29, 0]
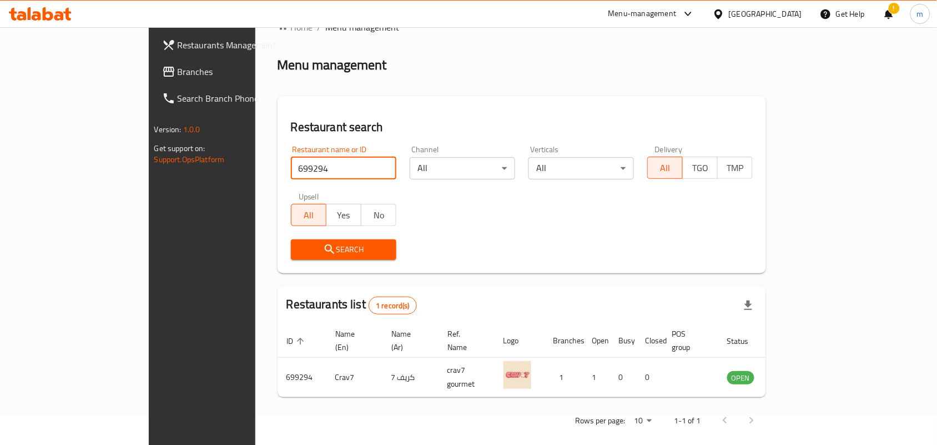
click at [178, 67] on span "Branches" at bounding box center [237, 71] width 119 height 13
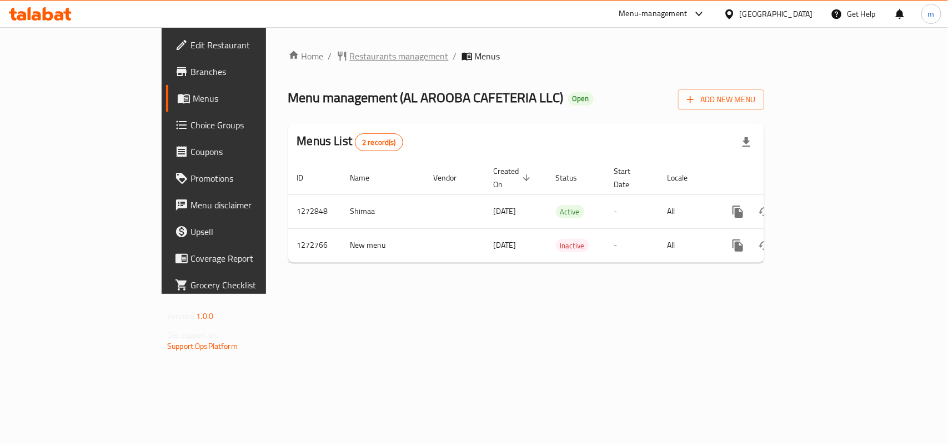
click at [350, 56] on span "Restaurants management" at bounding box center [399, 55] width 99 height 13
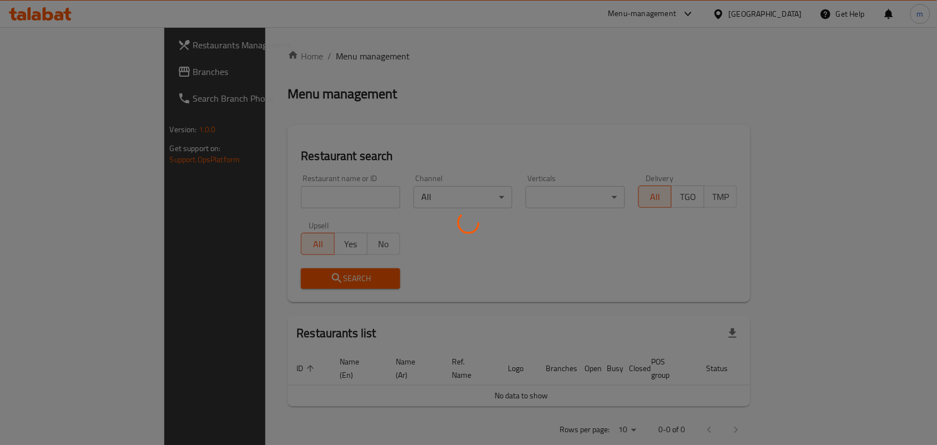
click at [226, 196] on div at bounding box center [468, 222] width 937 height 445
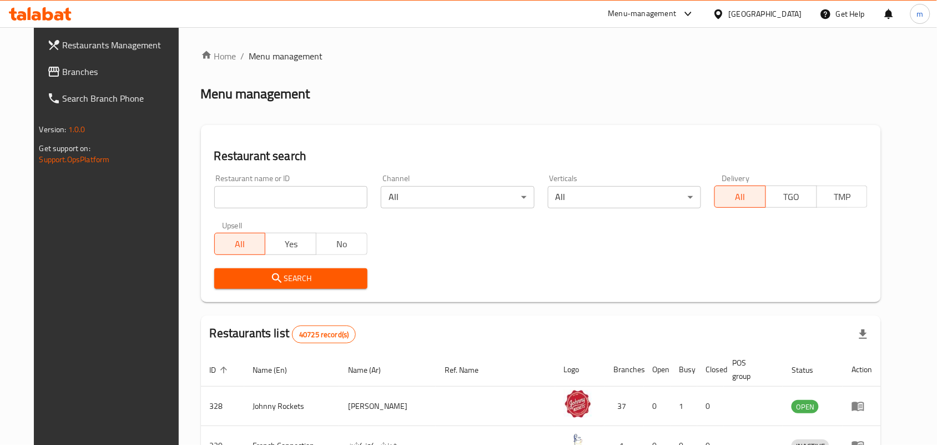
click at [226, 196] on input "search" at bounding box center [290, 197] width 153 height 22
paste input "690290"
type input "690290"
click button "Search" at bounding box center [290, 278] width 153 height 21
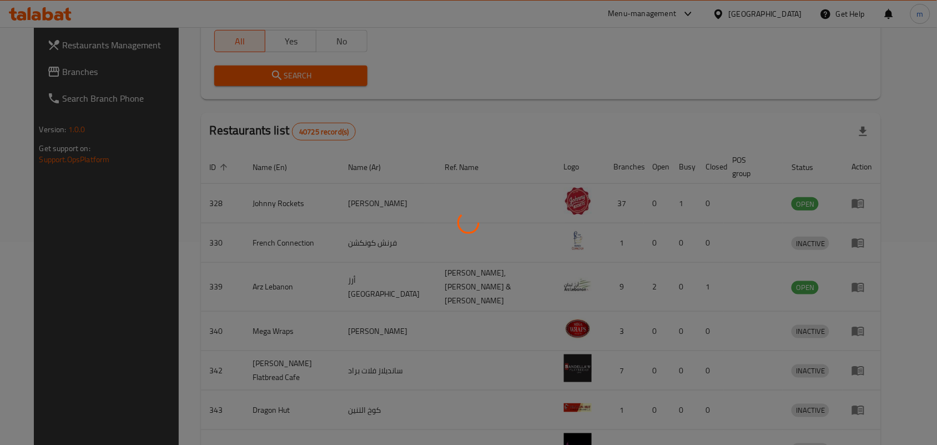
scroll to position [29, 0]
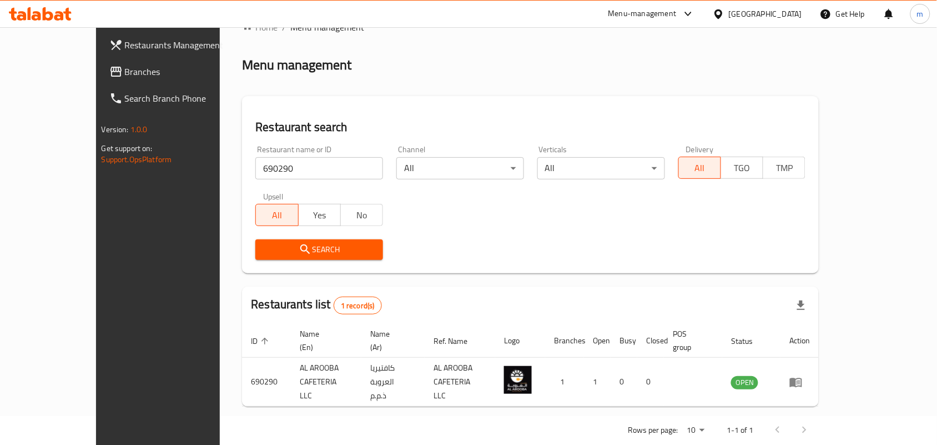
click at [125, 76] on span "Branches" at bounding box center [184, 71] width 119 height 13
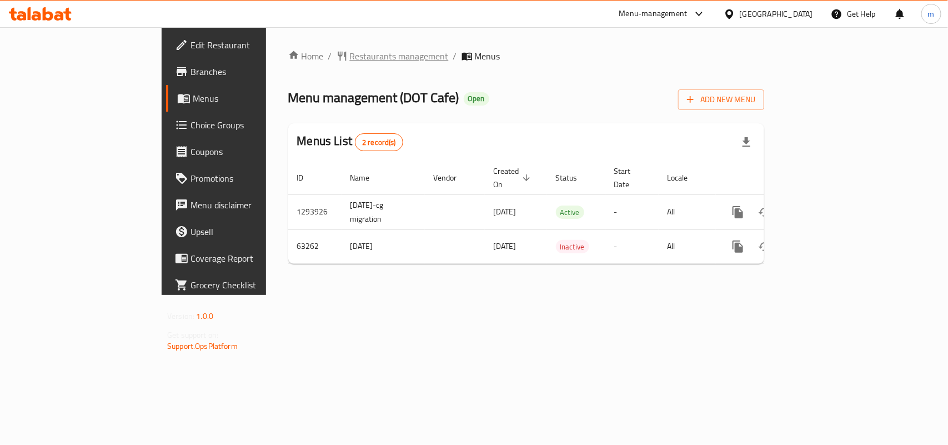
click at [350, 57] on span "Restaurants management" at bounding box center [399, 55] width 99 height 13
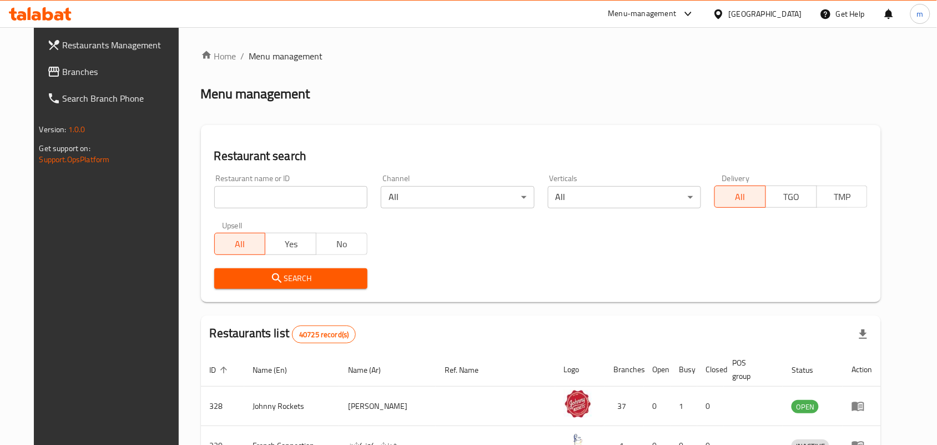
click at [217, 198] on input "search" at bounding box center [290, 197] width 153 height 22
paste input "600090"
type input "600090"
click button "Search" at bounding box center [290, 278] width 153 height 21
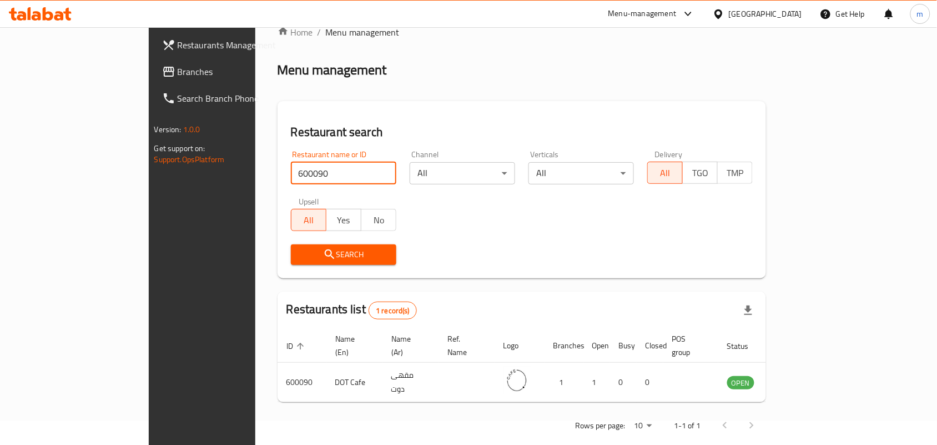
scroll to position [29, 0]
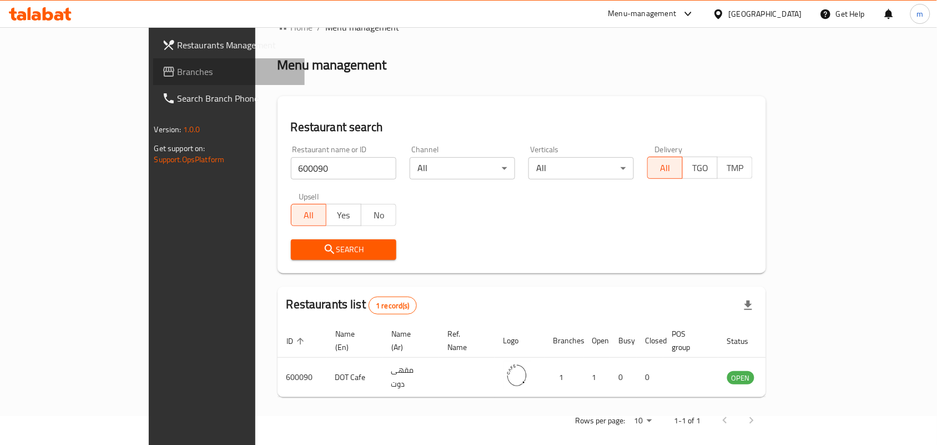
click at [178, 65] on span "Branches" at bounding box center [237, 71] width 119 height 13
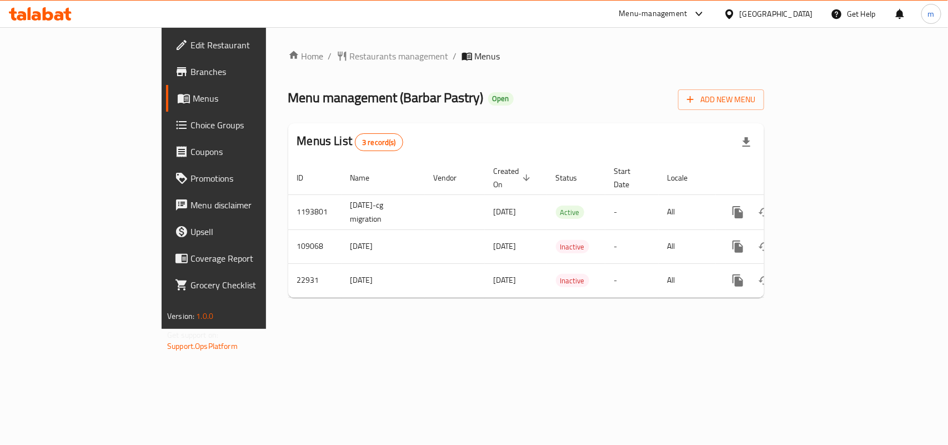
click at [350, 59] on span "Restaurants management" at bounding box center [399, 55] width 99 height 13
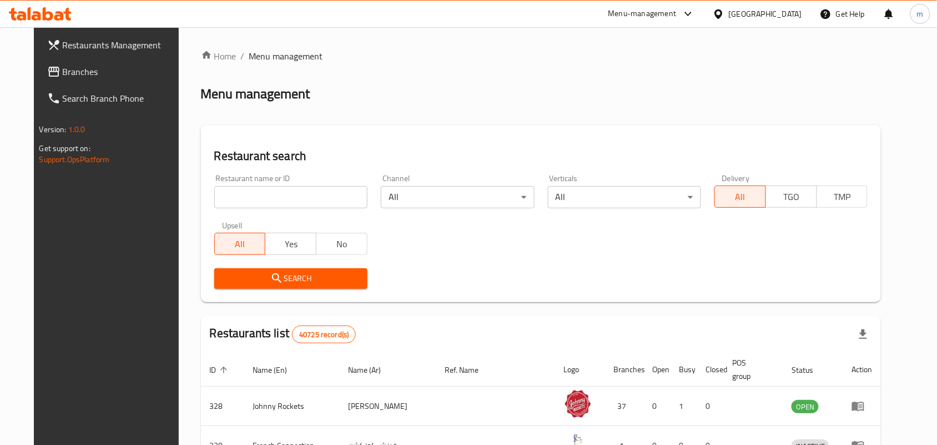
click at [220, 198] on input "search" at bounding box center [290, 197] width 153 height 22
paste input "12086"
type input "12086"
click button "Search" at bounding box center [290, 278] width 153 height 21
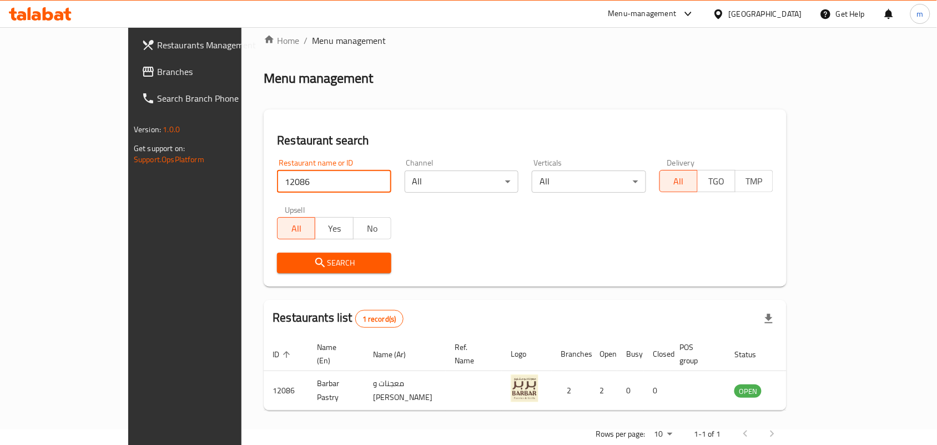
scroll to position [29, 0]
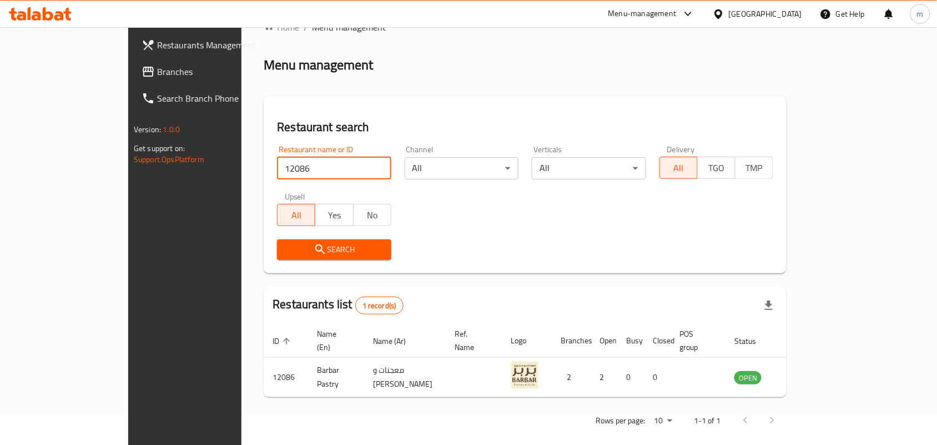
click at [754, 14] on div "[GEOGRAPHIC_DATA]" at bounding box center [765, 14] width 73 height 12
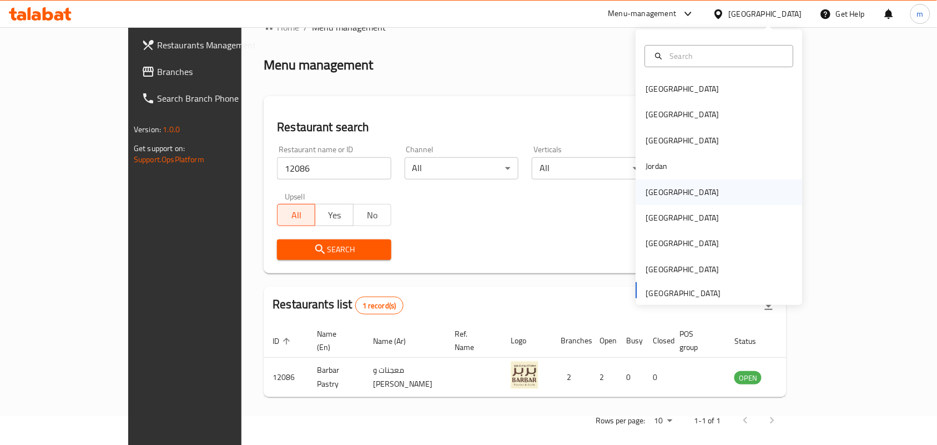
click at [651, 195] on div "[GEOGRAPHIC_DATA]" at bounding box center [682, 192] width 73 height 12
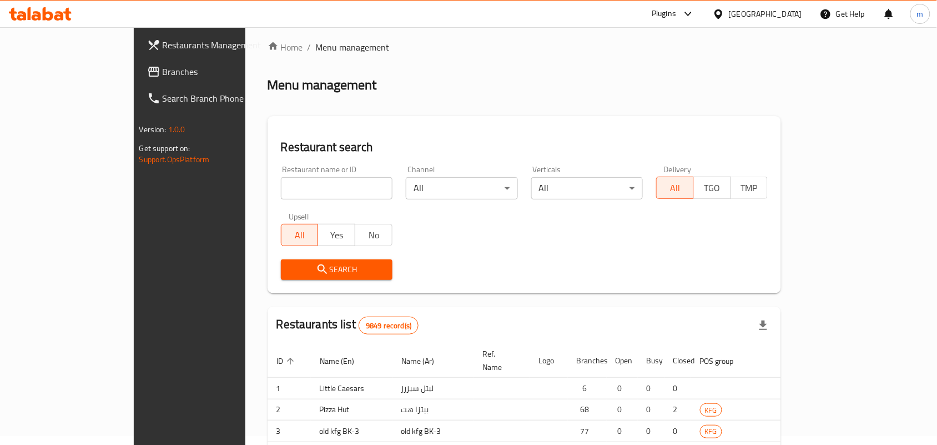
scroll to position [29, 0]
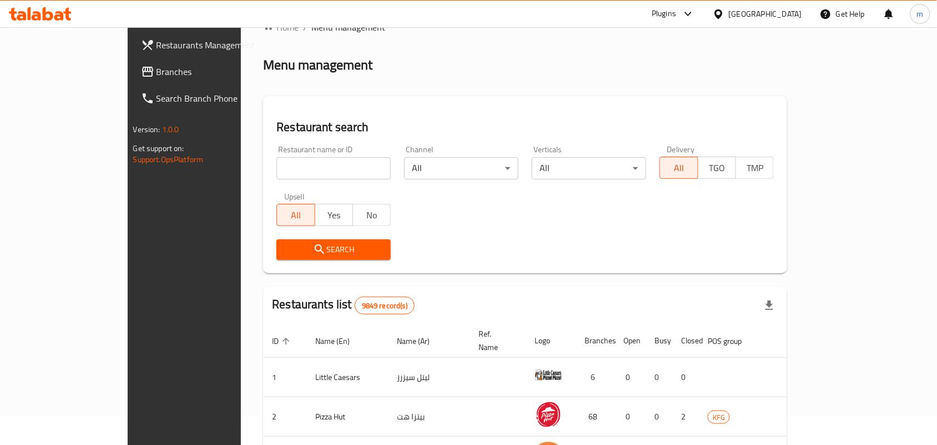
click at [132, 79] on link "Branches" at bounding box center [208, 71] width 152 height 27
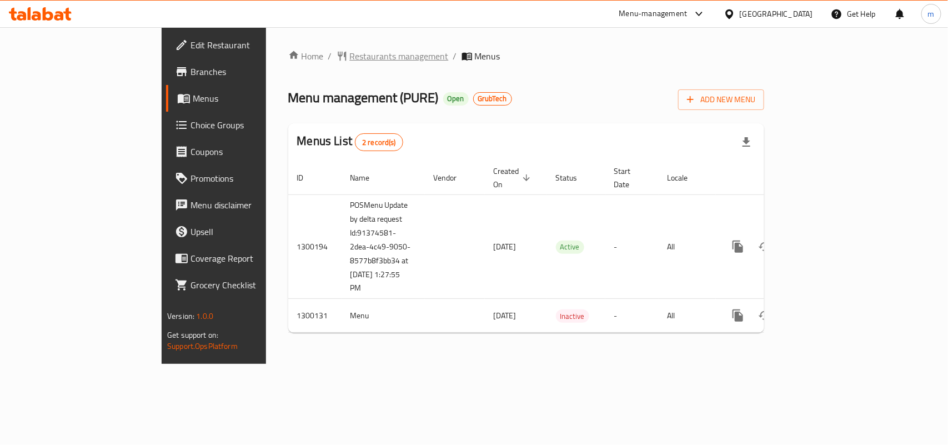
click at [350, 52] on span "Restaurants management" at bounding box center [399, 55] width 99 height 13
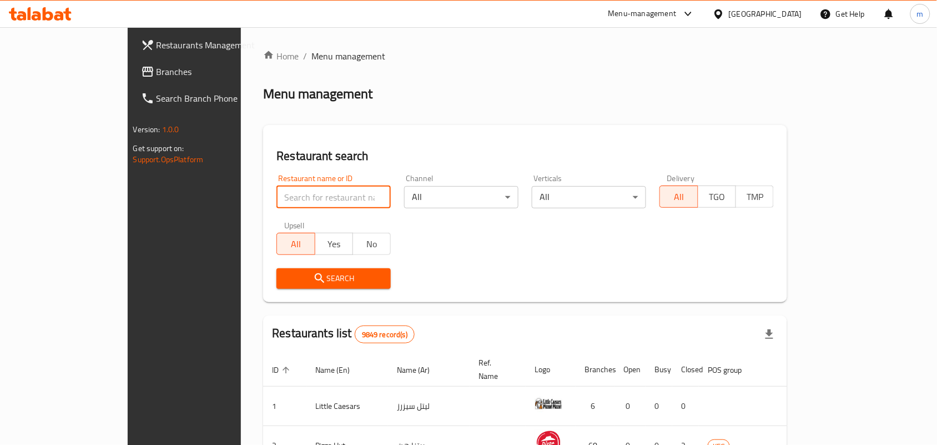
click at [277, 197] on input "search" at bounding box center [334, 197] width 114 height 22
paste input "701631"
type input "701631"
click button "Search" at bounding box center [334, 278] width 114 height 21
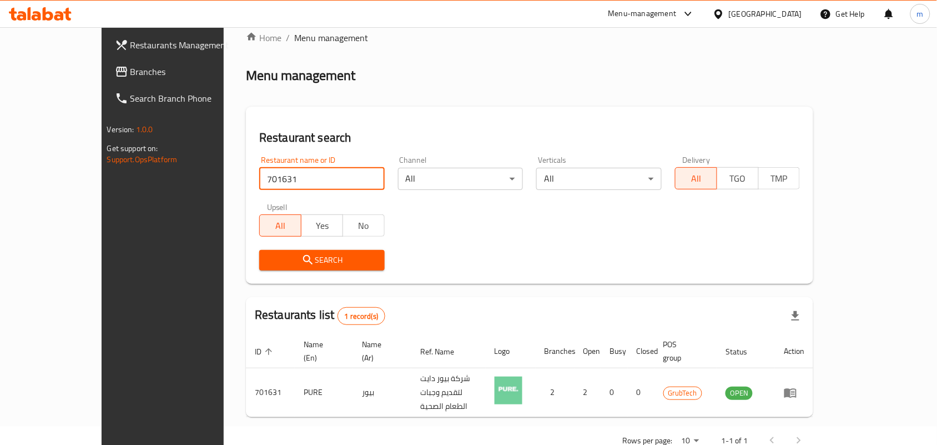
scroll to position [29, 0]
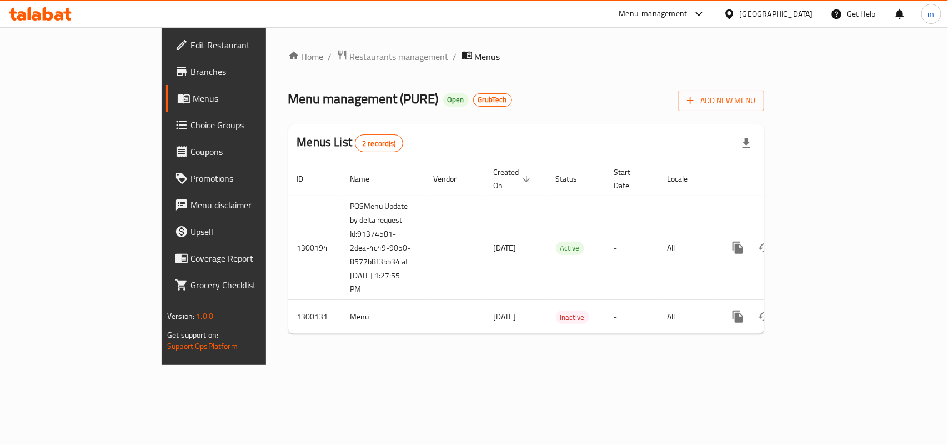
click at [735, 9] on icon at bounding box center [729, 14] width 12 height 12
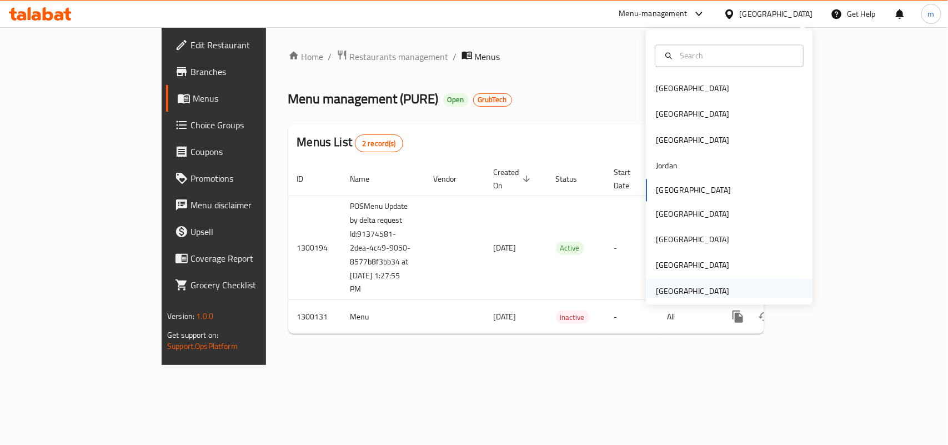
click at [677, 289] on div "[GEOGRAPHIC_DATA]" at bounding box center [692, 291] width 73 height 12
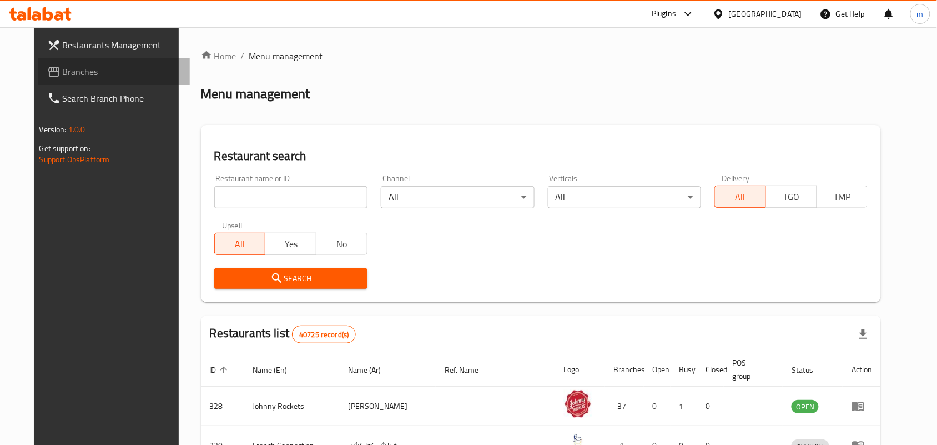
click at [63, 69] on span "Branches" at bounding box center [122, 71] width 119 height 13
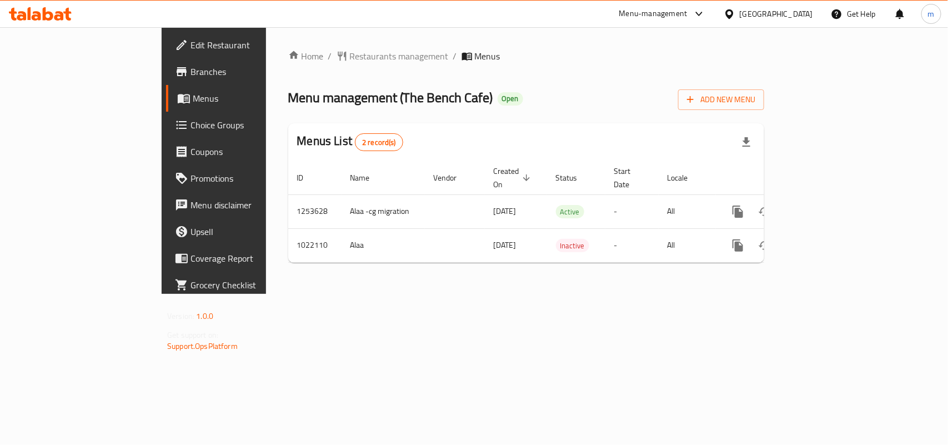
click at [464, 90] on div "Menu management ( The Bench Cafe ) Open Add New Menu" at bounding box center [526, 97] width 476 height 25
click at [350, 62] on span "Restaurants management" at bounding box center [399, 55] width 99 height 13
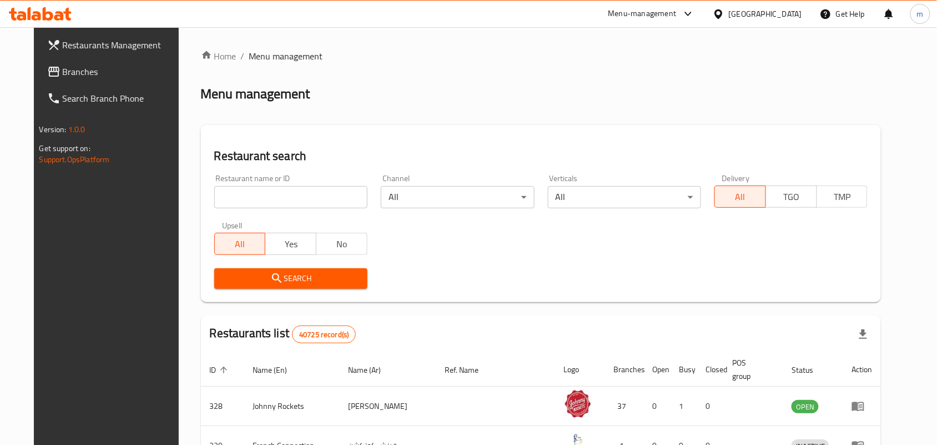
click at [240, 195] on input "search" at bounding box center [290, 197] width 153 height 22
paste input "660963"
type input "660963"
click button "Search" at bounding box center [290, 278] width 153 height 21
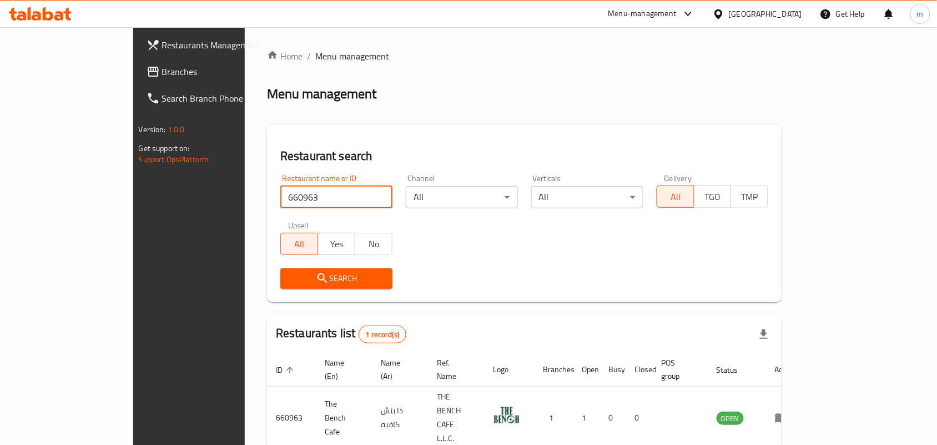
click at [722, 12] on icon at bounding box center [719, 13] width 8 height 9
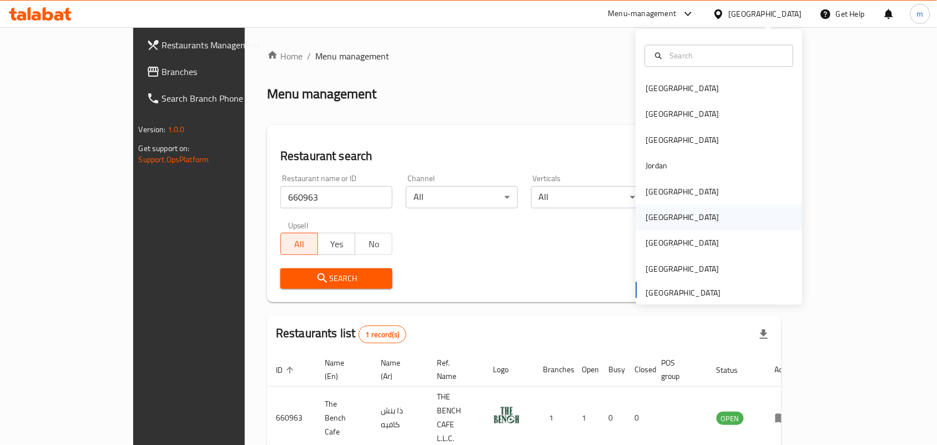
click at [654, 220] on div "[GEOGRAPHIC_DATA]" at bounding box center [682, 218] width 73 height 12
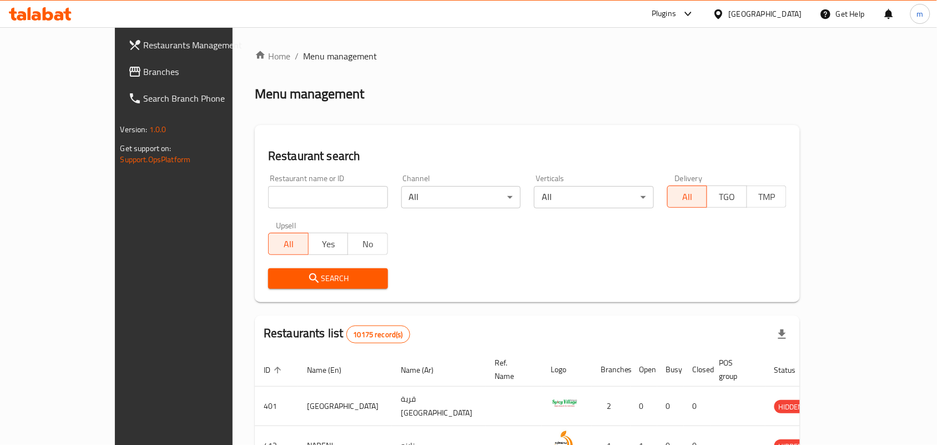
click at [144, 71] on span "Branches" at bounding box center [203, 71] width 119 height 13
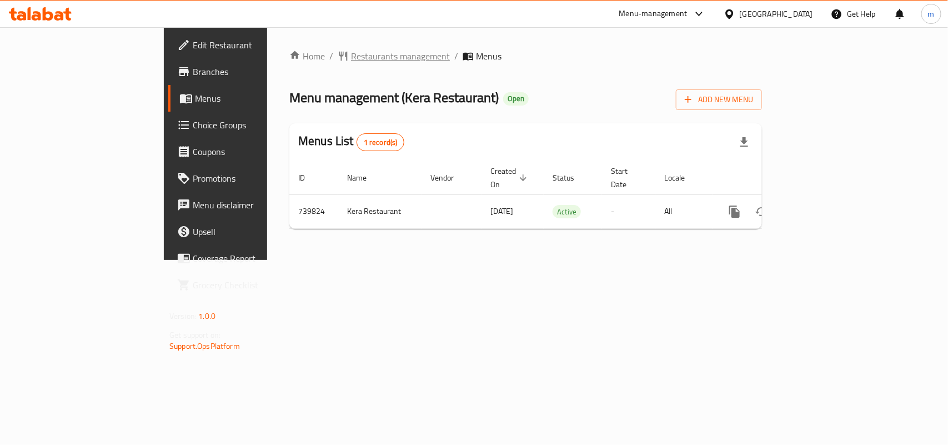
click at [351, 61] on span "Restaurants management" at bounding box center [400, 55] width 99 height 13
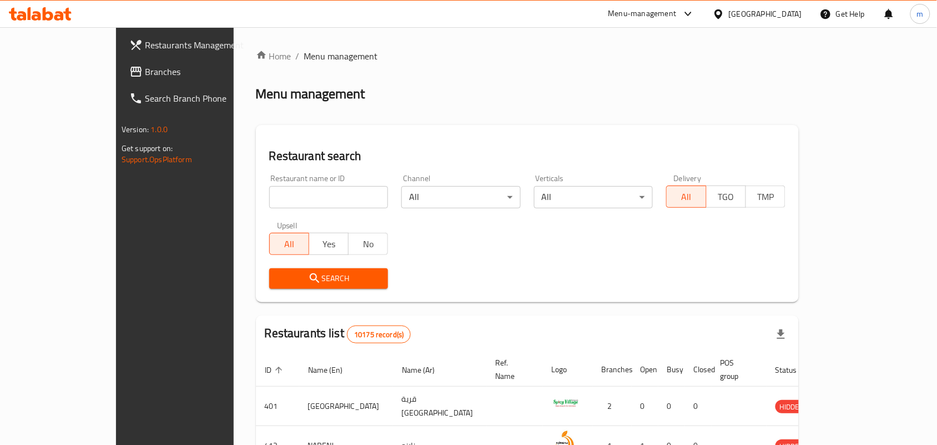
click at [269, 193] on input "search" at bounding box center [328, 197] width 119 height 22
paste input "647939"
type input "647939"
click button "Search" at bounding box center [328, 278] width 119 height 21
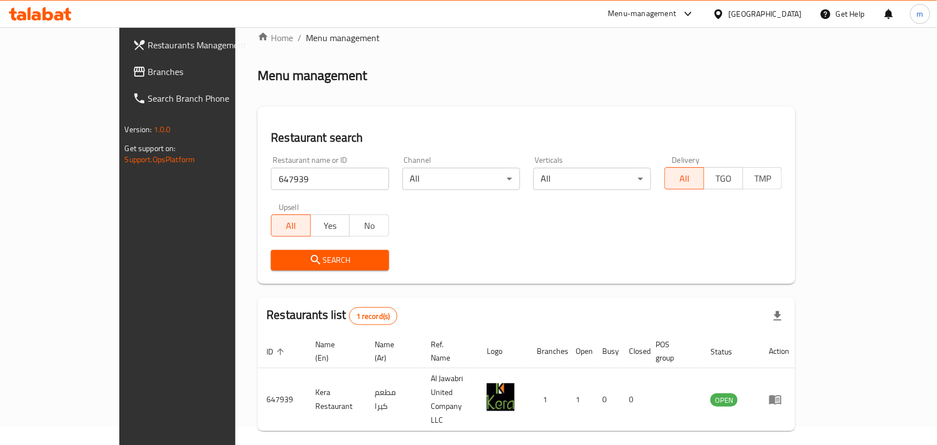
scroll to position [29, 0]
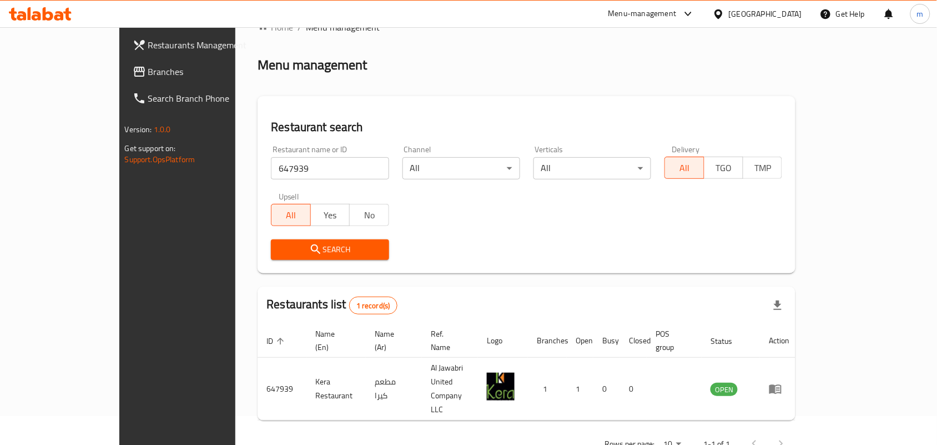
click at [725, 12] on icon at bounding box center [719, 14] width 12 height 12
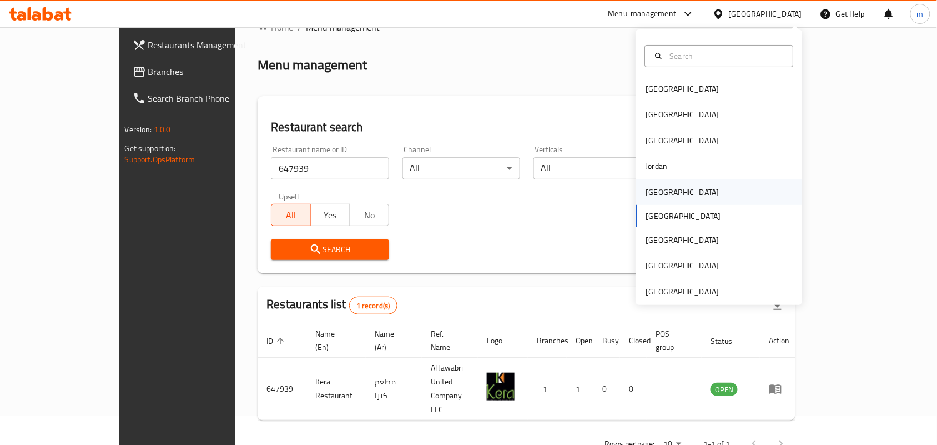
click at [650, 186] on div "[GEOGRAPHIC_DATA]" at bounding box center [682, 192] width 73 height 12
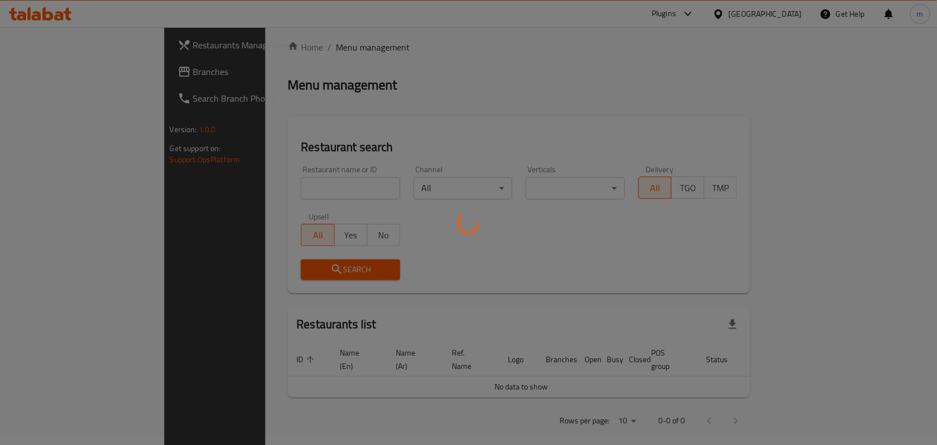
scroll to position [29, 0]
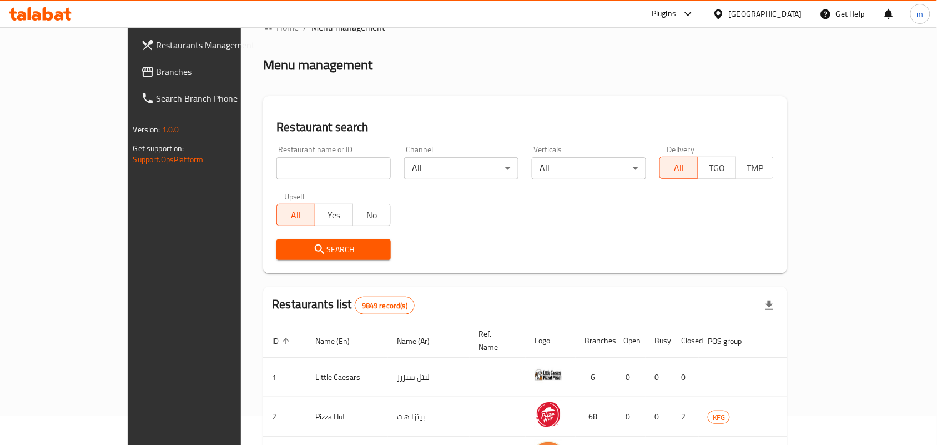
click at [157, 71] on span "Branches" at bounding box center [216, 71] width 119 height 13
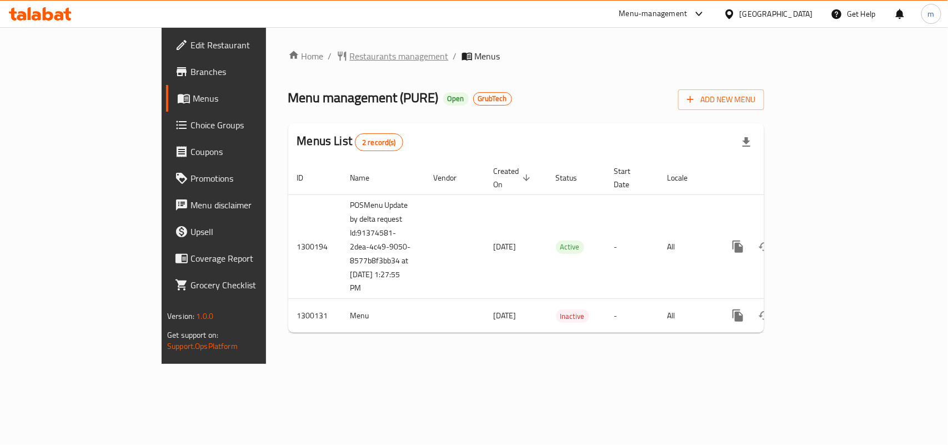
click at [350, 56] on span "Restaurants management" at bounding box center [399, 55] width 99 height 13
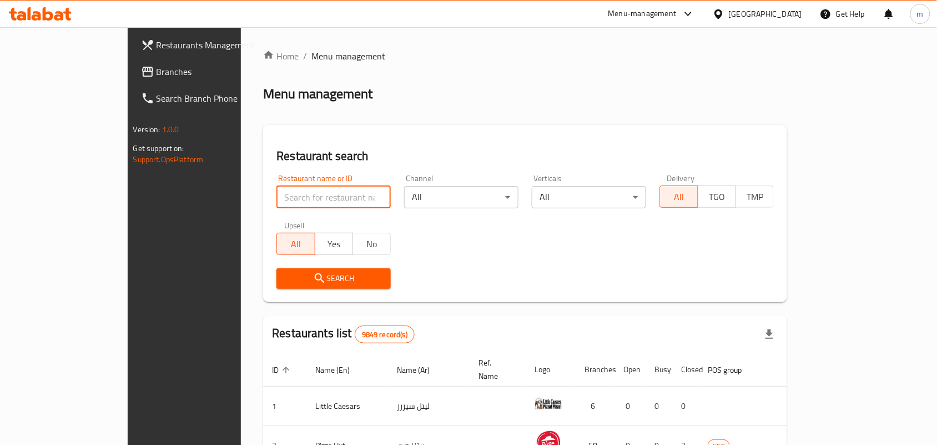
click at [277, 195] on input "search" at bounding box center [334, 197] width 114 height 22
paste input "701631"
type input "701631"
click button "Search" at bounding box center [334, 278] width 114 height 21
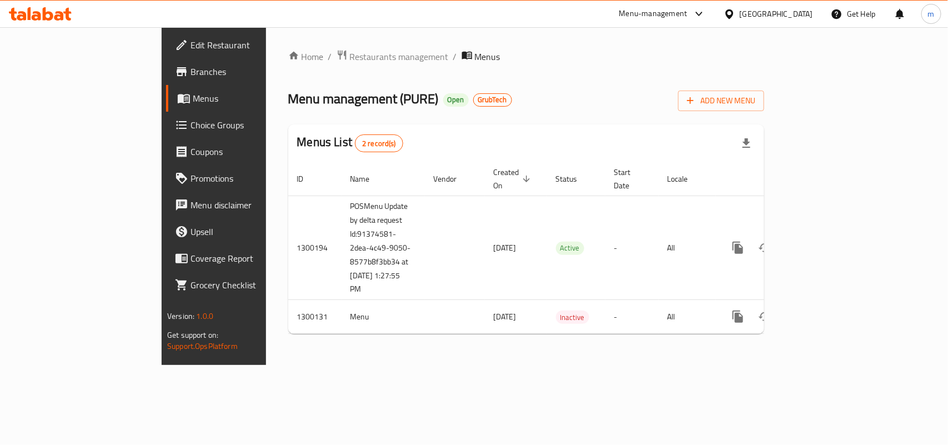
click at [735, 18] on icon at bounding box center [729, 14] width 12 height 12
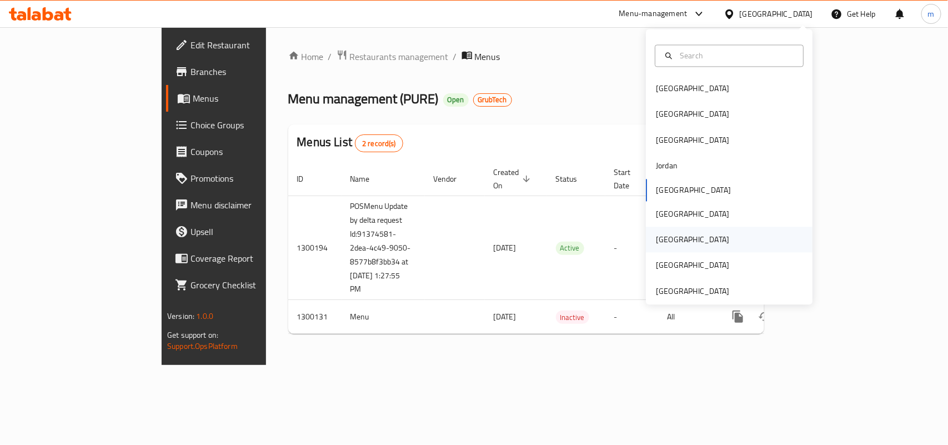
click at [659, 237] on div "[GEOGRAPHIC_DATA]" at bounding box center [692, 240] width 73 height 12
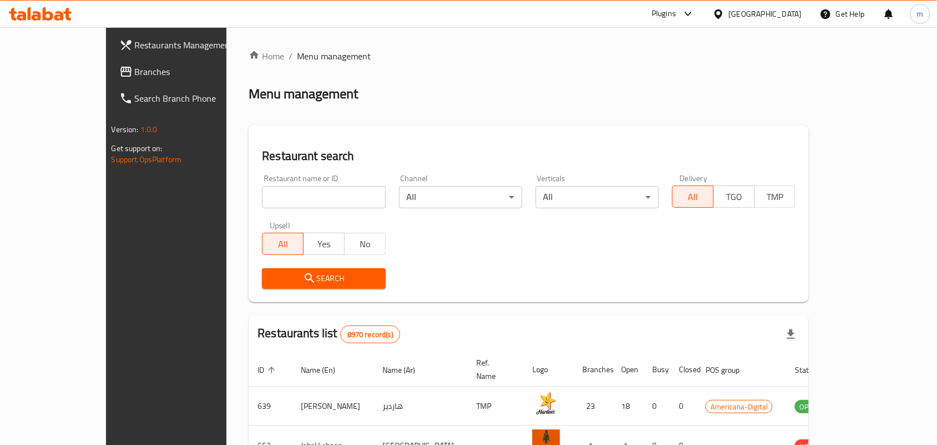
click at [135, 72] on span "Branches" at bounding box center [194, 71] width 119 height 13
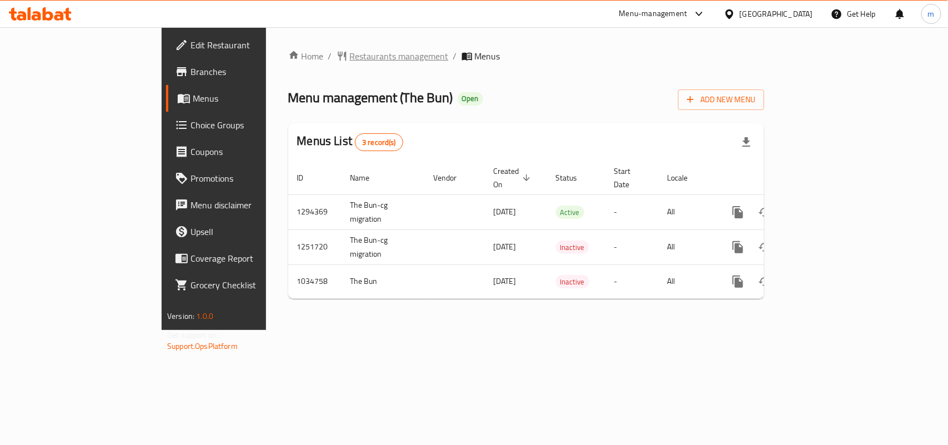
click at [350, 56] on span "Restaurants management" at bounding box center [399, 55] width 99 height 13
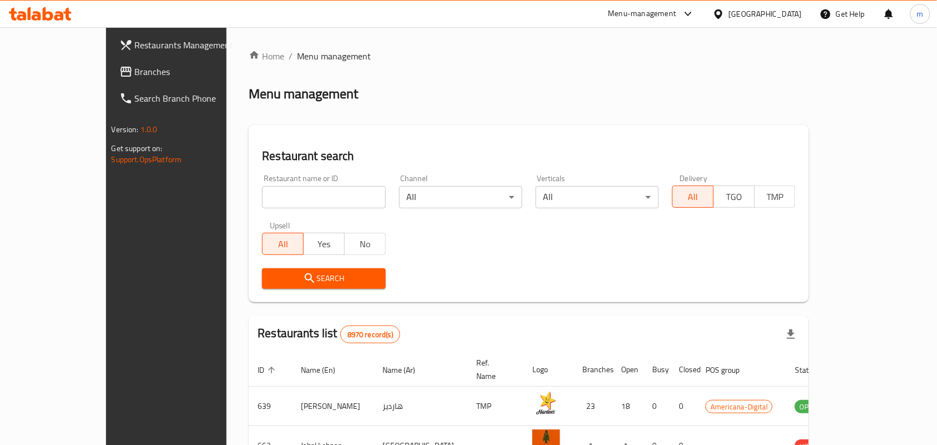
click at [262, 204] on input "search" at bounding box center [323, 197] width 123 height 22
paste input "661575"
type input "661575"
click button "Search" at bounding box center [323, 278] width 123 height 21
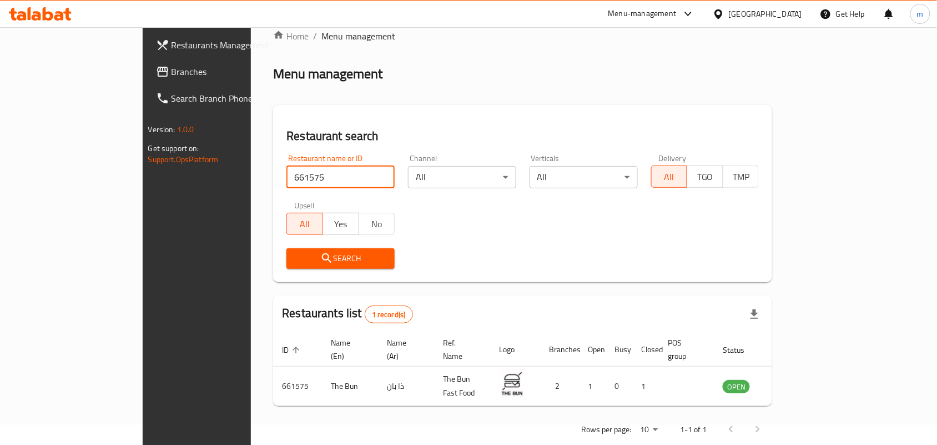
scroll to position [29, 0]
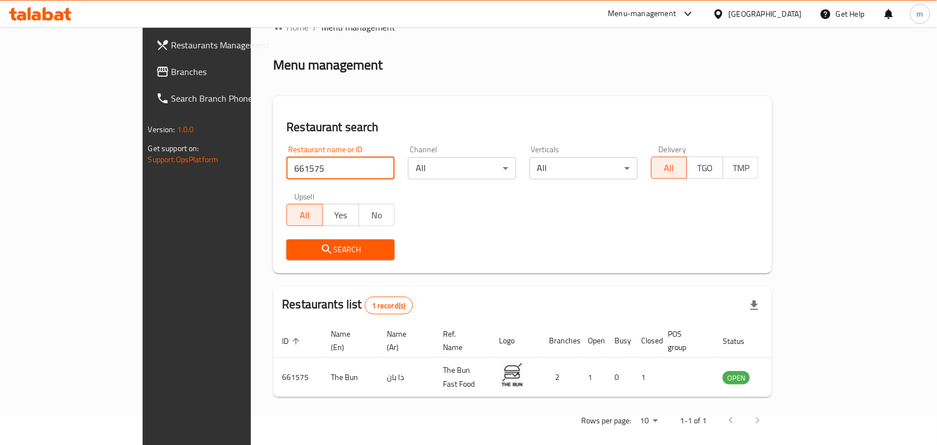
click at [725, 14] on icon at bounding box center [719, 14] width 12 height 12
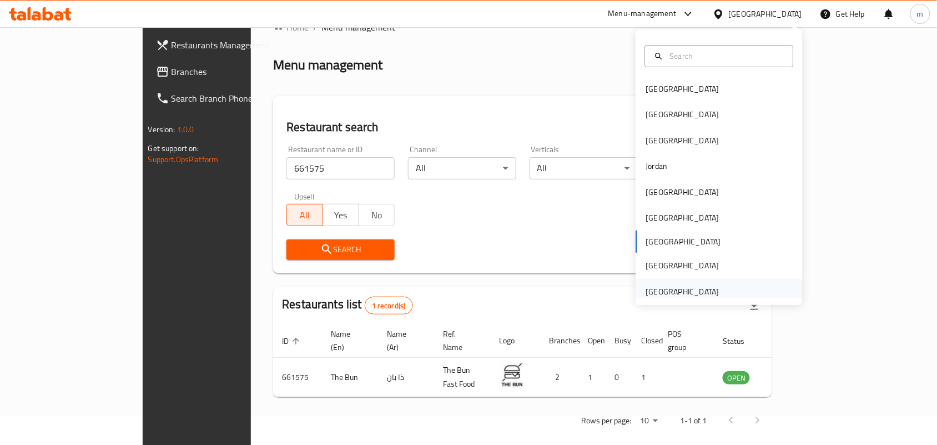
click at [659, 288] on div "[GEOGRAPHIC_DATA]" at bounding box center [682, 291] width 73 height 12
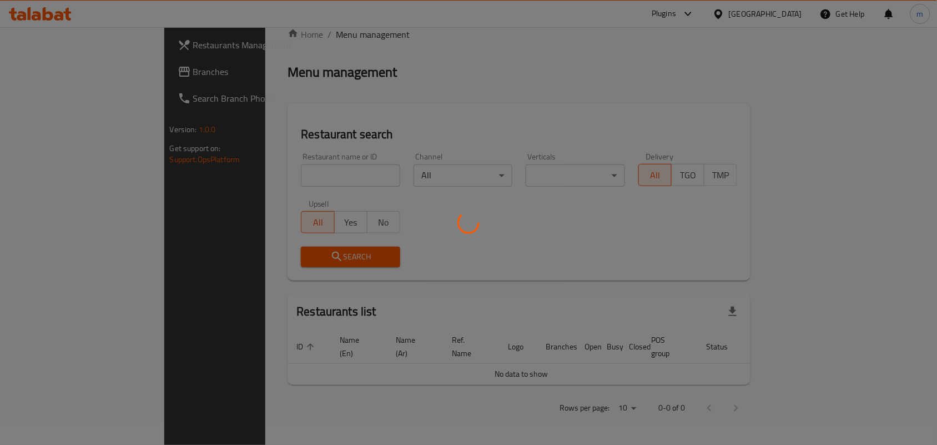
scroll to position [9, 0]
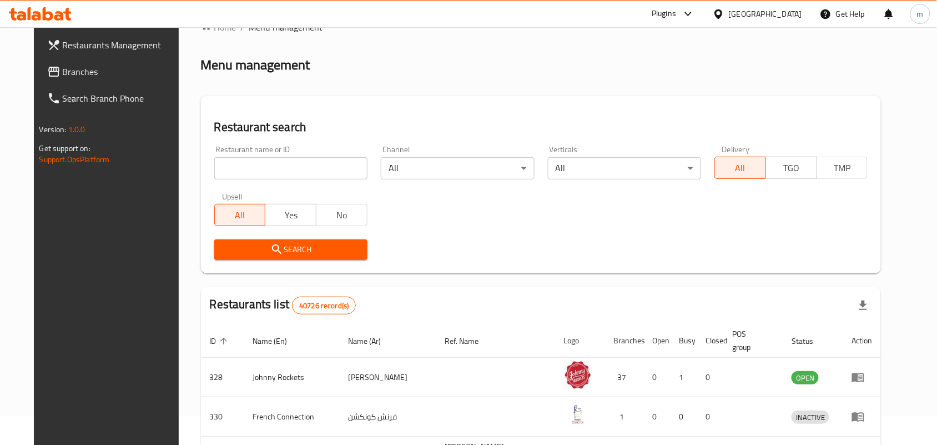
click at [63, 71] on span "Branches" at bounding box center [122, 71] width 119 height 13
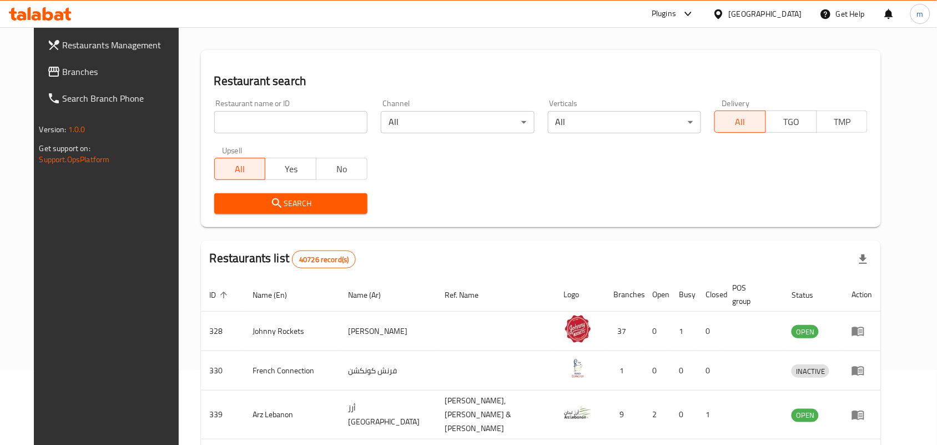
scroll to position [98, 0]
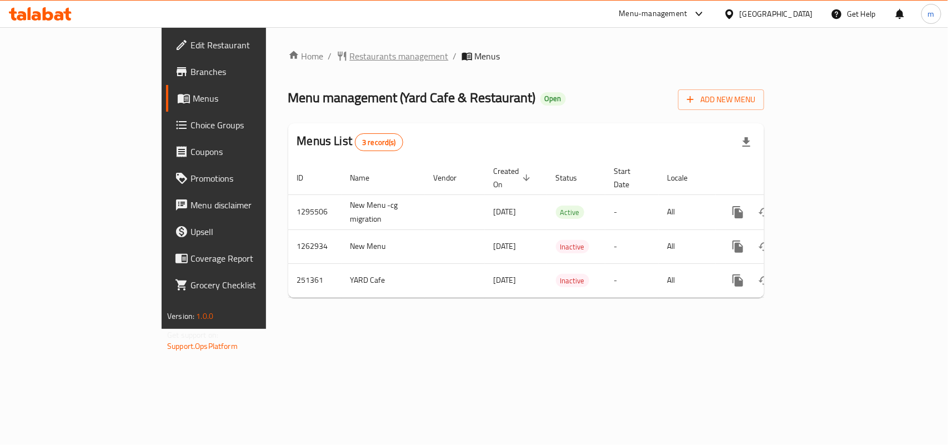
click at [350, 56] on span "Restaurants management" at bounding box center [399, 55] width 99 height 13
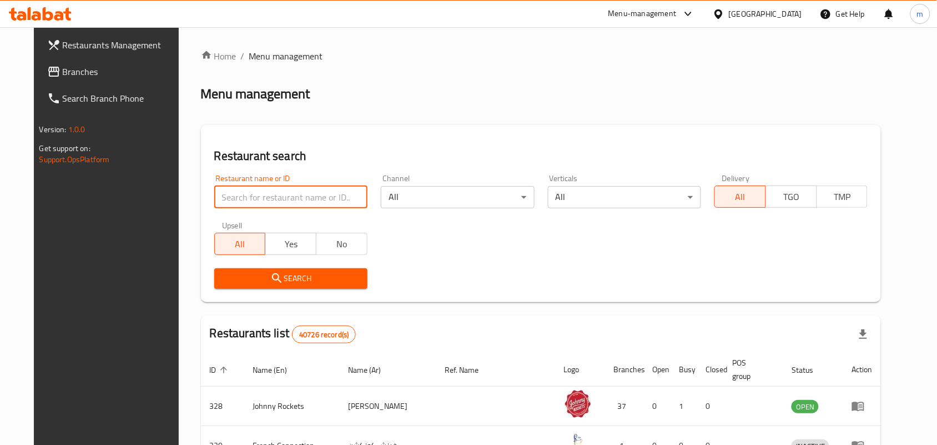
click at [222, 198] on input "search" at bounding box center [290, 197] width 153 height 22
paste input "627327"
type input "627327"
click button "Search" at bounding box center [290, 278] width 153 height 21
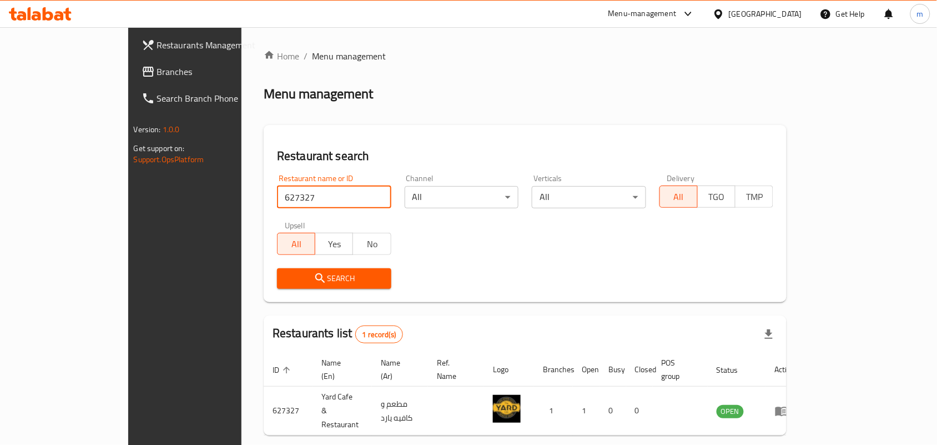
click at [725, 13] on icon at bounding box center [719, 14] width 12 height 12
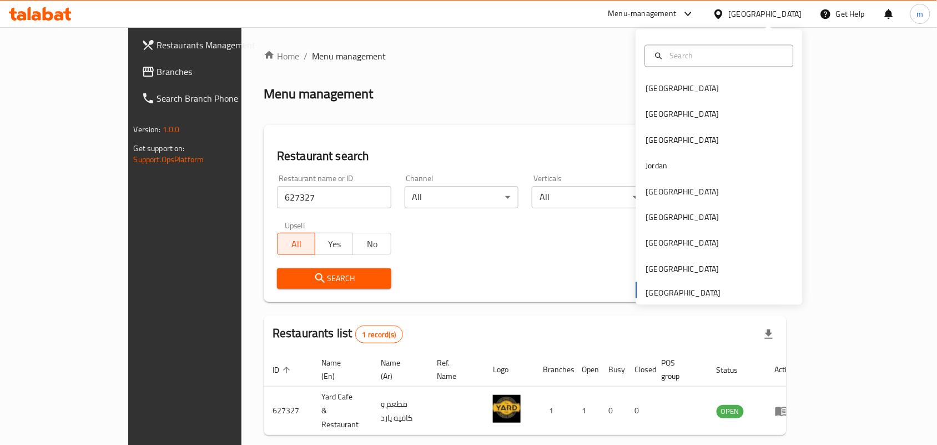
click at [425, 64] on div "Home / Menu management Menu management Restaurant search Restaurant name or ID …" at bounding box center [525, 261] width 523 height 424
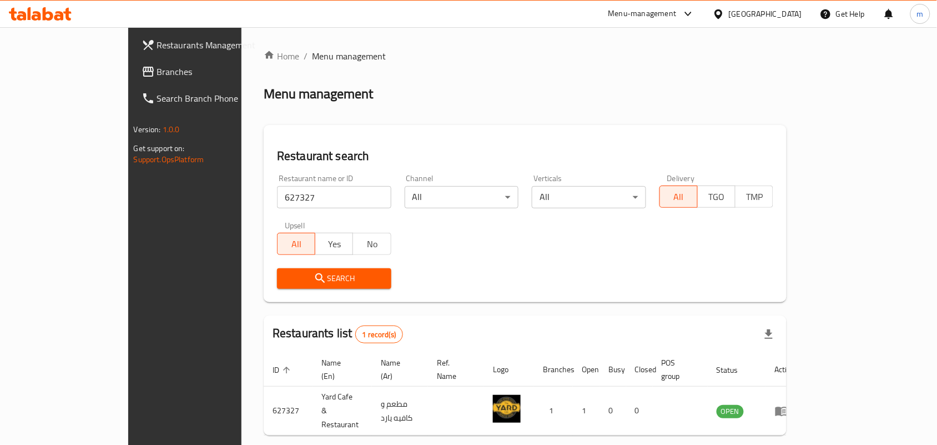
click at [157, 65] on span "Branches" at bounding box center [216, 71] width 119 height 13
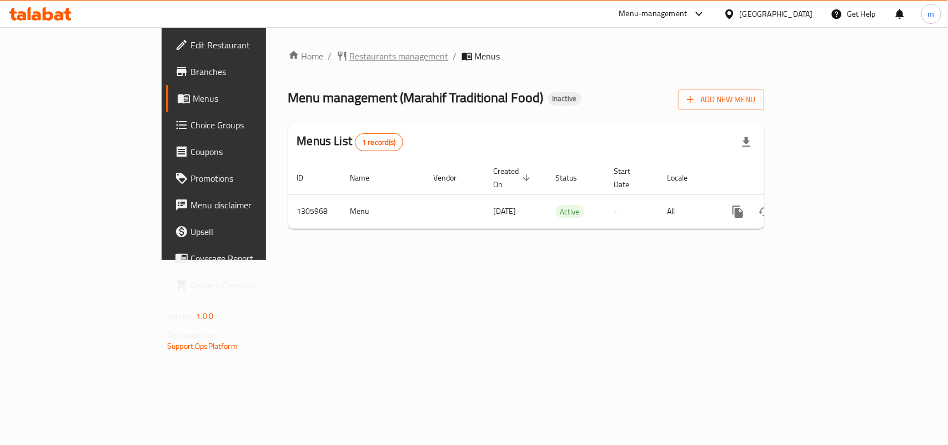
click at [350, 54] on span "Restaurants management" at bounding box center [399, 55] width 99 height 13
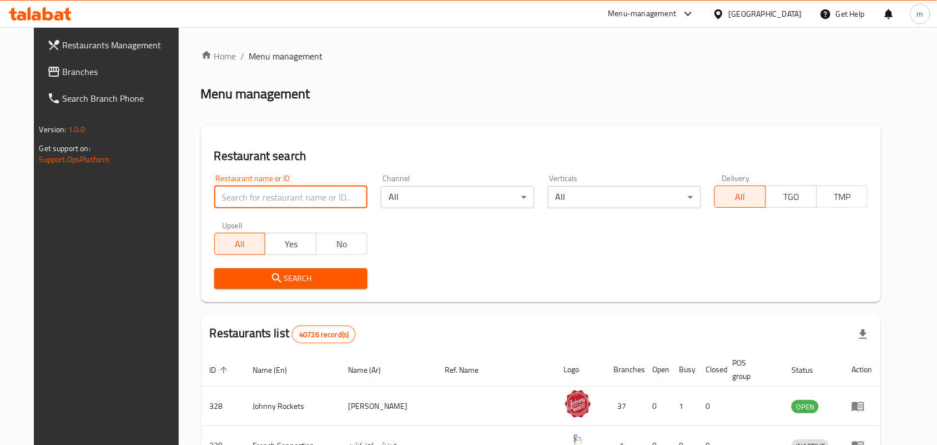
click at [218, 193] on input "search" at bounding box center [290, 197] width 153 height 22
paste input "703913"
type input "703913"
click button "Search" at bounding box center [290, 278] width 153 height 21
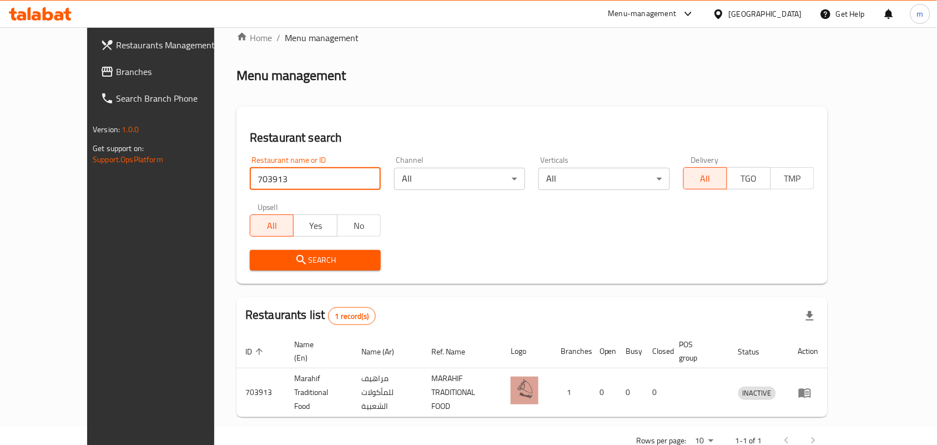
scroll to position [29, 0]
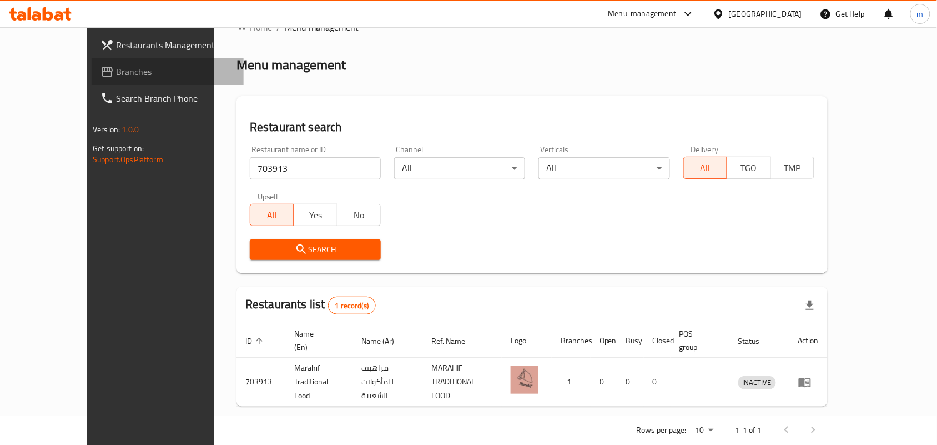
click at [116, 73] on span "Branches" at bounding box center [175, 71] width 119 height 13
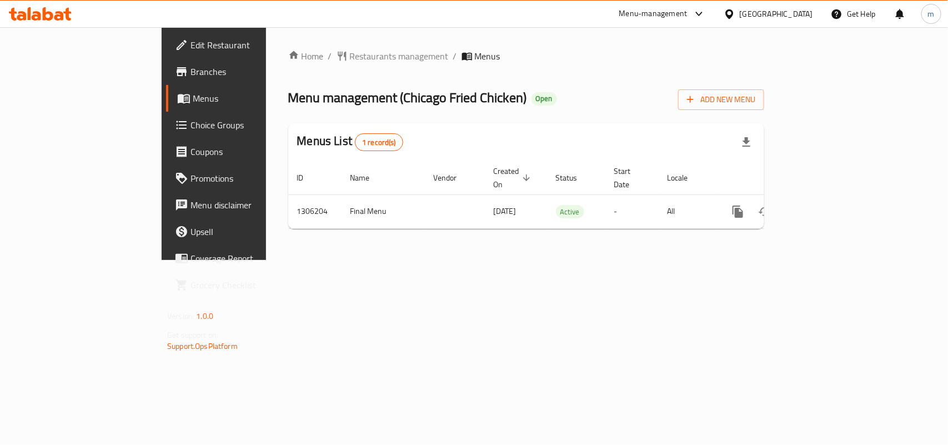
click at [350, 58] on span "Restaurants management" at bounding box center [399, 55] width 99 height 13
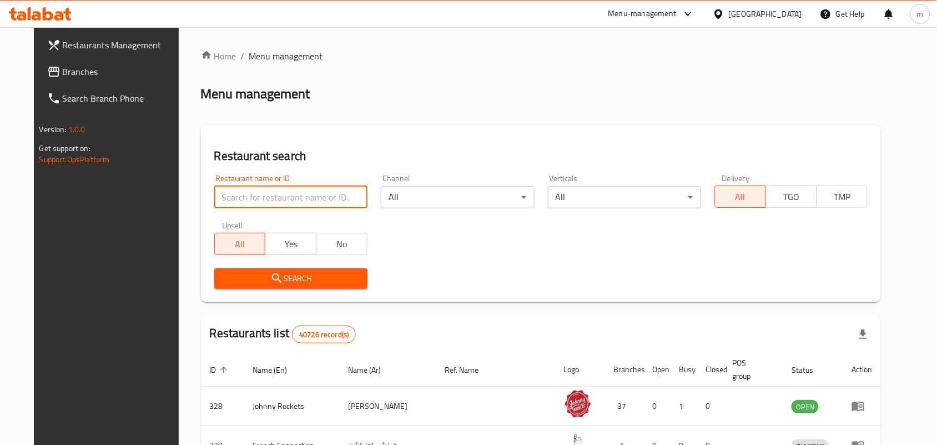
click at [220, 192] on input "search" at bounding box center [290, 197] width 153 height 22
paste input "704017"
type input "704017"
click button "Search" at bounding box center [290, 278] width 153 height 21
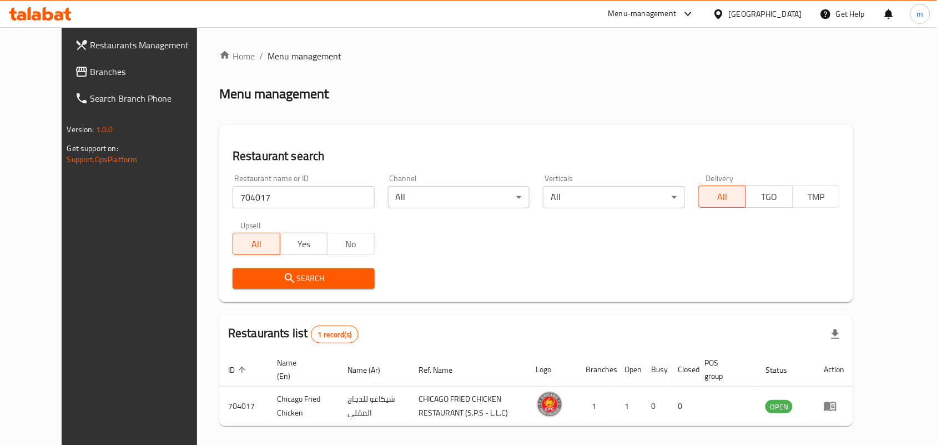
click at [780, 14] on div "[GEOGRAPHIC_DATA]" at bounding box center [765, 14] width 73 height 12
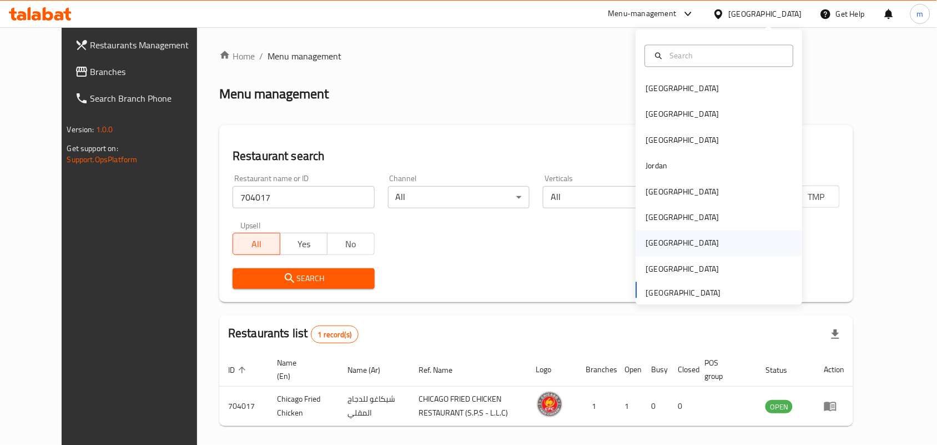
click at [653, 235] on div "[GEOGRAPHIC_DATA]" at bounding box center [682, 243] width 91 height 26
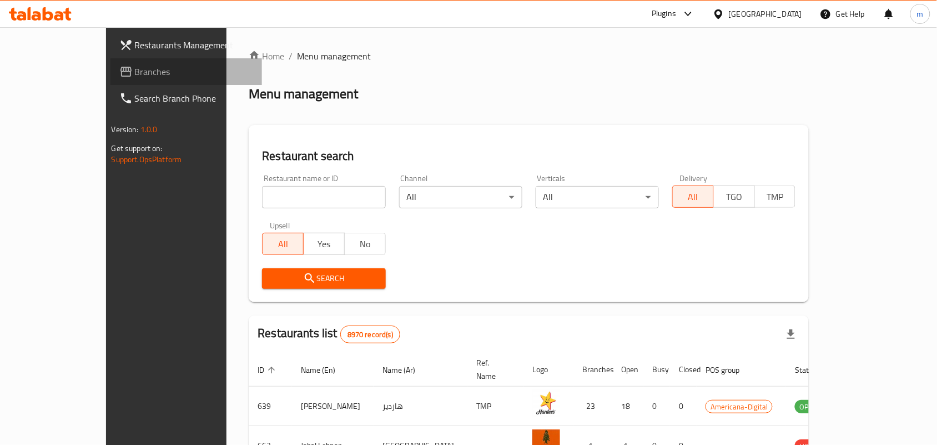
click at [135, 68] on span "Branches" at bounding box center [194, 71] width 119 height 13
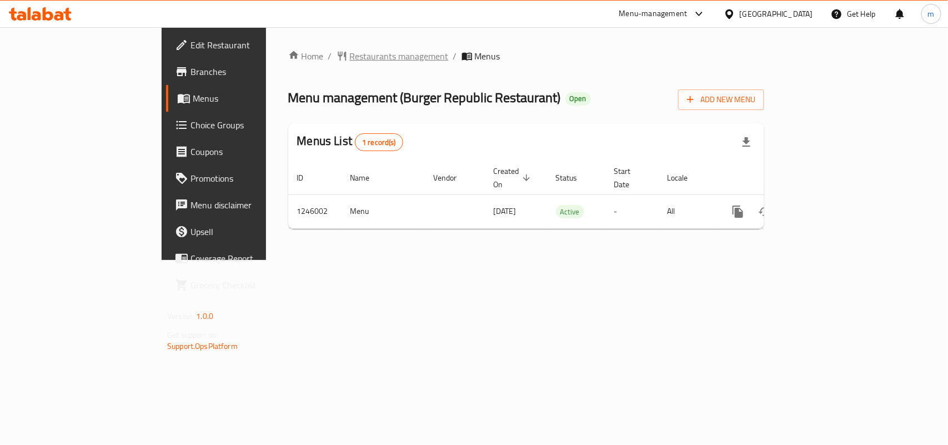
click at [350, 56] on span "Restaurants management" at bounding box center [399, 55] width 99 height 13
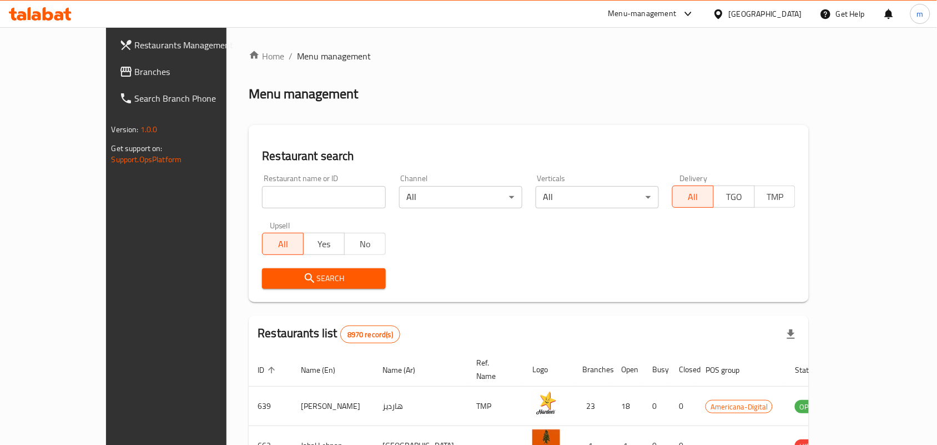
click at [262, 198] on input "search" at bounding box center [323, 197] width 123 height 22
paste input "682851"
type input "682851"
click button "Search" at bounding box center [323, 278] width 123 height 21
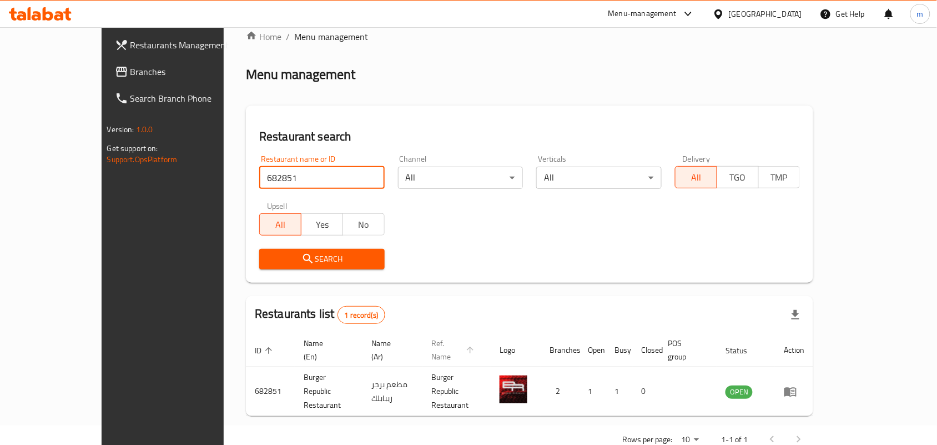
scroll to position [29, 0]
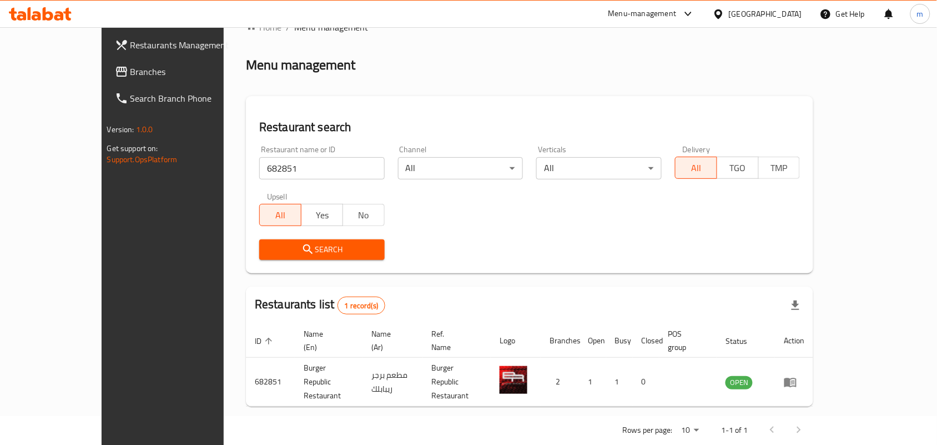
click at [725, 18] on icon at bounding box center [719, 14] width 12 height 12
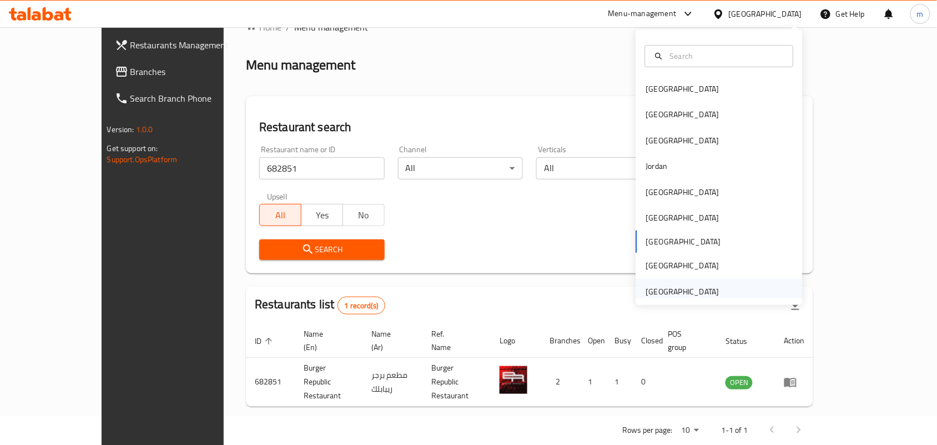
click at [704, 289] on div "[GEOGRAPHIC_DATA]" at bounding box center [682, 291] width 73 height 12
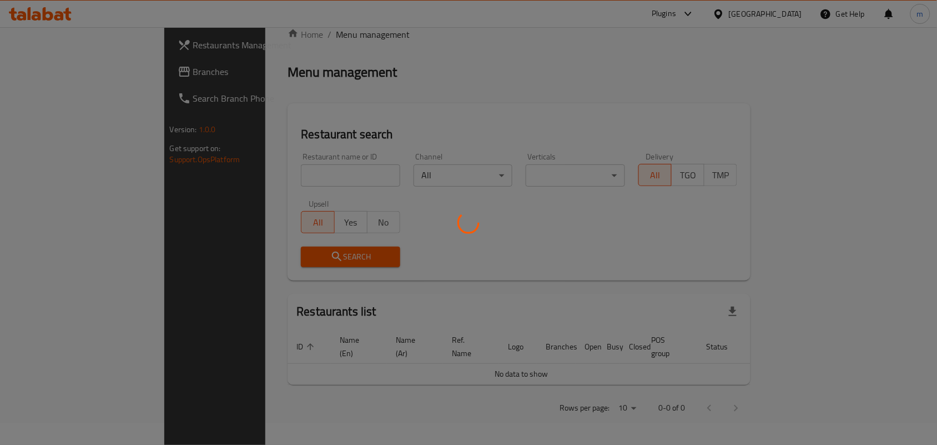
scroll to position [9, 0]
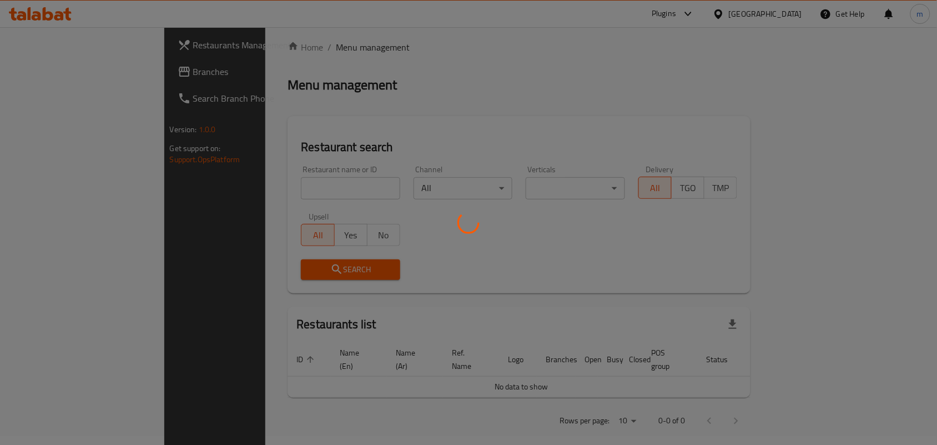
click at [51, 69] on div at bounding box center [468, 222] width 937 height 445
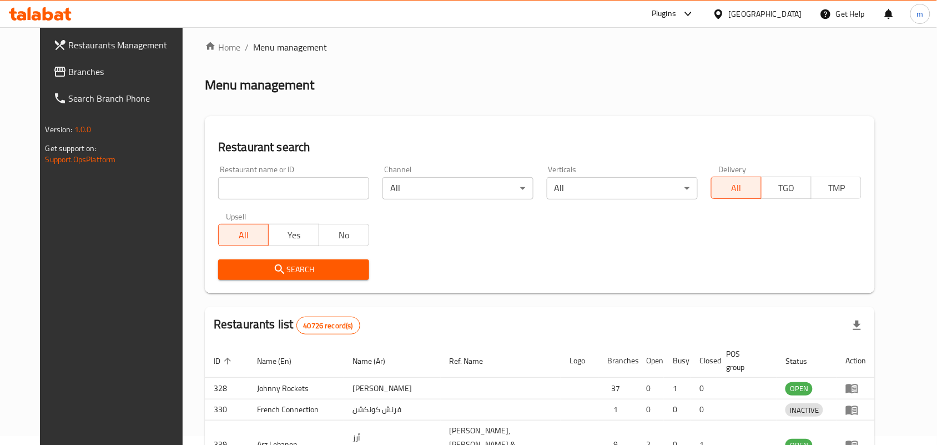
scroll to position [29, 0]
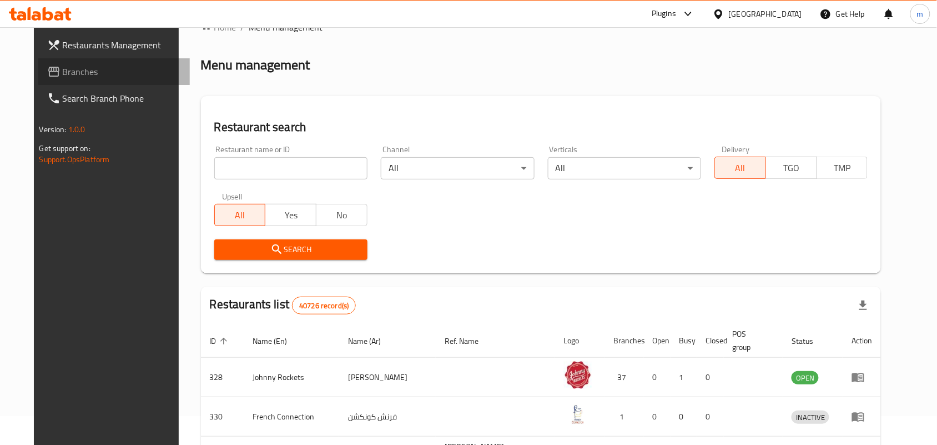
click at [91, 71] on span "Branches" at bounding box center [122, 71] width 119 height 13
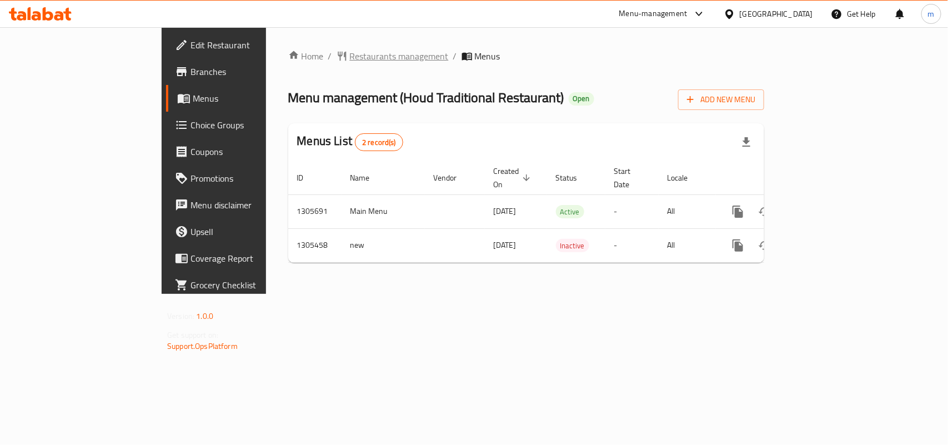
click at [350, 59] on span "Restaurants management" at bounding box center [399, 55] width 99 height 13
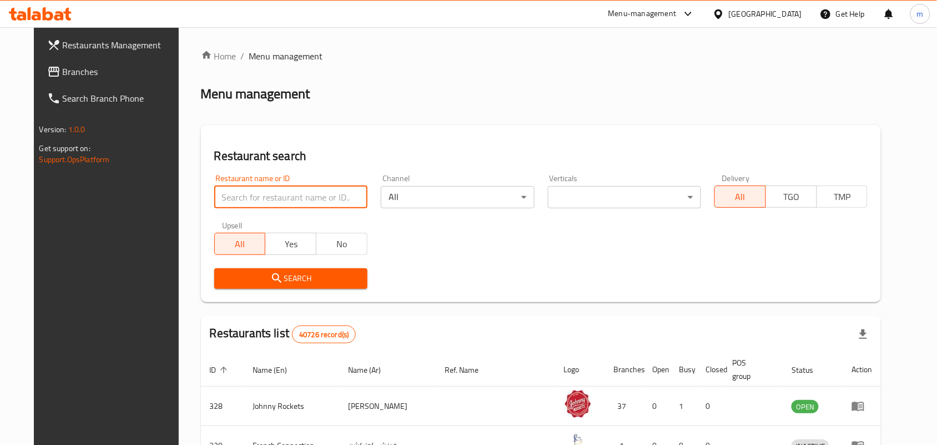
click at [219, 202] on input "search" at bounding box center [290, 197] width 153 height 22
paste input "703704"
type input "703704"
click button "Search" at bounding box center [290, 278] width 153 height 21
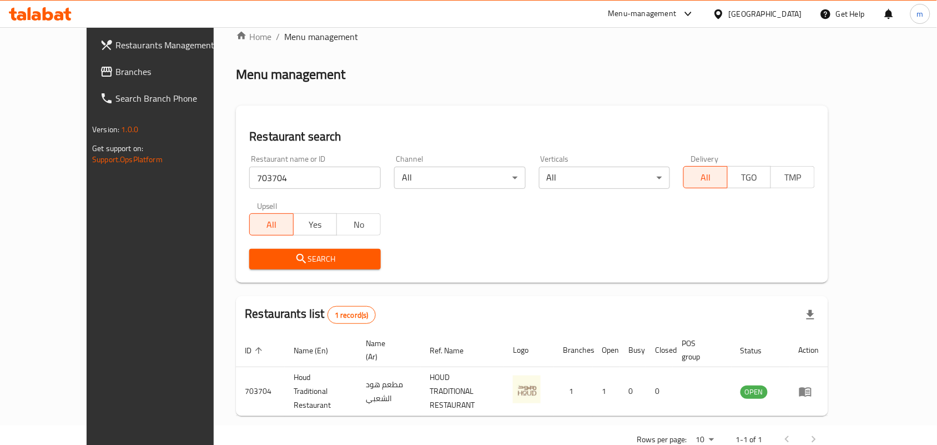
scroll to position [29, 0]
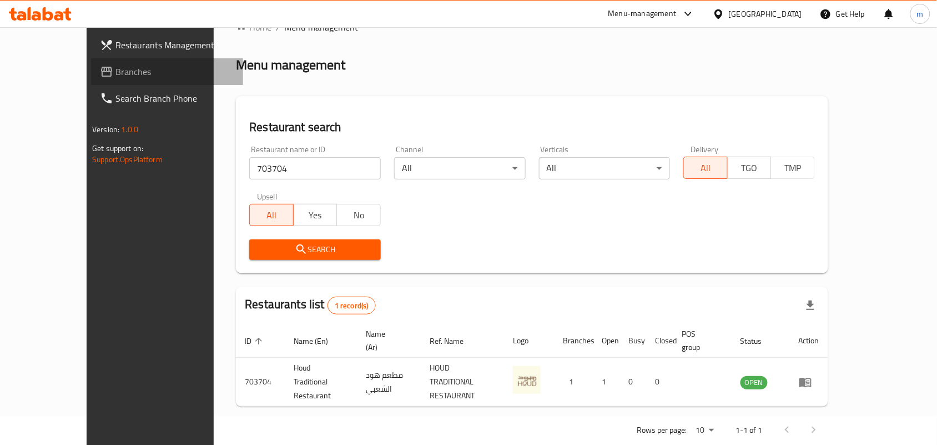
click at [91, 58] on link "Branches" at bounding box center [167, 71] width 152 height 27
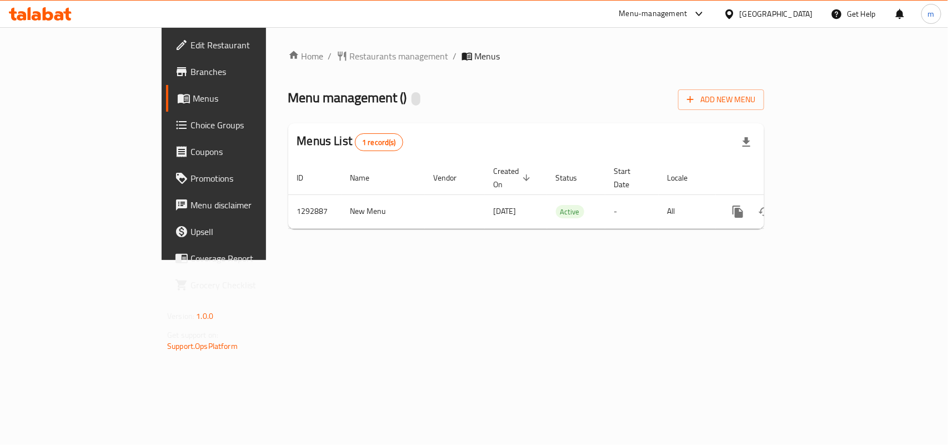
click at [350, 54] on span "Restaurants management" at bounding box center [399, 55] width 99 height 13
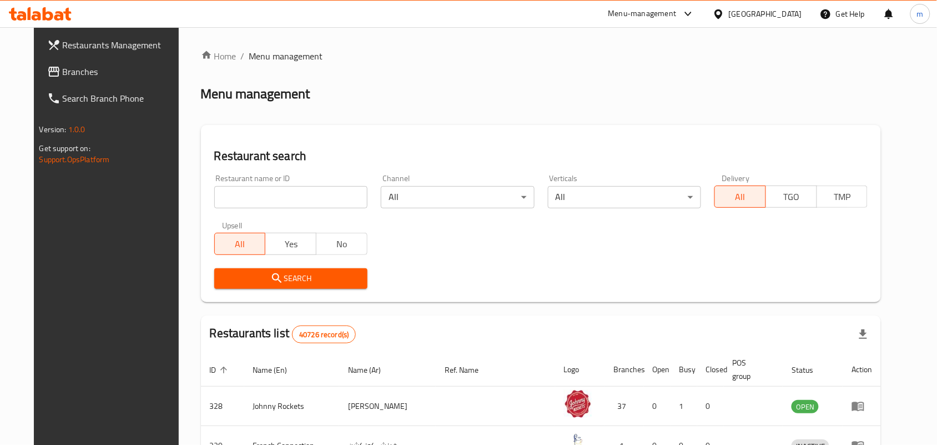
click at [214, 194] on input "search" at bounding box center [290, 197] width 153 height 22
paste input "699294"
type input "699294"
click button "Search" at bounding box center [290, 278] width 153 height 21
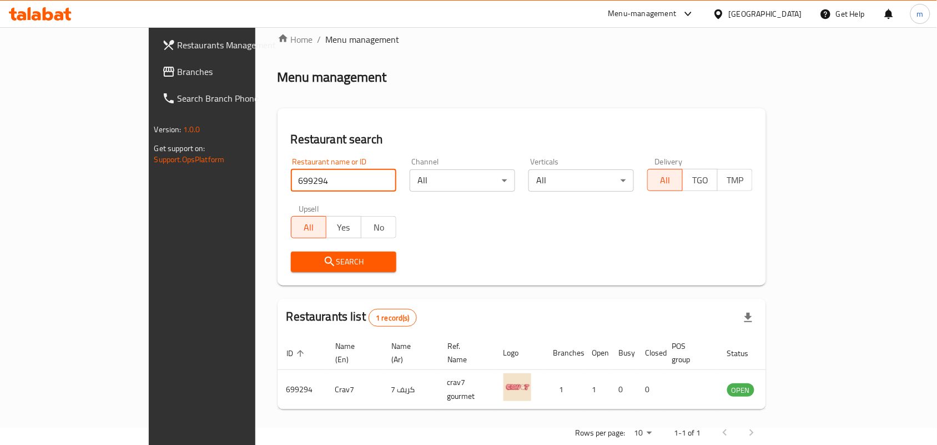
scroll to position [29, 0]
